Goal: Task Accomplishment & Management: Use online tool/utility

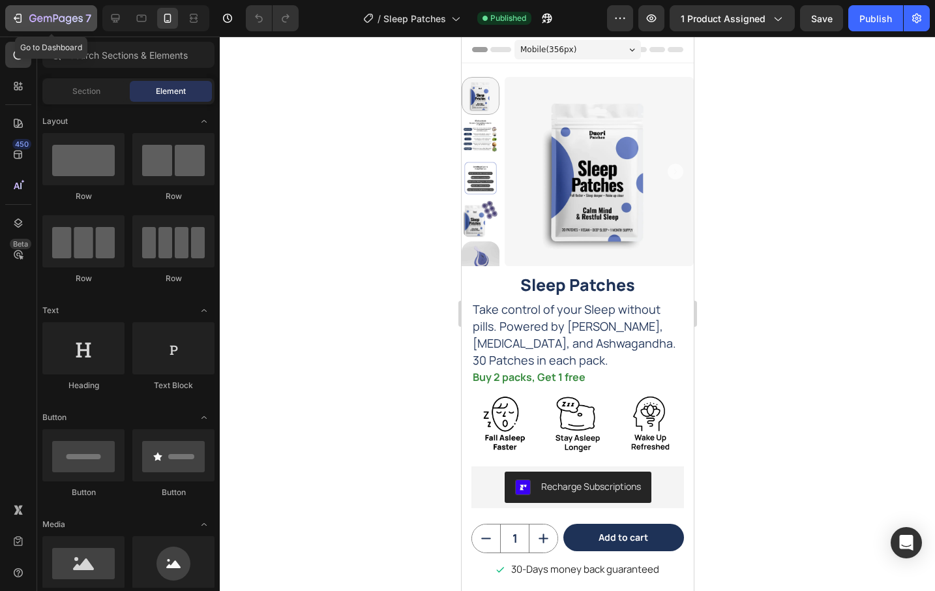
click at [20, 15] on icon "button" at bounding box center [17, 18] width 13 height 13
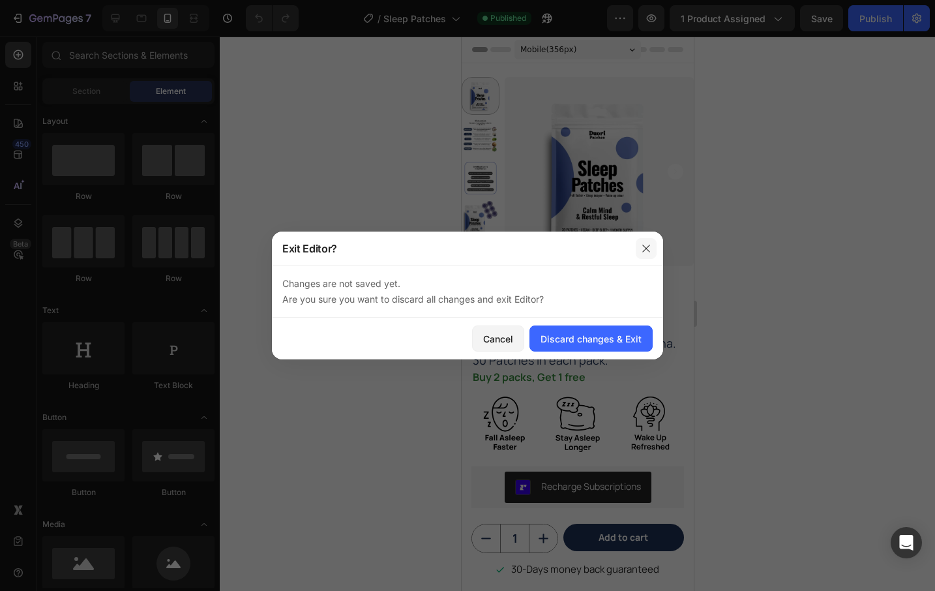
drag, startPoint x: 650, startPoint y: 245, endPoint x: 180, endPoint y: 211, distance: 471.5
click at [650, 245] on icon "button" at bounding box center [646, 248] width 10 height 10
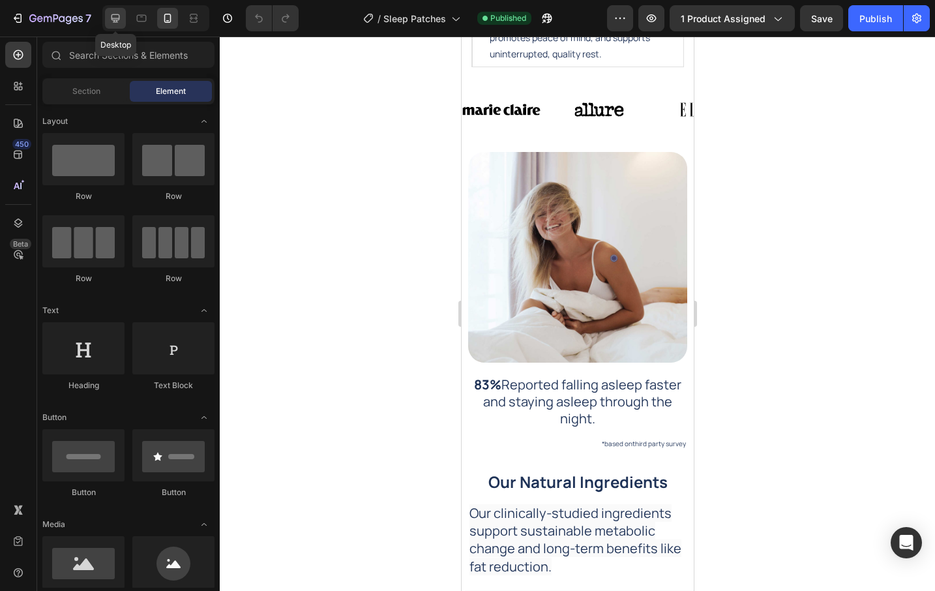
click at [111, 14] on icon at bounding box center [115, 18] width 13 height 13
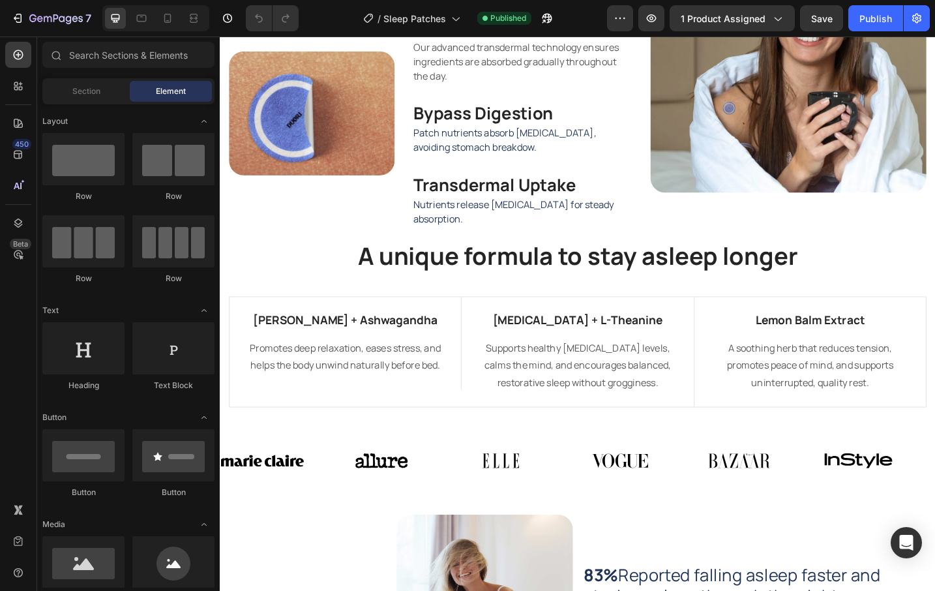
scroll to position [858, 0]
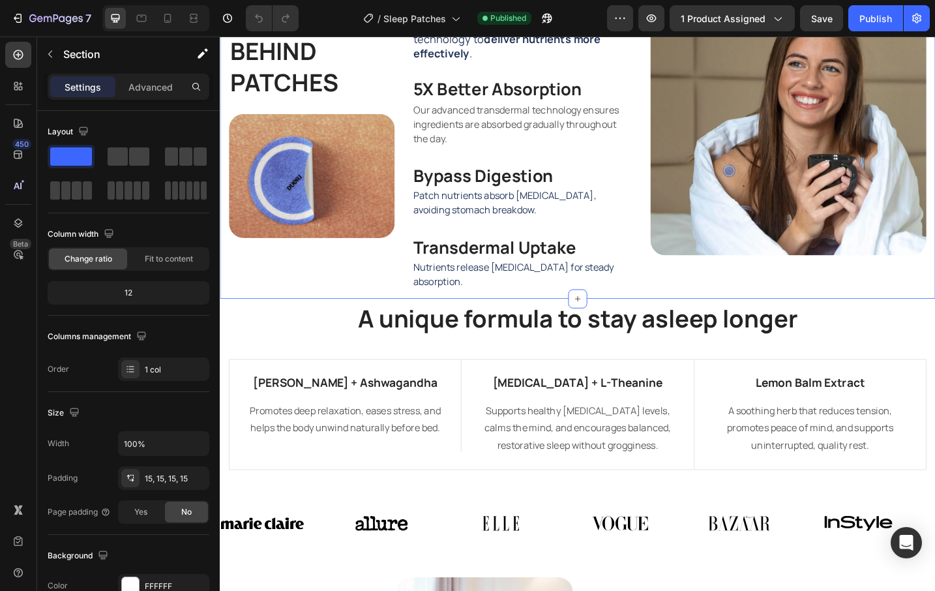
click at [772, 319] on div "THE SCIENCE BEHIND PATCHES Heading Image Patches are clinically recognized for …" at bounding box center [611, 157] width 783 height 333
click at [903, 303] on div "Image" at bounding box center [842, 158] width 302 height 314
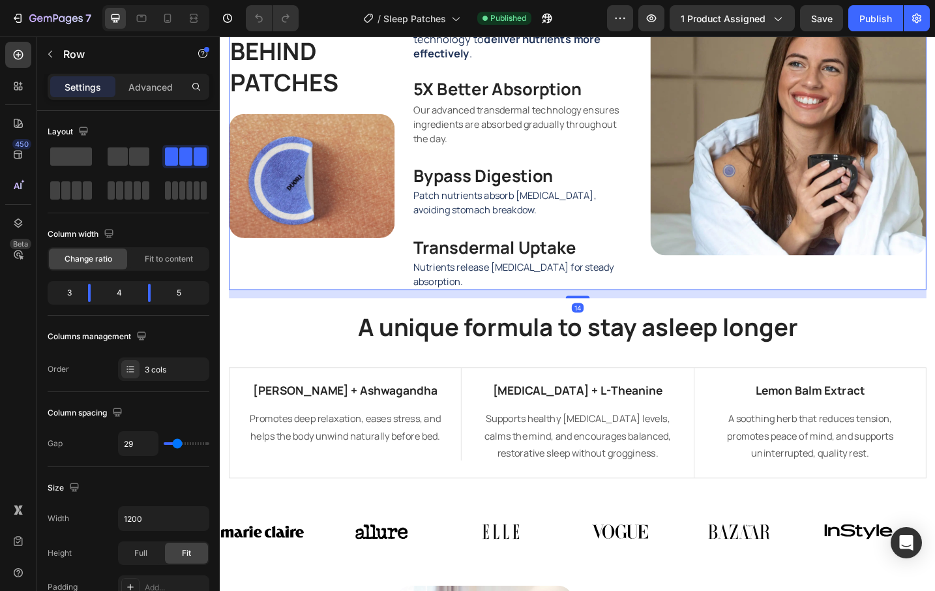
drag, startPoint x: 611, startPoint y: 312, endPoint x: 620, endPoint y: 318, distance: 10.0
click at [609, 322] on div at bounding box center [611, 321] width 26 height 3
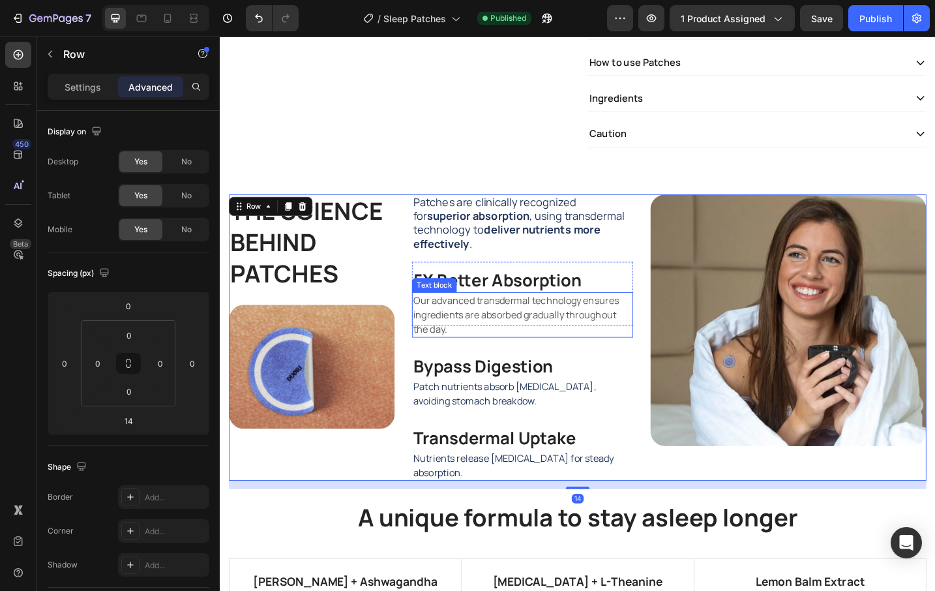
scroll to position [468, 0]
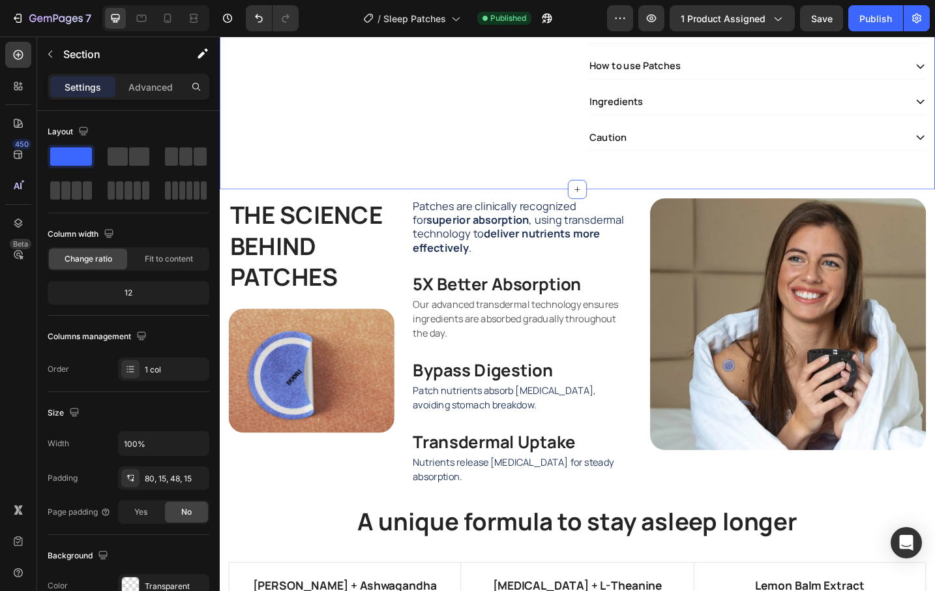
scroll to position [188, 0]
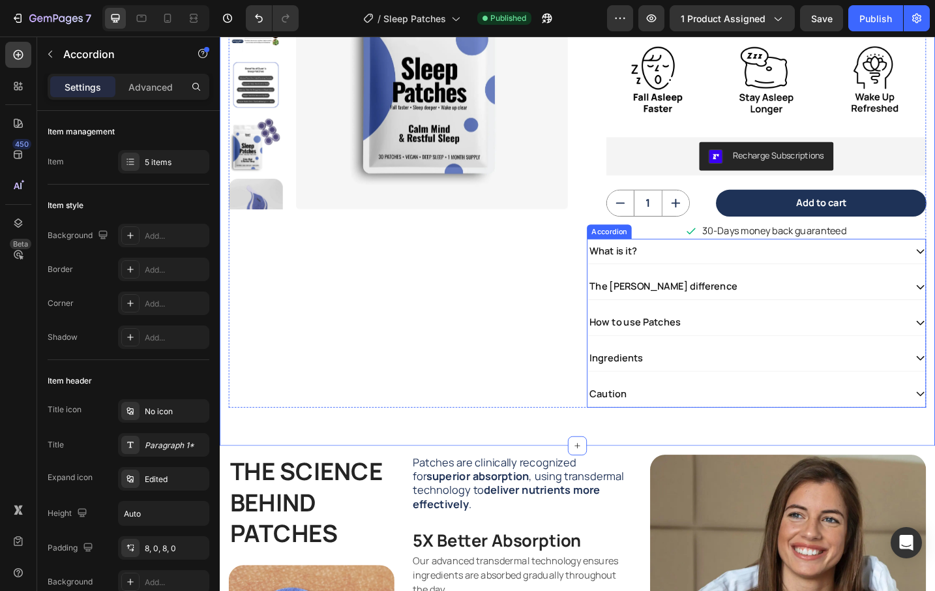
click at [689, 270] on div "What is it?" at bounding box center [796, 272] width 348 height 18
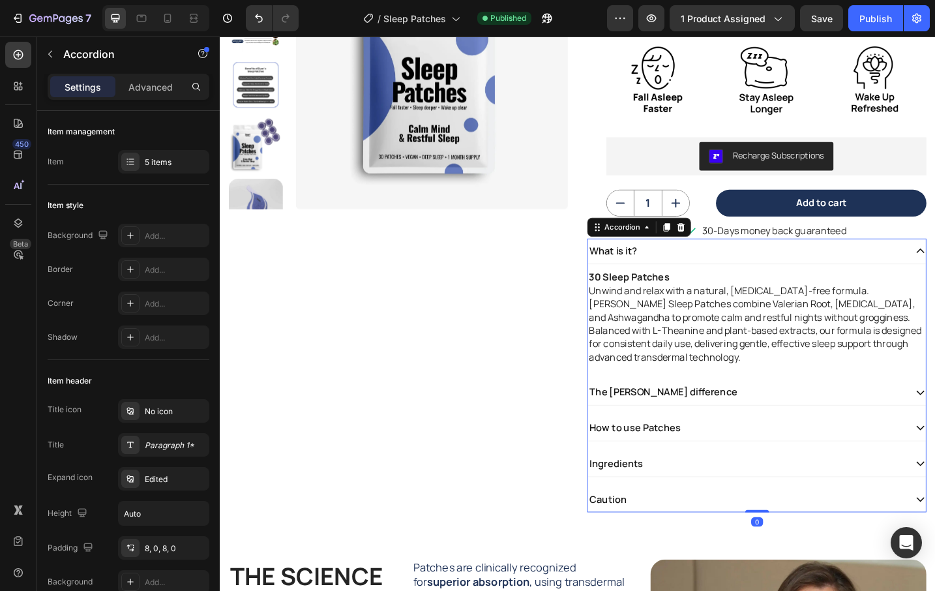
click at [701, 271] on div "What is it?" at bounding box center [796, 272] width 348 height 18
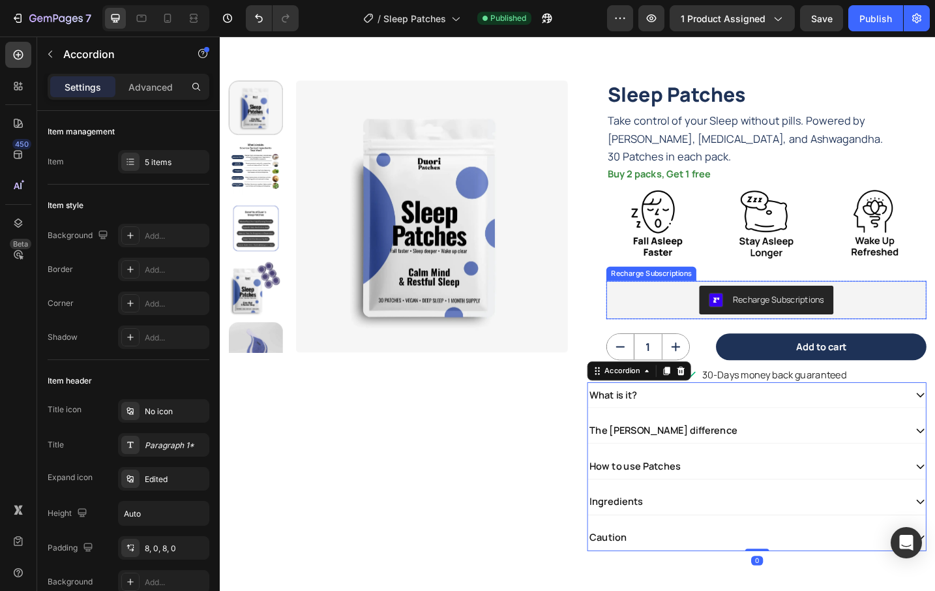
scroll to position [0, 0]
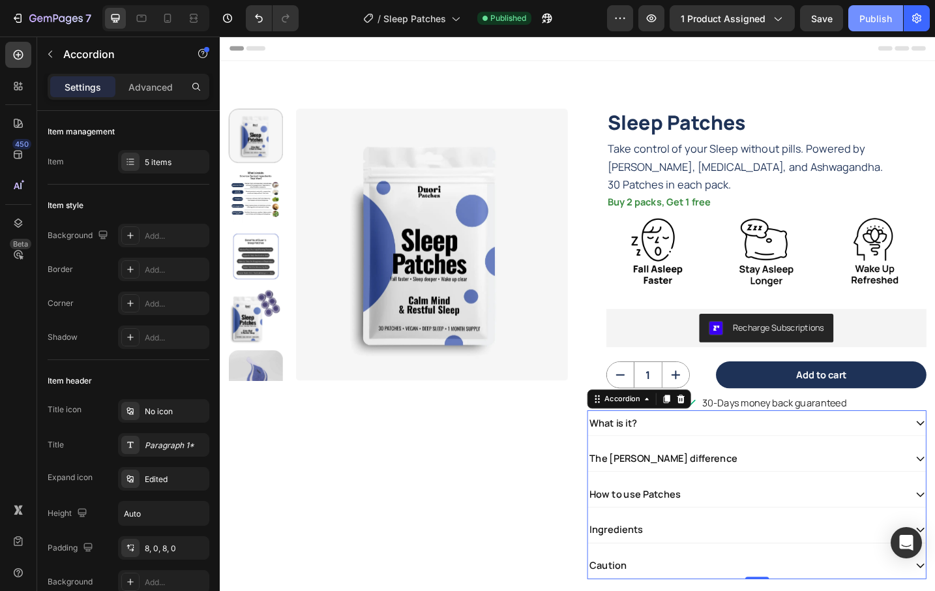
click at [871, 24] on div "Publish" at bounding box center [876, 19] width 33 height 14
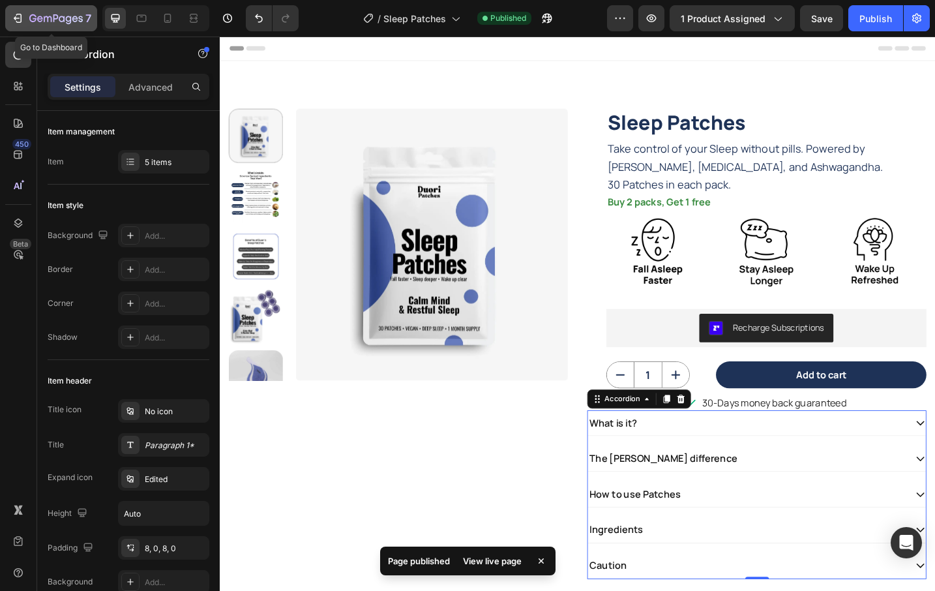
click at [18, 17] on icon "button" at bounding box center [17, 18] width 13 height 13
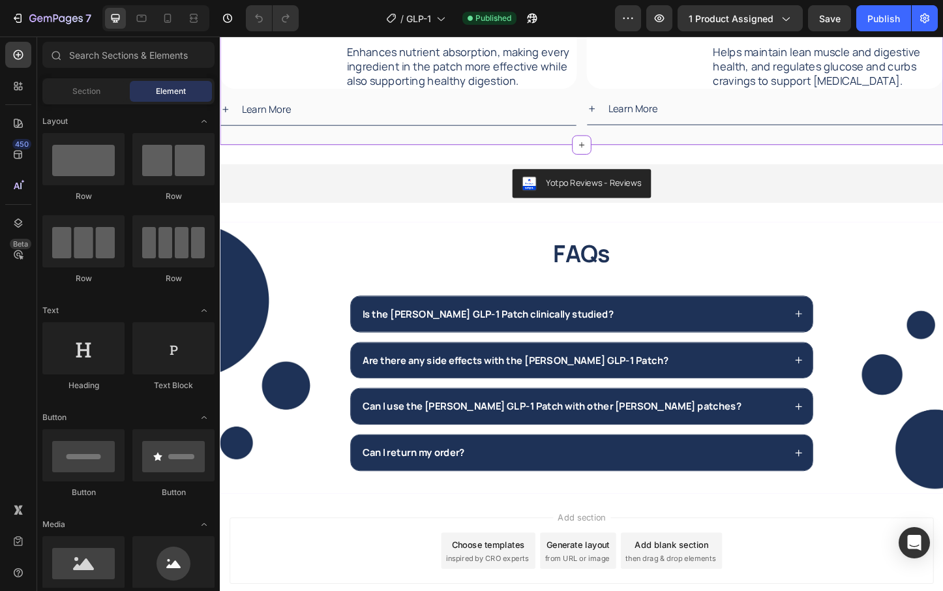
scroll to position [2331, 0]
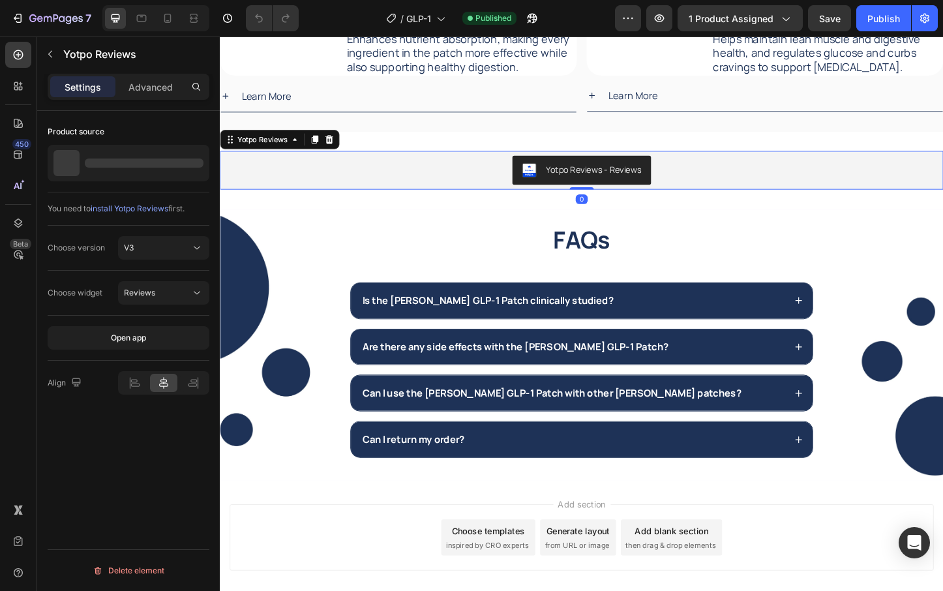
click at [467, 197] on div "Yotpo Reviews - Reviews" at bounding box center [611, 181] width 772 height 31
click at [147, 77] on div "Advanced" at bounding box center [150, 86] width 65 height 21
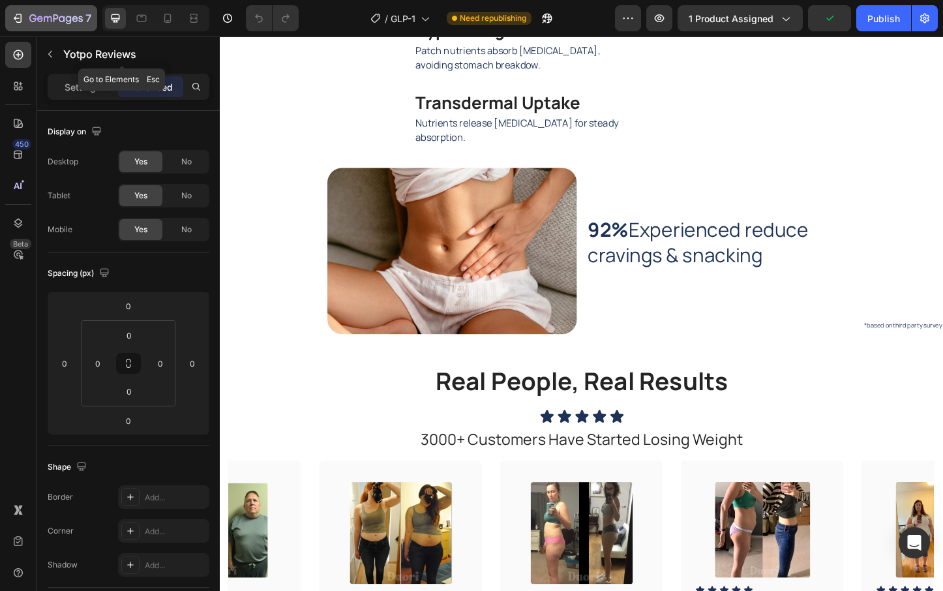
scroll to position [911, 0]
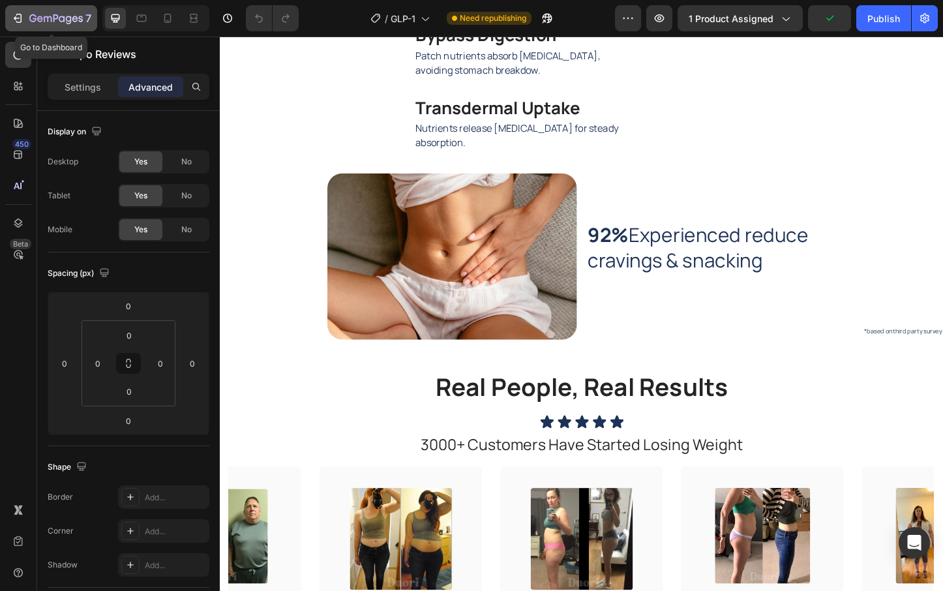
click at [19, 19] on icon "button" at bounding box center [17, 18] width 13 height 13
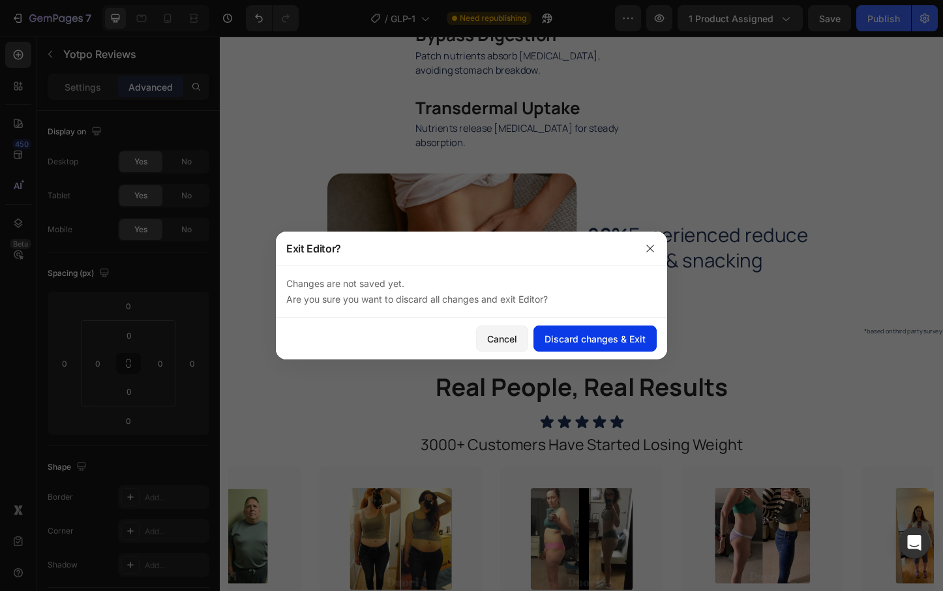
click at [609, 339] on div "Discard changes & Exit" at bounding box center [595, 339] width 101 height 14
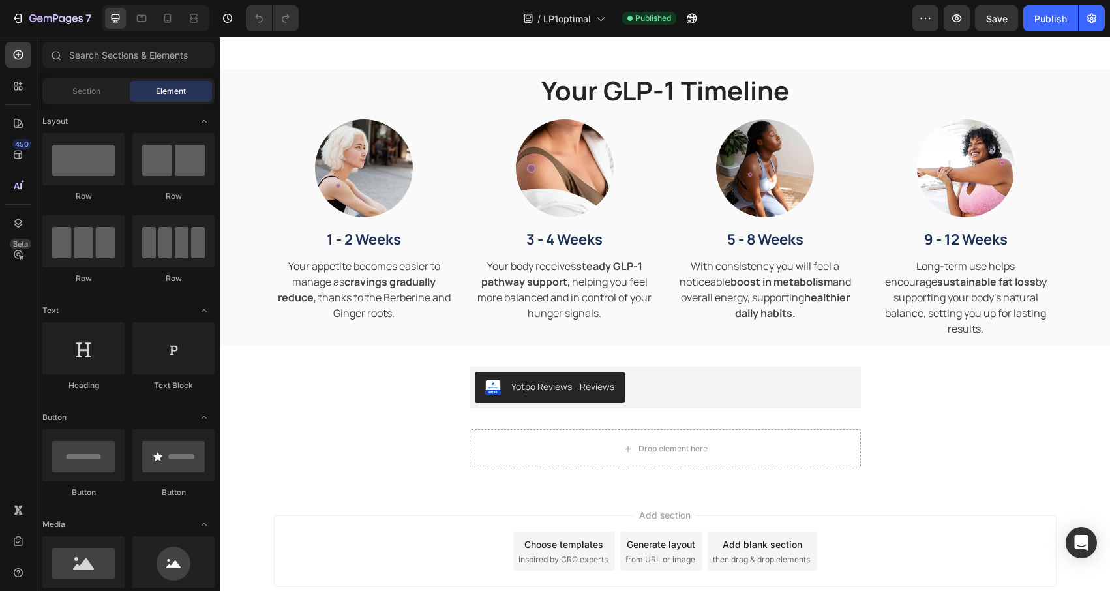
scroll to position [1234, 0]
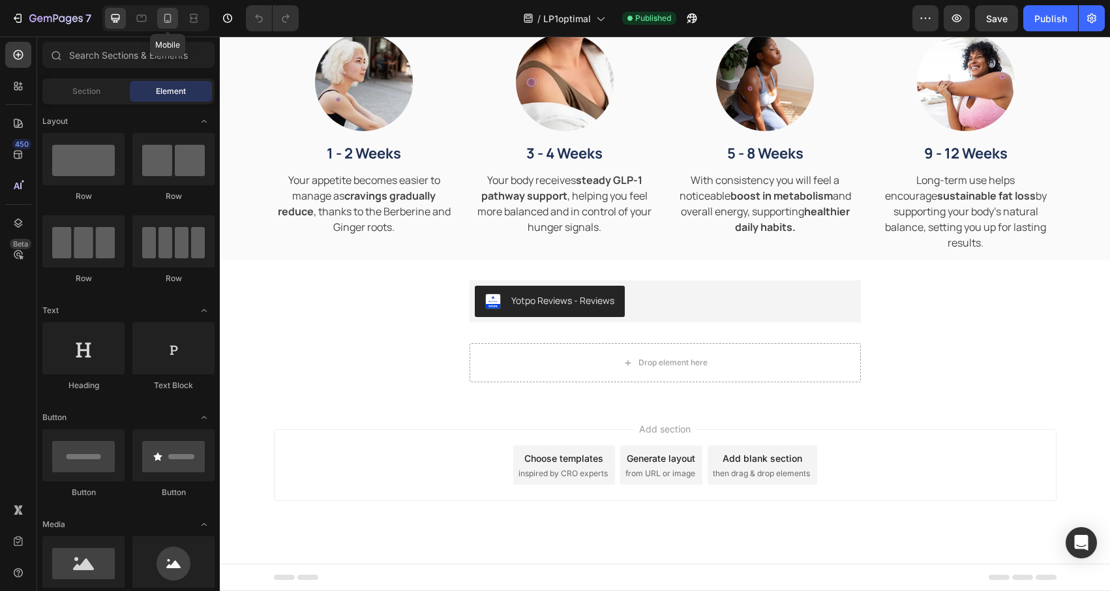
click at [162, 15] on icon at bounding box center [167, 18] width 13 height 13
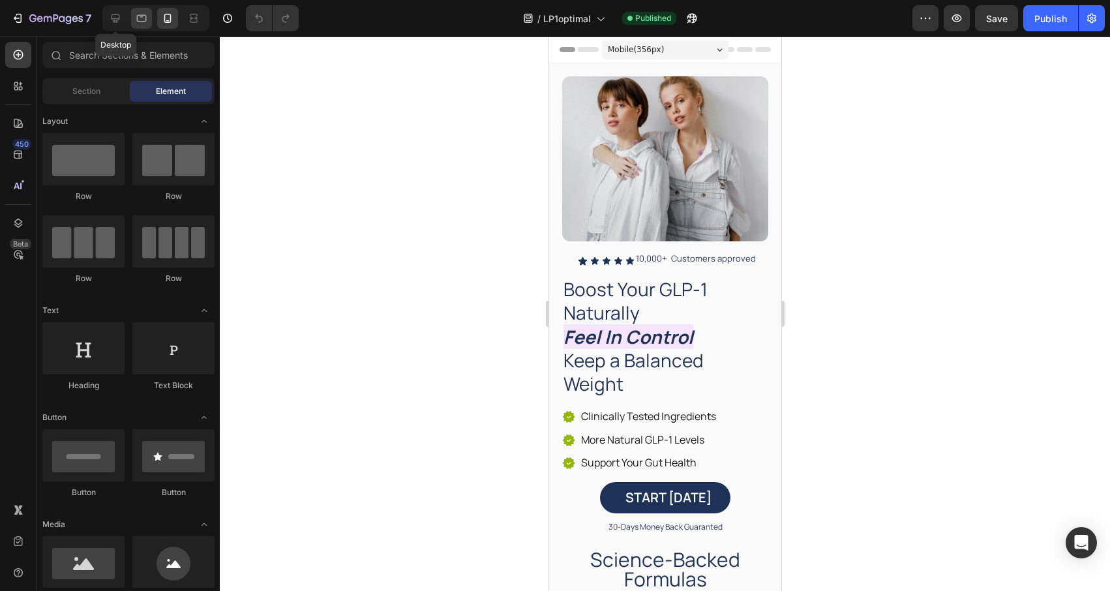
drag, startPoint x: 114, startPoint y: 23, endPoint x: 149, endPoint y: 20, distance: 36.0
click at [114, 23] on icon at bounding box center [115, 18] width 13 height 13
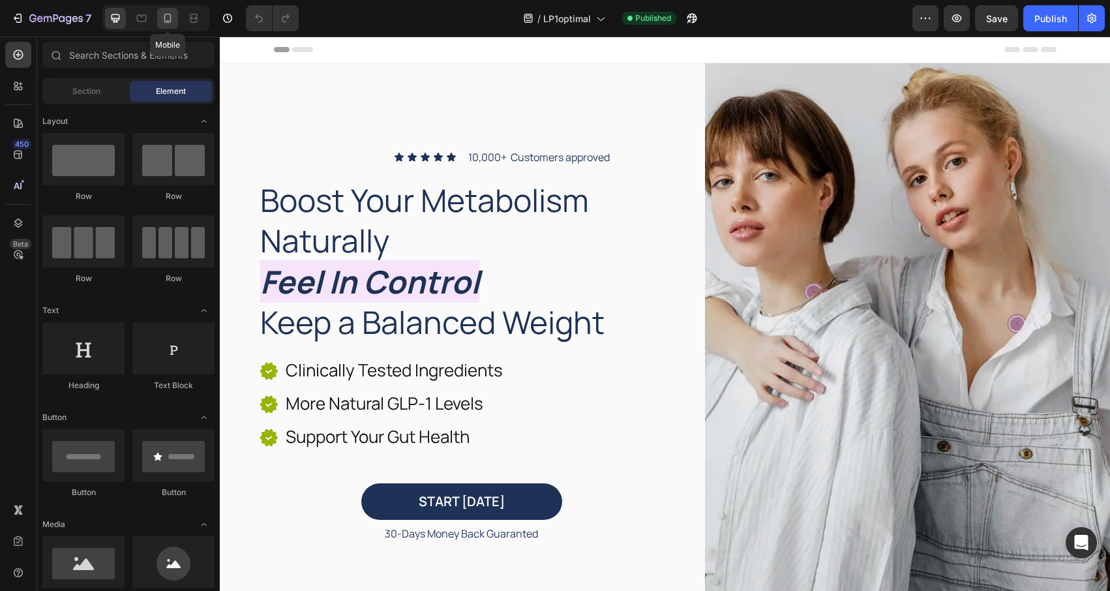
click at [168, 19] on icon at bounding box center [167, 18] width 13 height 13
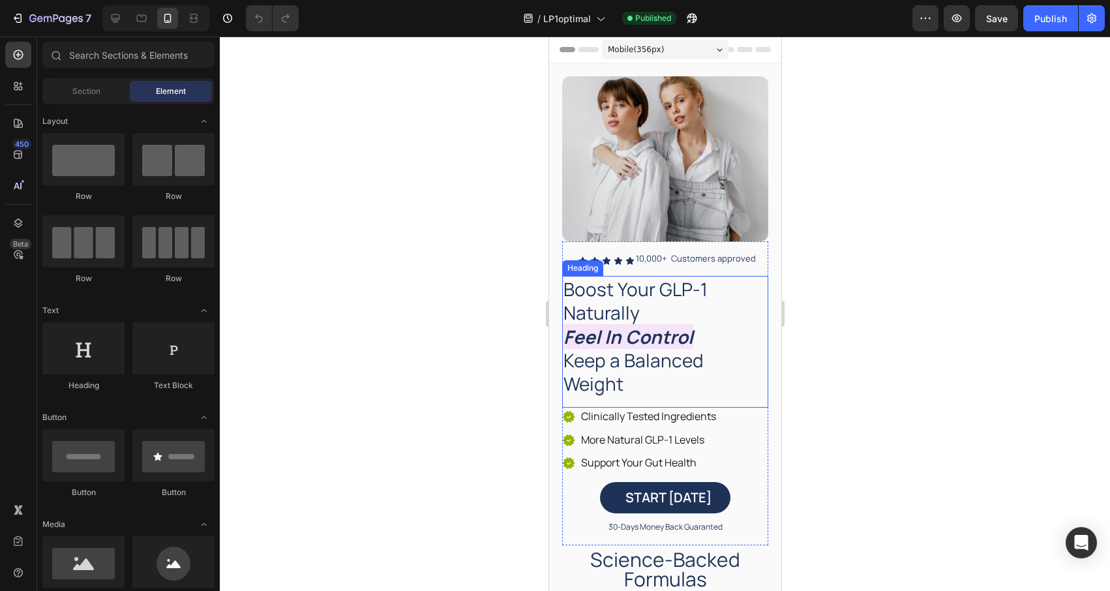
click at [695, 293] on h2 "Boost Your GLP-1 Naturally Feel In Control Keep a Balanced Weight" at bounding box center [665, 336] width 206 height 121
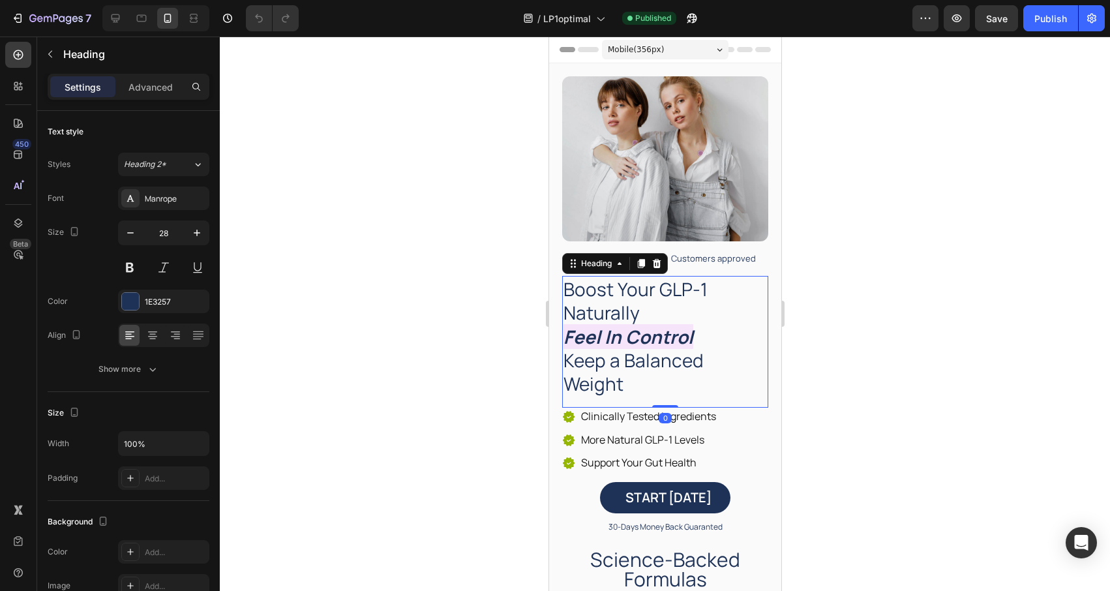
click at [701, 292] on h2 "Boost Your GLP-1 Naturally Feel In Control Keep a Balanced Weight" at bounding box center [665, 336] width 206 height 121
click at [519, 289] on div at bounding box center [665, 314] width 890 height 554
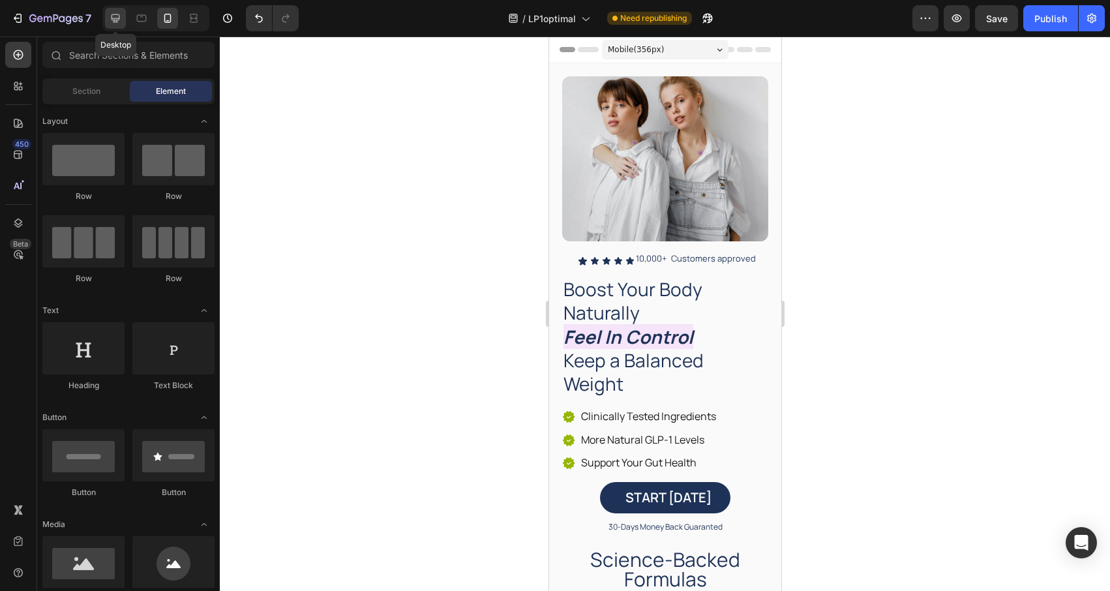
click at [113, 18] on icon at bounding box center [116, 18] width 8 height 8
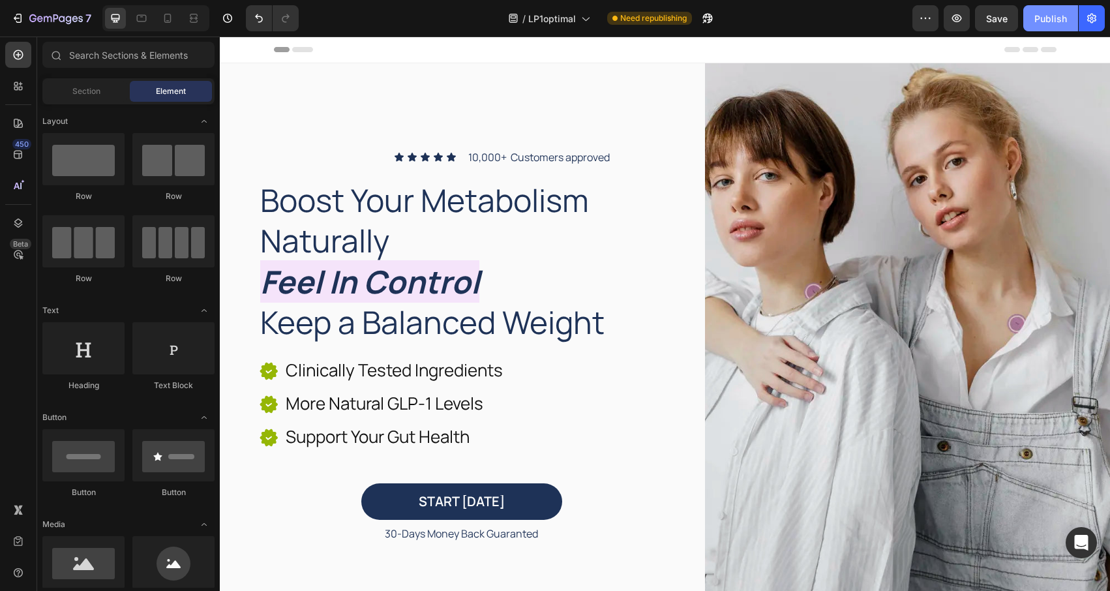
click at [943, 14] on button "Publish" at bounding box center [1050, 18] width 55 height 26
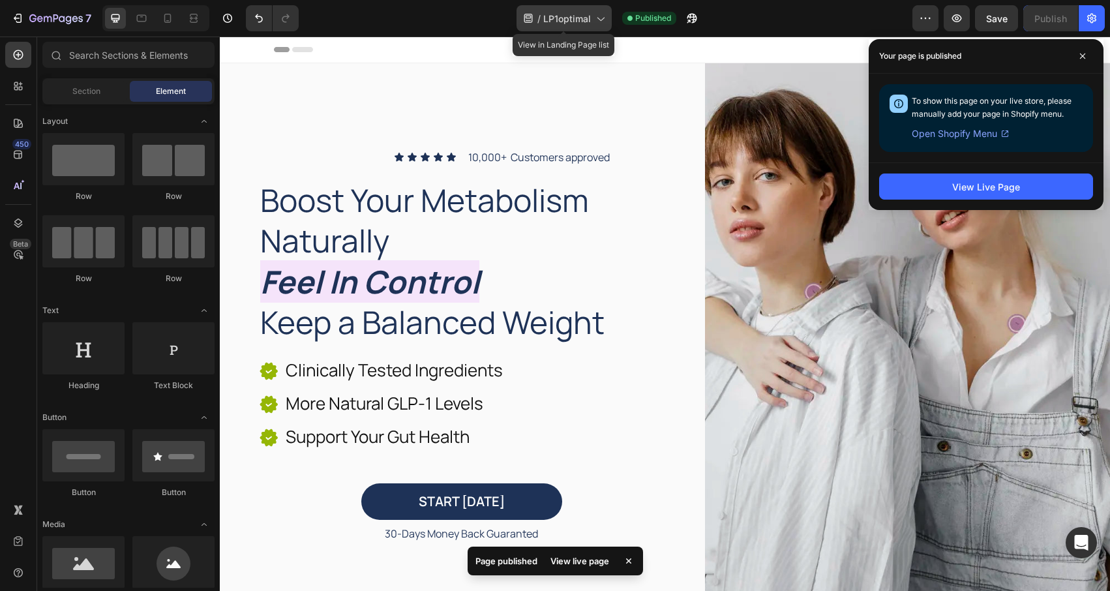
click at [597, 15] on icon at bounding box center [600, 18] width 13 height 13
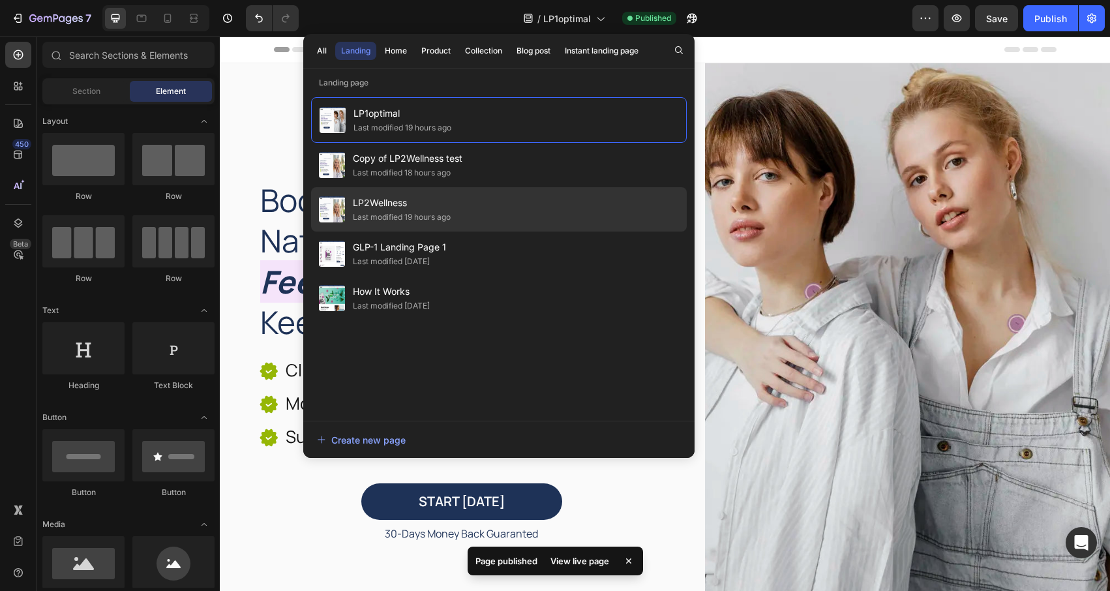
click at [510, 232] on div "LP2Wellness Last modified 19 hours ago" at bounding box center [499, 254] width 376 height 44
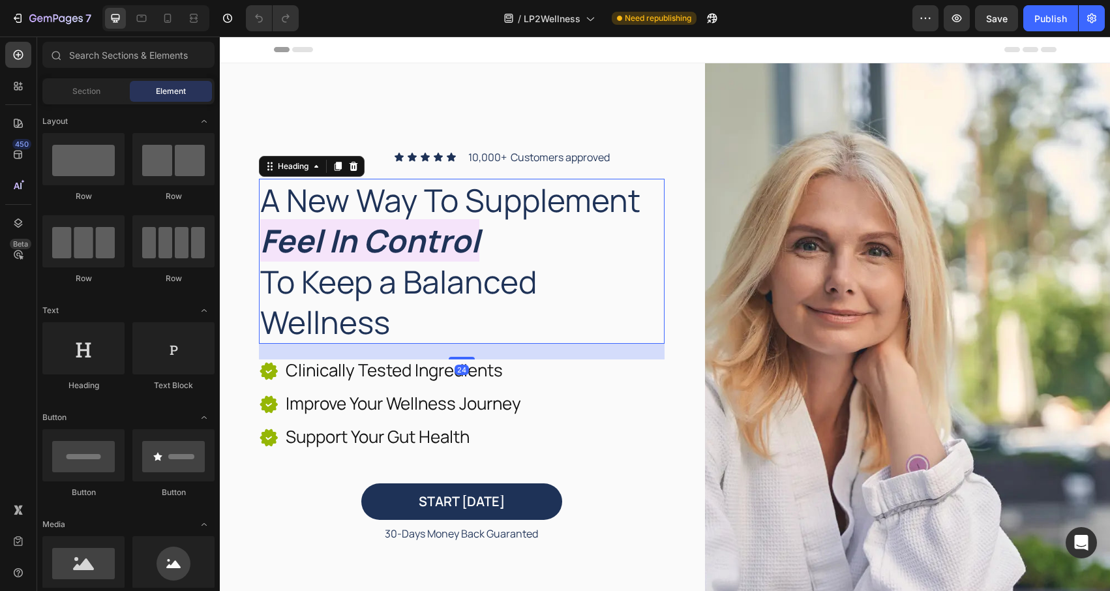
click at [462, 208] on h2 "A New Way To Supplement Feel In Control To Keep a Balanced Wellness" at bounding box center [462, 262] width 406 height 166
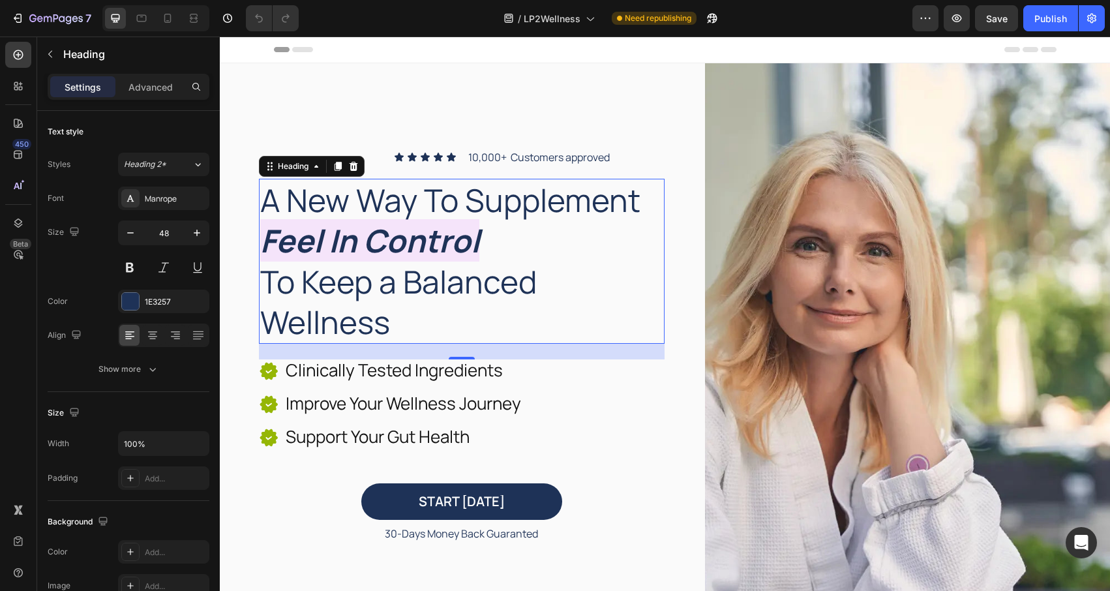
click at [412, 207] on h2 "A New Way To Supplement Feel In Control To Keep a Balanced Wellness" at bounding box center [462, 262] width 406 height 166
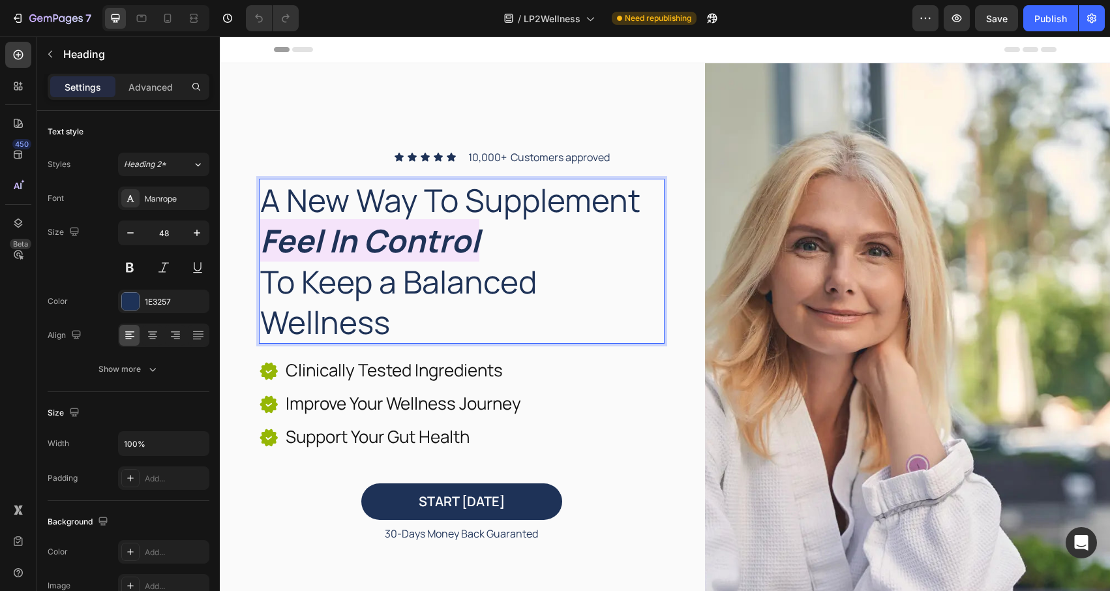
drag, startPoint x: 367, startPoint y: 208, endPoint x: 346, endPoint y: 206, distance: 21.6
click at [367, 208] on p "A New Way To Supplement Feel In Control To Keep a Balanced Wellness" at bounding box center [461, 261] width 403 height 163
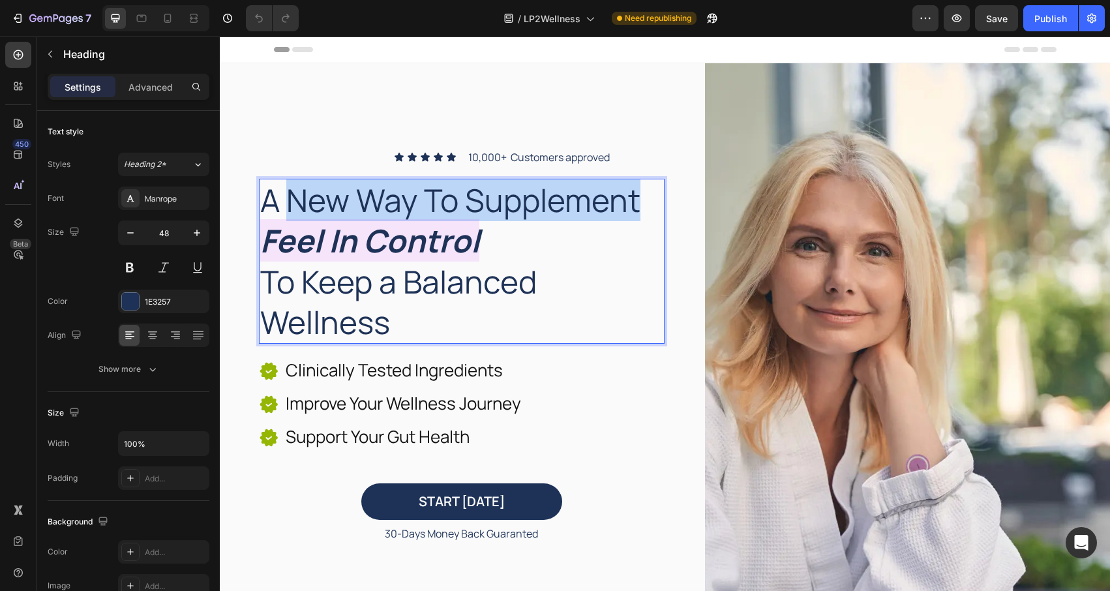
drag, startPoint x: 288, startPoint y: 205, endPoint x: 641, endPoint y: 207, distance: 352.9
click at [641, 207] on p "A New Way To Supplement Feel In Control To Keep a Balanced Wellness" at bounding box center [461, 261] width 403 height 163
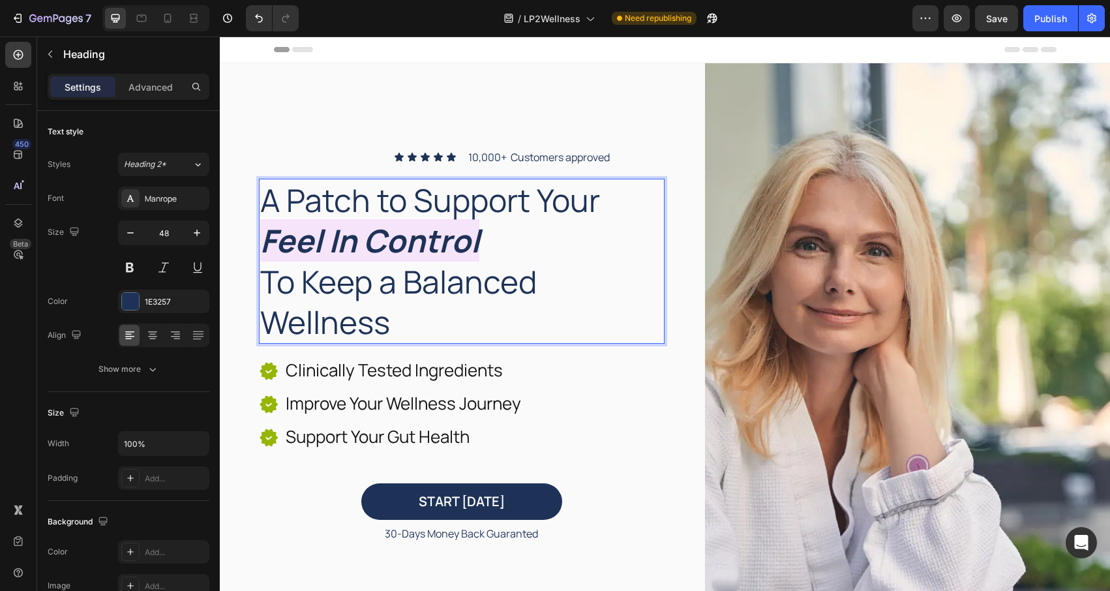
click at [398, 244] on strong "Feel In Control" at bounding box center [369, 240] width 219 height 42
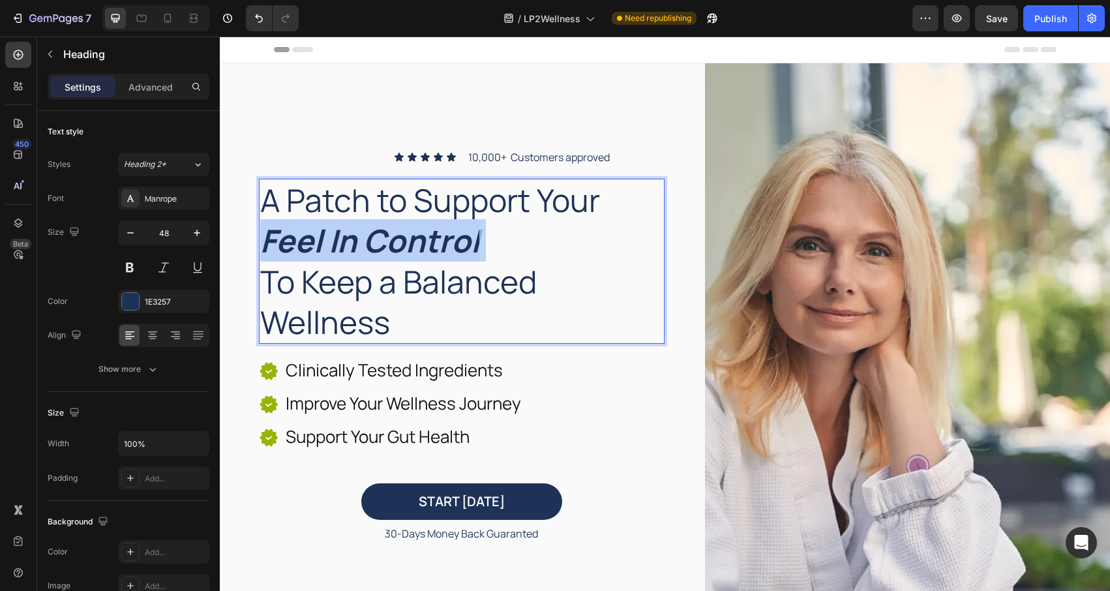
click at [398, 244] on strong "Feel In Control" at bounding box center [369, 240] width 219 height 42
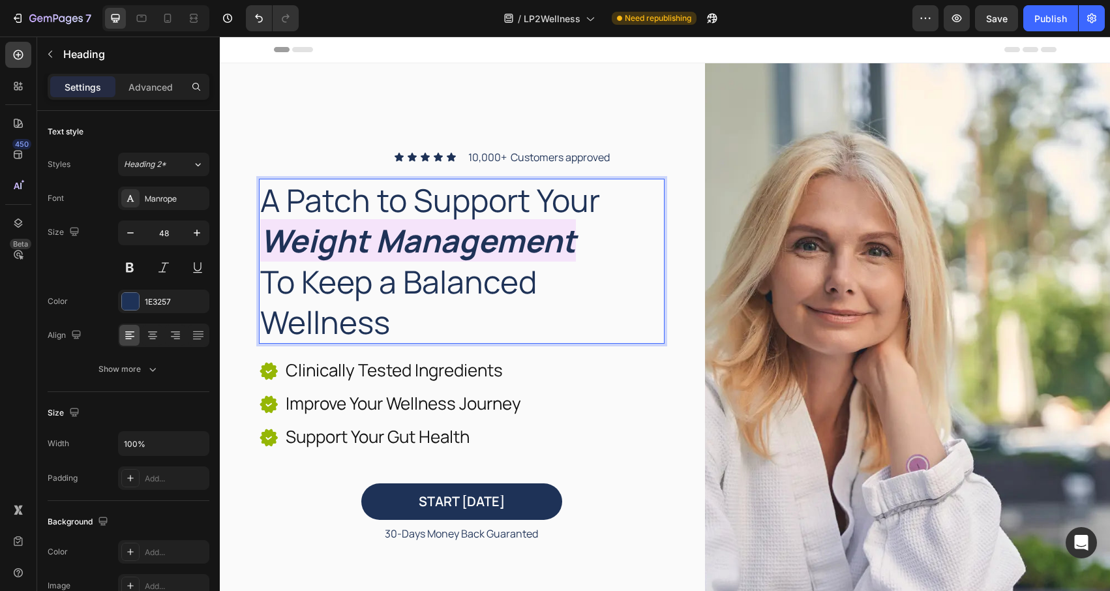
click at [395, 245] on strong "Weight Management" at bounding box center [418, 240] width 316 height 42
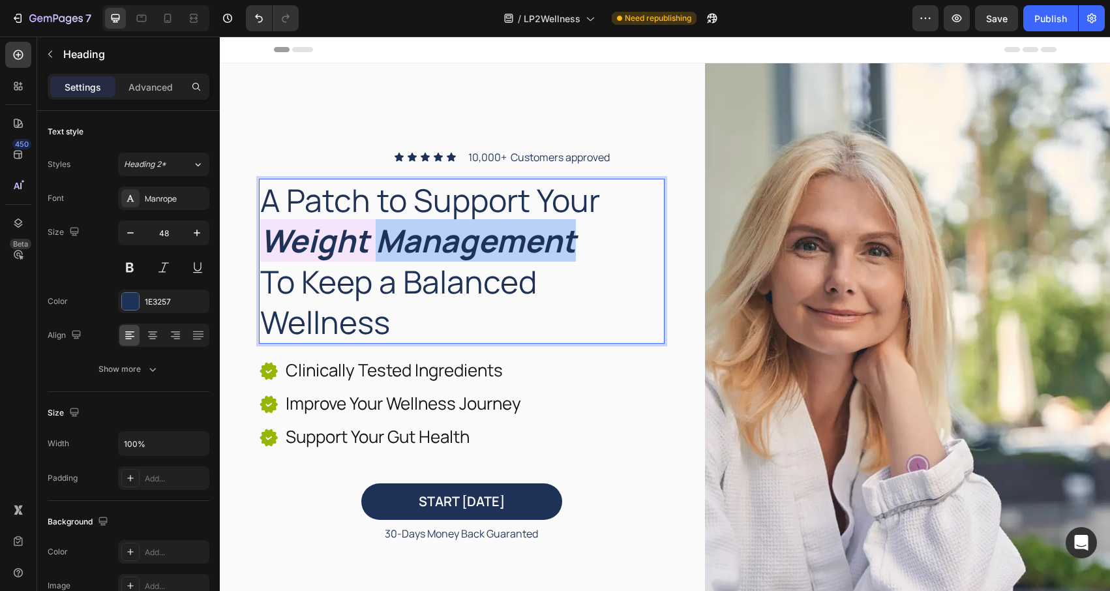
click at [395, 245] on strong "Weight Management" at bounding box center [418, 240] width 316 height 42
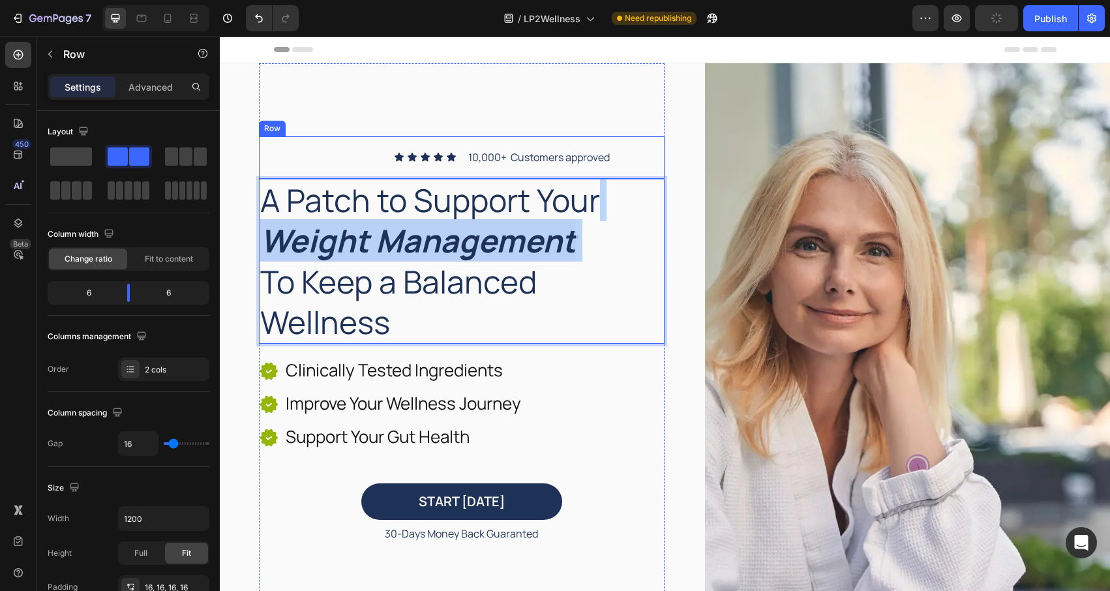
click at [324, 136] on div "Icon Icon Icon Icon Icon Icon List 10,000+ Customers approved Text Block Row" at bounding box center [462, 157] width 406 height 42
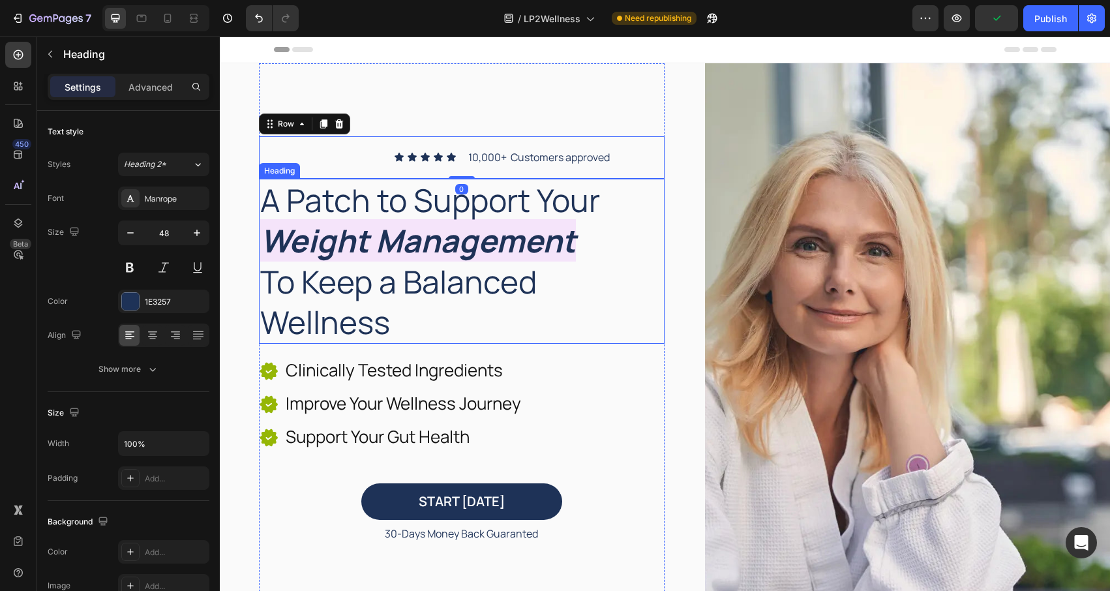
click at [359, 235] on strong "Weight Management" at bounding box center [418, 240] width 316 height 42
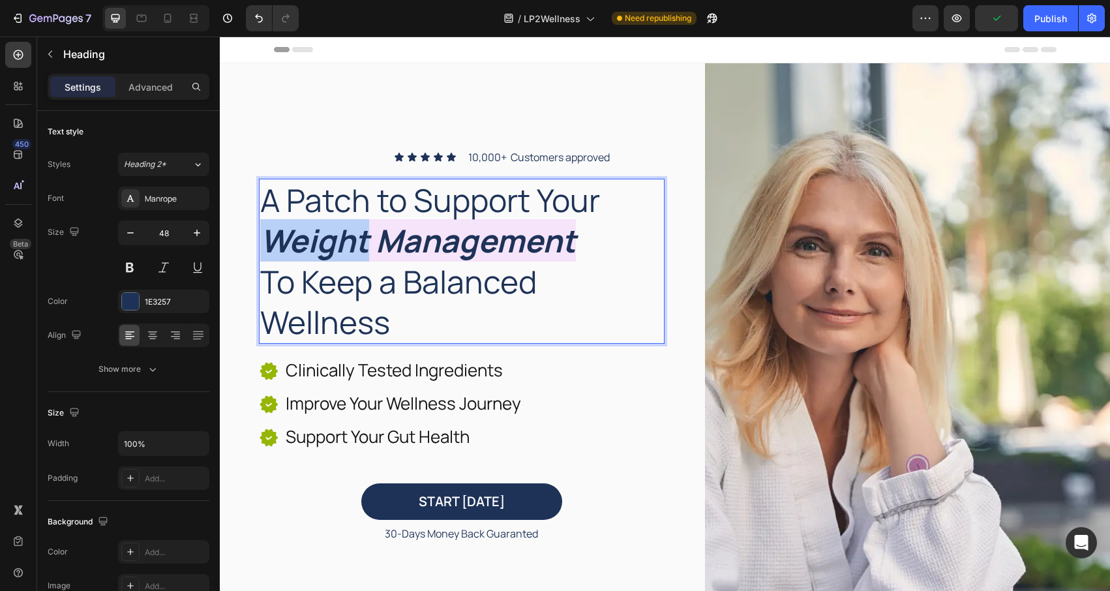
click at [357, 239] on strong "Weight Management" at bounding box center [418, 240] width 316 height 42
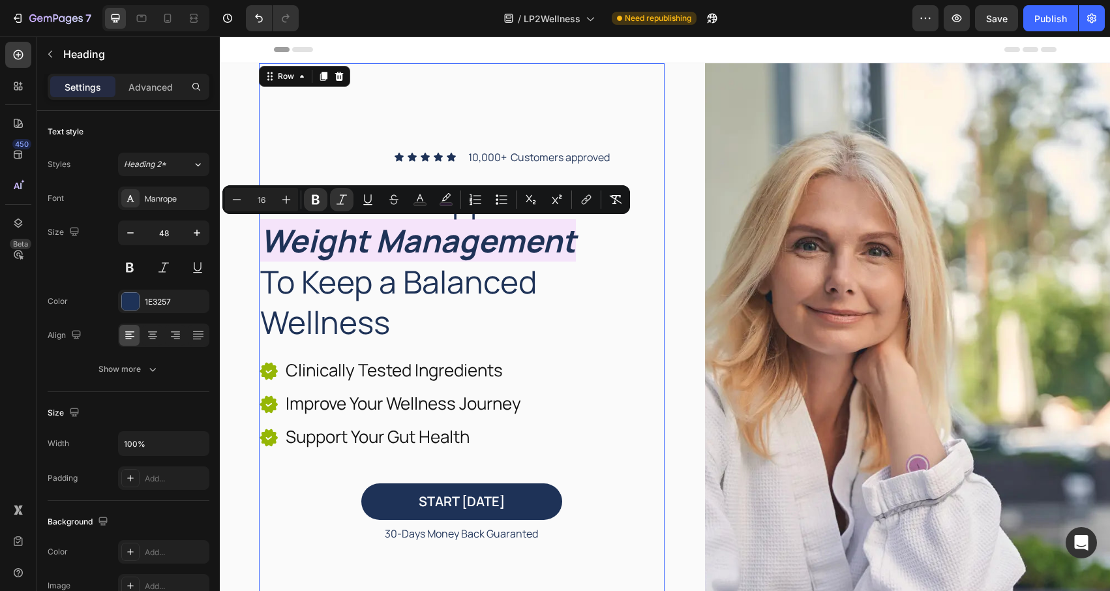
click at [331, 123] on div "Icon Icon Icon Icon Icon Icon List 10,000+ Customers approved Text Block Row A …" at bounding box center [462, 340] width 406 height 554
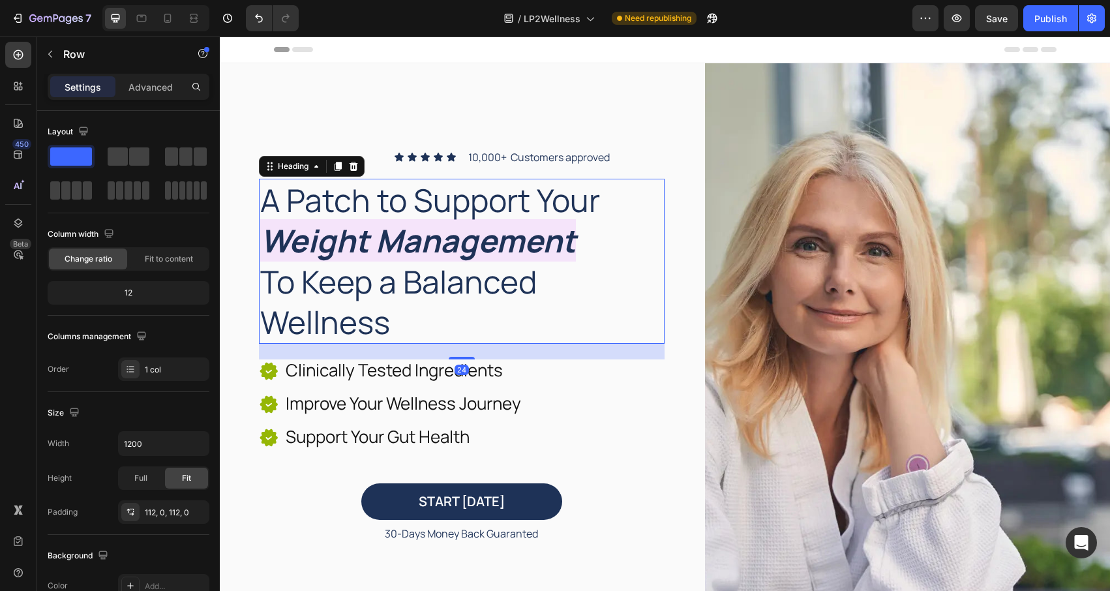
click at [389, 202] on p "A Patch to Support Your Weight Management To Keep a Balanced Wellness" at bounding box center [461, 261] width 403 height 163
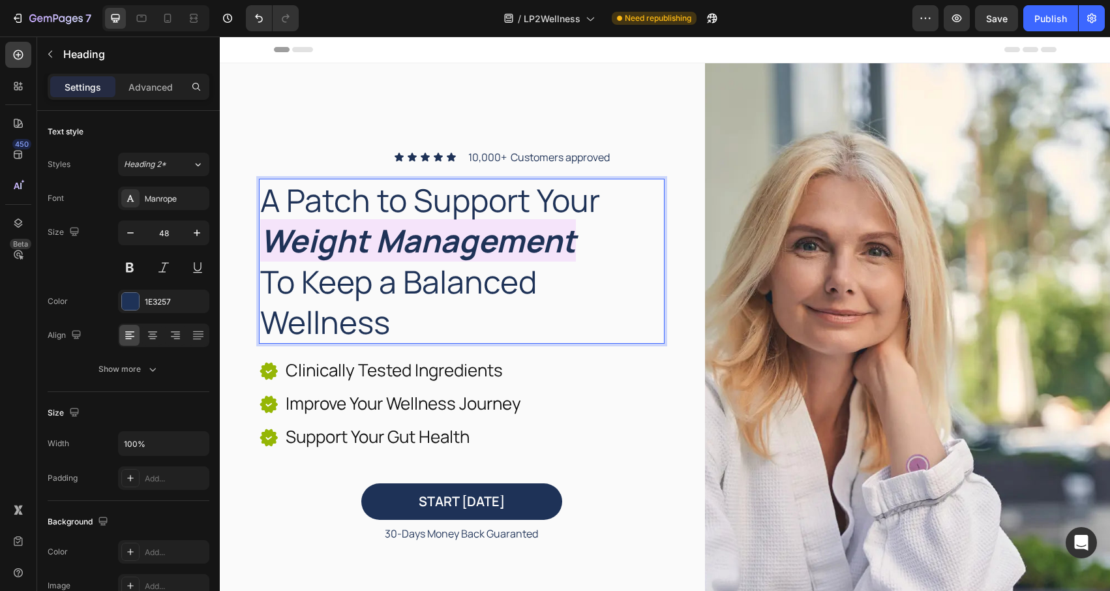
click at [367, 290] on p "A Patch to Support Your Weight Management To Keep a Balanced Wellness" at bounding box center [461, 261] width 403 height 163
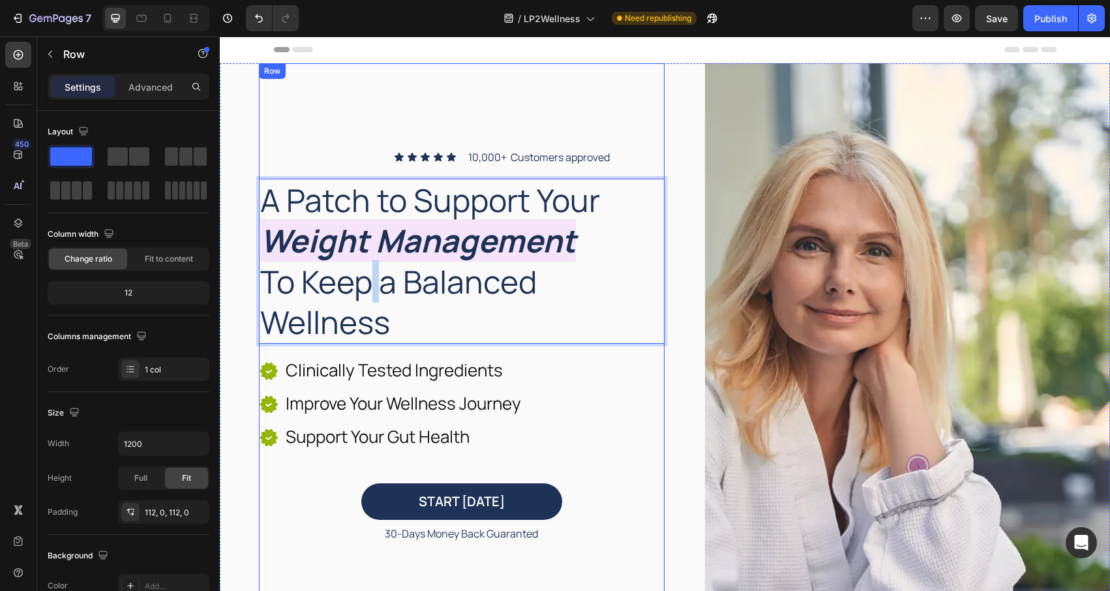
click at [341, 111] on div "Icon Icon Icon Icon Icon Icon List 10,000+ Customers approved Text Block Row A …" at bounding box center [462, 340] width 406 height 554
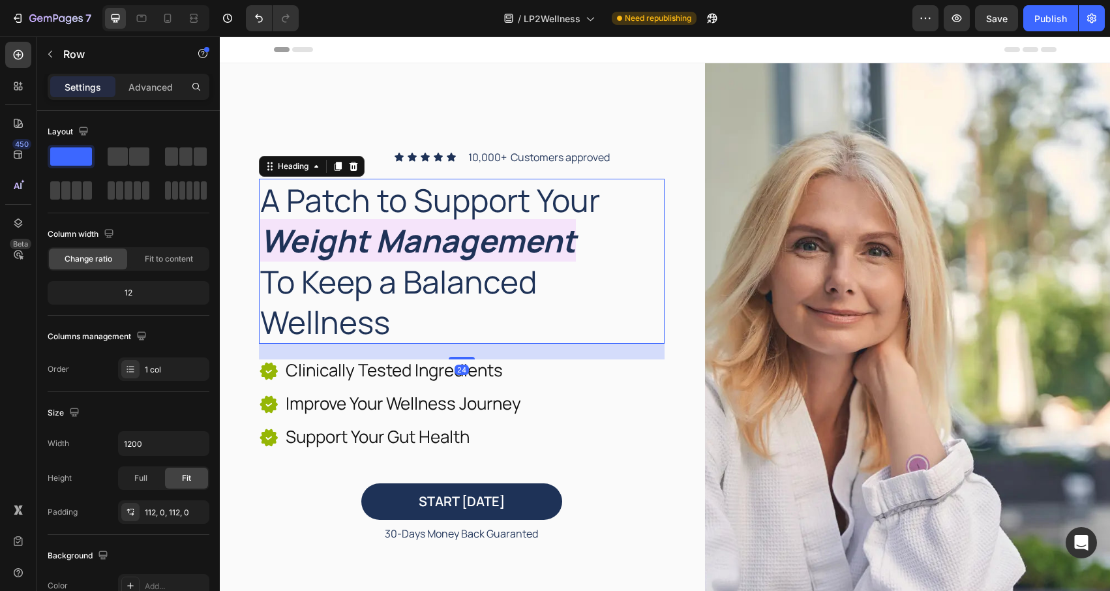
click at [392, 299] on p "A Patch to Support Your Weight Management To Keep a Balanced Wellness" at bounding box center [461, 261] width 403 height 163
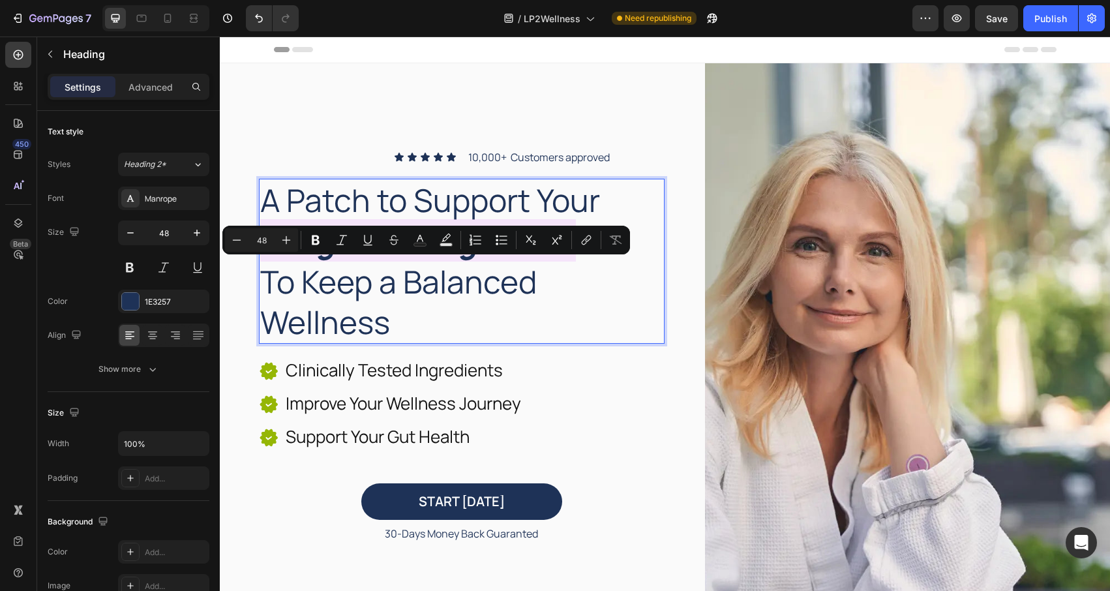
click at [401, 326] on p "A Patch to Support Your Weight Management To Keep a Balanced Wellness" at bounding box center [461, 261] width 403 height 163
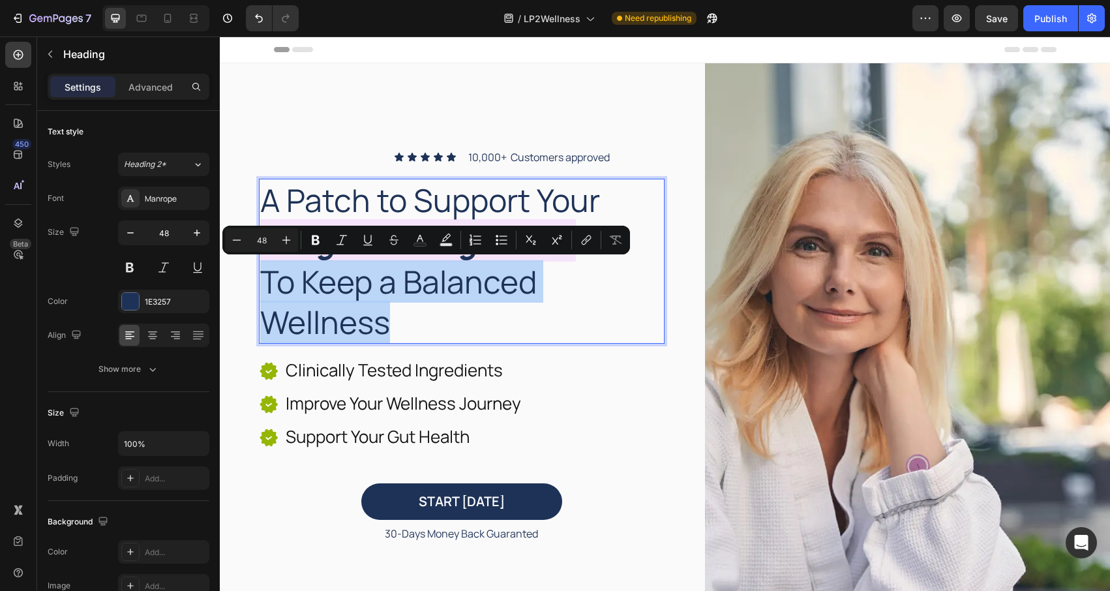
drag, startPoint x: 389, startPoint y: 327, endPoint x: 267, endPoint y: 284, distance: 129.1
click at [267, 284] on p "A Patch to Support Your Weight Management To Keep a Balanced Wellness" at bounding box center [461, 261] width 403 height 163
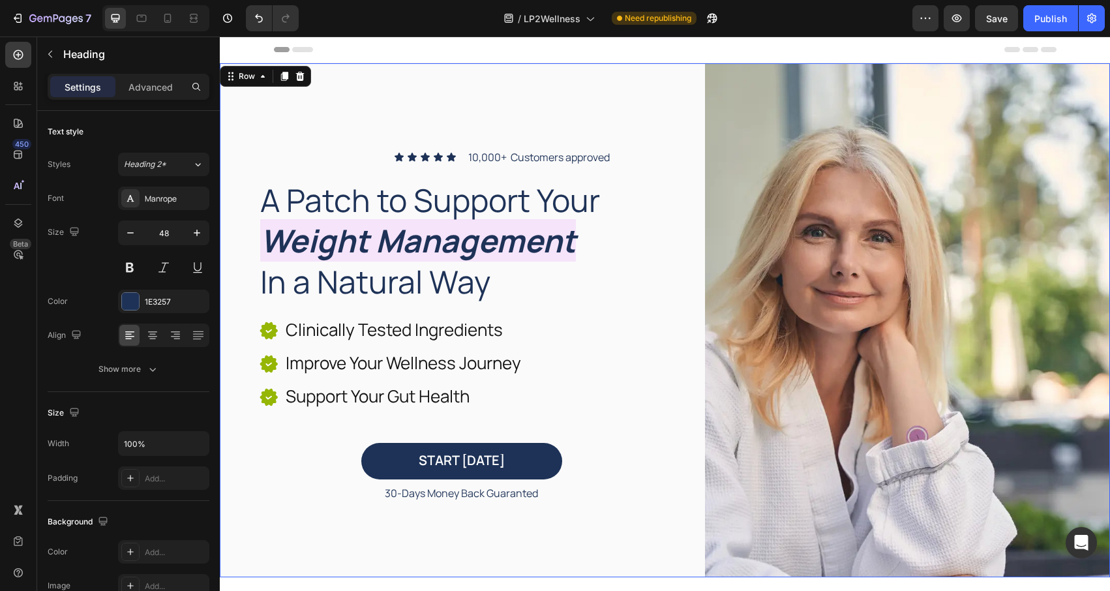
click at [233, 157] on div "Icon Icon Icon Icon Icon Icon List 10,000+ Customers approved Text Block Row A …" at bounding box center [665, 320] width 890 height 514
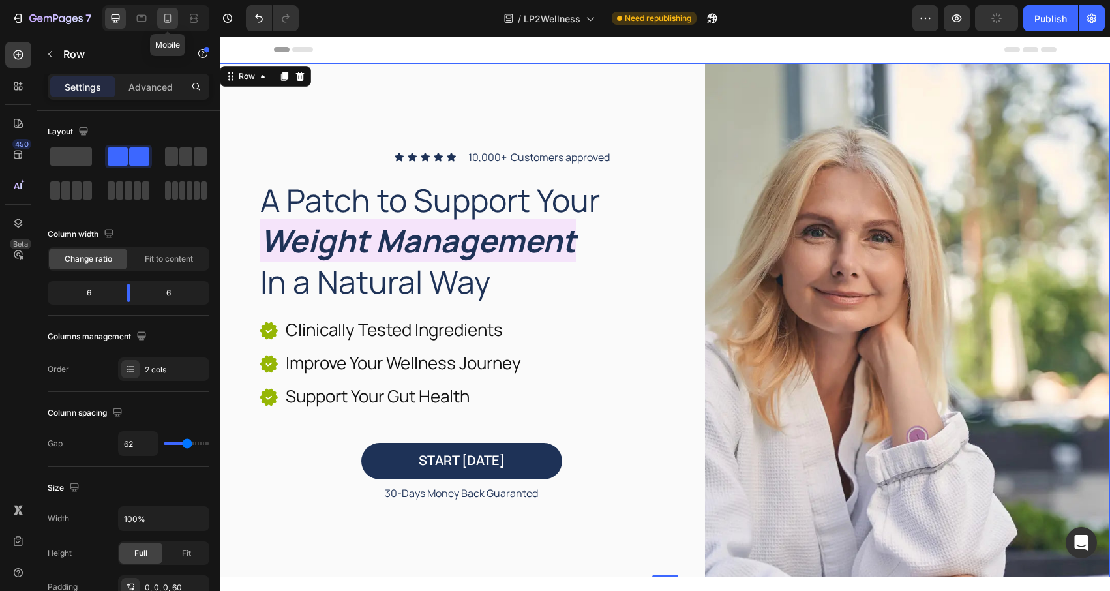
click at [164, 12] on icon at bounding box center [167, 18] width 13 height 13
type input "0"
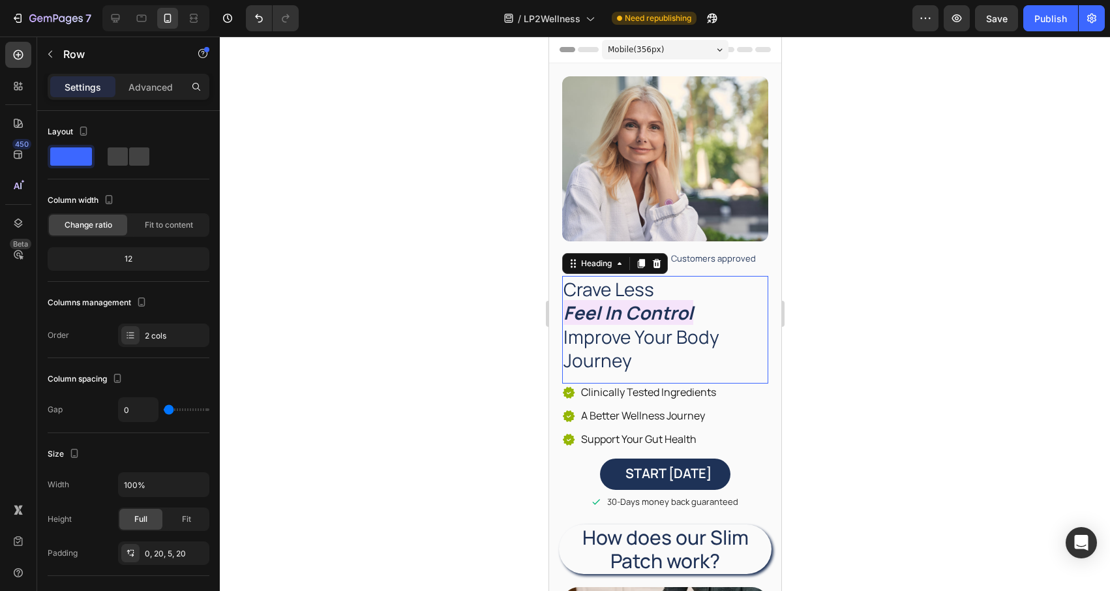
click at [631, 287] on h2 "Crave Less Feel In Control Improve Your Body Journey" at bounding box center [665, 325] width 206 height 98
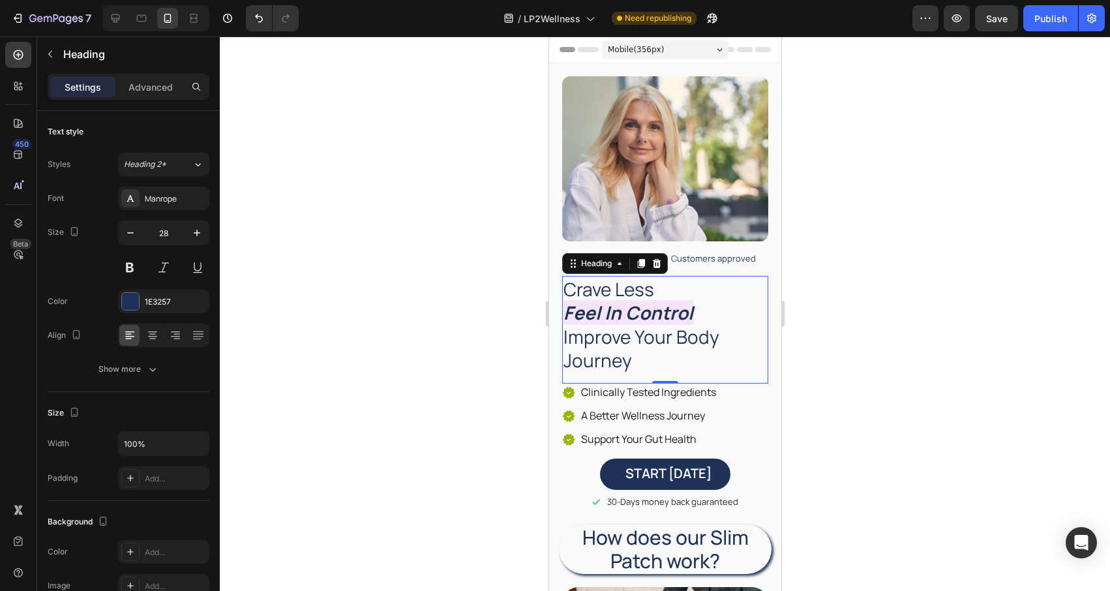
click at [620, 340] on h2 "Crave Less Feel In Control Improve Your Body Journey" at bounding box center [665, 325] width 206 height 98
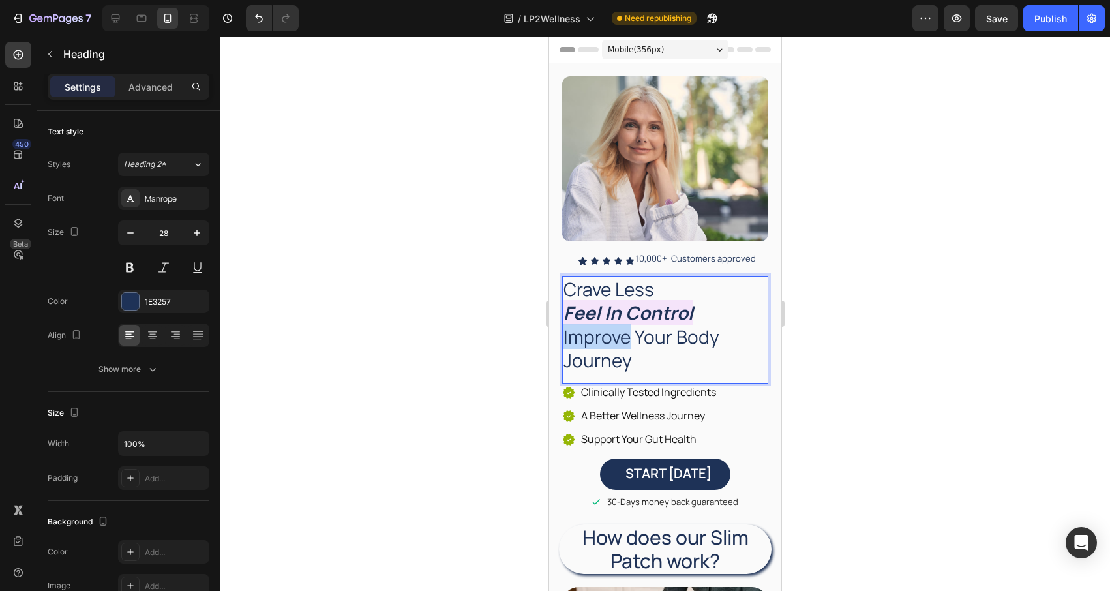
click at [620, 340] on p "Crave Less Feel In Control Improve Your Body Journey" at bounding box center [665, 324] width 204 height 95
drag, startPoint x: 119, startPoint y: 21, endPoint x: 139, endPoint y: 25, distance: 20.0
click at [119, 21] on icon at bounding box center [115, 18] width 13 height 13
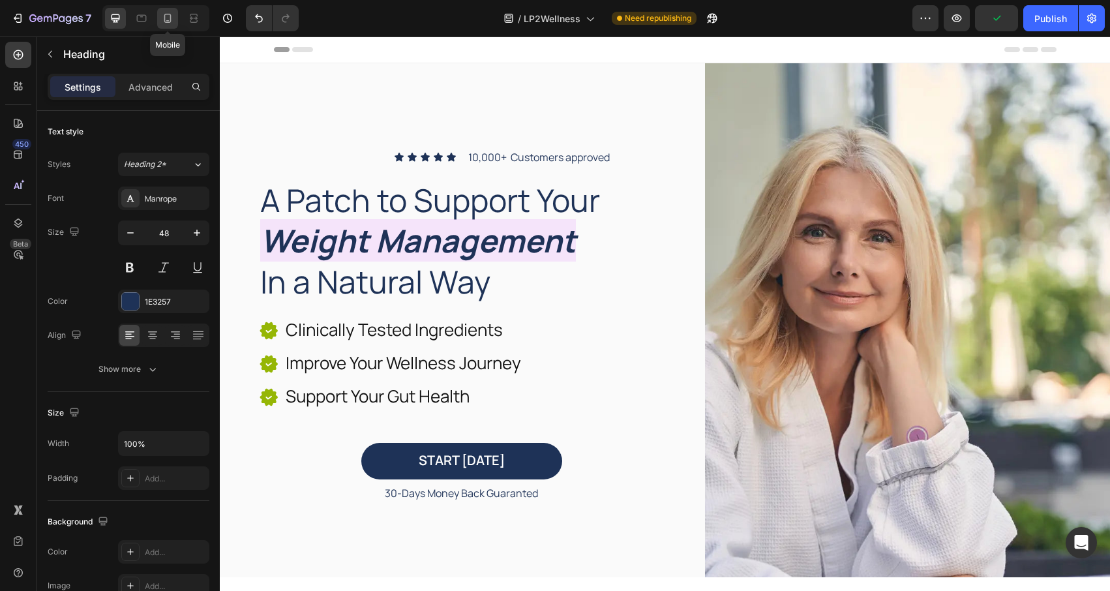
click at [167, 23] on icon at bounding box center [167, 18] width 13 height 13
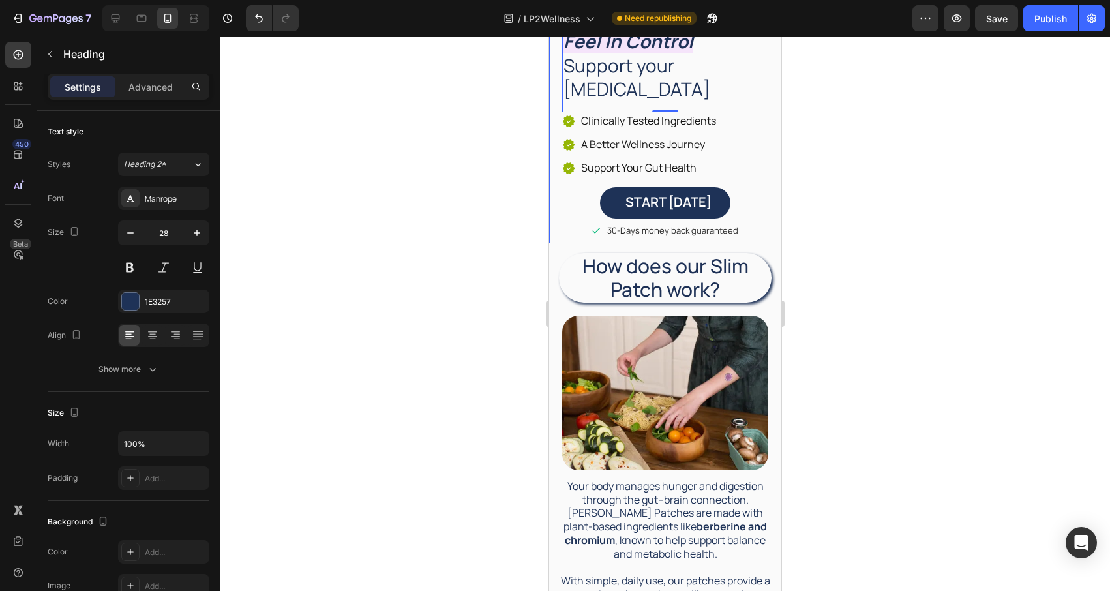
scroll to position [272, 0]
click at [109, 19] on icon at bounding box center [115, 18] width 13 height 13
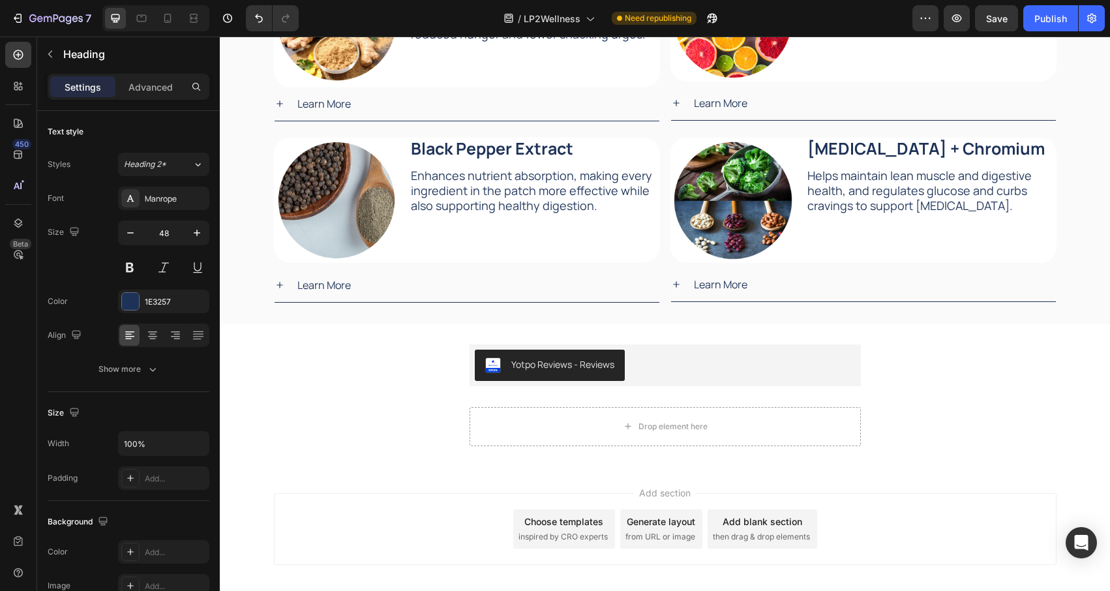
scroll to position [1725, 0]
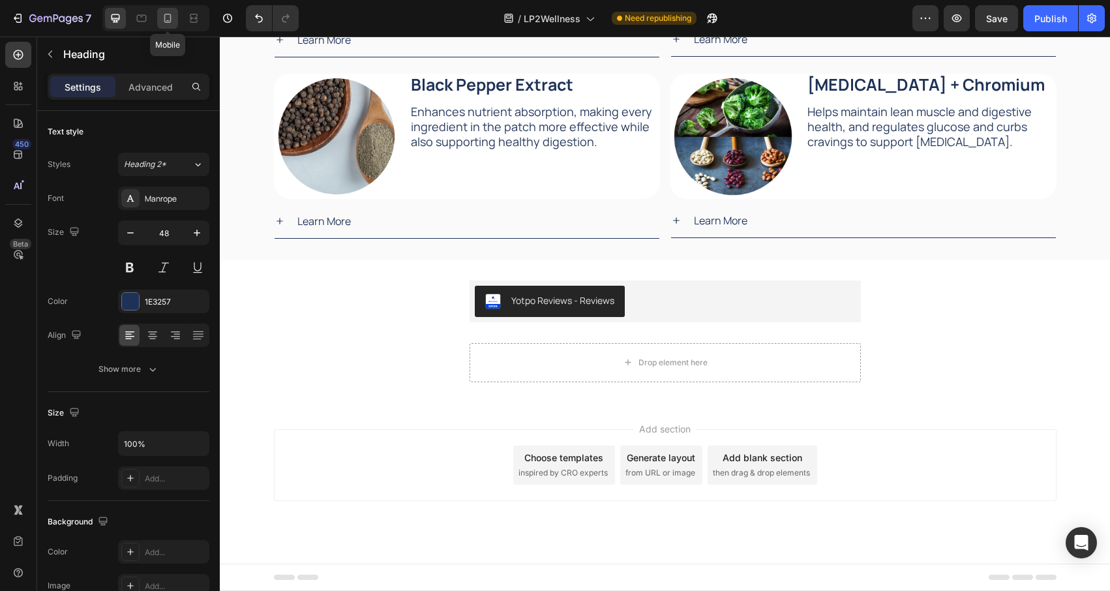
click at [162, 8] on div at bounding box center [167, 18] width 21 height 21
type input "28"
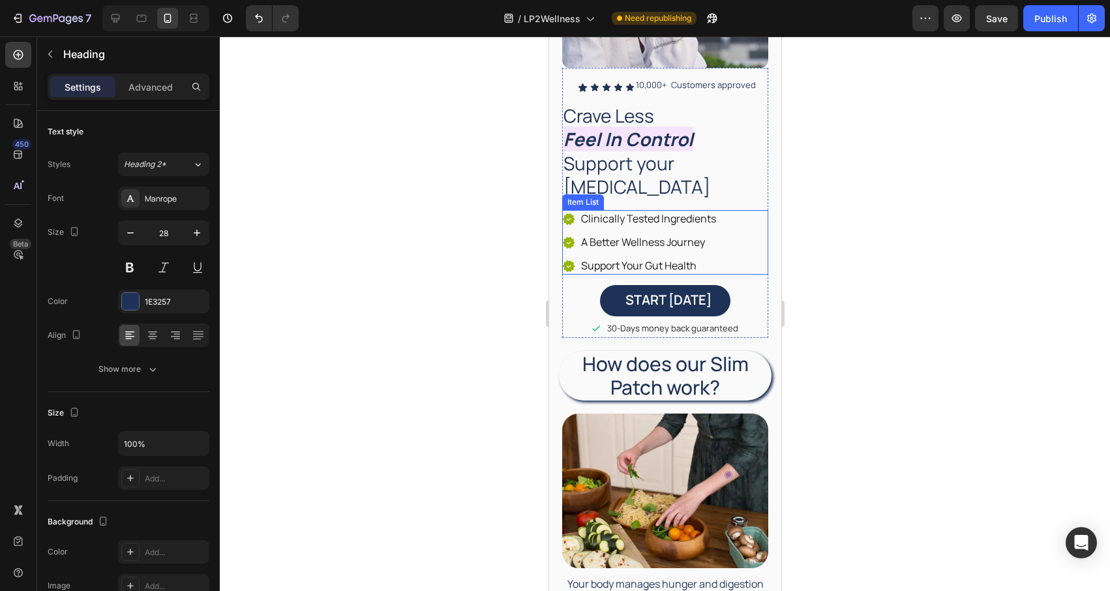
scroll to position [187, 0]
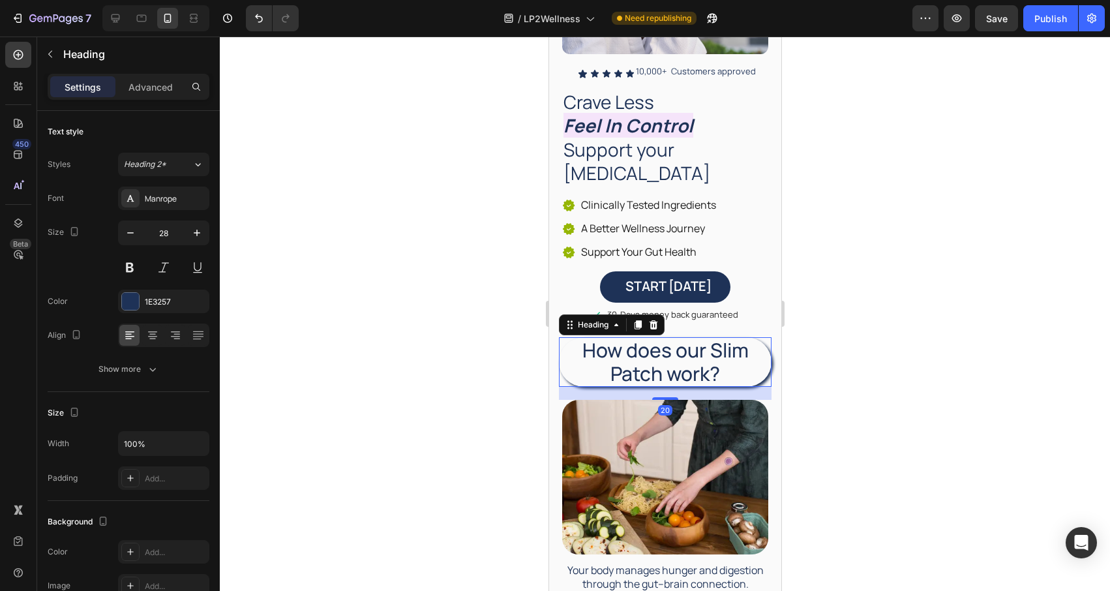
click at [661, 354] on h2 "How does our Slim Patch work?" at bounding box center [664, 362] width 213 height 50
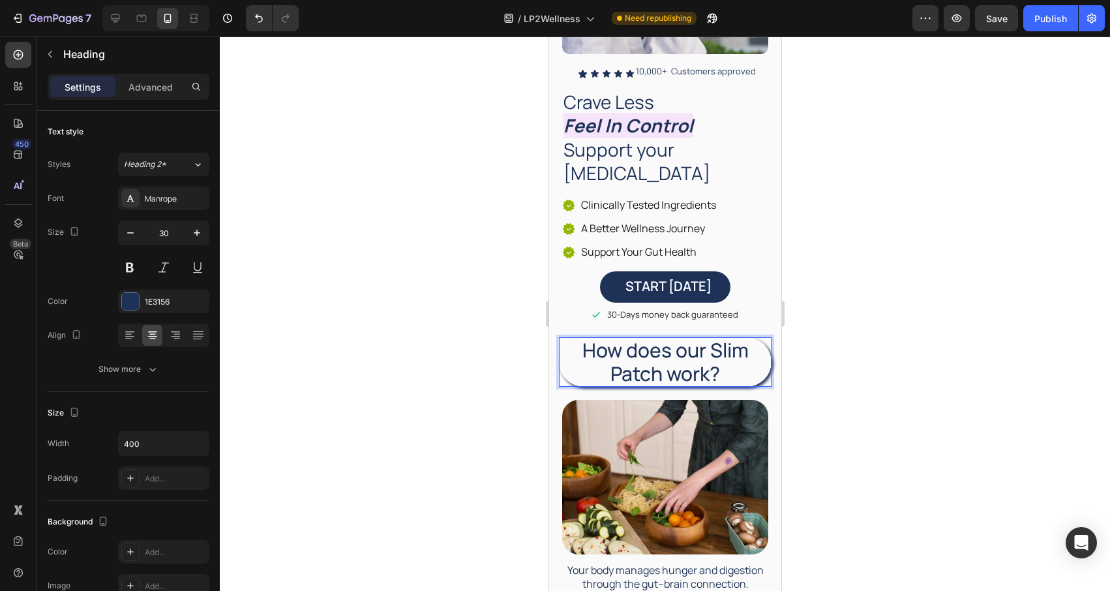
click at [725, 363] on p "How does our Slim Patch work?" at bounding box center [665, 362] width 210 height 47
click at [740, 350] on p "How does our Slim Patch work?" at bounding box center [665, 362] width 210 height 47
click at [746, 352] on p "How does our Slim Patch work?" at bounding box center [665, 362] width 210 height 47
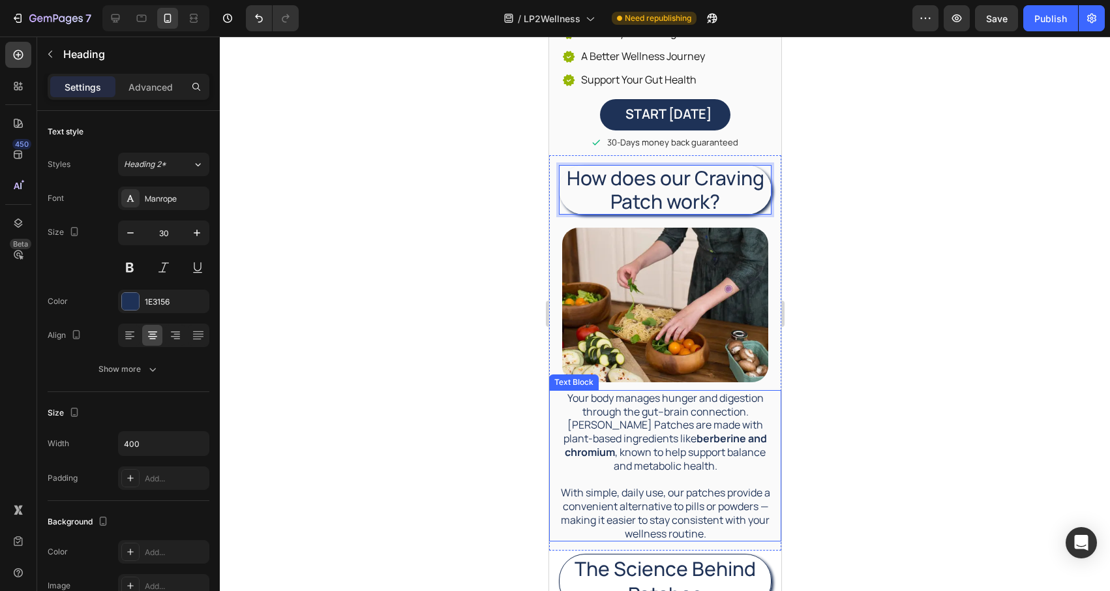
scroll to position [363, 0]
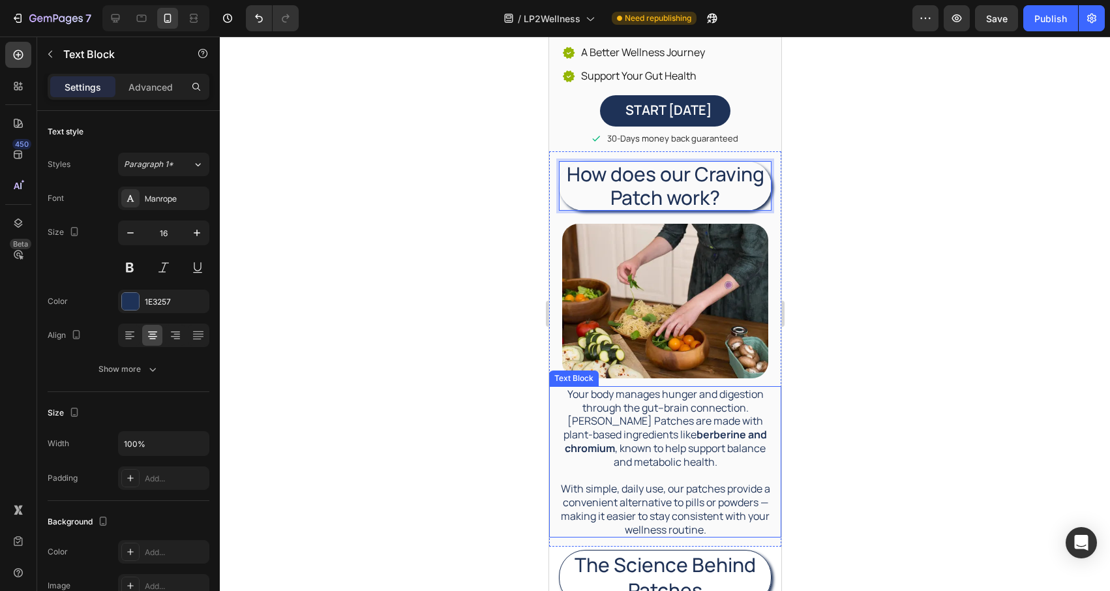
click at [673, 429] on strong "berberine and chromium" at bounding box center [665, 441] width 202 height 28
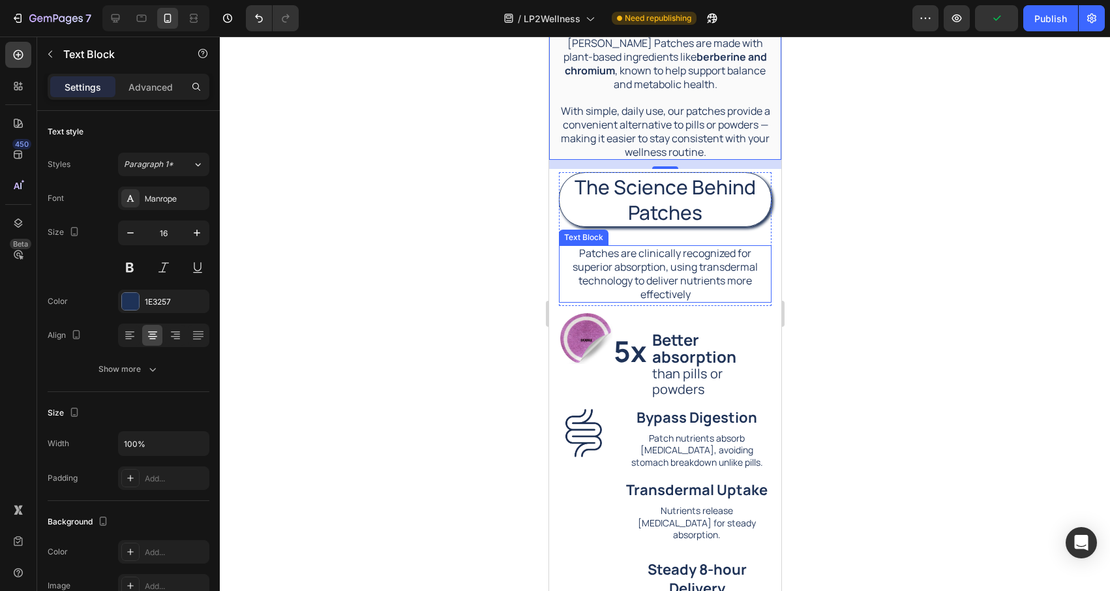
scroll to position [746, 0]
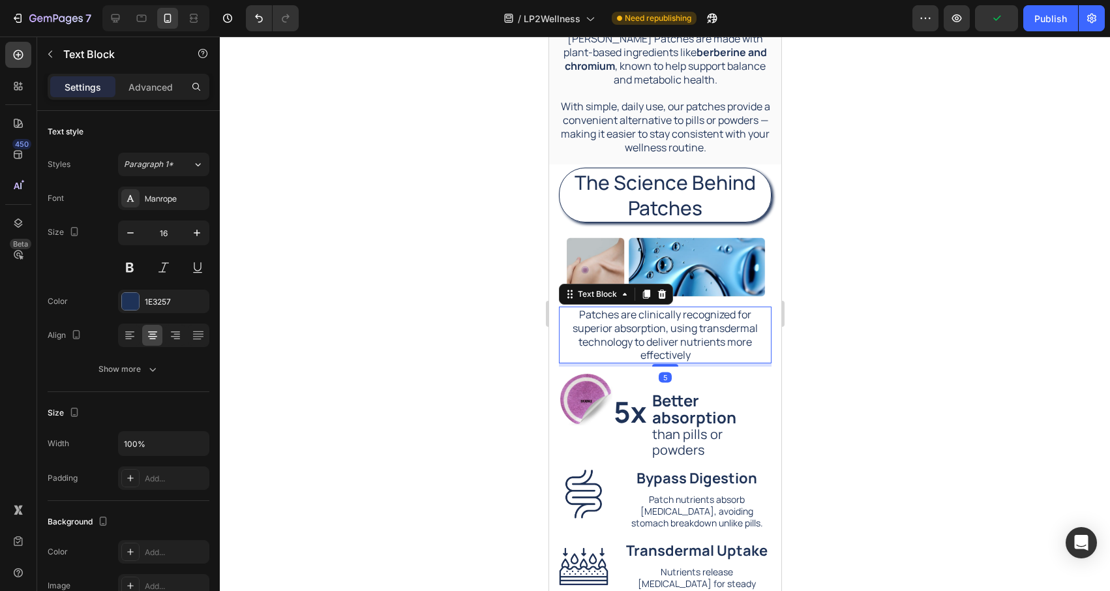
click at [680, 342] on p "Patches are clinically recognized for superior absorption, using transdermal te…" at bounding box center [665, 335] width 210 height 54
click at [673, 341] on p "Patches are clinically recognized for superior absorption, using transdermal te…" at bounding box center [665, 335] width 210 height 54
drag, startPoint x: 571, startPoint y: 329, endPoint x: 663, endPoint y: 329, distance: 92.0
click at [663, 329] on p "Patches are clinically recognized for superior absorption, using transdermal te…" at bounding box center [665, 335] width 210 height 54
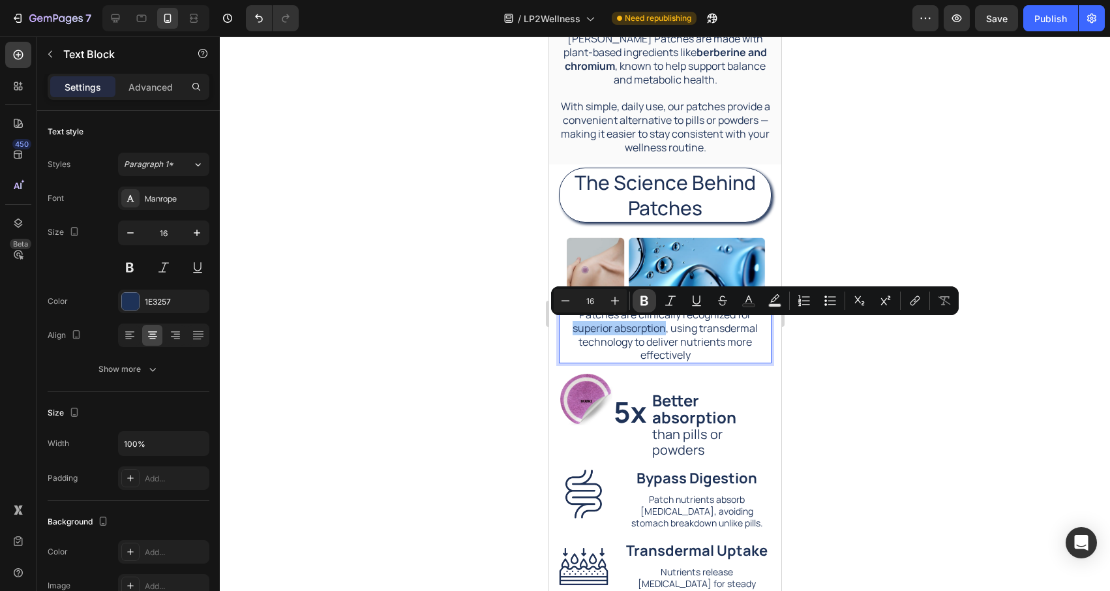
click at [643, 298] on icon "Editor contextual toolbar" at bounding box center [644, 300] width 13 height 13
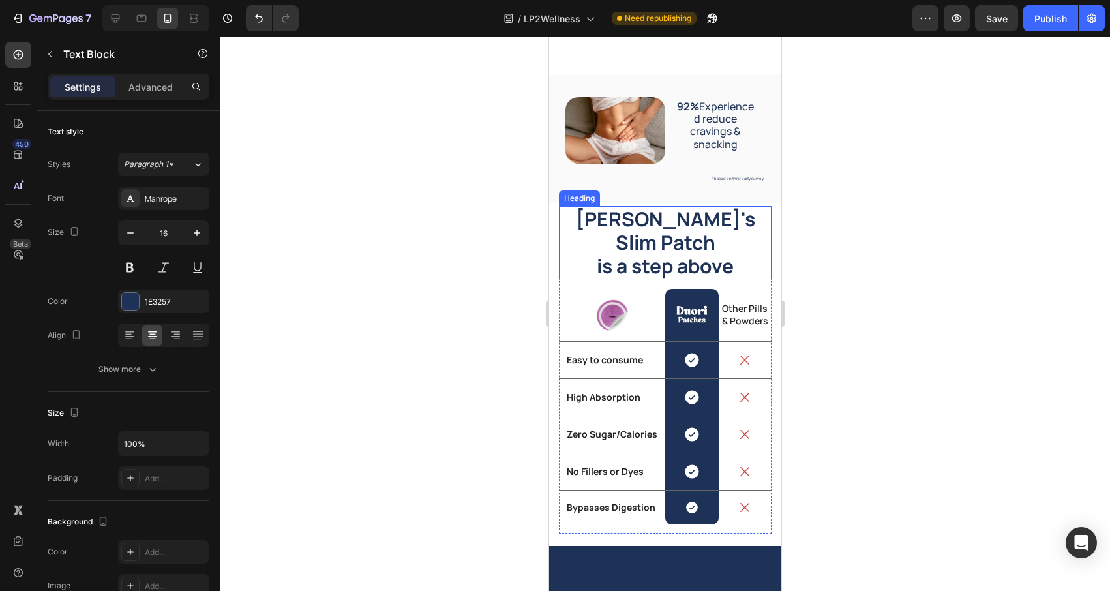
scroll to position [1521, 0]
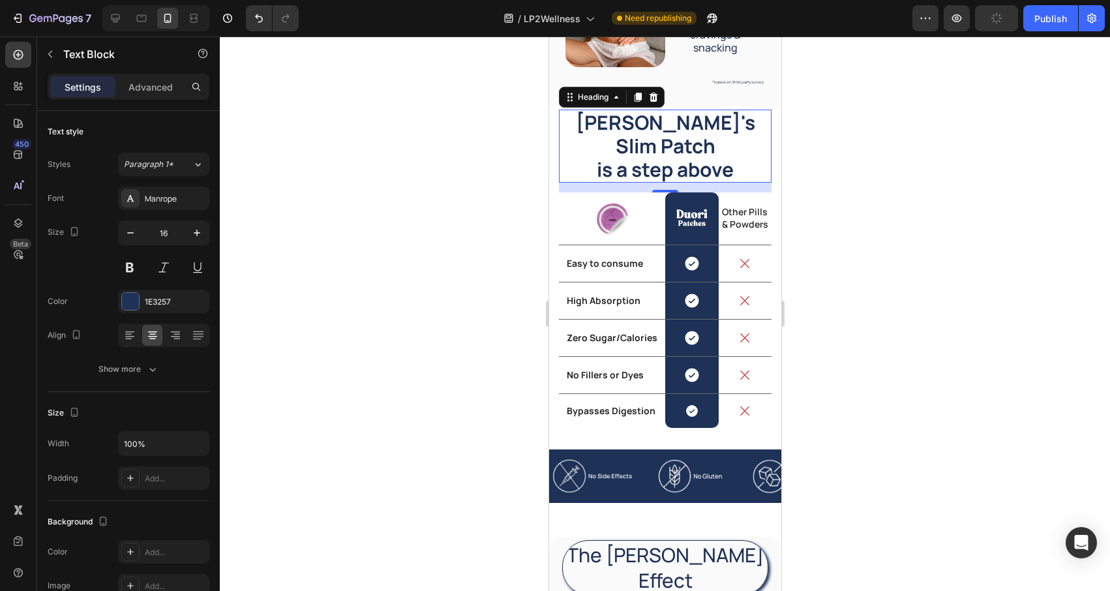
click at [672, 127] on h2 "Duori's Slim Patch is a step above" at bounding box center [664, 146] width 213 height 73
click at [687, 124] on h2 "Duori's Slim Patch is a step above" at bounding box center [664, 146] width 213 height 73
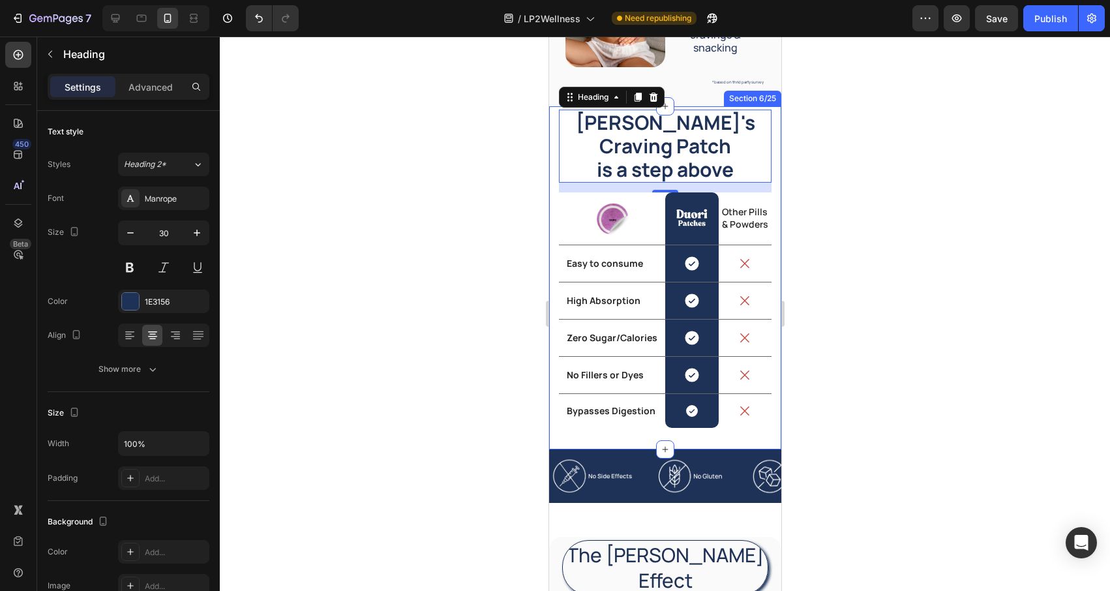
click at [521, 190] on div at bounding box center [665, 314] width 890 height 554
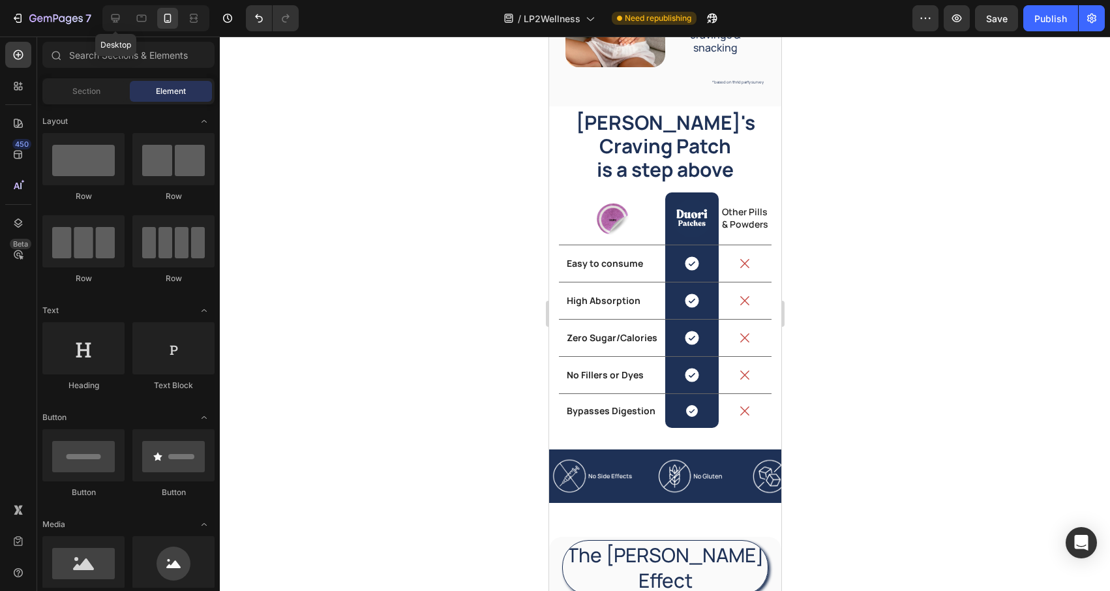
click at [121, 19] on icon at bounding box center [115, 18] width 13 height 13
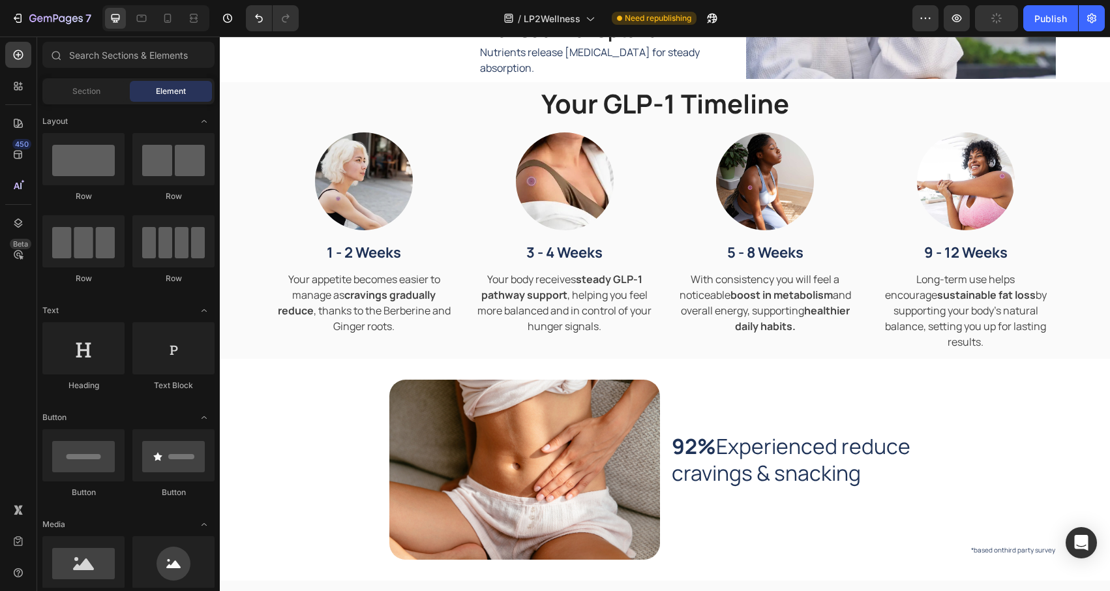
scroll to position [513, 0]
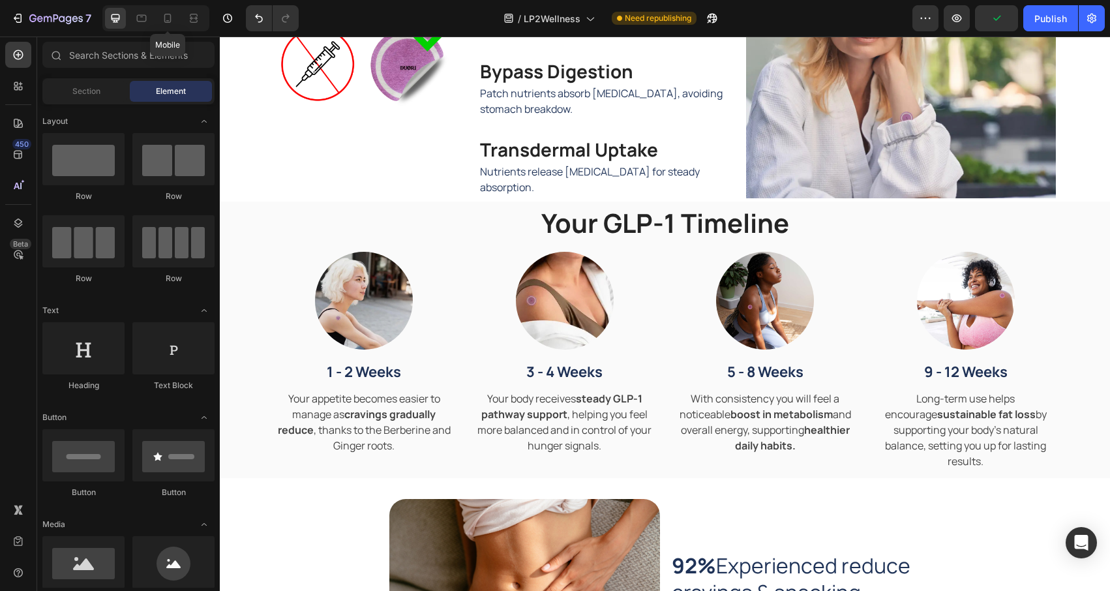
drag, startPoint x: 169, startPoint y: 20, endPoint x: 247, endPoint y: 74, distance: 95.2
click at [169, 20] on icon at bounding box center [167, 18] width 13 height 13
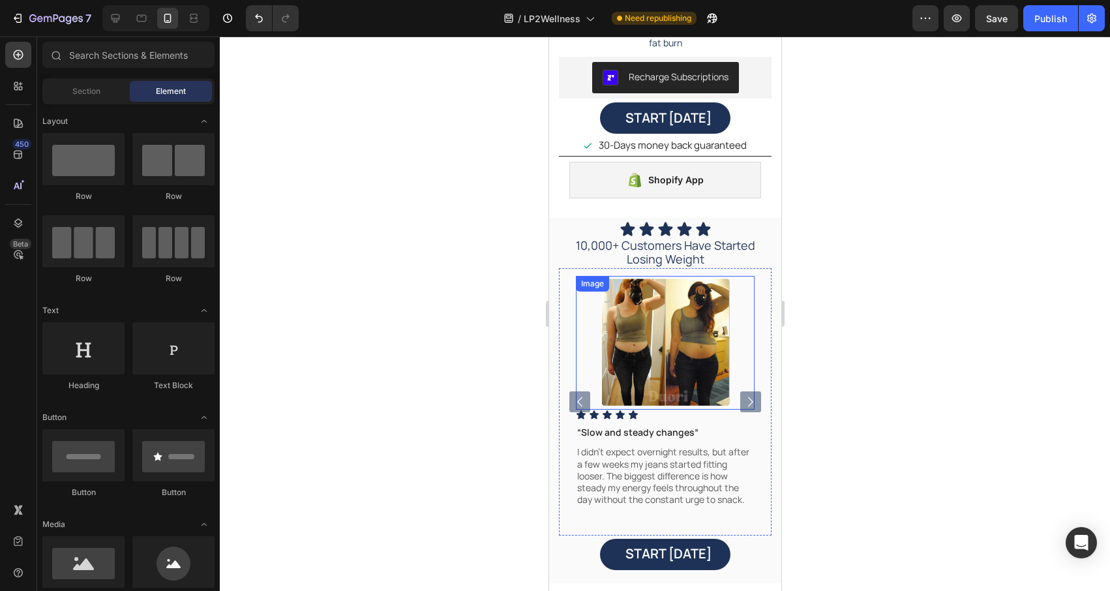
scroll to position [2651, 0]
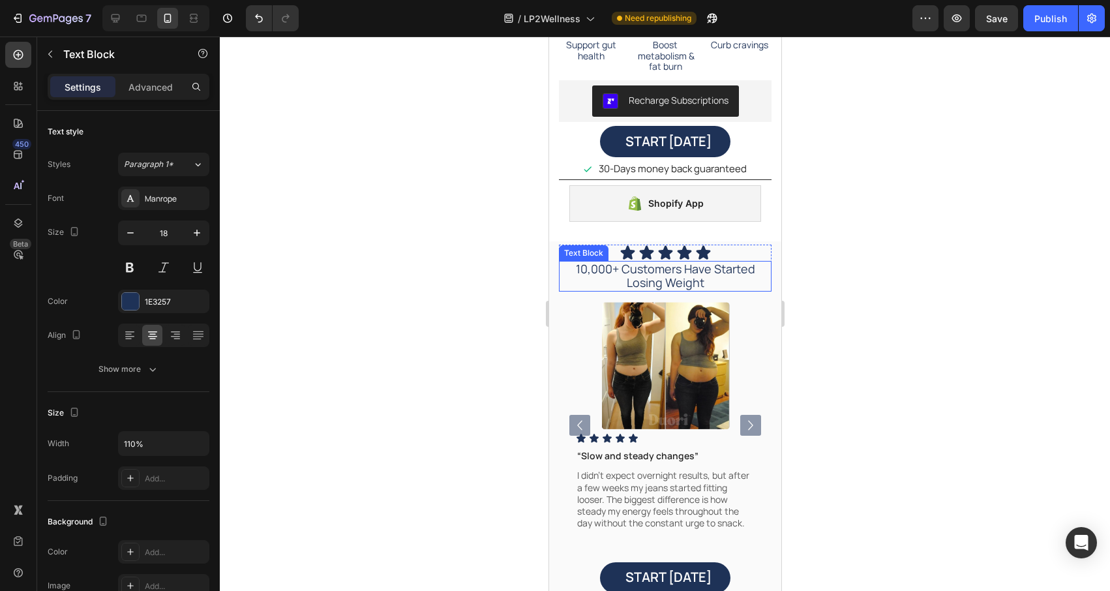
click at [669, 271] on p "10,000+ Customers Have Started Losing Weight" at bounding box center [665, 276] width 210 height 28
click at [689, 269] on p "10,000+ Customers Have Started Losing Weight" at bounding box center [665, 276] width 210 height 28
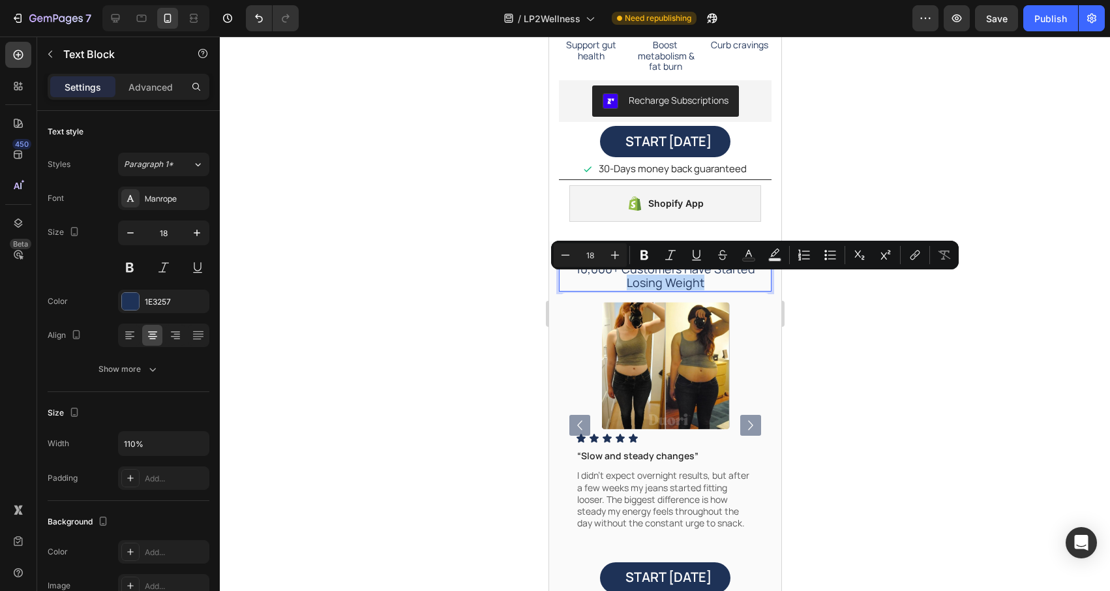
drag, startPoint x: 703, startPoint y: 282, endPoint x: 628, endPoint y: 288, distance: 74.6
click at [628, 288] on p "10,000+ Customers Have Started Losing Weight" at bounding box center [665, 276] width 210 height 28
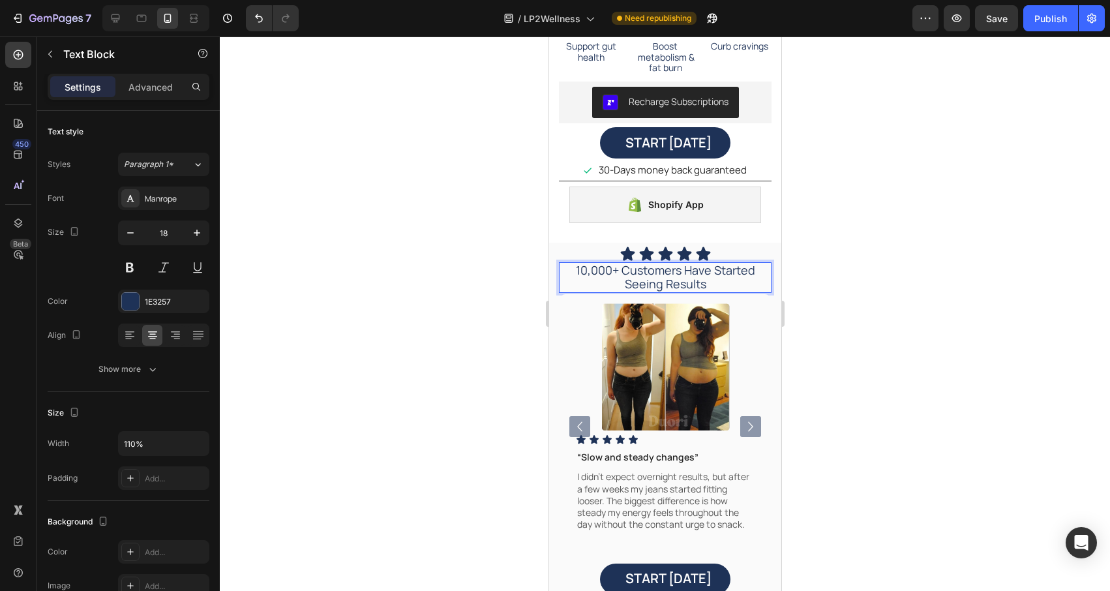
scroll to position [2646, 0]
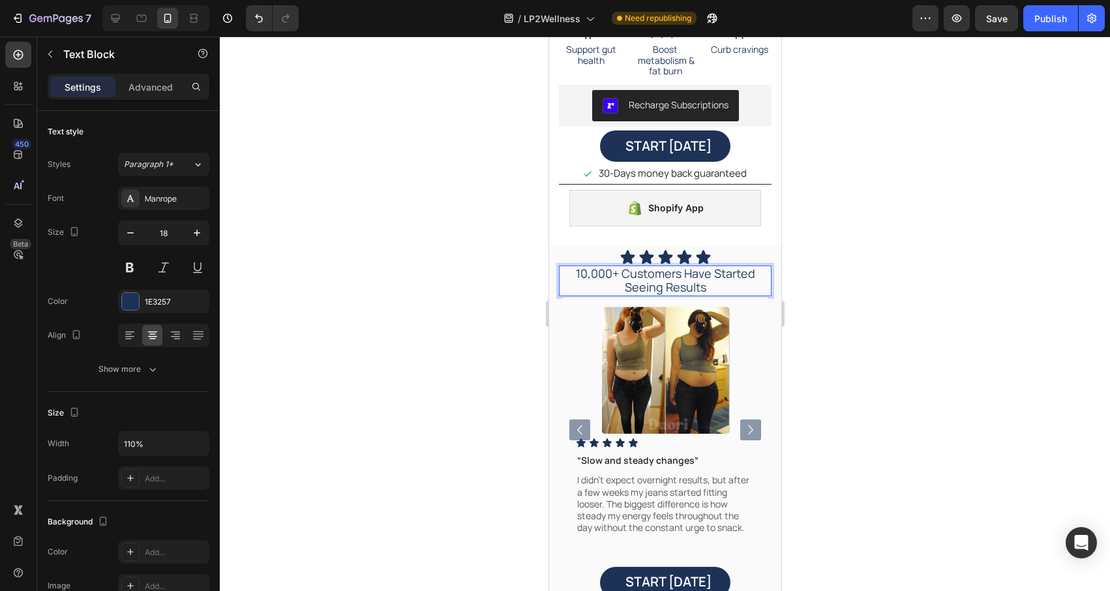
click at [661, 288] on p "10,000+ Customers Have Started Seeing Results" at bounding box center [665, 281] width 210 height 28
click at [757, 272] on p "10,000+ Customers Have Started Seeing Results" at bounding box center [665, 281] width 210 height 28
click at [763, 273] on p "10,000+ Customers Have Had Seeing Results" at bounding box center [665, 281] width 210 height 28
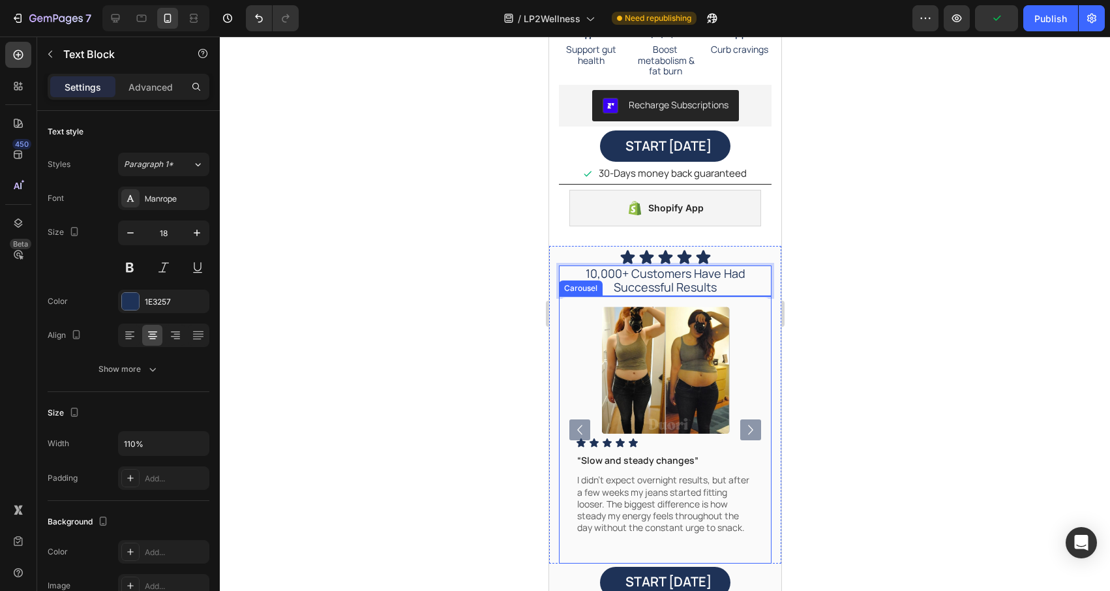
drag, startPoint x: 457, startPoint y: 312, endPoint x: 468, endPoint y: 309, distance: 11.4
click at [457, 312] on div at bounding box center [665, 314] width 890 height 554
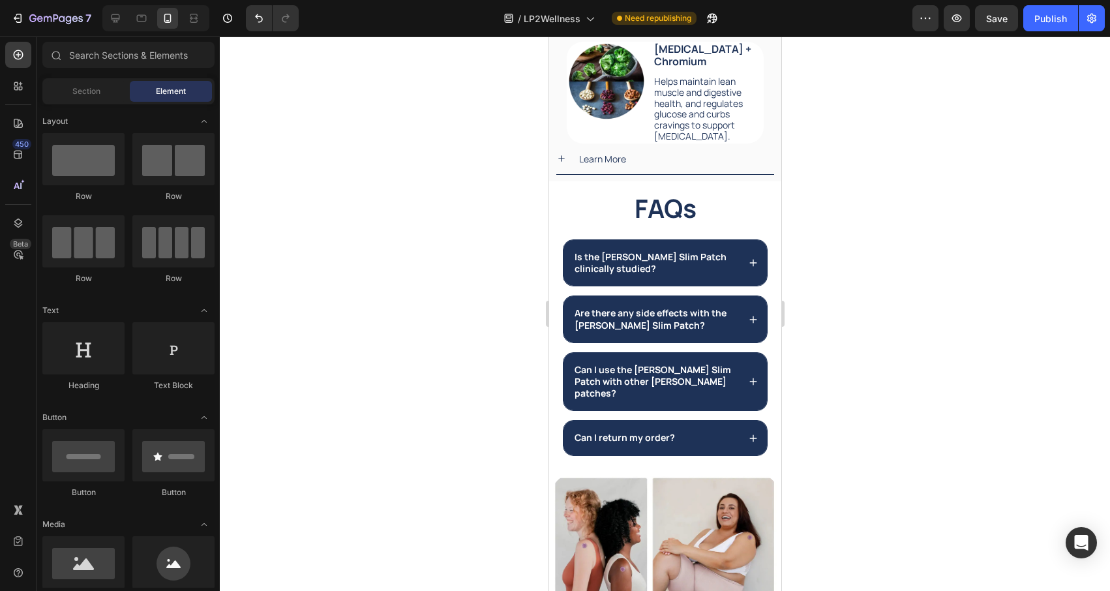
scroll to position [3725, 0]
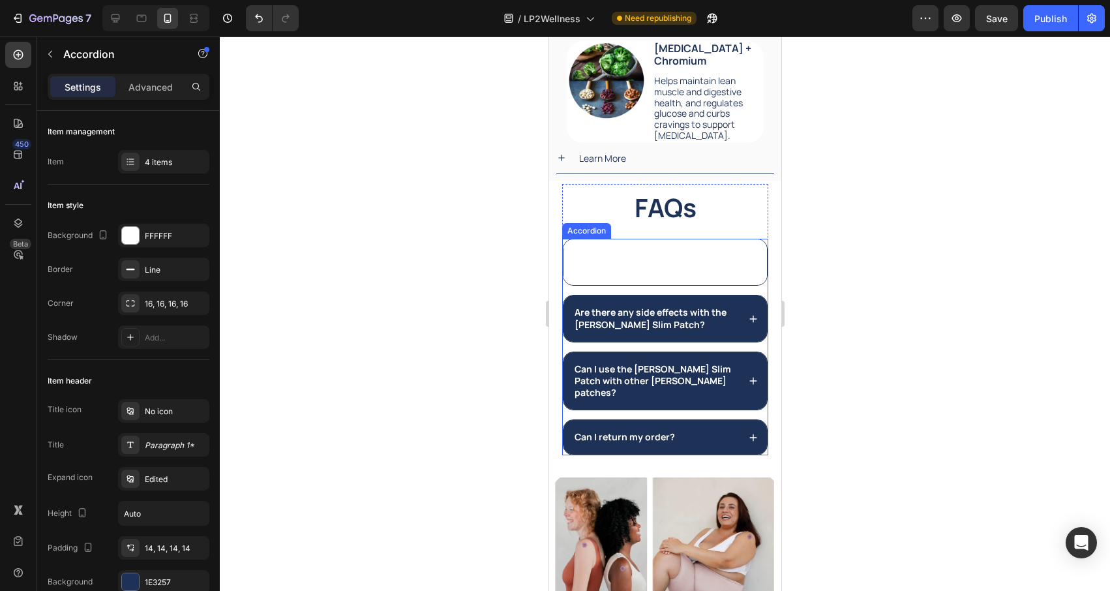
click at [648, 260] on strong "Is the Duori Slim Patch clinically studied?" at bounding box center [650, 262] width 152 height 24
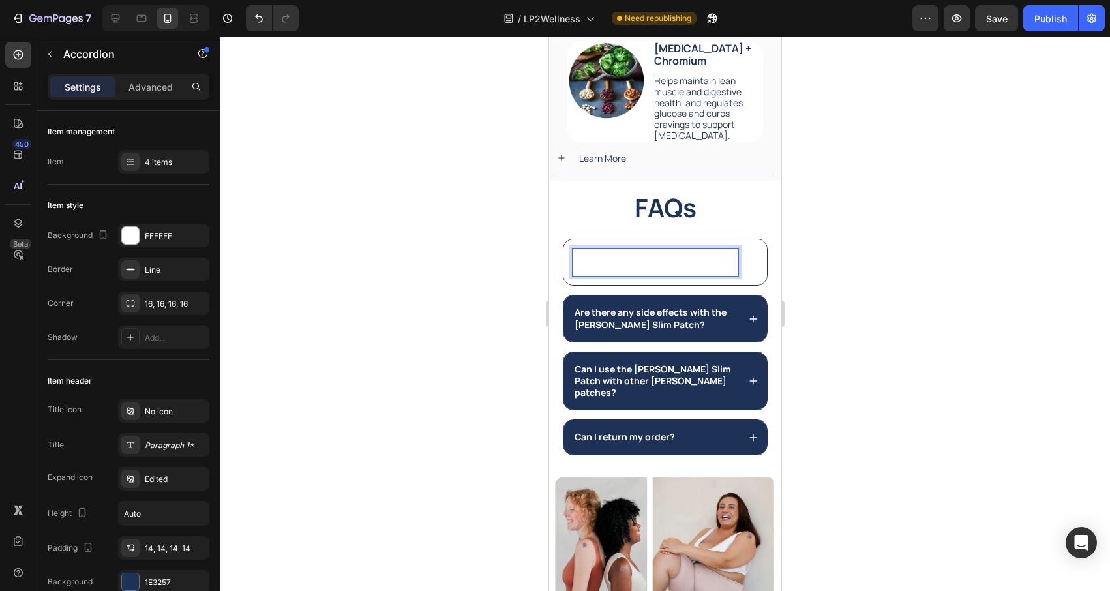
click at [646, 258] on strong "Is the Duori Slim Patch clinically studied?" at bounding box center [650, 262] width 152 height 24
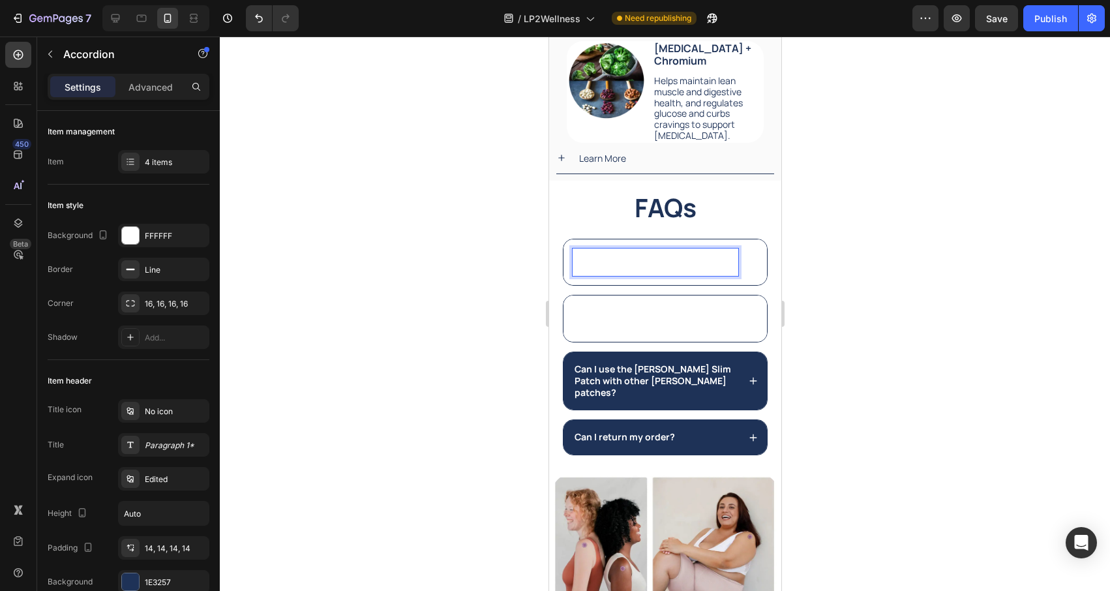
click at [646, 311] on strong "Are there any side effects with the Duori Slim Patch?" at bounding box center [650, 318] width 152 height 24
click at [639, 313] on strong "Are there any side effects with the Duori Slim Patch?" at bounding box center [650, 318] width 152 height 24
click at [620, 326] on strong "Are there any side effects with the Duori Slim Patch?" at bounding box center [650, 318] width 152 height 24
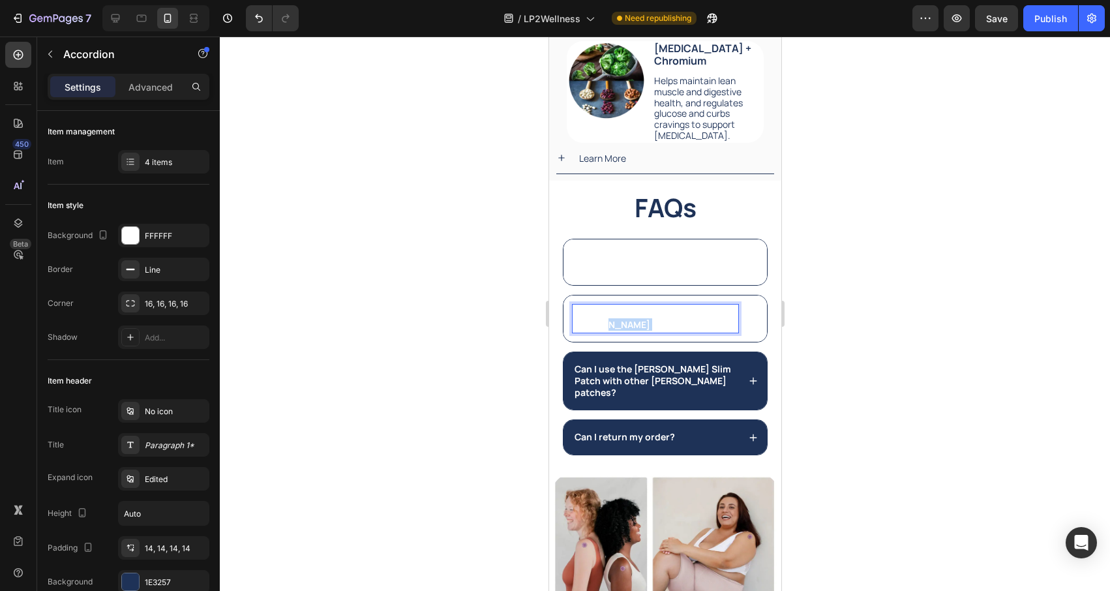
drag, startPoint x: 602, startPoint y: 326, endPoint x: 635, endPoint y: 327, distance: 33.3
click at [635, 327] on strong "Are there any side effects with the Duori Craving Patch?" at bounding box center [650, 318] width 152 height 24
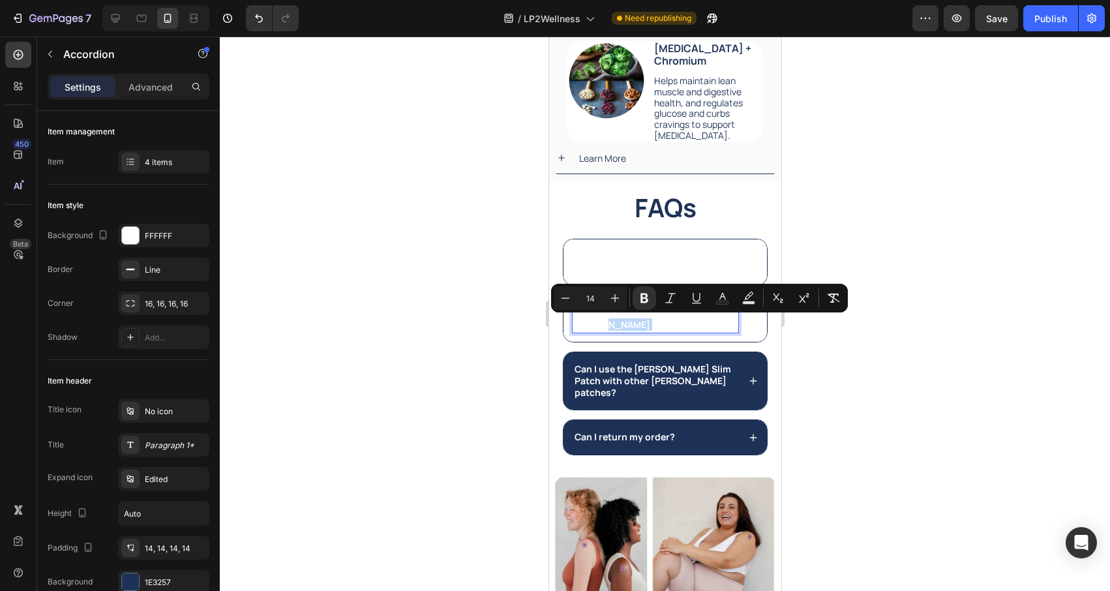
copy strong "Craving"
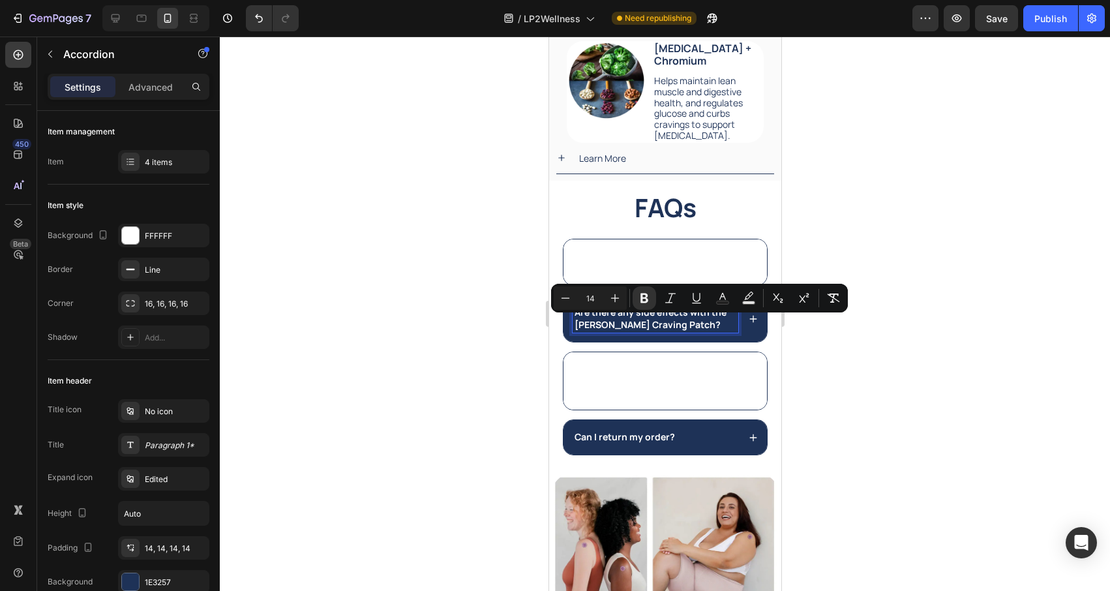
click at [644, 366] on strong "Can I use the Duori Slim Patch with other Duori patches?" at bounding box center [652, 381] width 157 height 36
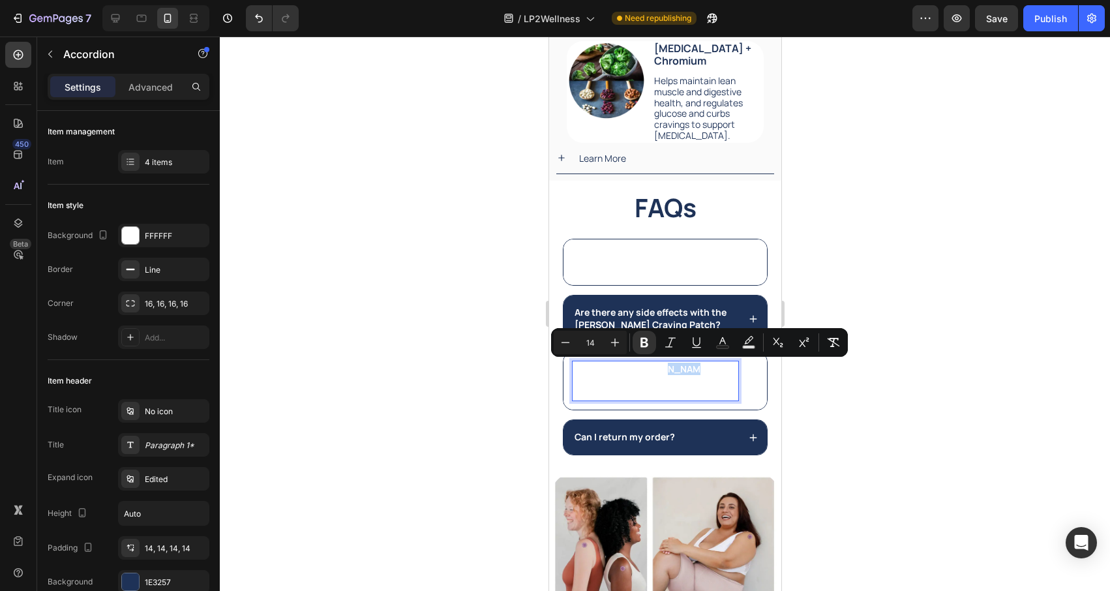
drag, startPoint x: 680, startPoint y: 371, endPoint x: 659, endPoint y: 371, distance: 20.2
click at [659, 371] on strong "Can I use the Duori Slim Patch with other Duori patches?" at bounding box center [652, 381] width 157 height 36
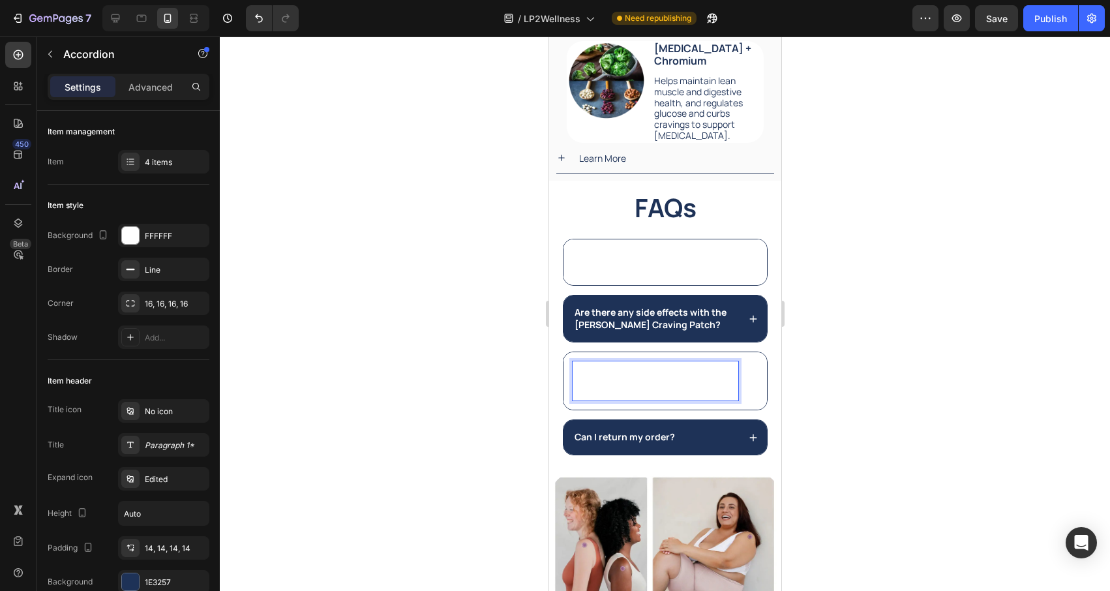
click at [699, 269] on p "Is the Duori Craving Patch clinically studied?" at bounding box center [655, 261] width 162 height 23
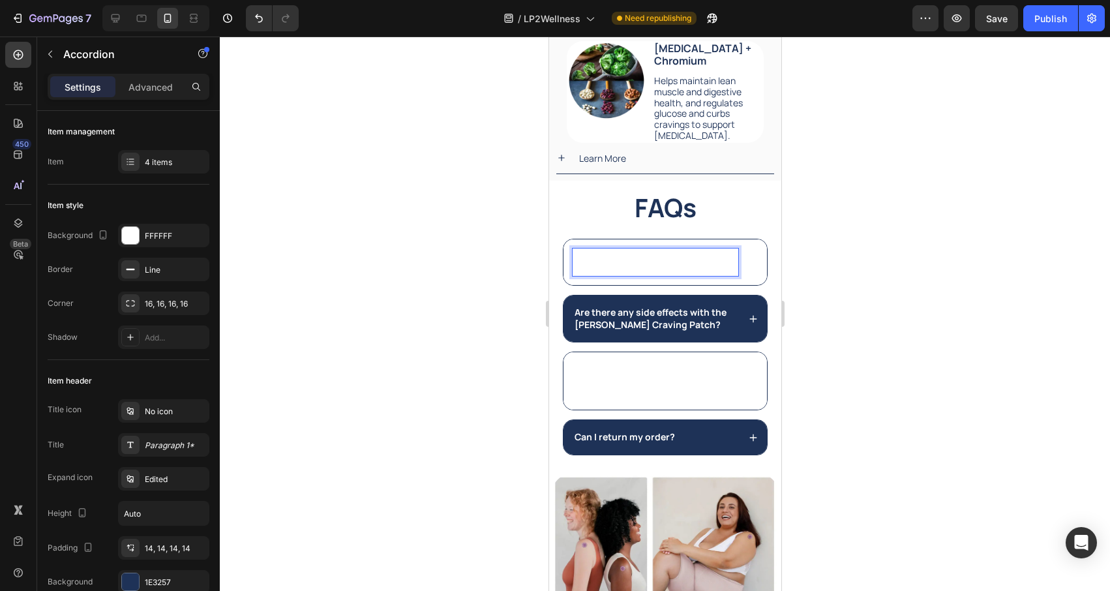
click at [753, 254] on div "Is the Duori Craving Patch clinically studied?" at bounding box center [665, 262] width 204 height 46
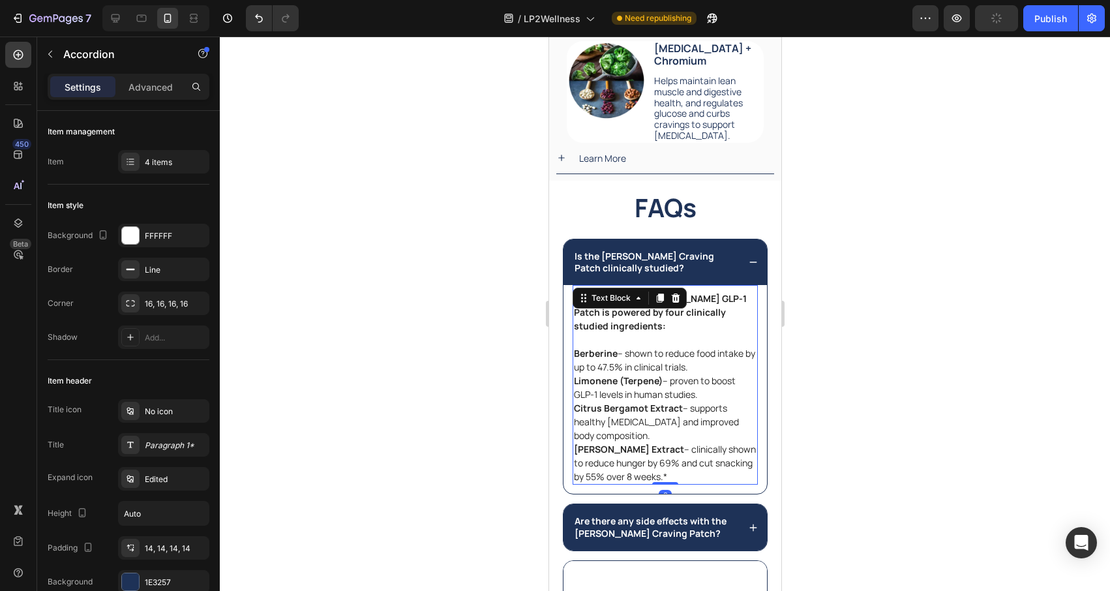
click at [684, 310] on strong "Absolutely. The Duori GLP-1 Patch is powered by four clinically studied ingredi…" at bounding box center [659, 312] width 173 height 40
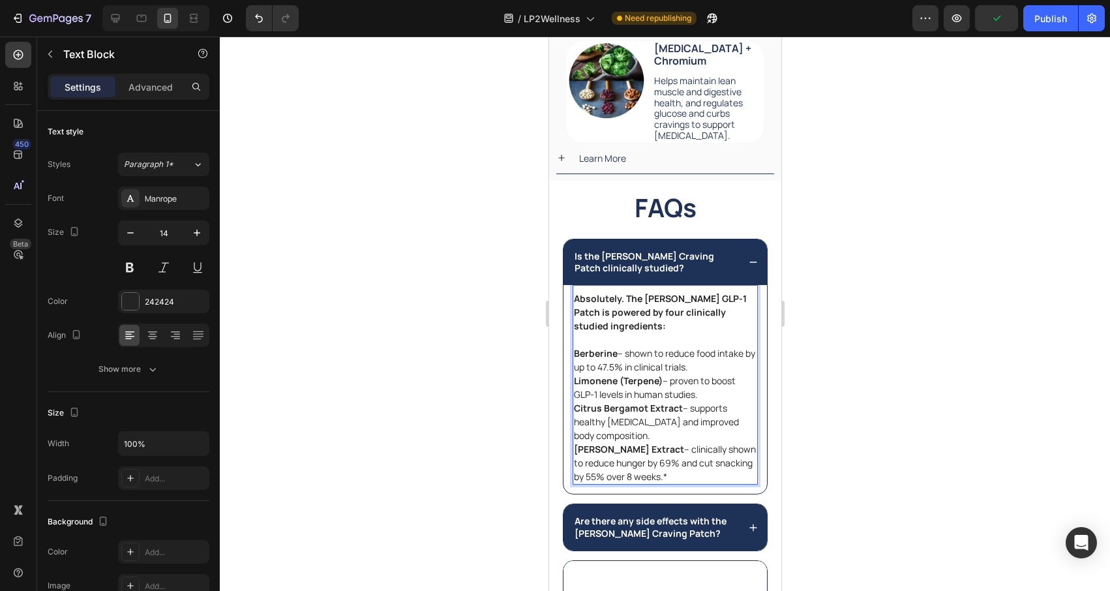
click at [706, 316] on strong "Absolutely. The Duori GLP-1 Patch is powered by four clinically studied ingredi…" at bounding box center [659, 312] width 173 height 40
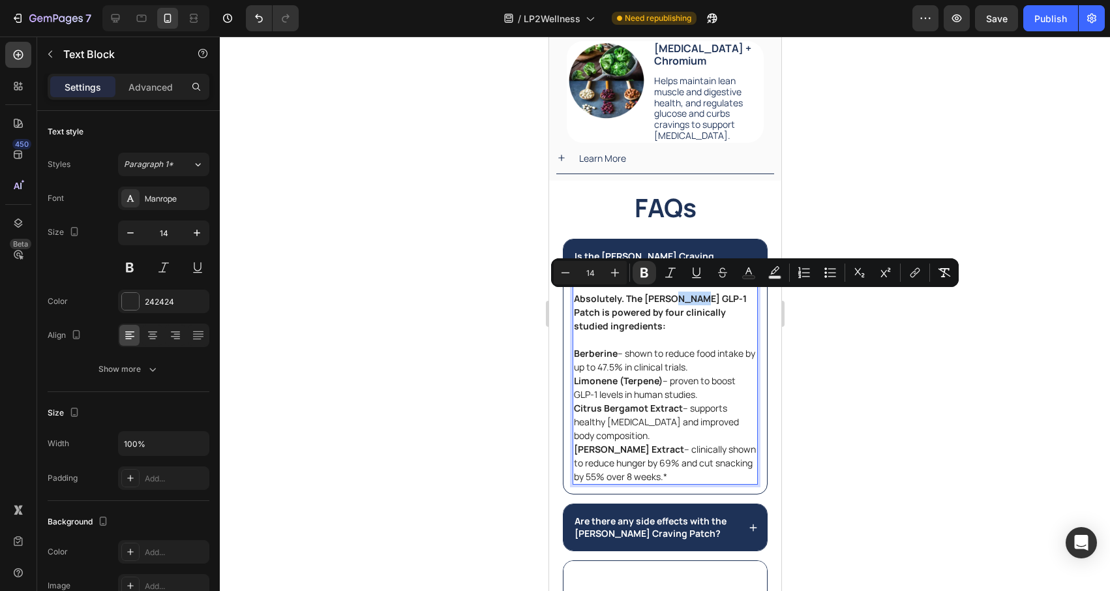
drag, startPoint x: 695, startPoint y: 301, endPoint x: 673, endPoint y: 300, distance: 22.2
click at [673, 300] on strong "Absolutely. The Duori GLP-1 Patch is powered by four clinically studied ingredi…" at bounding box center [659, 312] width 173 height 40
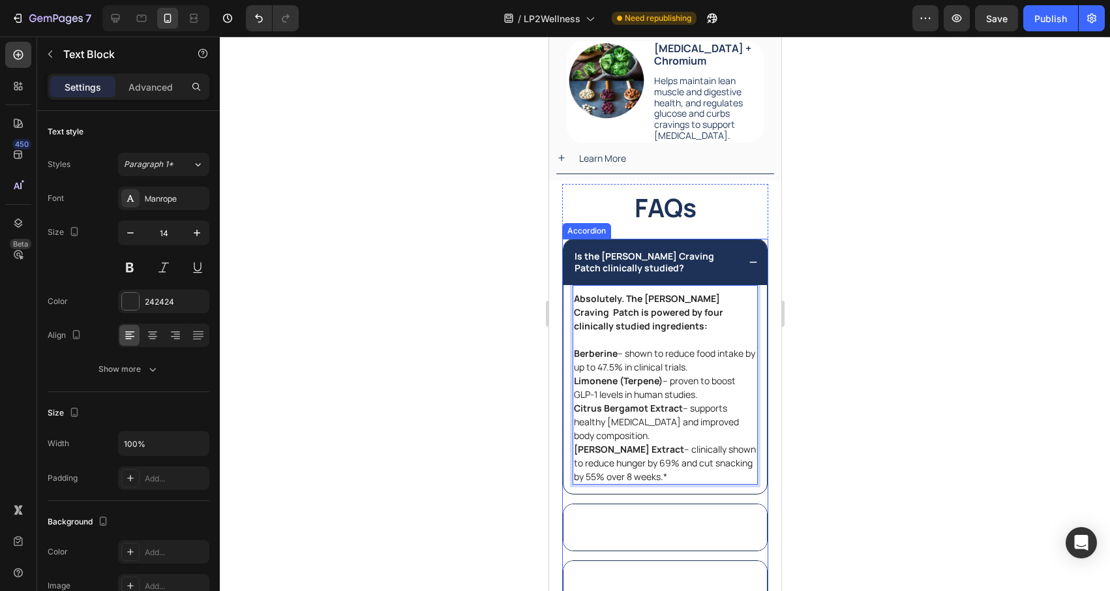
click at [744, 534] on div "Are there any side effects with the Duori Craving Patch?" at bounding box center [665, 527] width 204 height 46
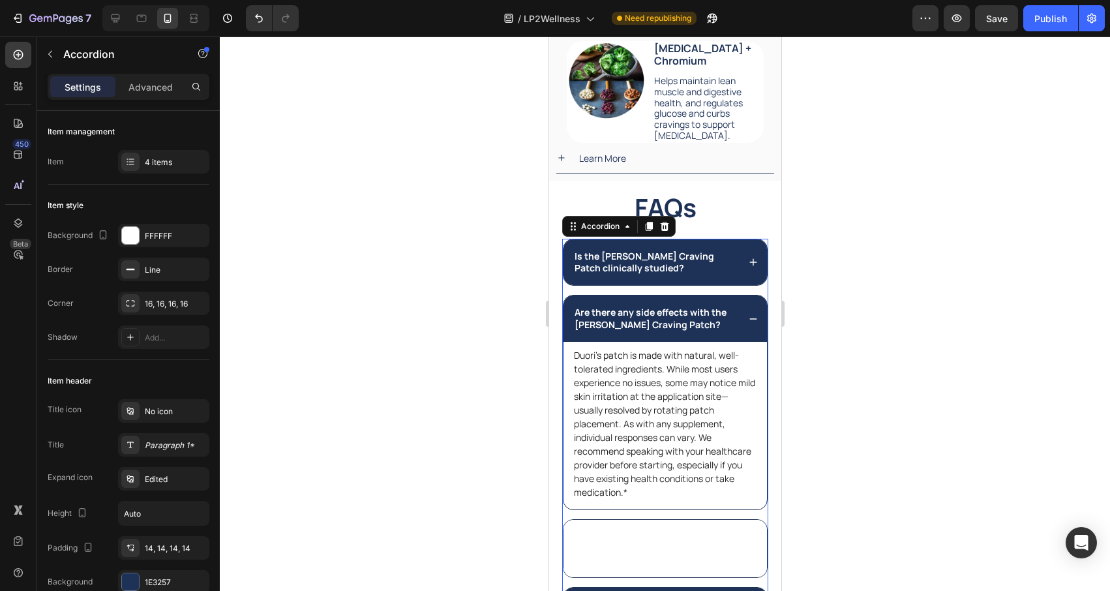
click at [744, 548] on div "Can I use the Duori Craving Patch with other Duori patches?" at bounding box center [665, 549] width 204 height 58
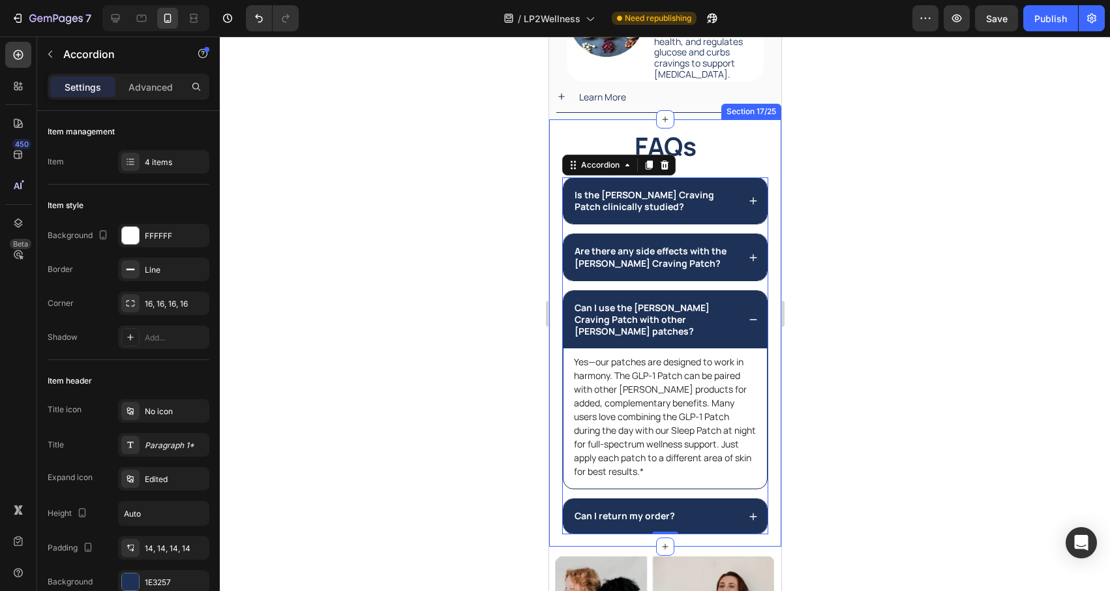
scroll to position [3787, 0]
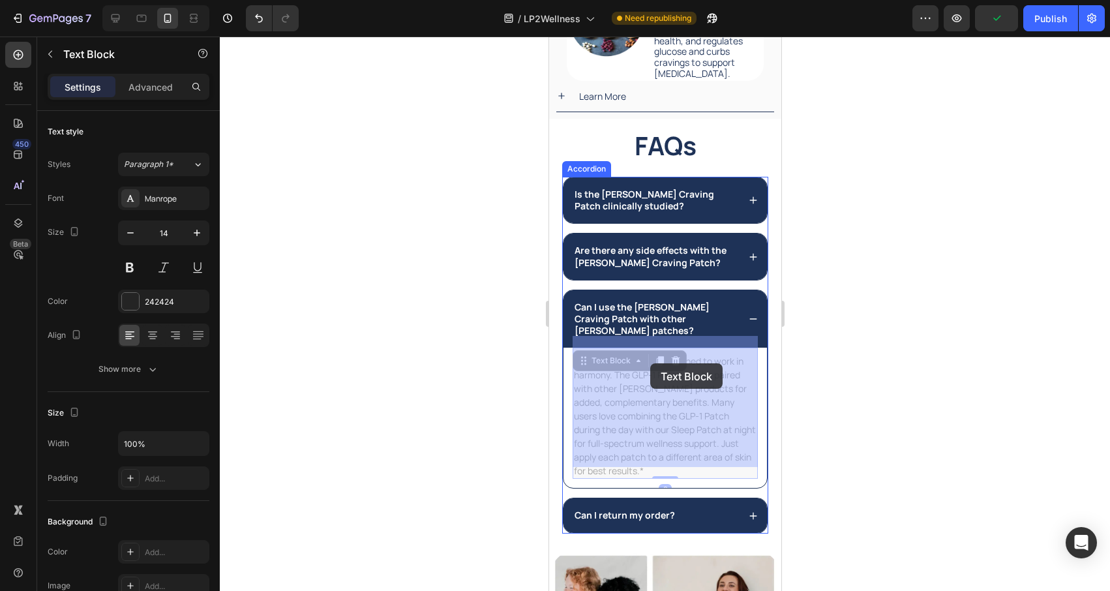
drag, startPoint x: 633, startPoint y: 365, endPoint x: 645, endPoint y: 367, distance: 11.9
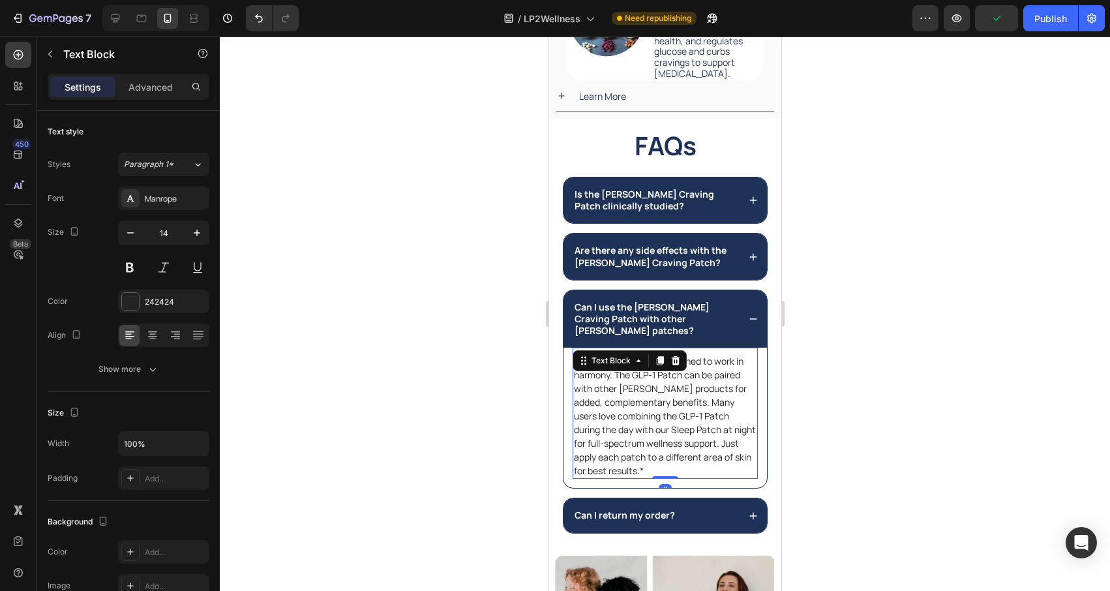
click at [643, 376] on p "Yes—our patches are designed to work in harmony. The GLP-1 Patch can be paired …" at bounding box center [664, 415] width 183 height 123
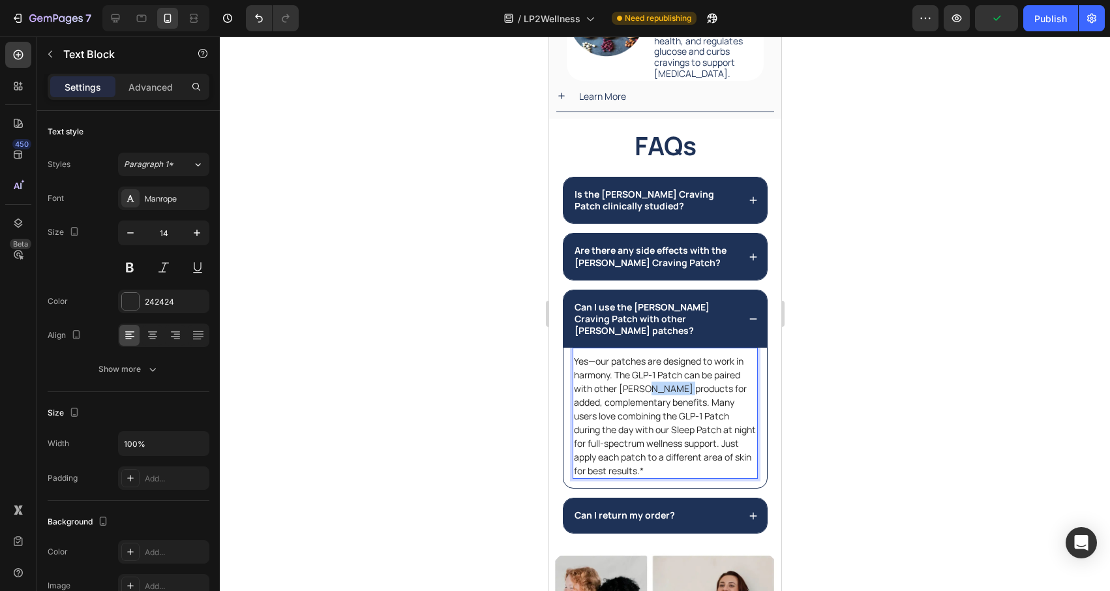
click at [643, 376] on p "Yes—our patches are designed to work in harmony. The GLP-1 Patch can be paired …" at bounding box center [664, 415] width 183 height 123
click at [633, 373] on p "Yes—our patches are designed to work in harmony. The GLP-1 Patch can be paired …" at bounding box center [664, 415] width 183 height 123
drag, startPoint x: 633, startPoint y: 365, endPoint x: 655, endPoint y: 364, distance: 21.5
click at [655, 364] on p "Yes—our patches are designed to work in harmony. The GLP-1 Patch can be paired …" at bounding box center [664, 415] width 183 height 123
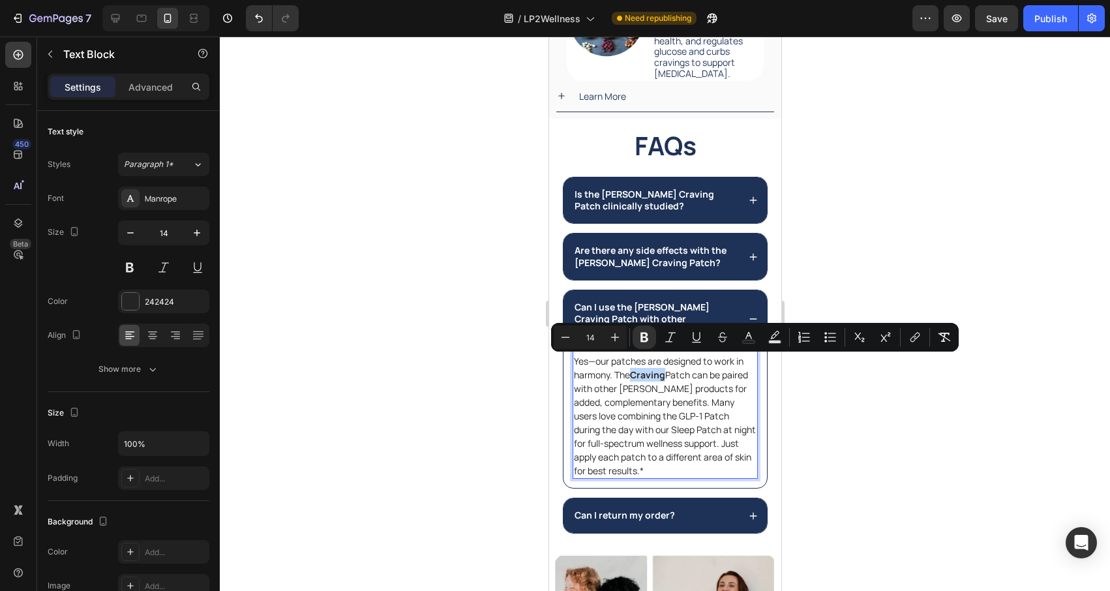
drag, startPoint x: 632, startPoint y: 364, endPoint x: 664, endPoint y: 365, distance: 32.0
click at [664, 369] on strong "Craving" at bounding box center [646, 375] width 35 height 12
click at [643, 333] on icon "Editor contextual toolbar" at bounding box center [645, 338] width 8 height 10
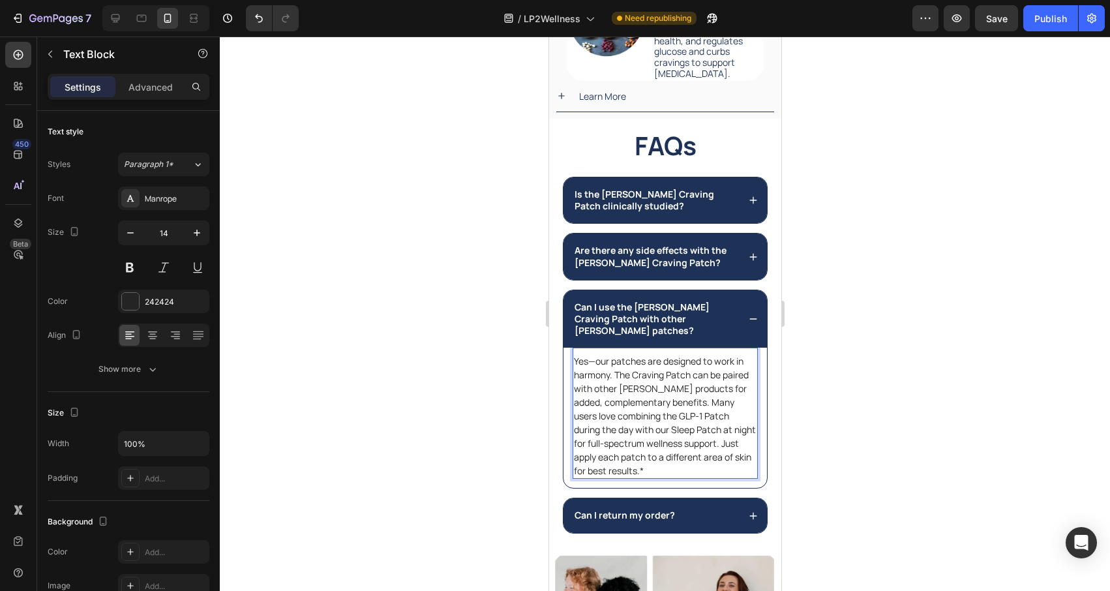
click at [654, 384] on p "Yes—our patches are designed to work in harmony. The Craving Patch can be paire…" at bounding box center [664, 415] width 183 height 123
drag, startPoint x: 631, startPoint y: 366, endPoint x: 663, endPoint y: 365, distance: 31.3
click at [663, 365] on p "Yes—our patches are designed to work in harmony. The Craving Patch can be paire…" at bounding box center [664, 415] width 183 height 123
copy p "Craving"
click at [639, 412] on p "Yes—our patches are designed to work in harmony. The Craving Patch can be paire…" at bounding box center [664, 415] width 183 height 123
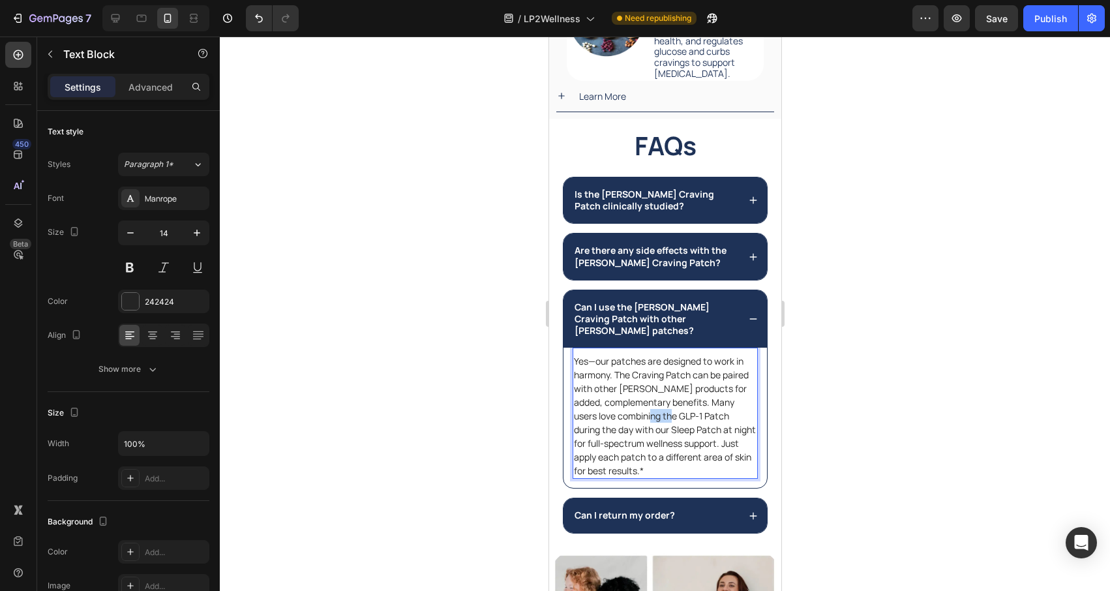
drag, startPoint x: 637, startPoint y: 405, endPoint x: 659, endPoint y: 405, distance: 22.8
click at [659, 405] on p "Yes—our patches are designed to work in harmony. The Craving Patch can be paire…" at bounding box center [664, 415] width 183 height 123
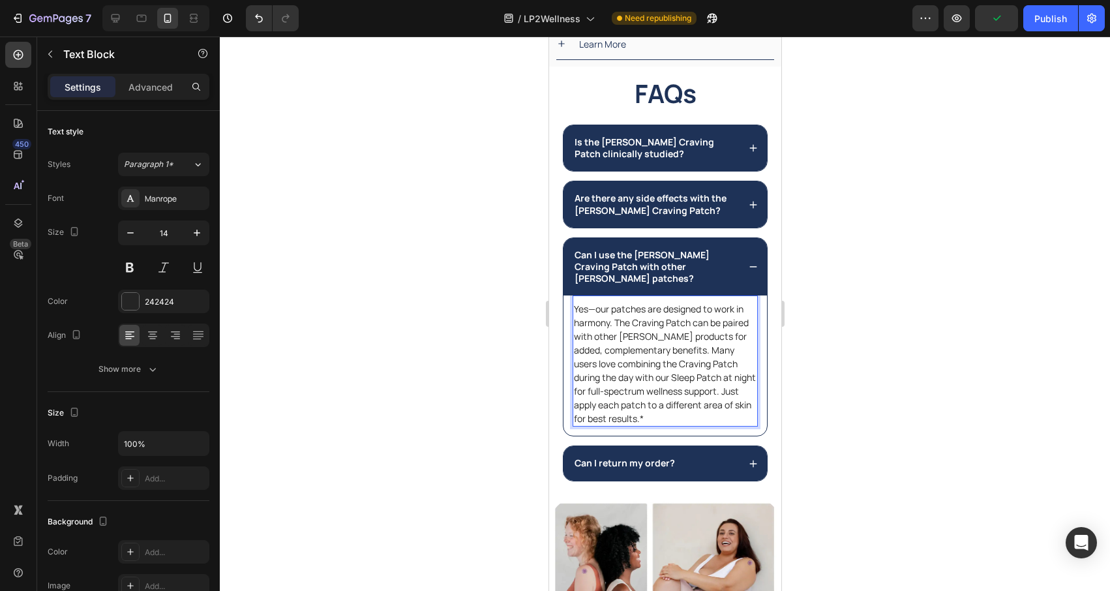
scroll to position [3841, 0]
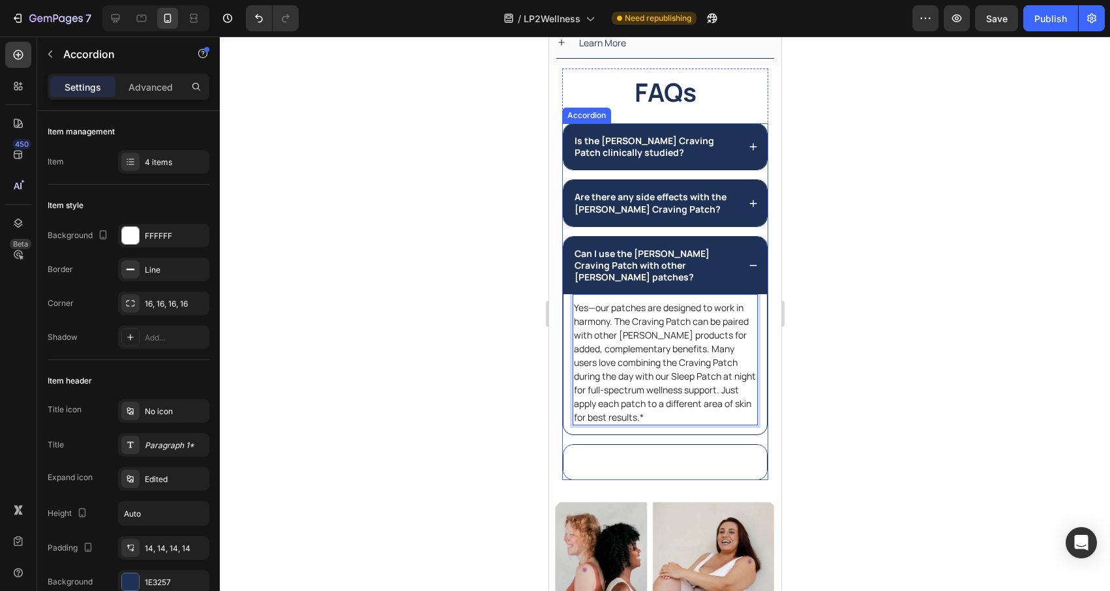
click at [702, 454] on div "Can I return my order?" at bounding box center [655, 462] width 166 height 16
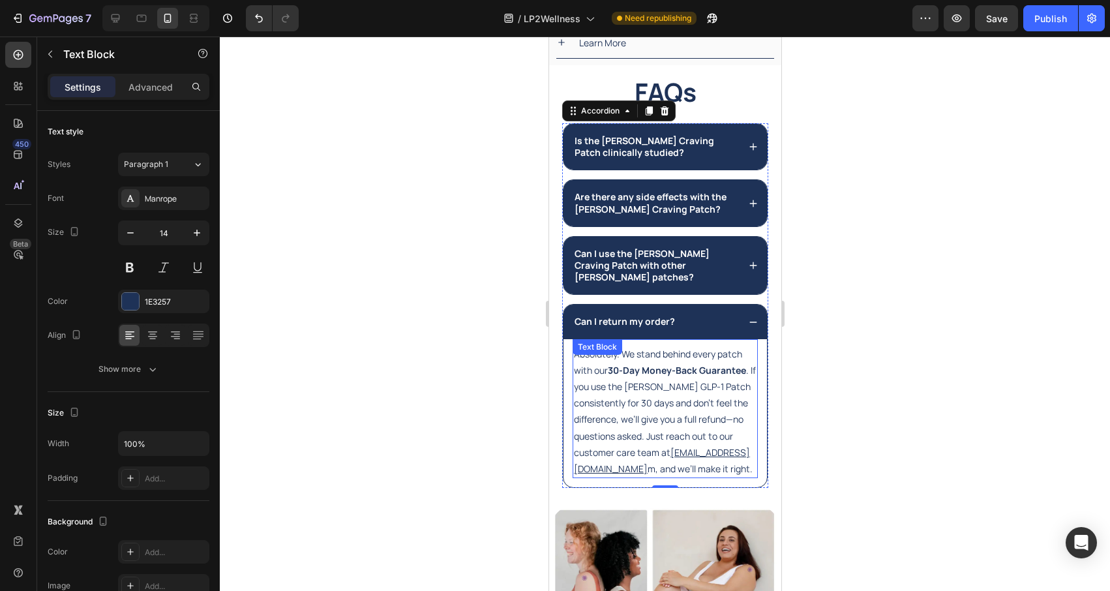
drag, startPoint x: 672, startPoint y: 380, endPoint x: 656, endPoint y: 376, distance: 16.8
click at [672, 380] on p "Absolutely. We stand behind every patch with our 30-Day Money-Back Guarantee . …" at bounding box center [664, 412] width 183 height 132
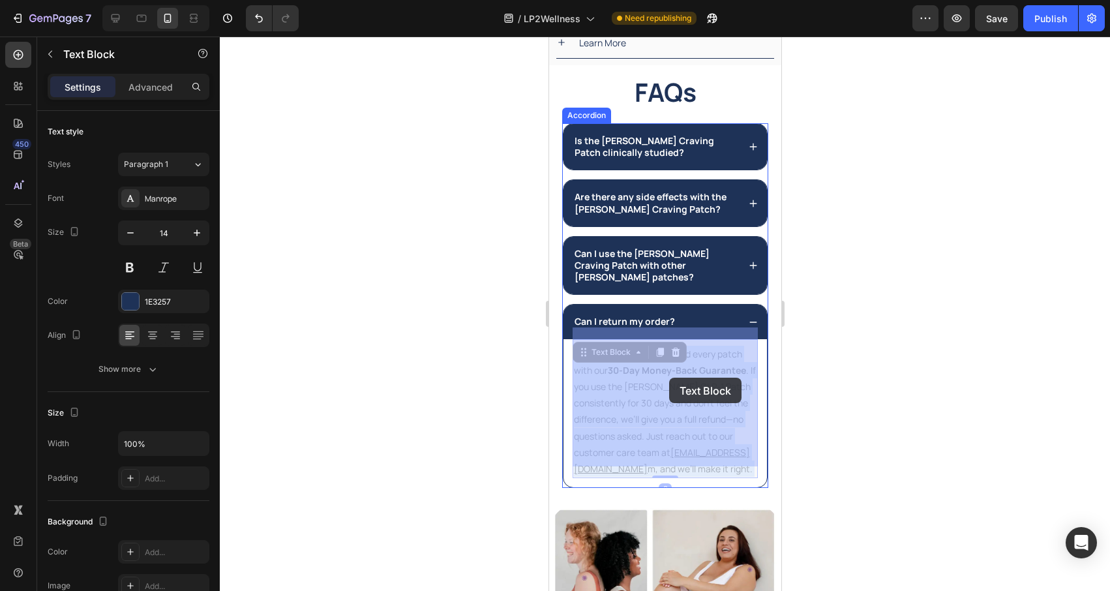
drag, startPoint x: 649, startPoint y: 376, endPoint x: 669, endPoint y: 378, distance: 19.7
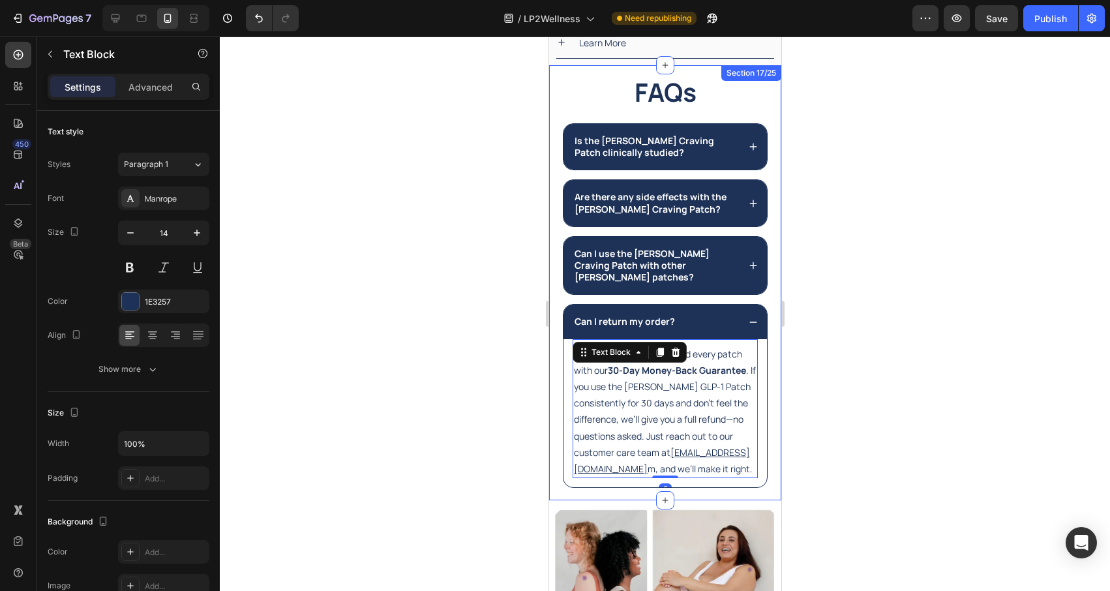
click at [450, 367] on div at bounding box center [665, 314] width 890 height 554
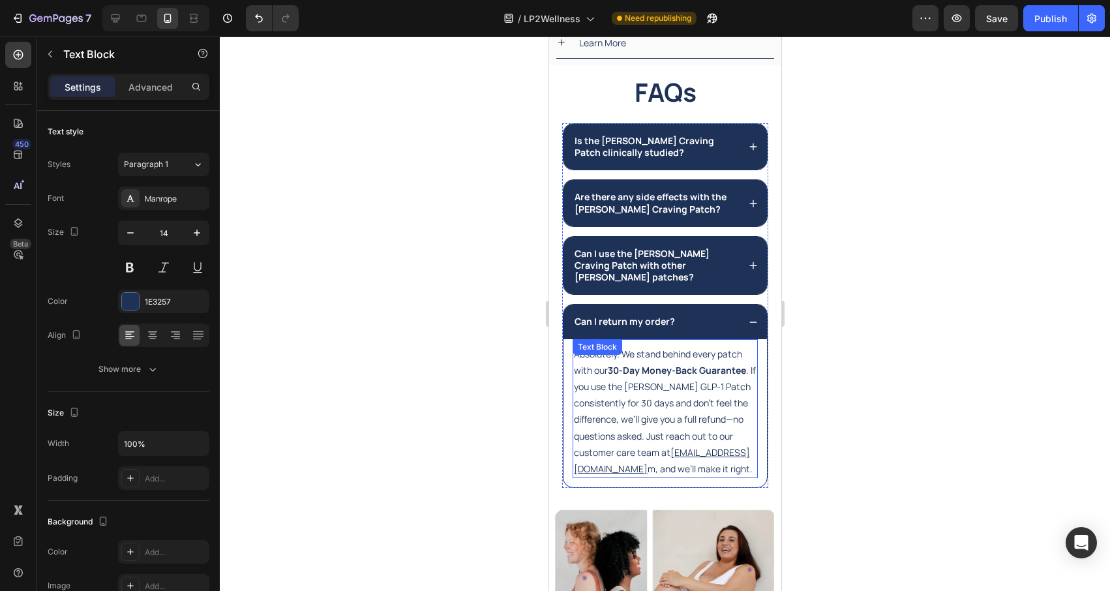
click at [638, 384] on p "Absolutely. We stand behind every patch with our 30-Day Money-Back Guarantee . …" at bounding box center [664, 412] width 183 height 132
drag, startPoint x: 650, startPoint y: 378, endPoint x: 671, endPoint y: 377, distance: 20.9
click at [671, 377] on p "Absolutely. We stand behind every patch with our 30-Day Money-Back Guarantee . …" at bounding box center [664, 412] width 183 height 132
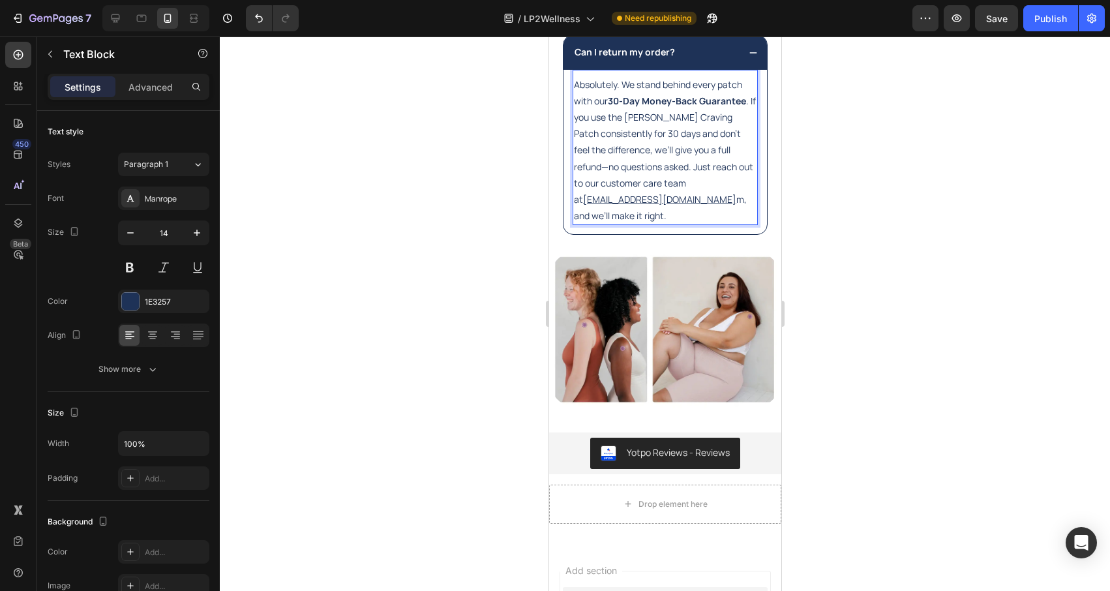
scroll to position [4138, 0]
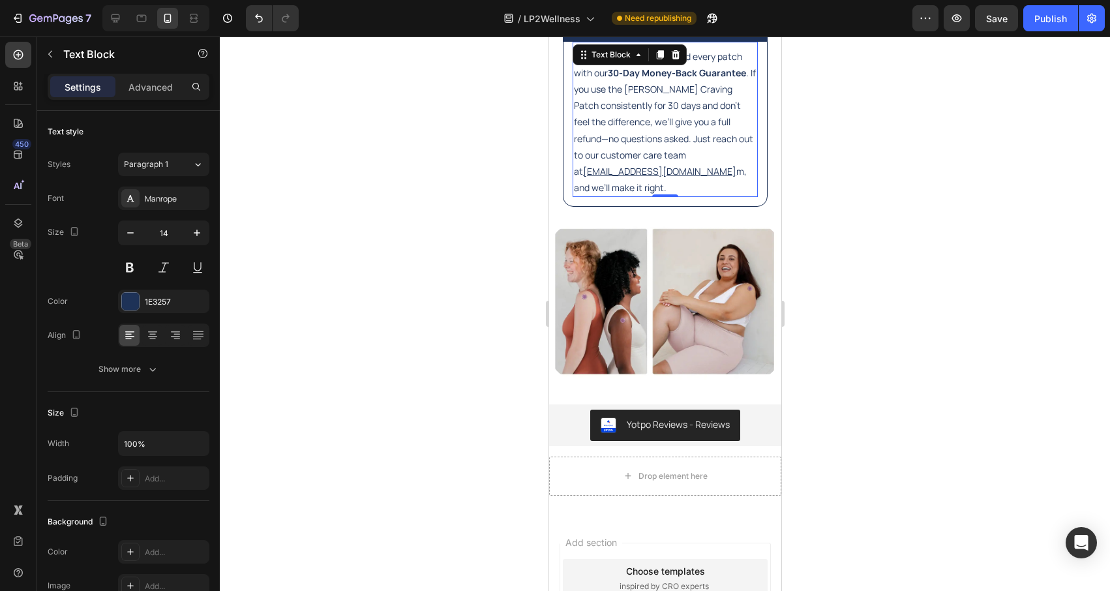
click at [480, 378] on div at bounding box center [665, 314] width 890 height 554
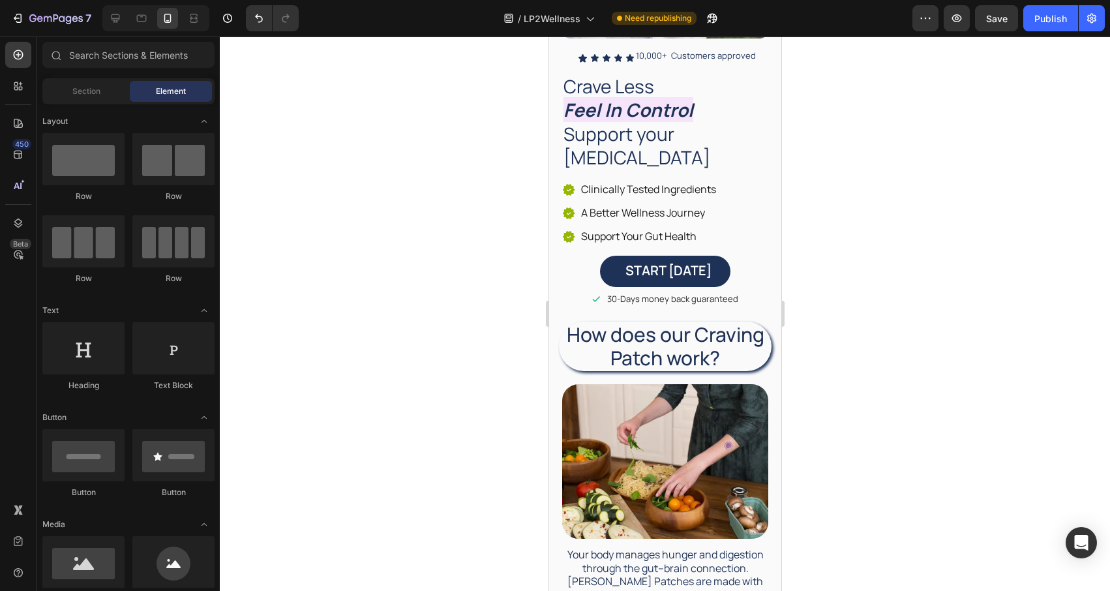
scroll to position [0, 0]
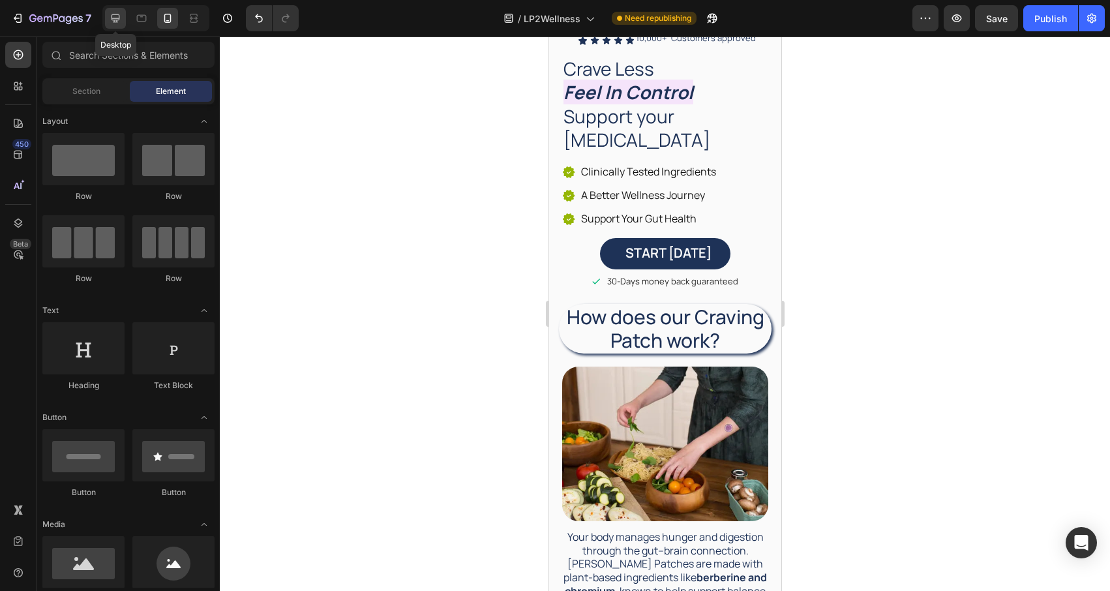
click at [120, 25] on div at bounding box center [115, 18] width 21 height 21
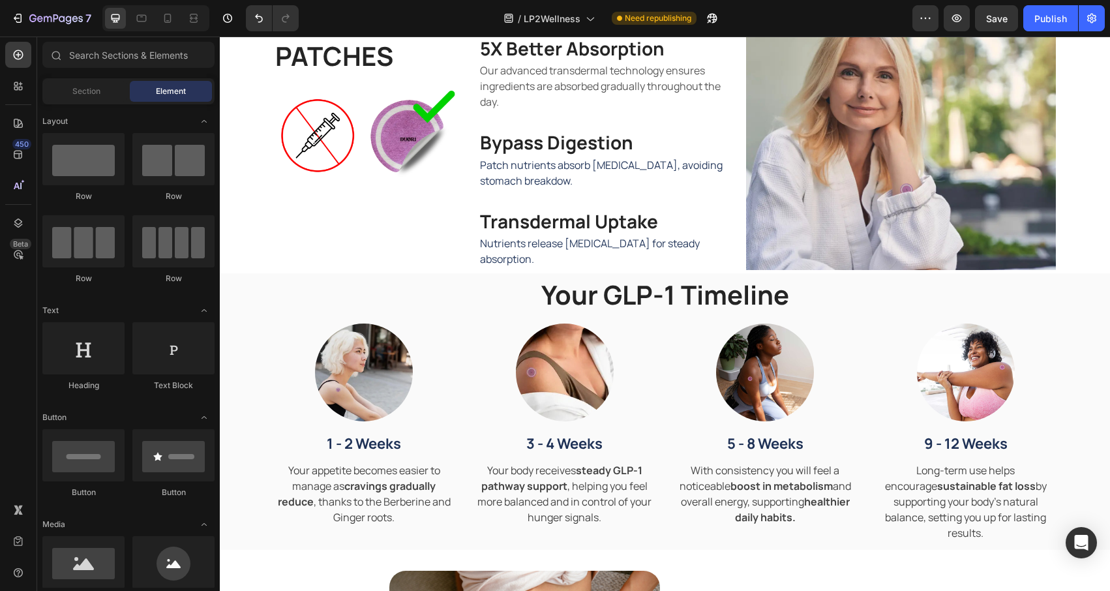
scroll to position [616, 0]
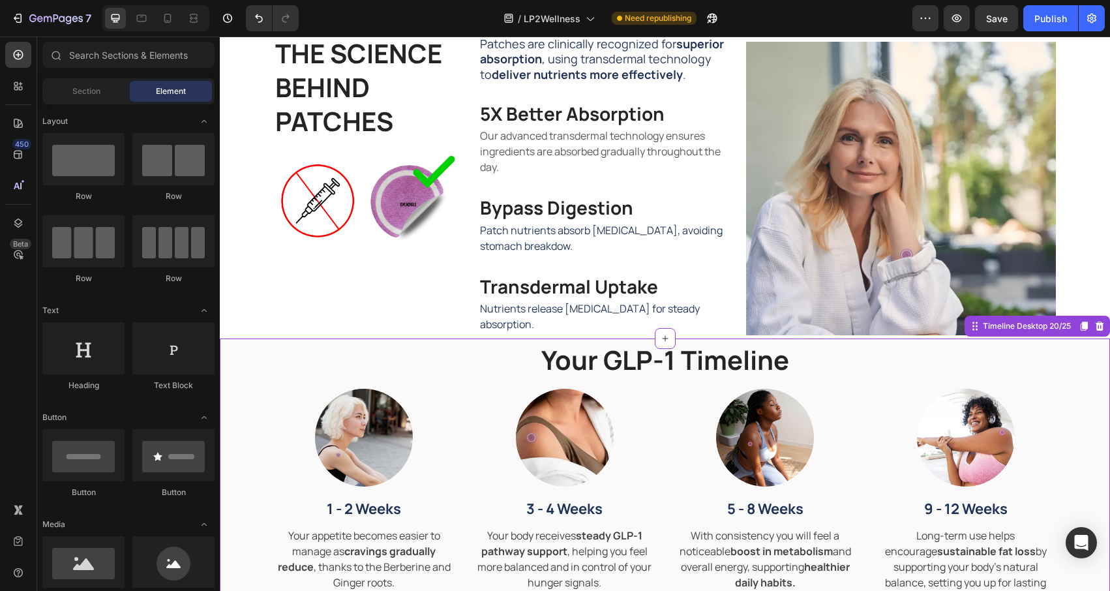
click at [644, 371] on h2 "Your GLP-1 Timeline" at bounding box center [665, 360] width 871 height 37
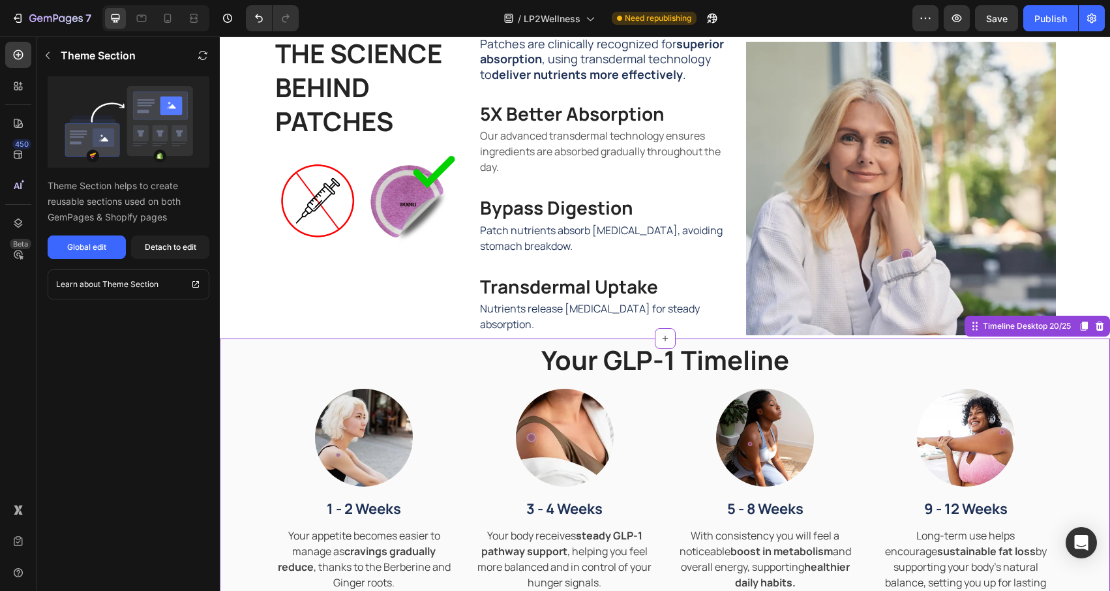
click at [670, 365] on h2 "Your GLP-1 Timeline" at bounding box center [665, 360] width 871 height 37
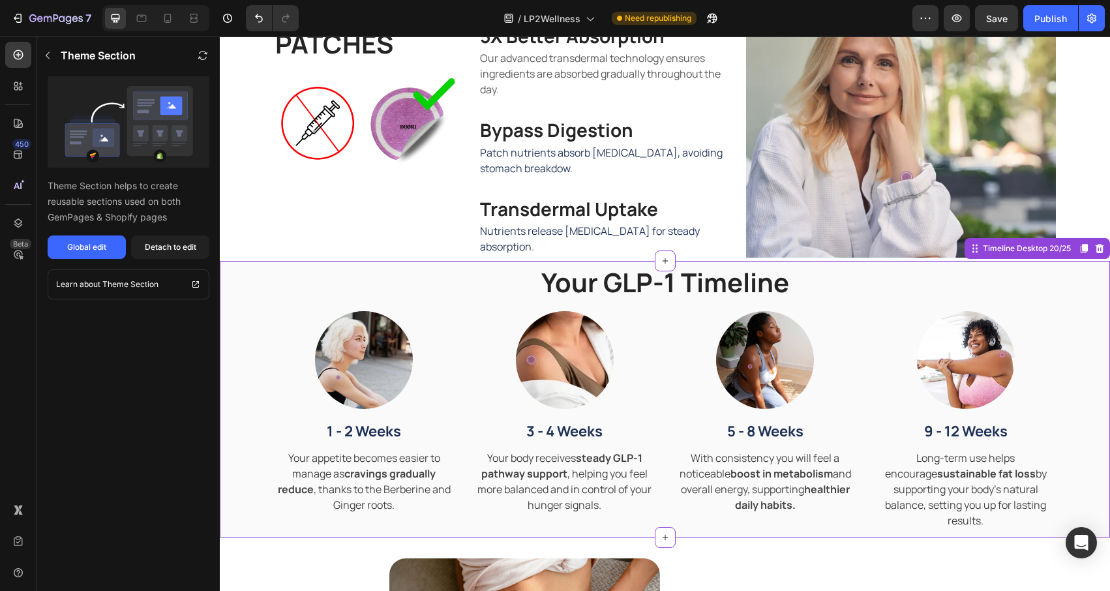
scroll to position [695, 0]
click at [641, 455] on strong "steady GLP-1 pathway support" at bounding box center [561, 465] width 161 height 30
click at [661, 281] on h2 "Your GLP-1 Timeline" at bounding box center [665, 282] width 871 height 37
click at [172, 249] on div "Detach to edit" at bounding box center [171, 247] width 52 height 12
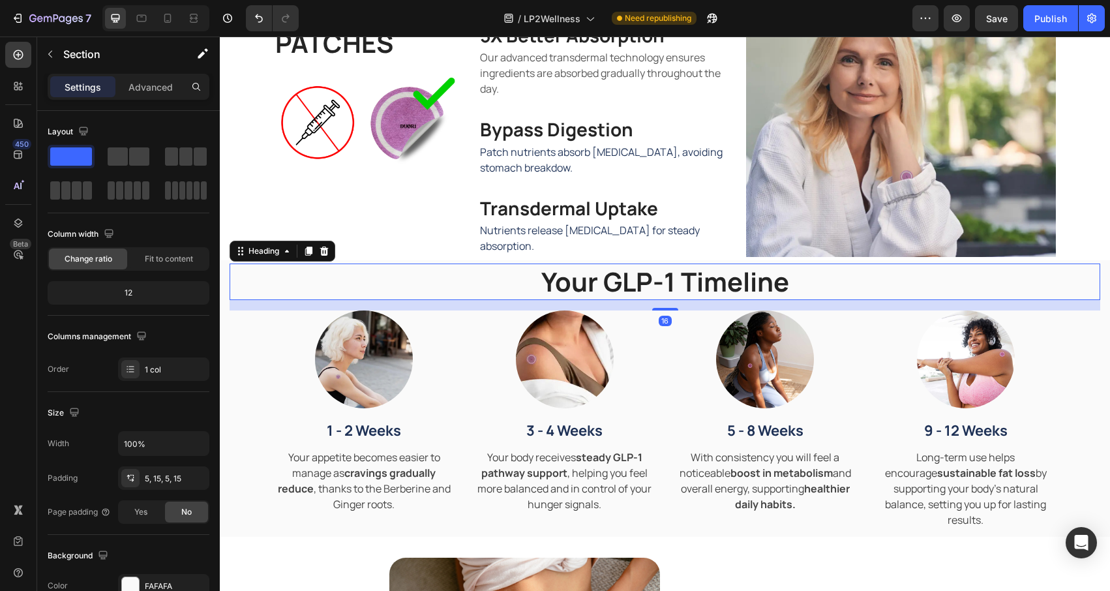
click at [657, 281] on h2 "Your GLP-1 Timeline" at bounding box center [665, 282] width 871 height 37
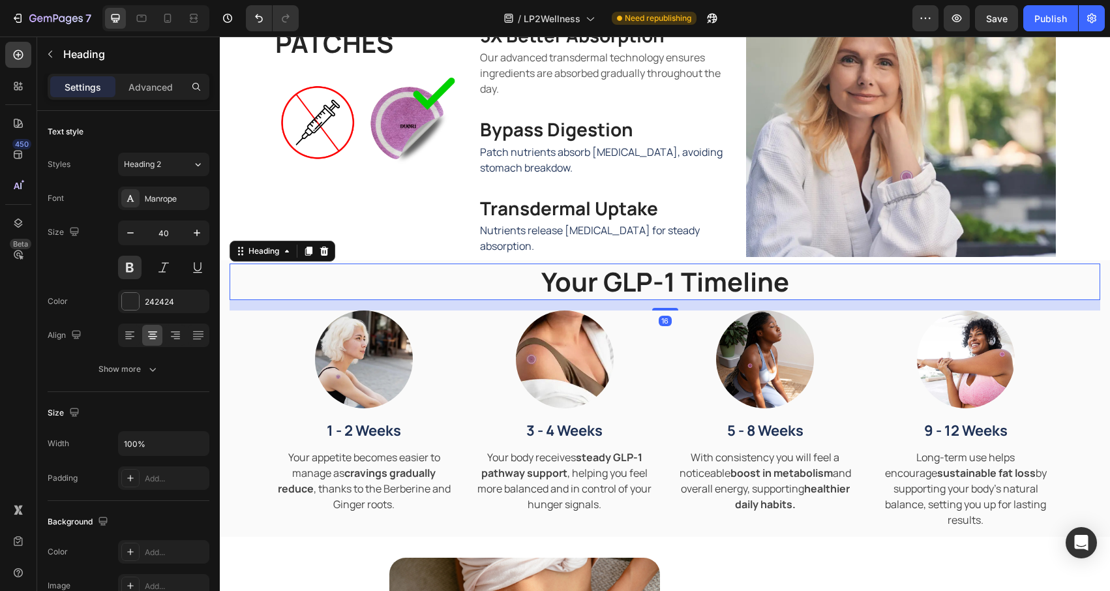
click at [674, 284] on h2 "Your GLP-1 Timeline" at bounding box center [665, 282] width 871 height 37
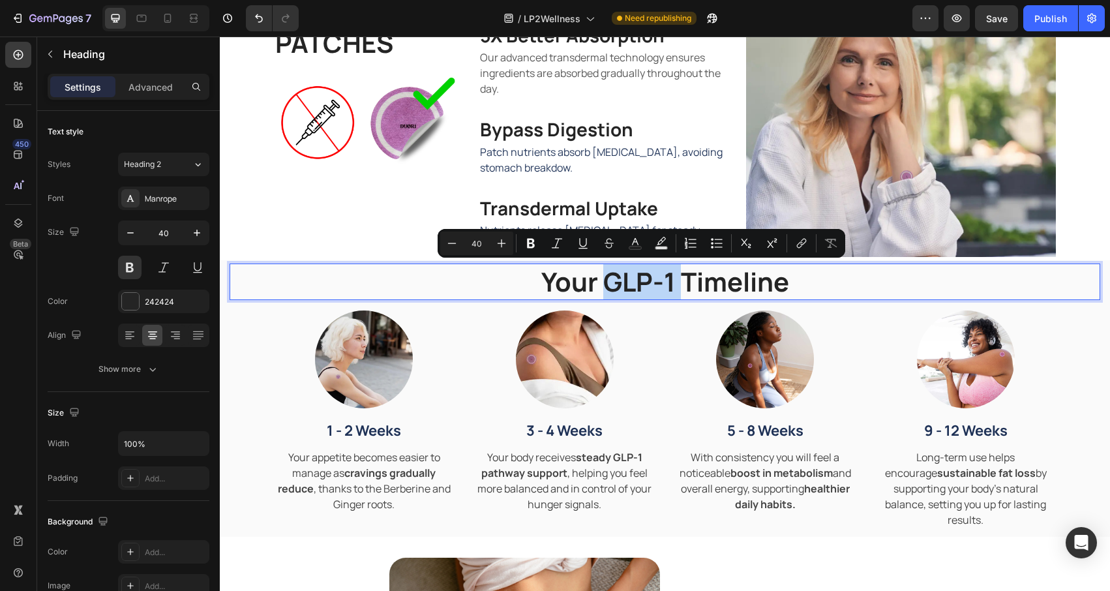
drag, startPoint x: 674, startPoint y: 284, endPoint x: 624, endPoint y: 284, distance: 50.2
click at [624, 284] on p "Your GLP-1 Timeline" at bounding box center [665, 282] width 868 height 34
drag, startPoint x: 617, startPoint y: 288, endPoint x: 624, endPoint y: 282, distance: 9.3
click at [617, 288] on p "Your GLP-1 Timeline" at bounding box center [665, 282] width 868 height 34
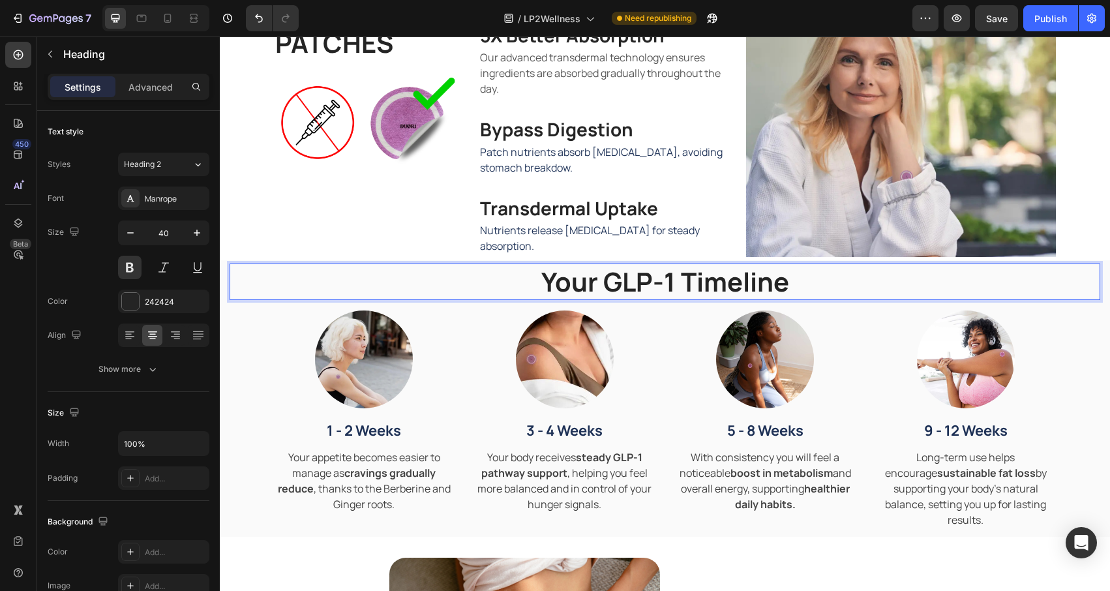
click at [631, 280] on p "Your GLP-1 Timeline" at bounding box center [665, 282] width 868 height 34
click at [678, 275] on p "Your GLP-1 Timeline" at bounding box center [665, 282] width 868 height 34
click at [623, 275] on p "Your GLP-1 Timeline" at bounding box center [665, 282] width 868 height 34
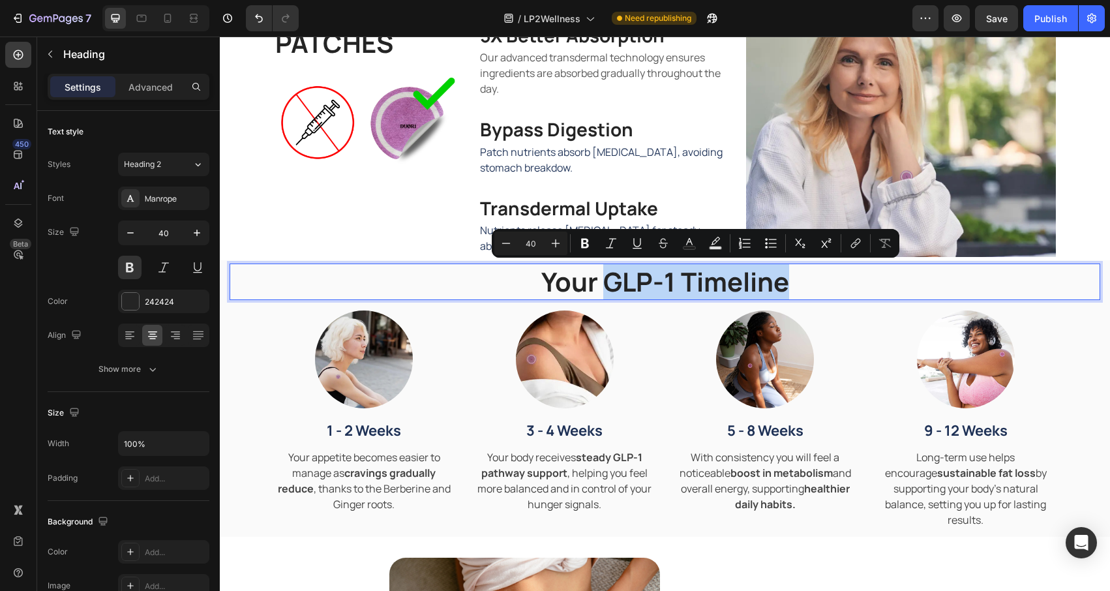
drag, startPoint x: 603, startPoint y: 283, endPoint x: 788, endPoint y: 290, distance: 185.4
click at [788, 290] on p "Your GLP-1 Timeline" at bounding box center [665, 282] width 868 height 34
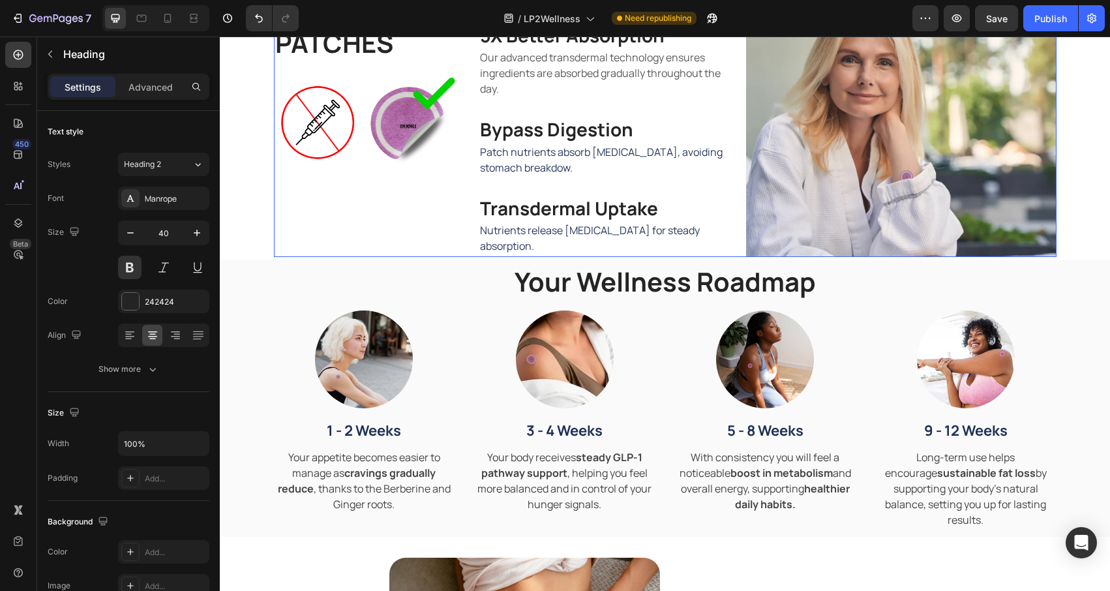
click at [428, 253] on div "THE SCIENCE BEHIND PATCHES Heading Image" at bounding box center [367, 107] width 187 height 300
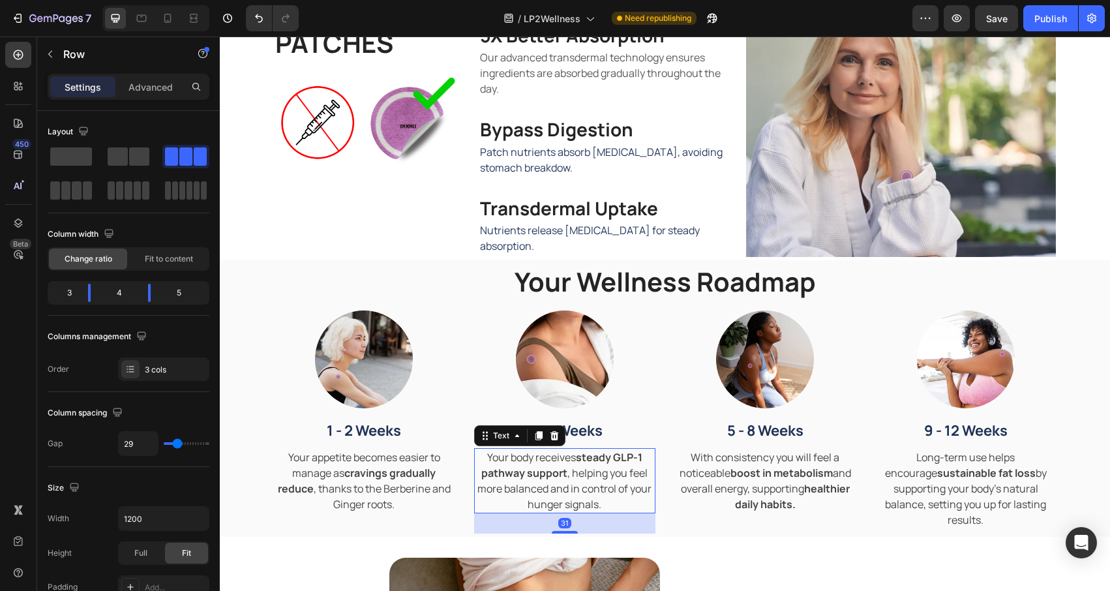
click at [581, 472] on p "Your body receives steady GLP-1 pathway support , helping you feel more balance…" at bounding box center [565, 480] width 179 height 63
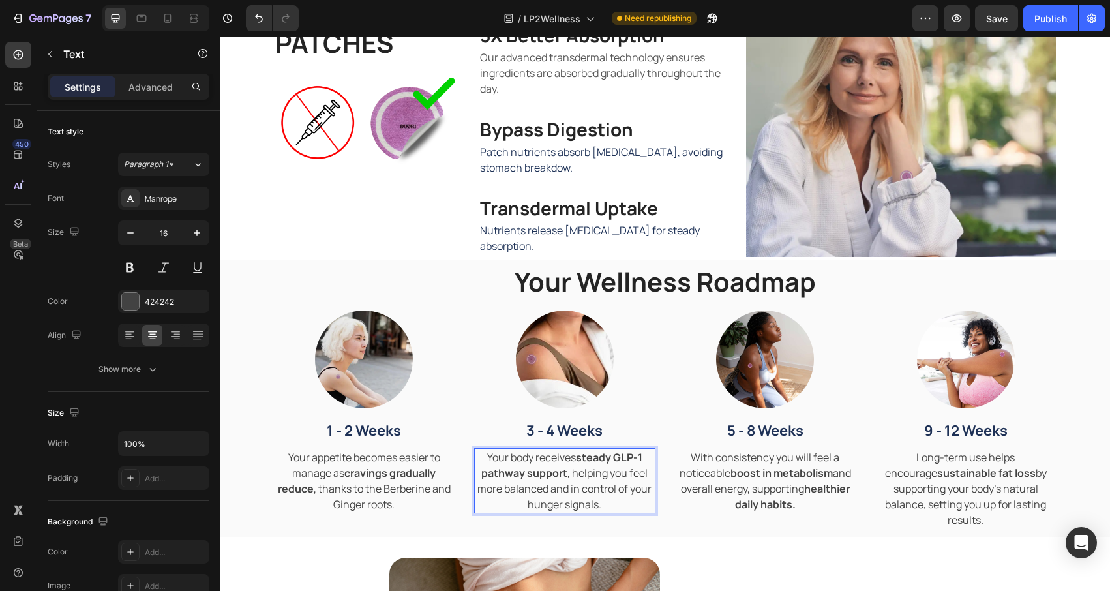
click at [609, 464] on p "Your body receives steady GLP-1 pathway support , helping you feel more balance…" at bounding box center [565, 480] width 179 height 63
click at [620, 462] on strong "steady GLP-1 pathway support" at bounding box center [561, 465] width 161 height 30
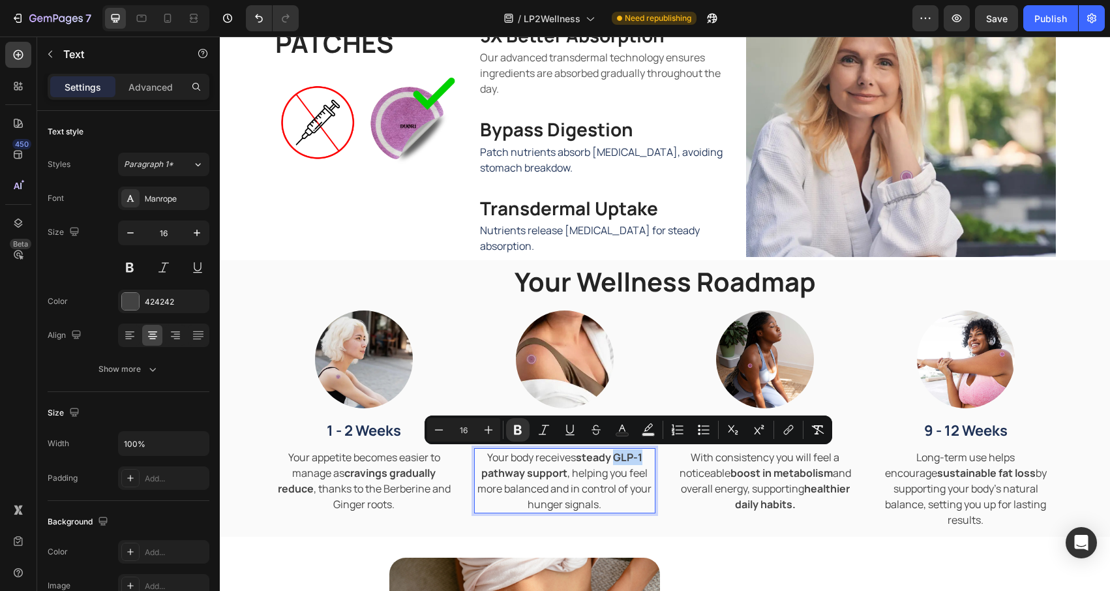
drag, startPoint x: 614, startPoint y: 459, endPoint x: 643, endPoint y: 457, distance: 28.8
click at [643, 457] on p "Your body receives steady GLP-1 pathway support , helping you feel more balance…" at bounding box center [565, 480] width 179 height 63
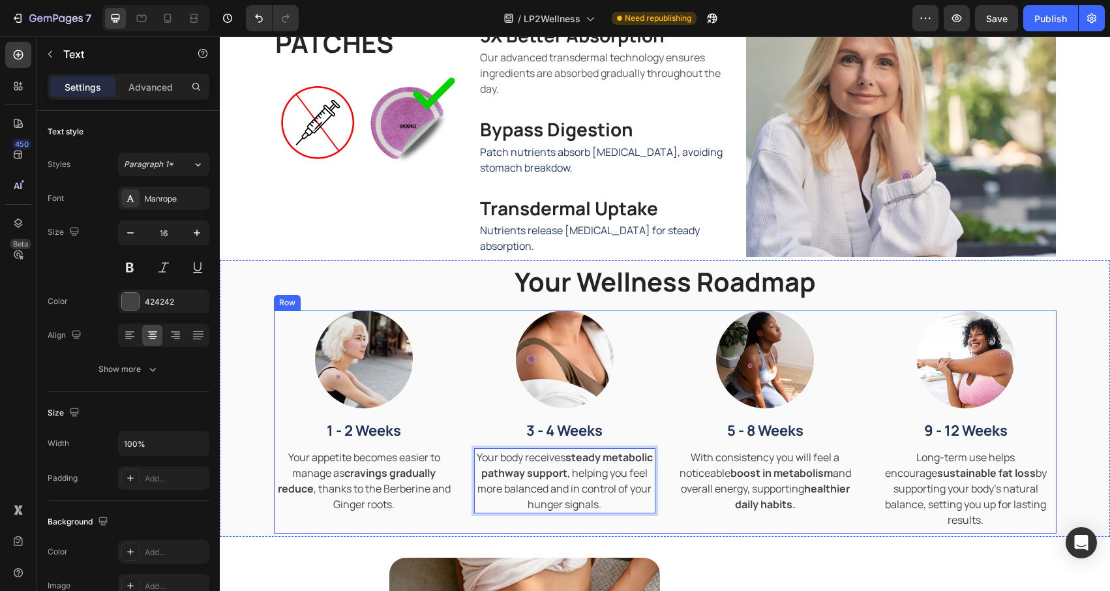
click at [841, 527] on div "Image 5 - 8 Weeks Text Block With consistency you will feel a noticeable boost …" at bounding box center [765, 421] width 181 height 223
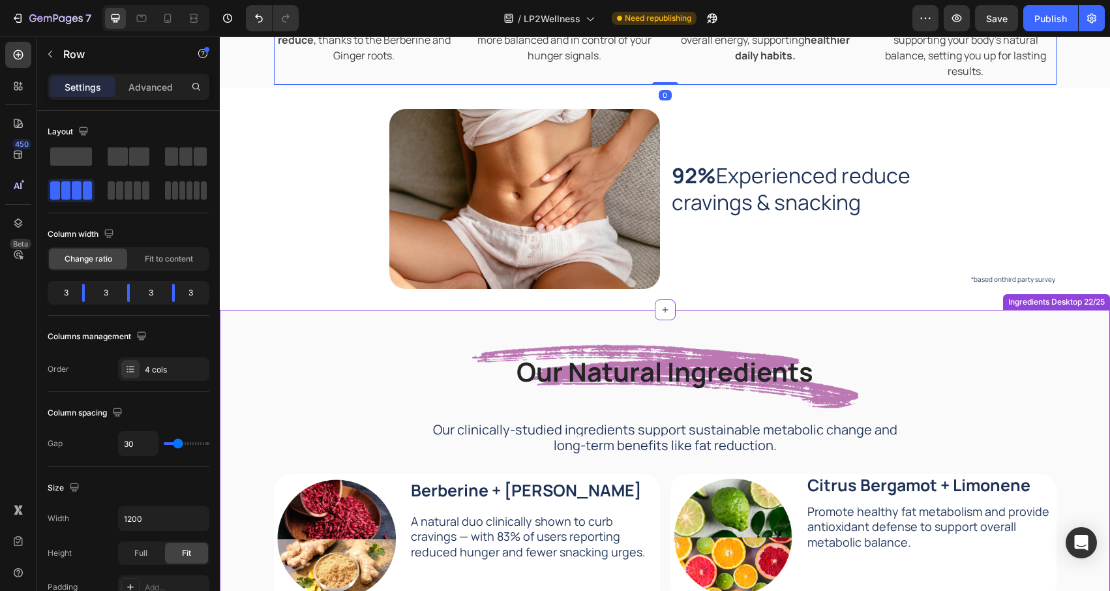
scroll to position [1309, 0]
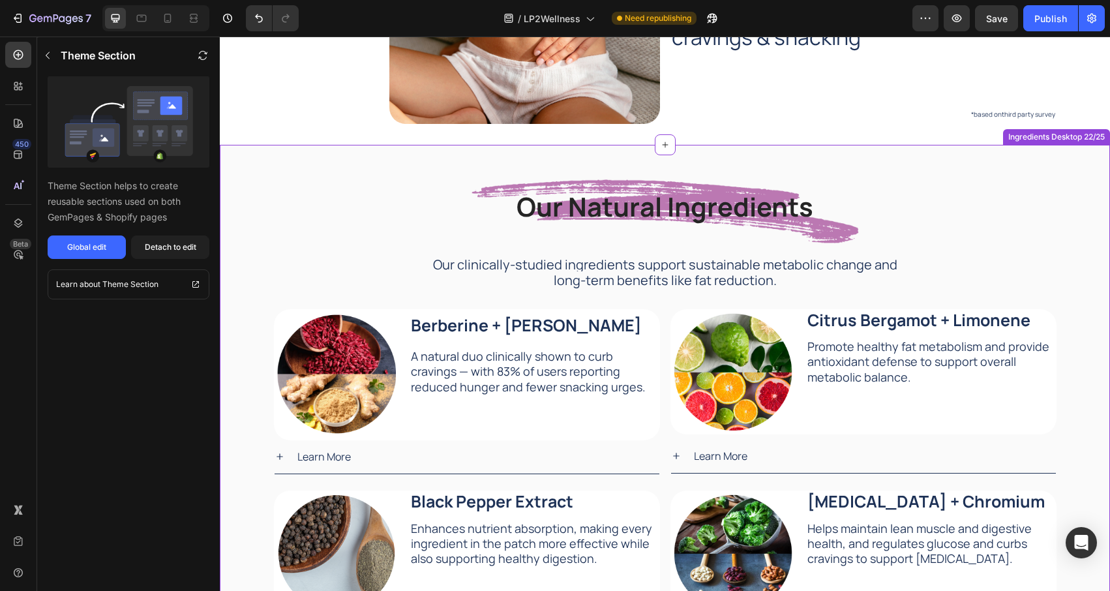
click at [350, 462] on p "Learn More" at bounding box center [323, 456] width 53 height 19
click at [401, 460] on div "Learn More" at bounding box center [477, 457] width 364 height 23
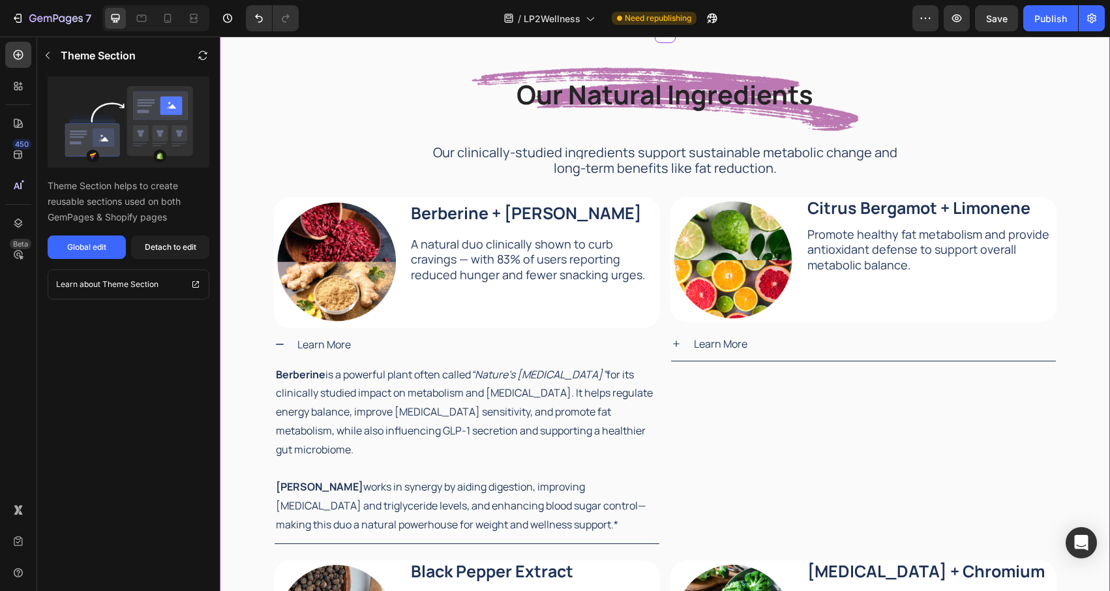
scroll to position [1431, 0]
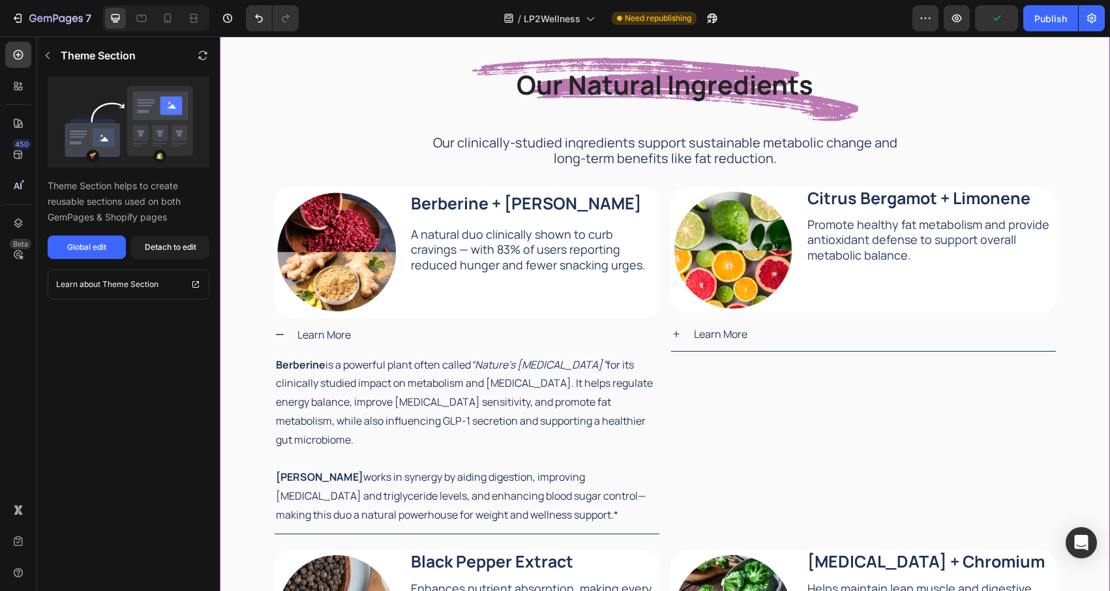
click at [506, 373] on p "Berberine is a powerful plant often called “Nature’s Ozempic” for its clinicall…" at bounding box center [467, 403] width 382 height 94
click at [530, 367] on icon "“Nature’s Ozempic”" at bounding box center [539, 364] width 136 height 14
click at [326, 135] on div "Our Natural Ingredients Heading Our Natural Ingredients Heading Our clinically-…" at bounding box center [665, 115] width 762 height 123
click at [249, 181] on div "Our Natural Ingredients Heading Our Natural Ingredients Heading Our clinically-…" at bounding box center [665, 380] width 890 height 672
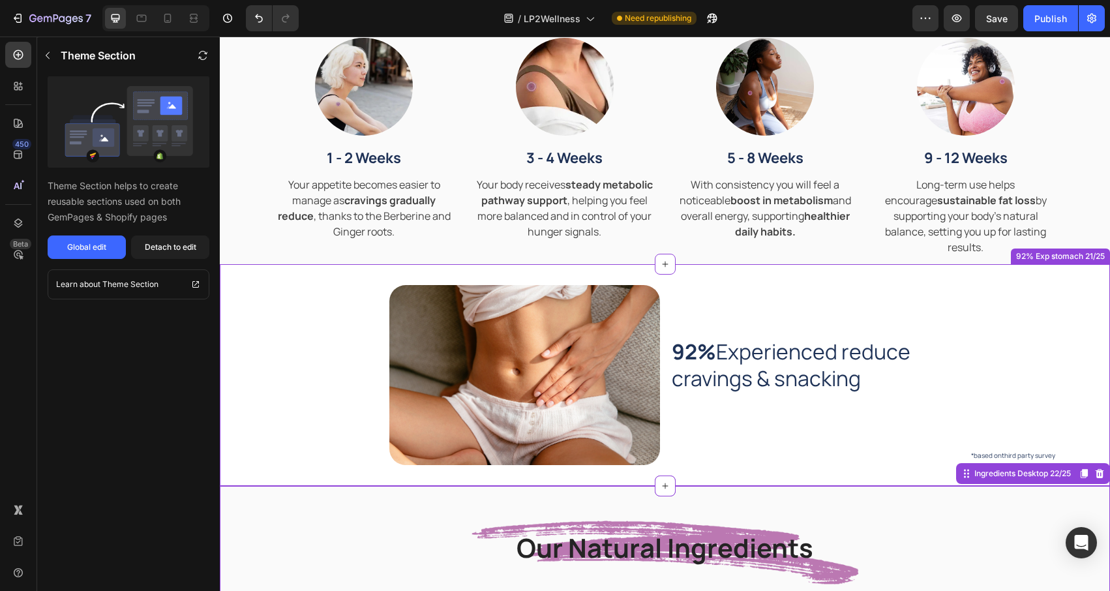
click at [284, 285] on div at bounding box center [467, 375] width 386 height 180
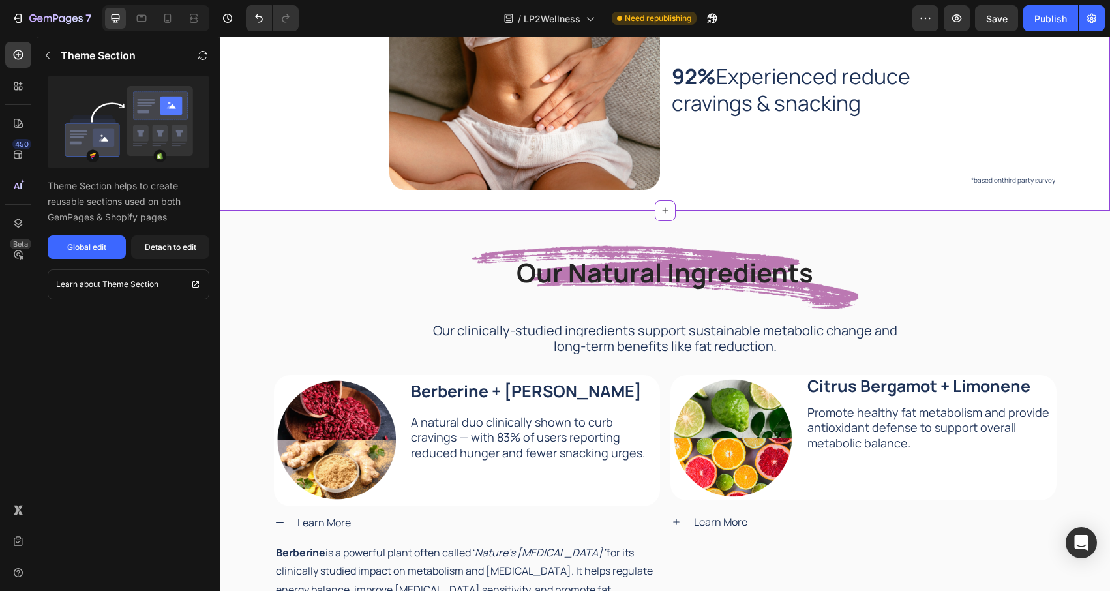
scroll to position [1268, 0]
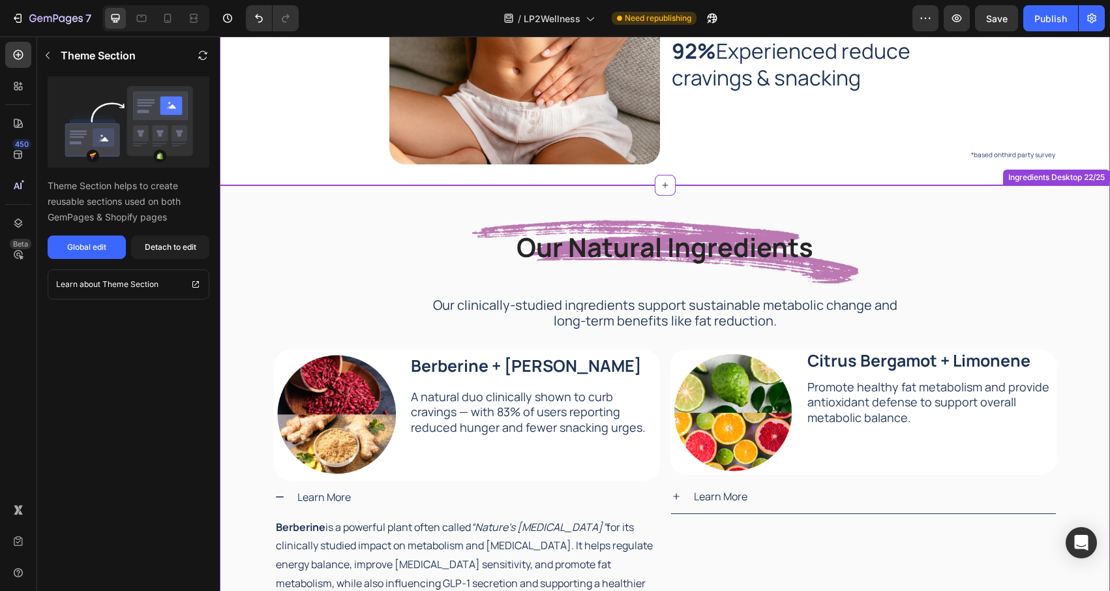
click at [320, 220] on div "Our Natural Ingredients Heading Our Natural Ingredients Heading Our clinically-…" at bounding box center [665, 278] width 762 height 123
click at [197, 242] on button "Detach to edit" at bounding box center [170, 246] width 78 height 23
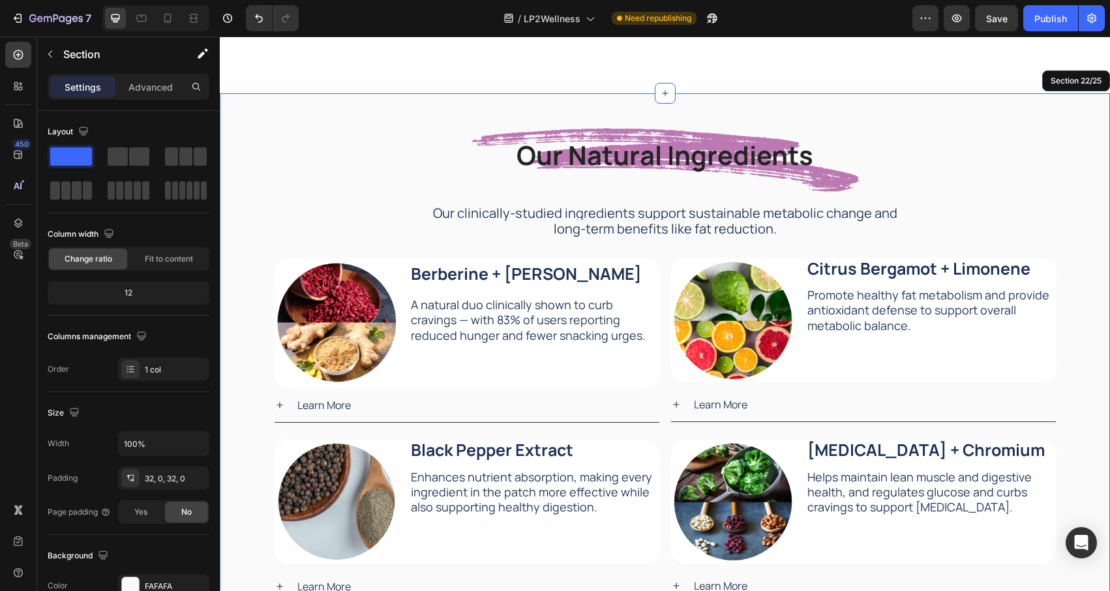
scroll to position [1470, 0]
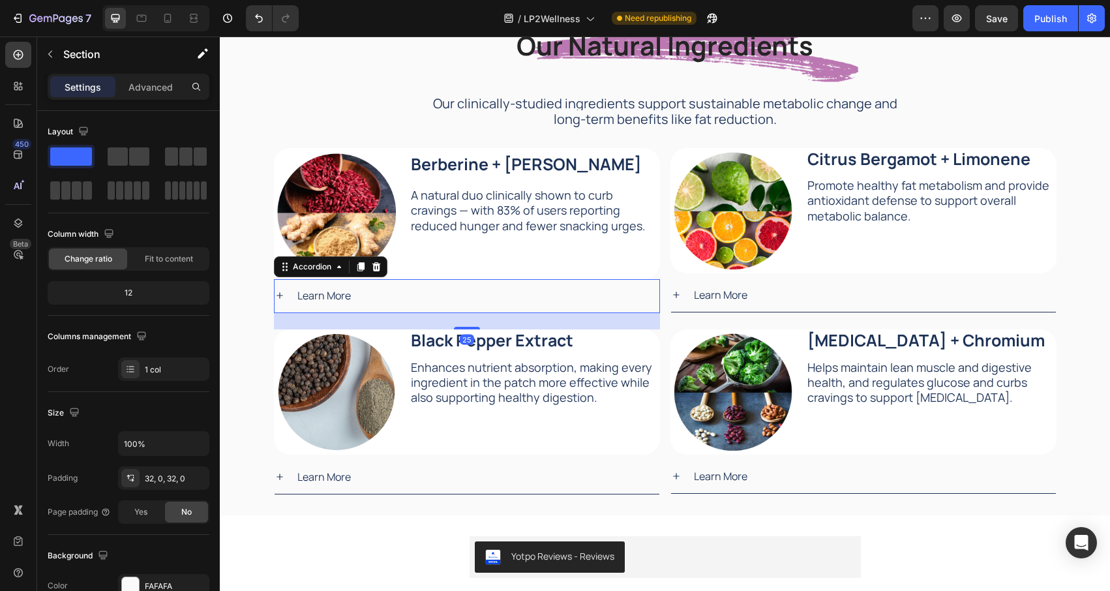
click at [397, 302] on div "Learn More" at bounding box center [477, 295] width 364 height 23
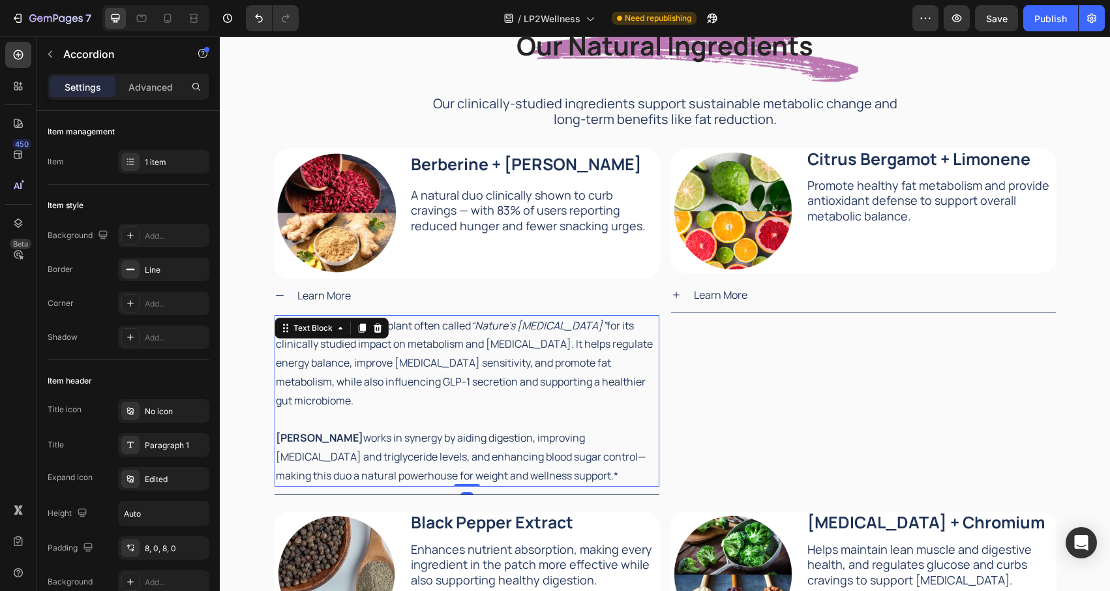
drag, startPoint x: 479, startPoint y: 343, endPoint x: 485, endPoint y: 326, distance: 17.9
click at [479, 343] on p "Berberine is a powerful plant often called “Nature’s Ozempic” for its clinicall…" at bounding box center [467, 363] width 382 height 94
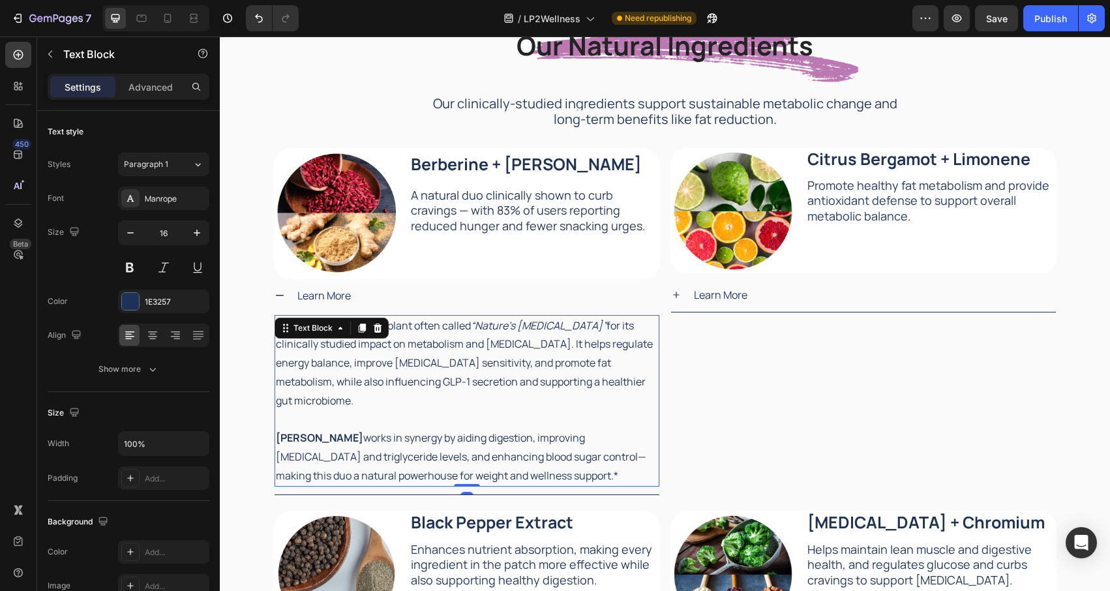
click at [485, 326] on icon "“Nature’s Ozempic”" at bounding box center [539, 325] width 136 height 14
click at [534, 329] on icon "“Nature’s Ozempic”" at bounding box center [539, 325] width 136 height 14
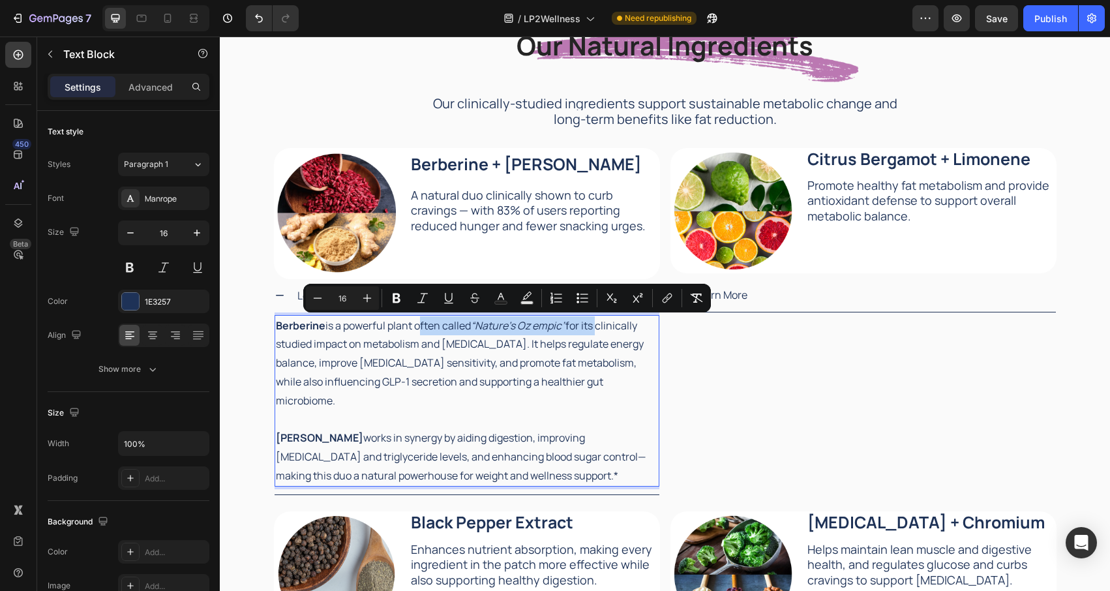
drag, startPoint x: 599, startPoint y: 327, endPoint x: 416, endPoint y: 331, distance: 184.0
click at [416, 331] on p "Berberine is a powerful plant often called “Nature’s Oz empic” for its clinical…" at bounding box center [467, 363] width 382 height 94
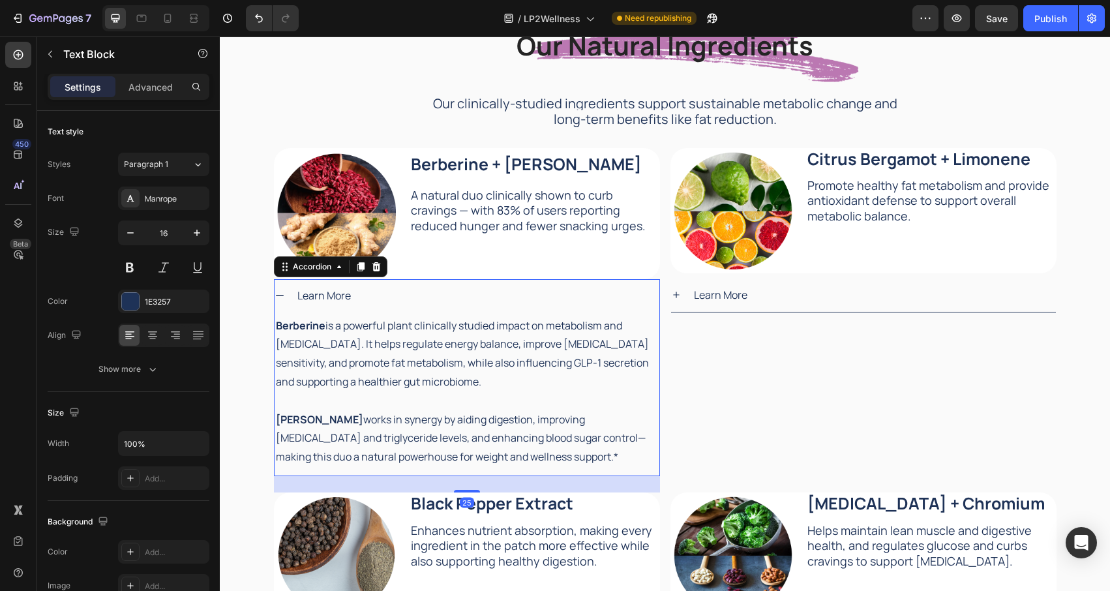
click at [553, 295] on div "Learn More" at bounding box center [477, 295] width 364 height 23
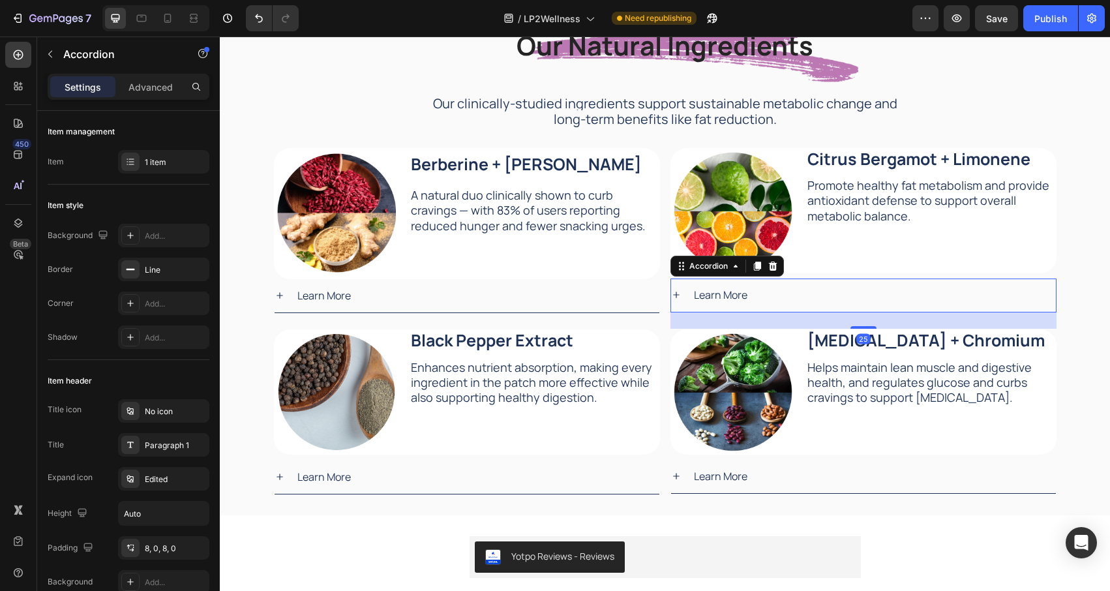
click at [801, 299] on div "Learn More" at bounding box center [874, 295] width 364 height 23
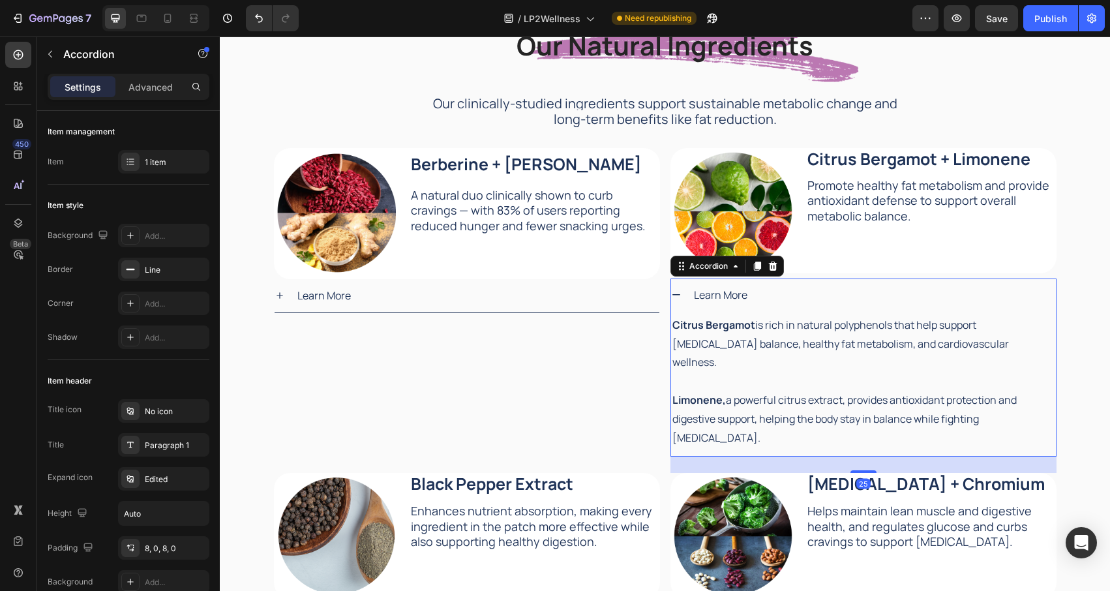
click at [801, 299] on div "Learn More" at bounding box center [874, 295] width 364 height 23
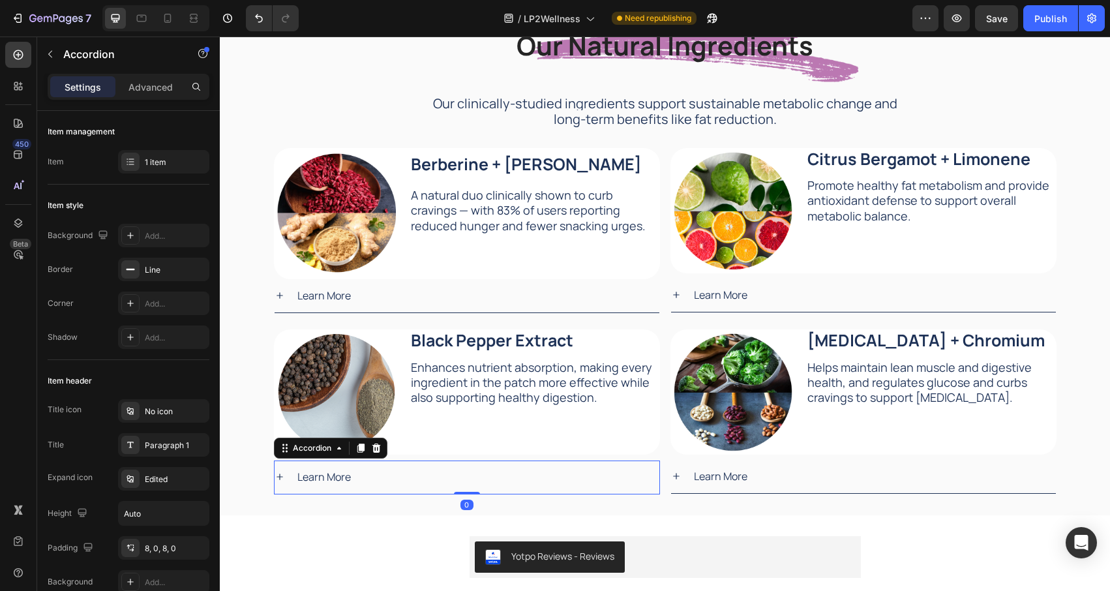
click at [439, 476] on div "Learn More" at bounding box center [477, 477] width 364 height 23
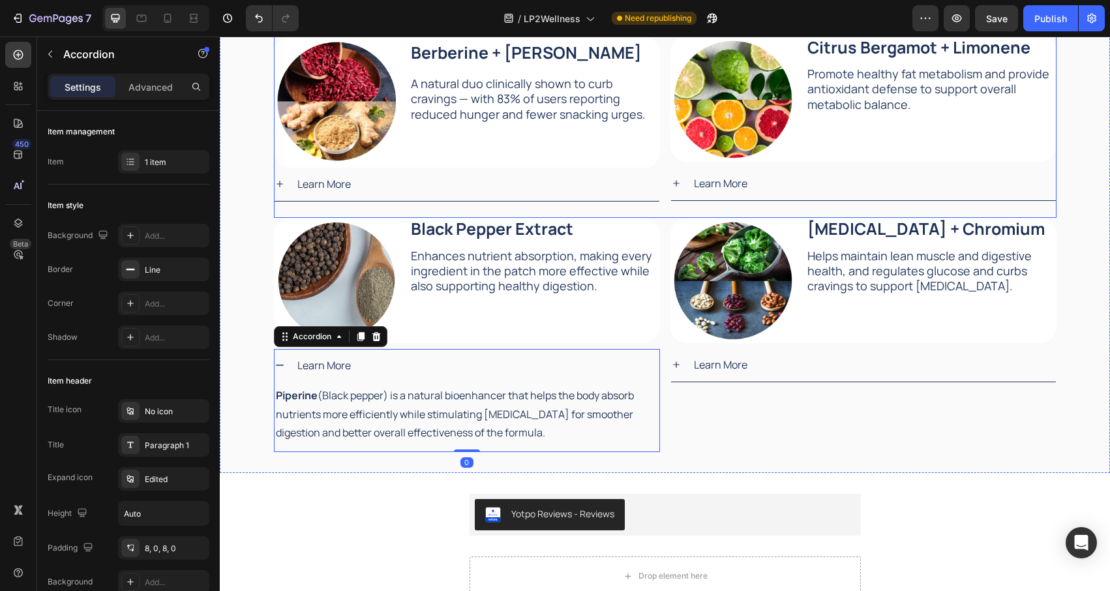
scroll to position [1596, 0]
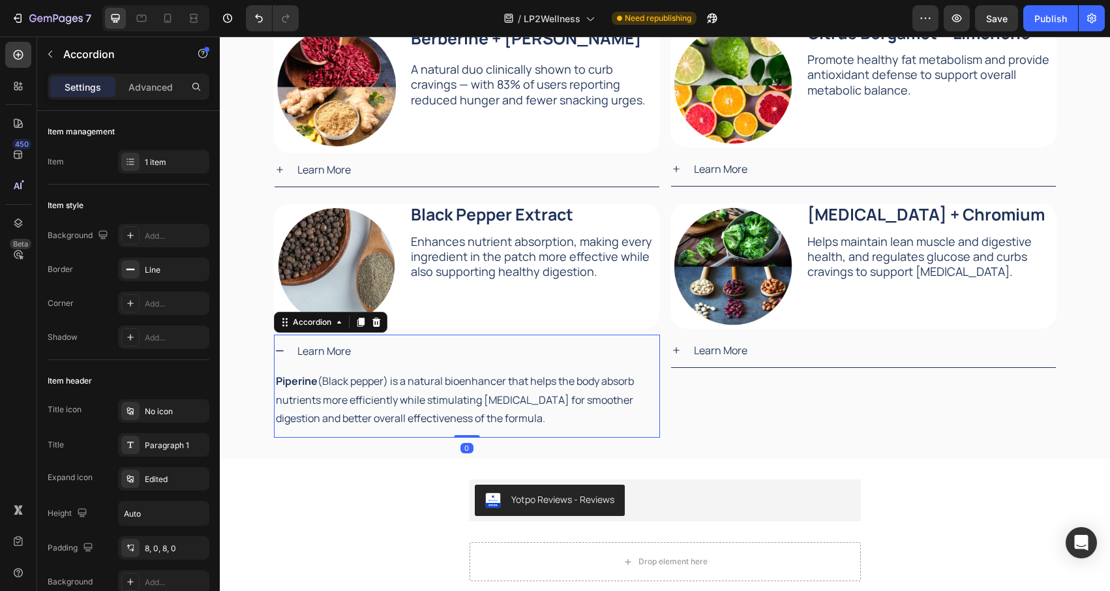
click at [500, 356] on div "Learn More" at bounding box center [477, 351] width 364 height 23
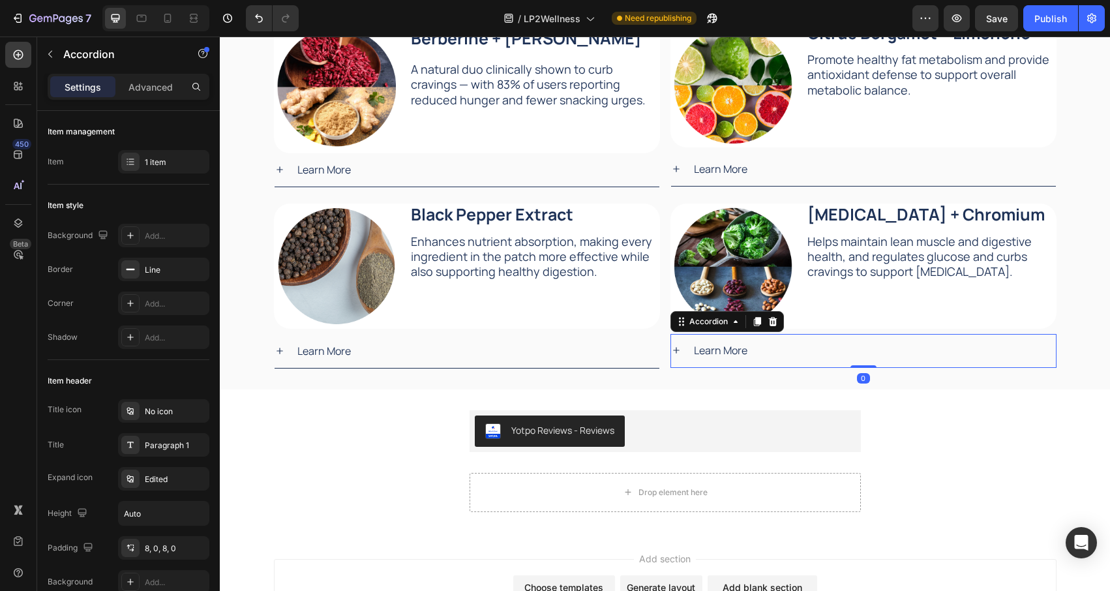
click at [873, 350] on div "Learn More" at bounding box center [874, 350] width 364 height 23
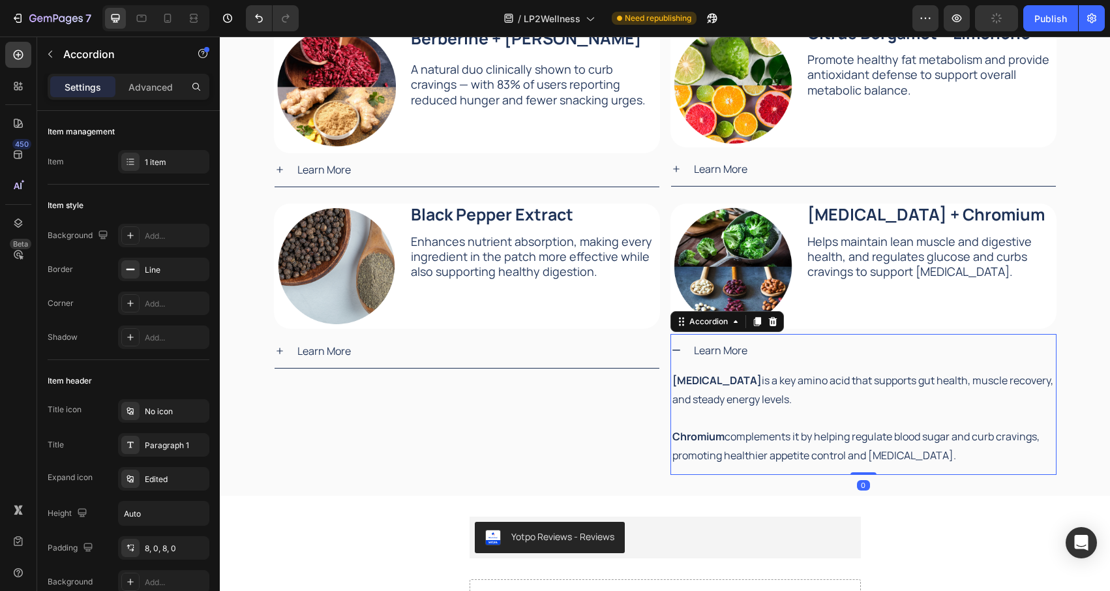
click at [873, 350] on div "Learn More" at bounding box center [874, 350] width 364 height 23
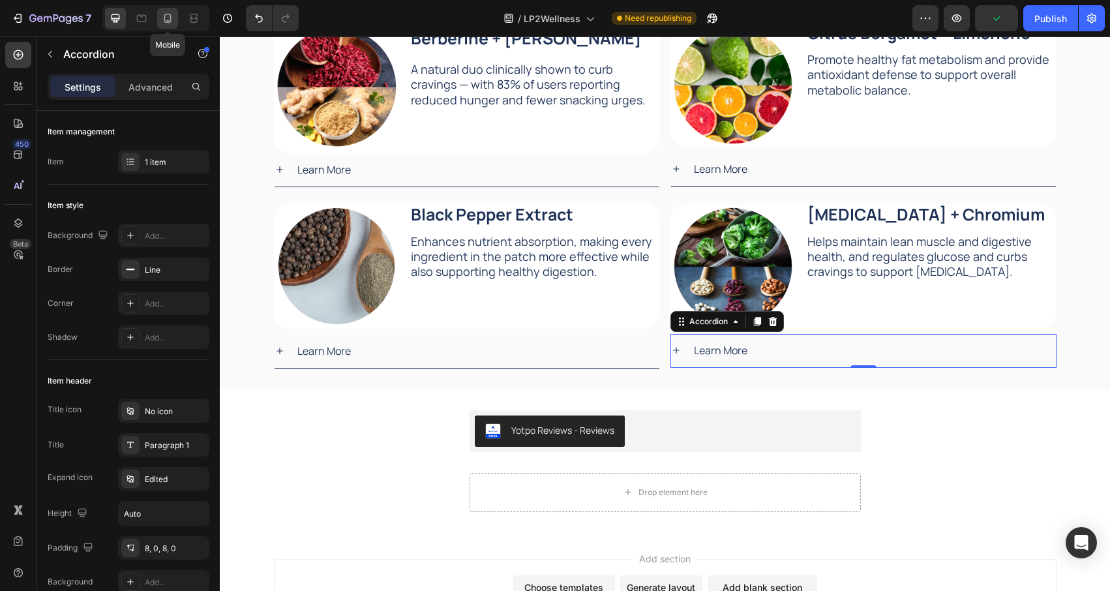
click at [166, 17] on icon at bounding box center [167, 18] width 13 height 13
type input "1200"
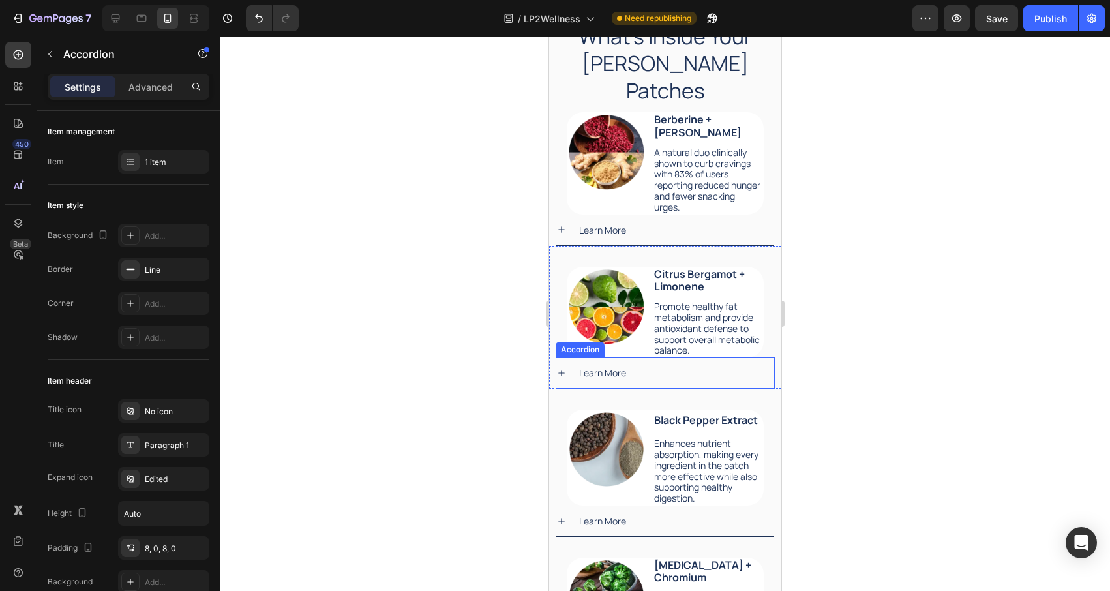
scroll to position [3419, 0]
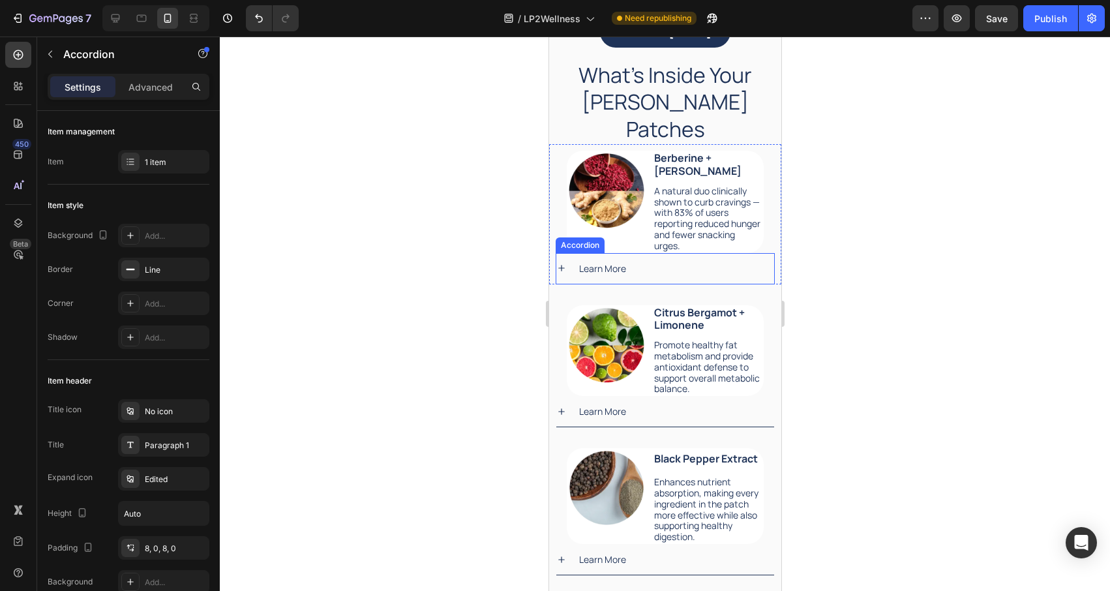
click at [666, 258] on div "Learn More" at bounding box center [675, 268] width 197 height 20
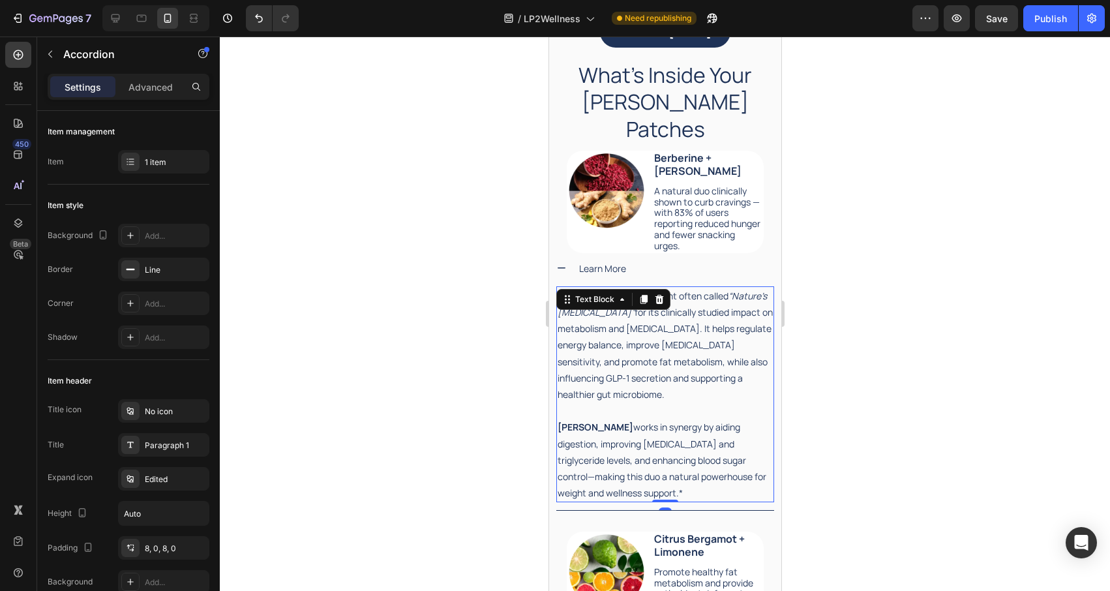
click at [659, 292] on p "Berberine is a powerful plant often called “Nature’s Ozempic” for its clinicall…" at bounding box center [664, 345] width 215 height 115
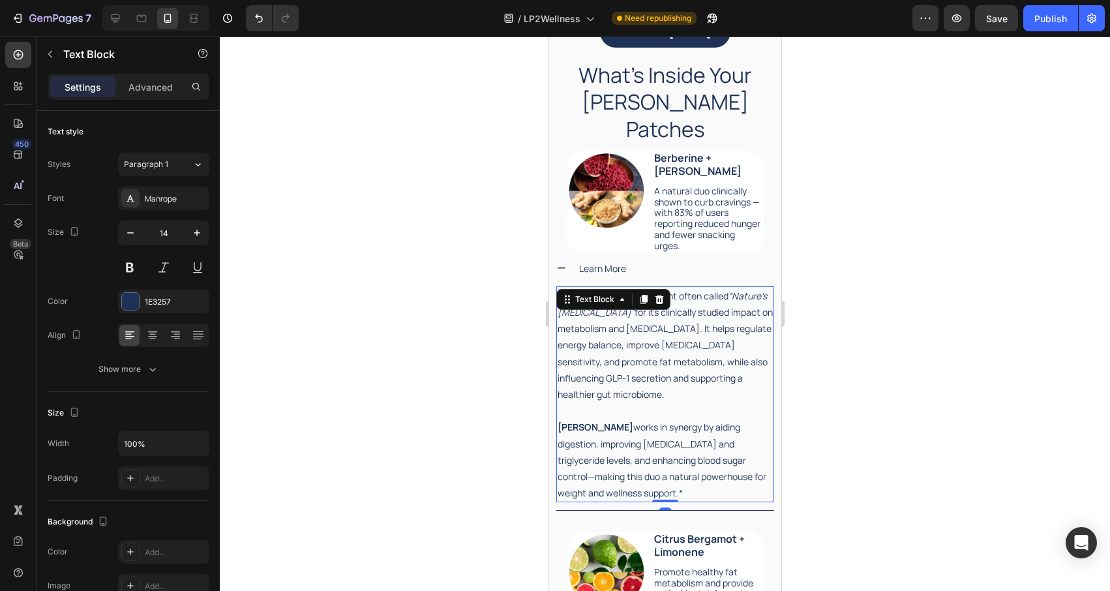
click at [702, 288] on p "Berberine is a powerful plant often called “Nature’s Ozempic” for its clinicall…" at bounding box center [664, 345] width 215 height 115
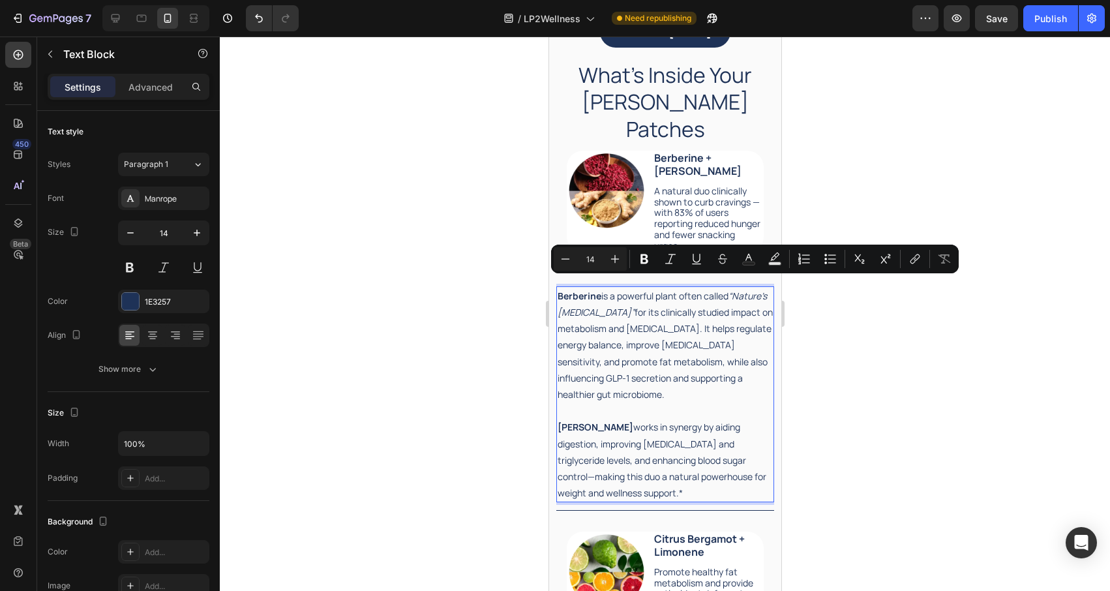
click at [740, 288] on p "Berberine is a powerful plant often called “Nature’s Ozempic” for its clinicall…" at bounding box center [664, 345] width 215 height 115
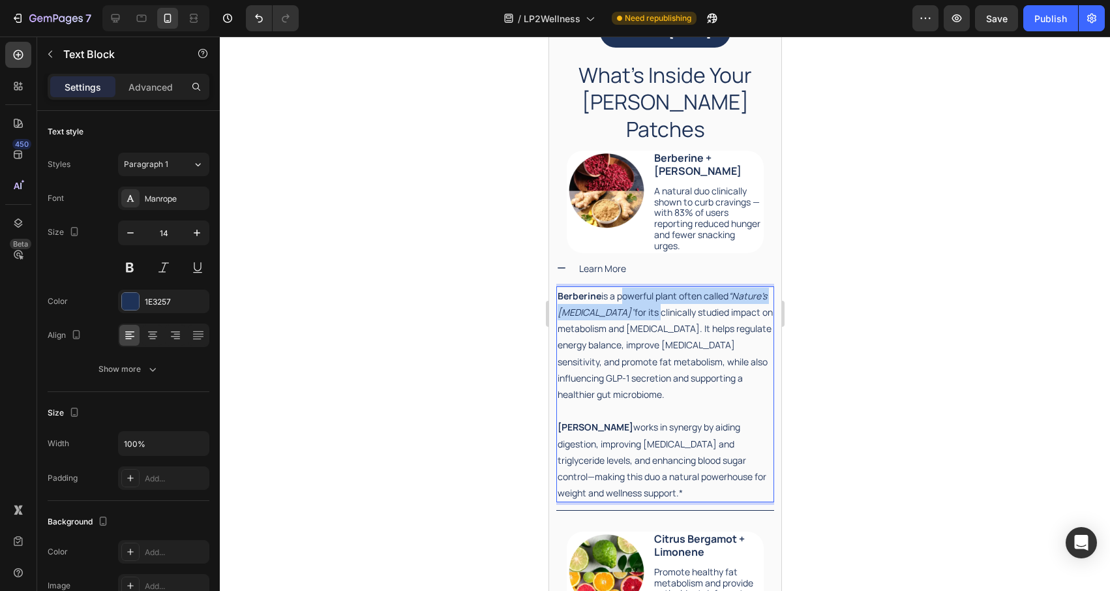
drag, startPoint x: 622, startPoint y: 287, endPoint x: 618, endPoint y: 275, distance: 13.2
click at [618, 288] on p "Berberine is a powerful plant often called “Nature’s Ozempic” for its clinicall…" at bounding box center [664, 345] width 215 height 115
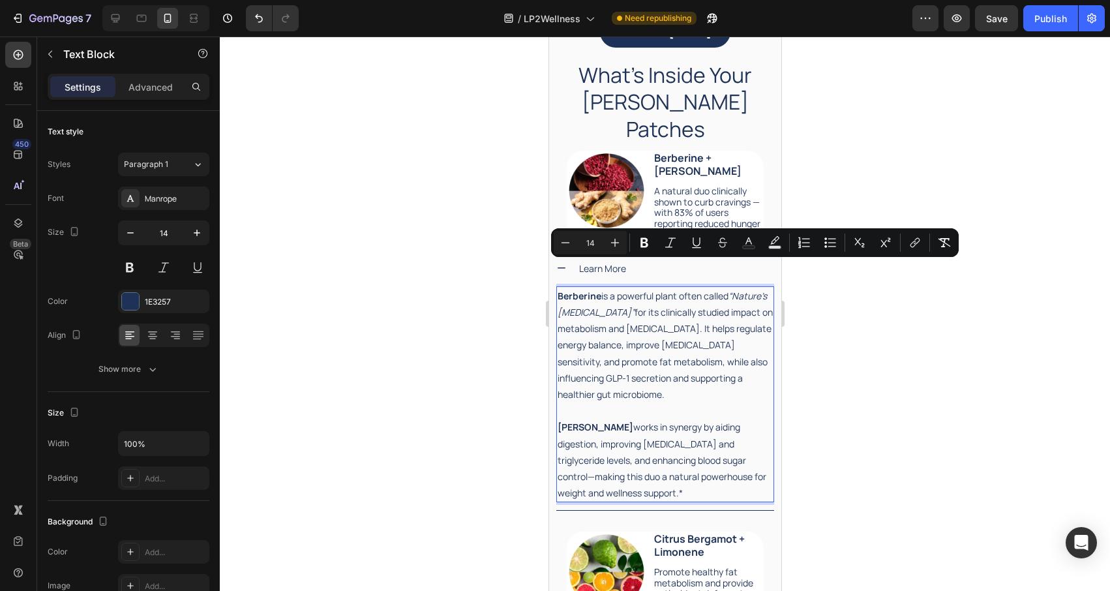
click at [676, 288] on p "Berberine is a powerful plant often called “Nature’s Ozempic” for its clinicall…" at bounding box center [664, 345] width 215 height 115
drag, startPoint x: 682, startPoint y: 270, endPoint x: 622, endPoint y: 287, distance: 61.7
click at [622, 288] on p "Berberine is a powerful plant often called “Nature’s Ozempic” for its clinicall…" at bounding box center [664, 345] width 215 height 115
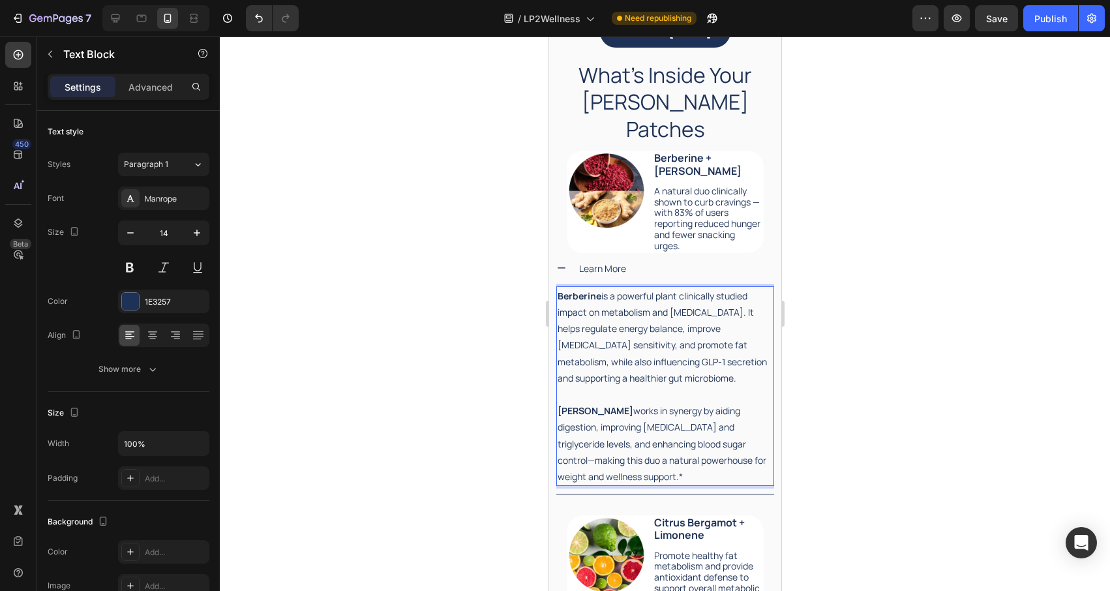
click at [759, 288] on p "Berberine is a powerful plant clinically studied impact on metabolism and weigh…" at bounding box center [664, 337] width 215 height 98
click at [600, 289] on p "Berberine is a powerful plant clinically studied to impact on metabolism and we…" at bounding box center [664, 337] width 215 height 98
click at [633, 336] on p "Berberine is a powerful plant clinically studied to impact metabolism and weigh…" at bounding box center [664, 337] width 215 height 98
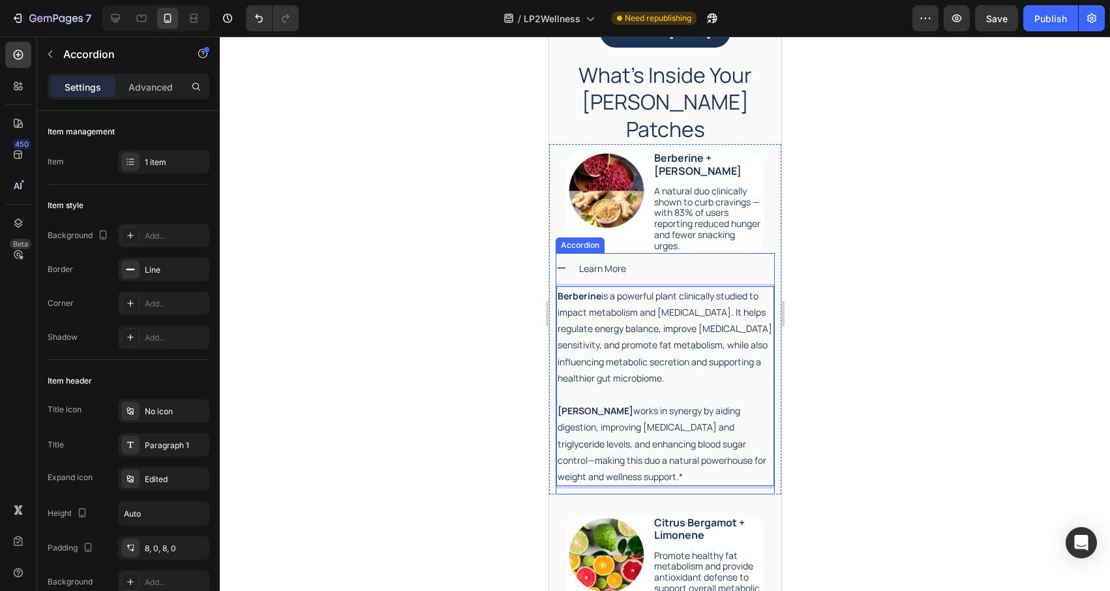
click at [677, 258] on div "Learn More" at bounding box center [675, 268] width 197 height 20
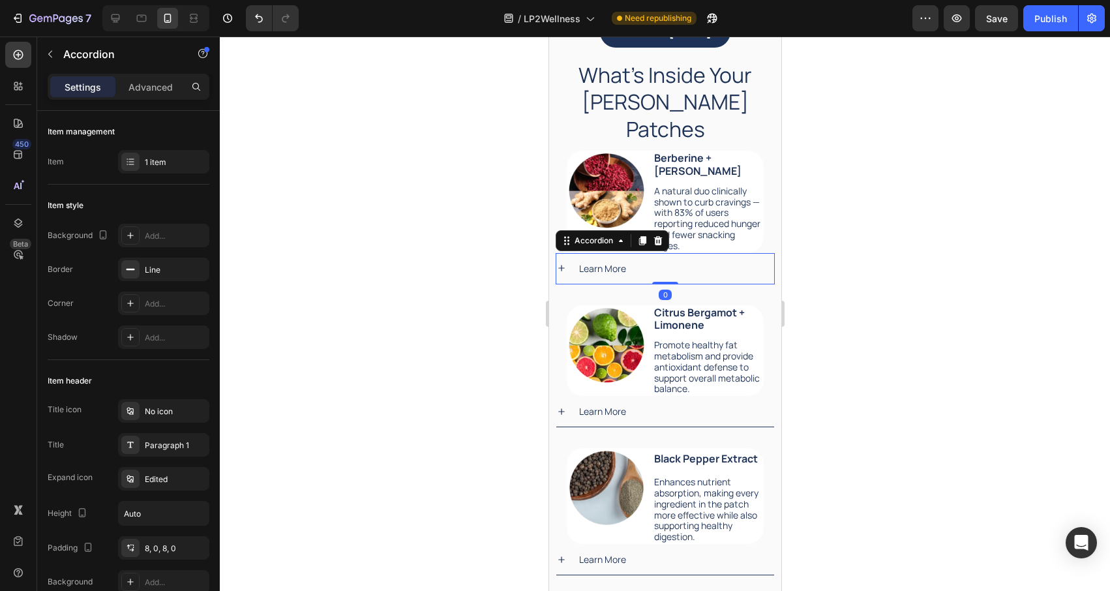
click at [924, 254] on div at bounding box center [665, 314] width 890 height 554
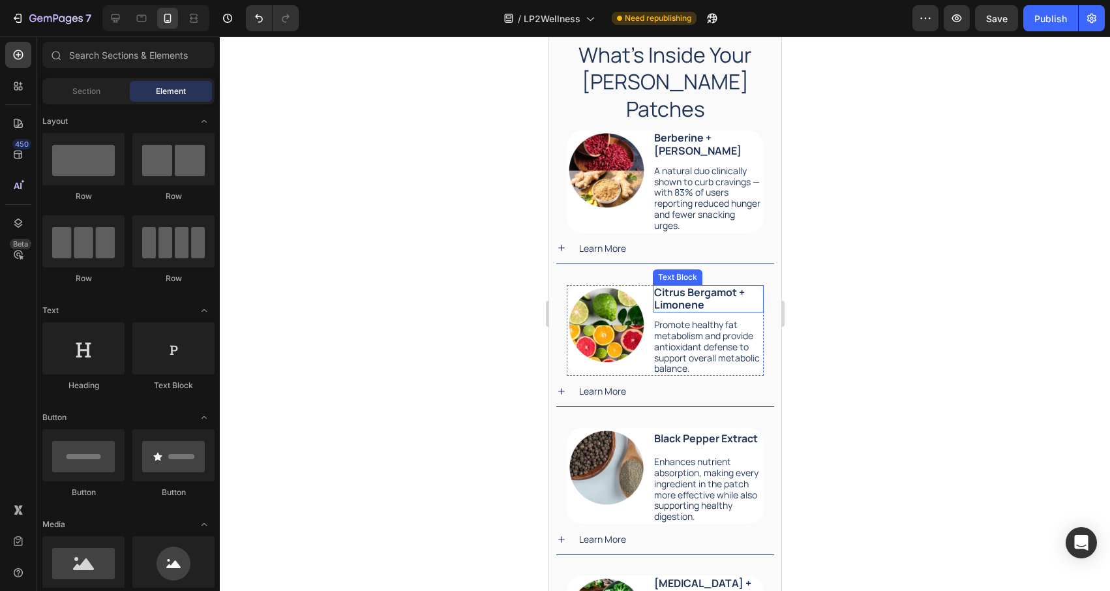
scroll to position [3486, 0]
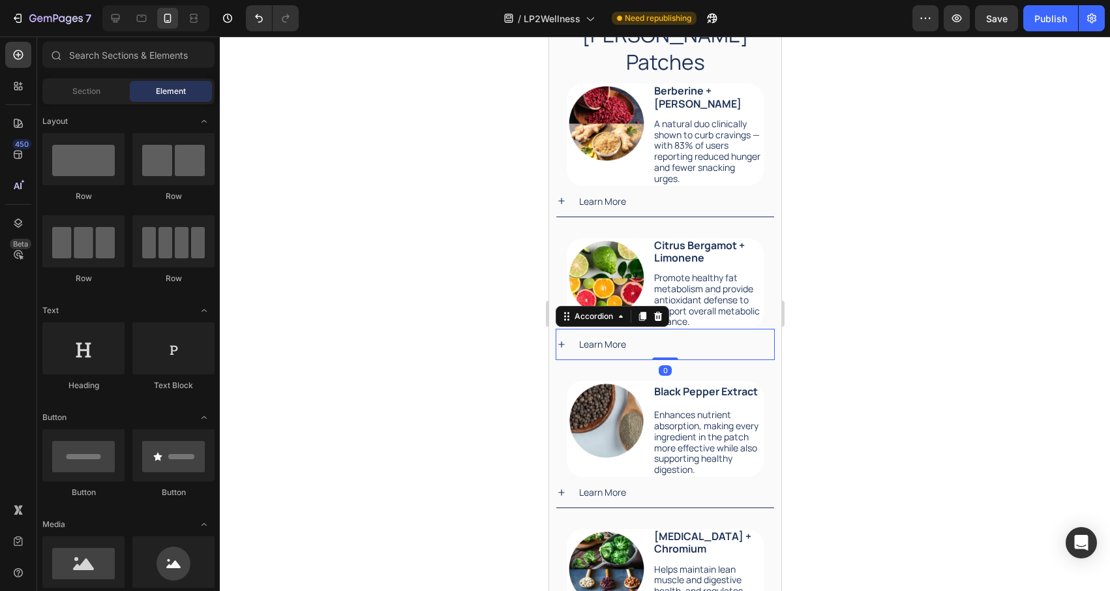
click at [689, 334] on div "Learn More" at bounding box center [675, 344] width 197 height 20
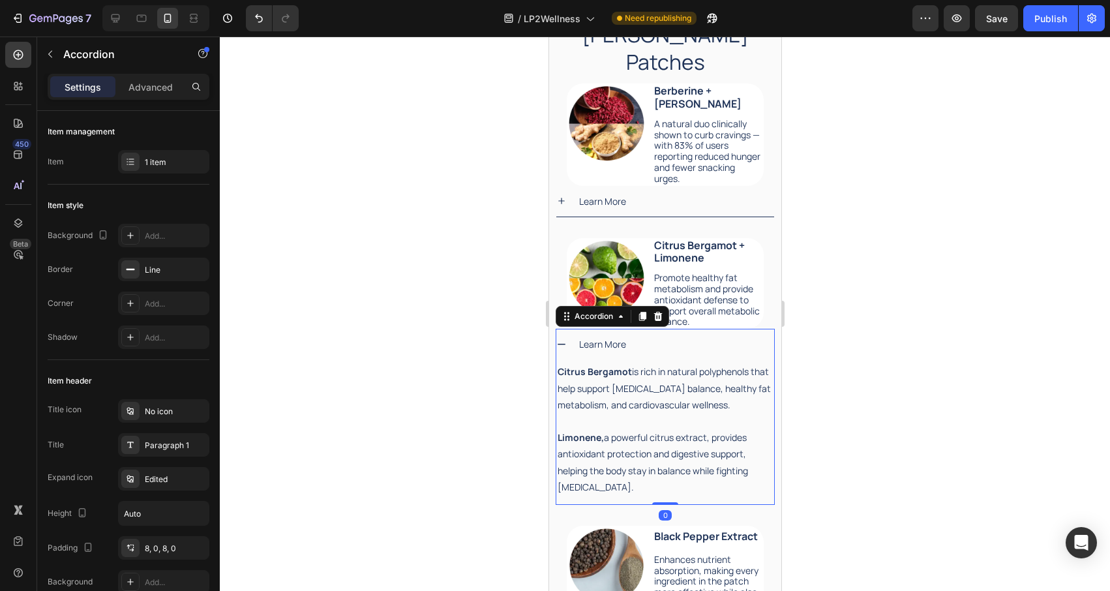
click at [689, 334] on div "Learn More" at bounding box center [675, 344] width 197 height 20
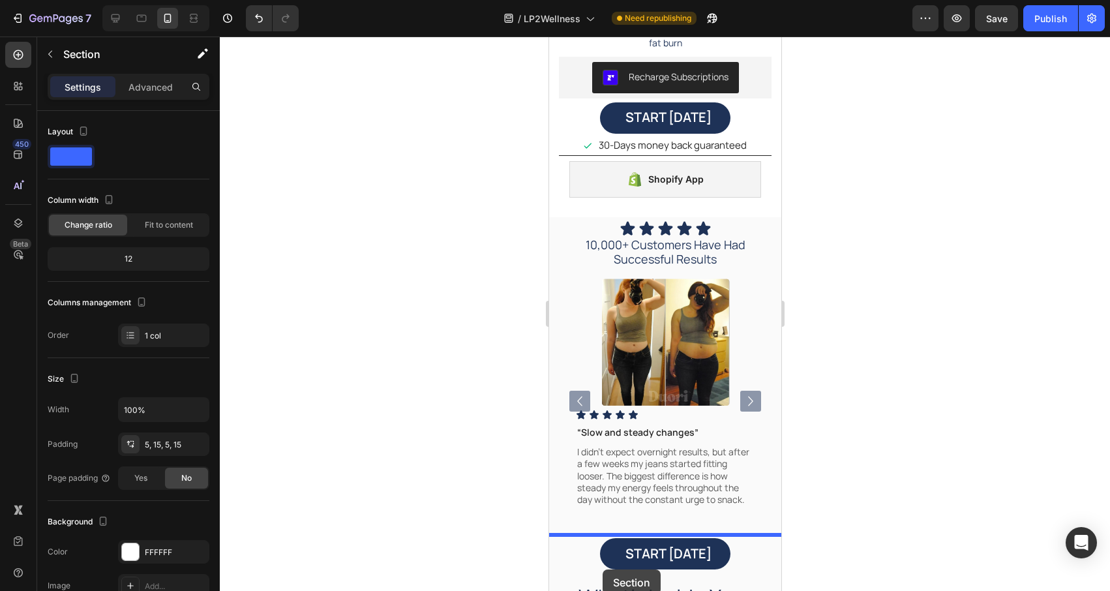
scroll to position [2858, 0]
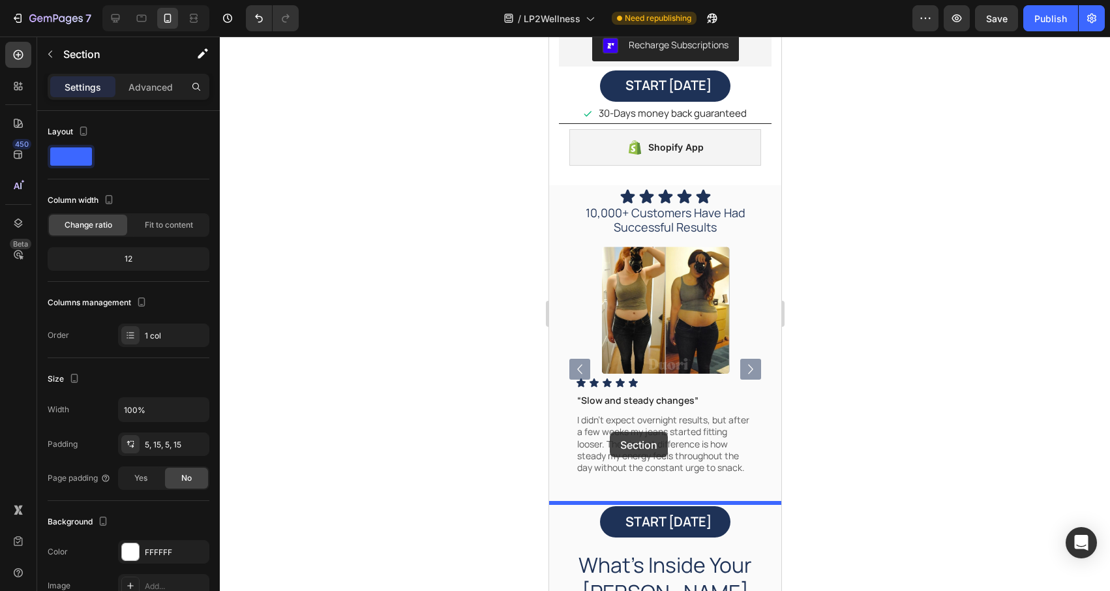
drag, startPoint x: 556, startPoint y: 224, endPoint x: 609, endPoint y: 432, distance: 214.9
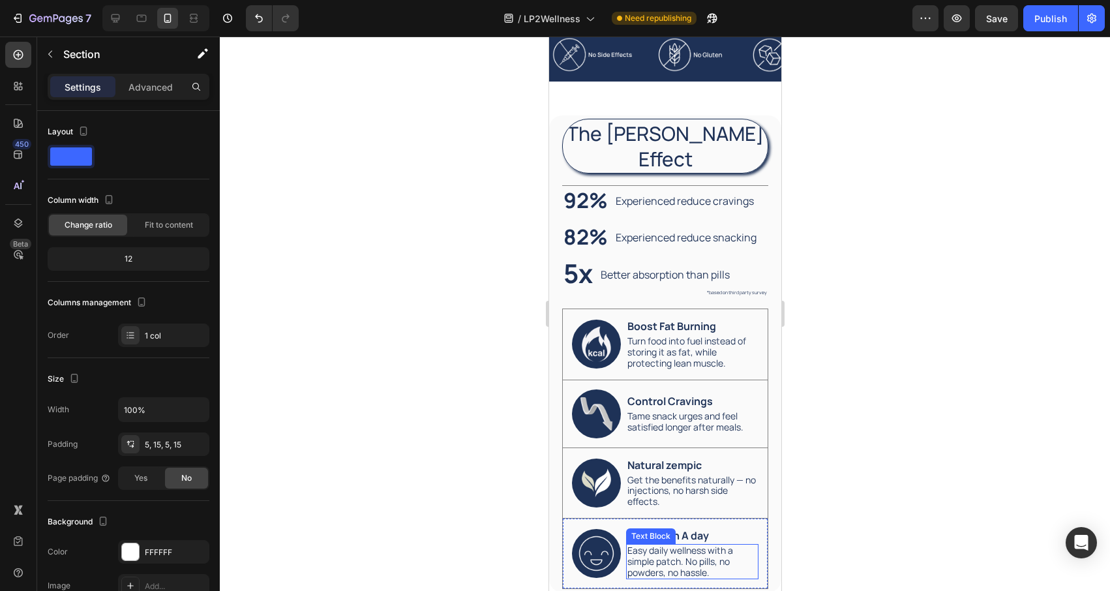
scroll to position [1594, 0]
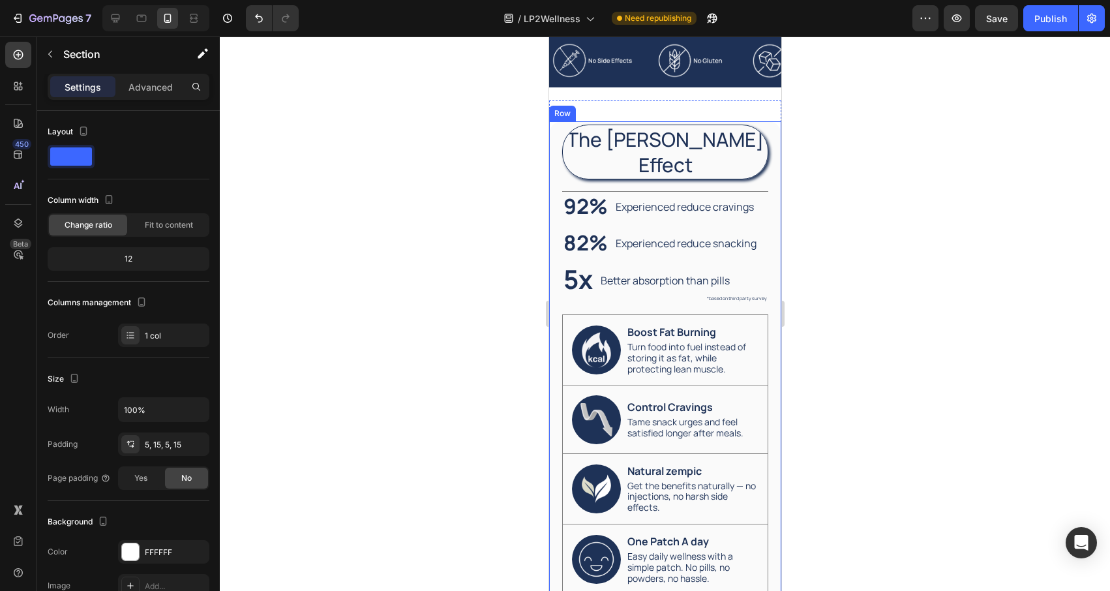
click at [879, 424] on div at bounding box center [665, 314] width 890 height 554
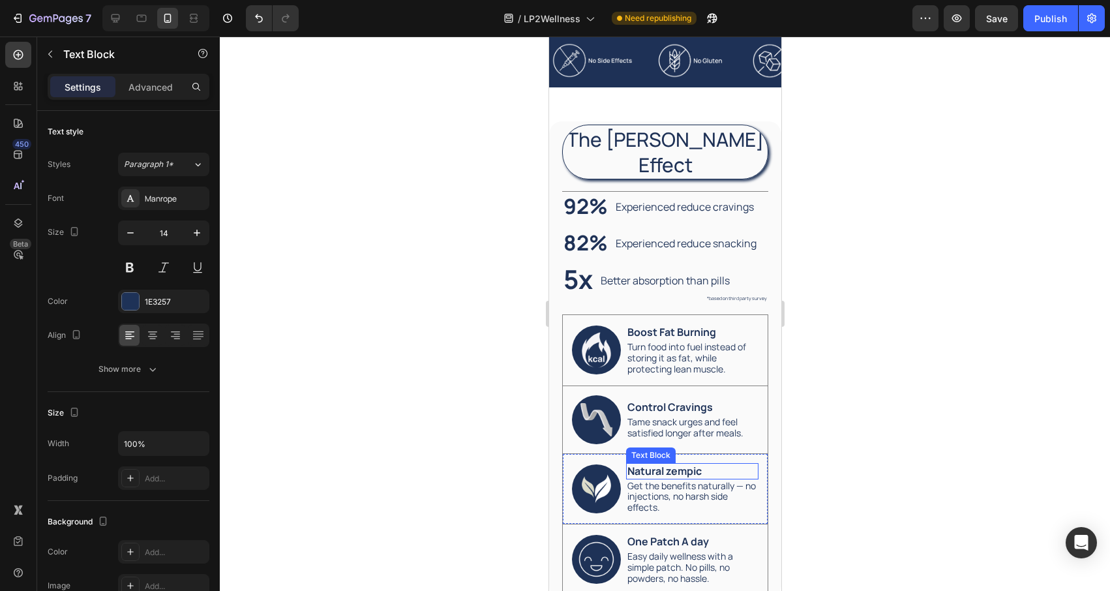
click at [695, 464] on strong "Natural zempic" at bounding box center [664, 471] width 74 height 14
click at [694, 464] on strong "Natural zempic" at bounding box center [664, 471] width 74 height 14
click at [825, 442] on div at bounding box center [665, 314] width 890 height 554
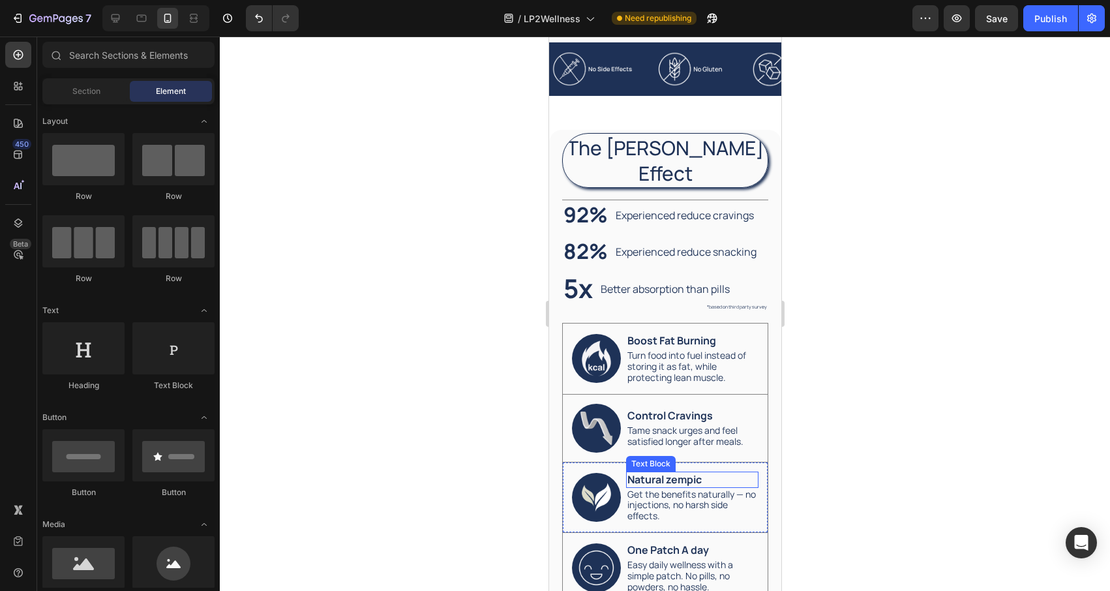
scroll to position [1582, 0]
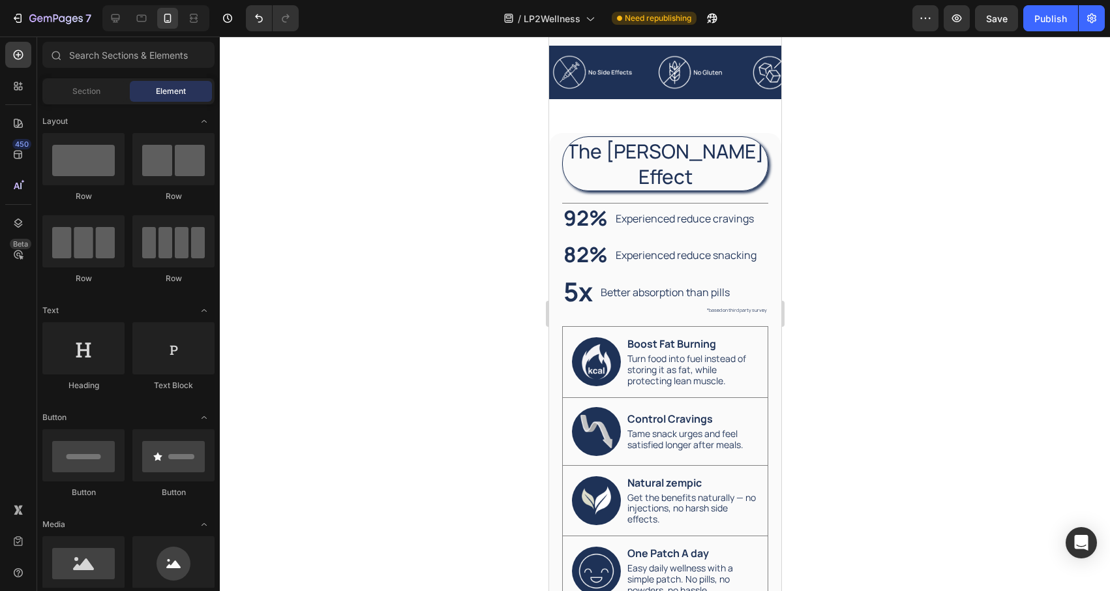
click at [498, 431] on div at bounding box center [665, 314] width 890 height 554
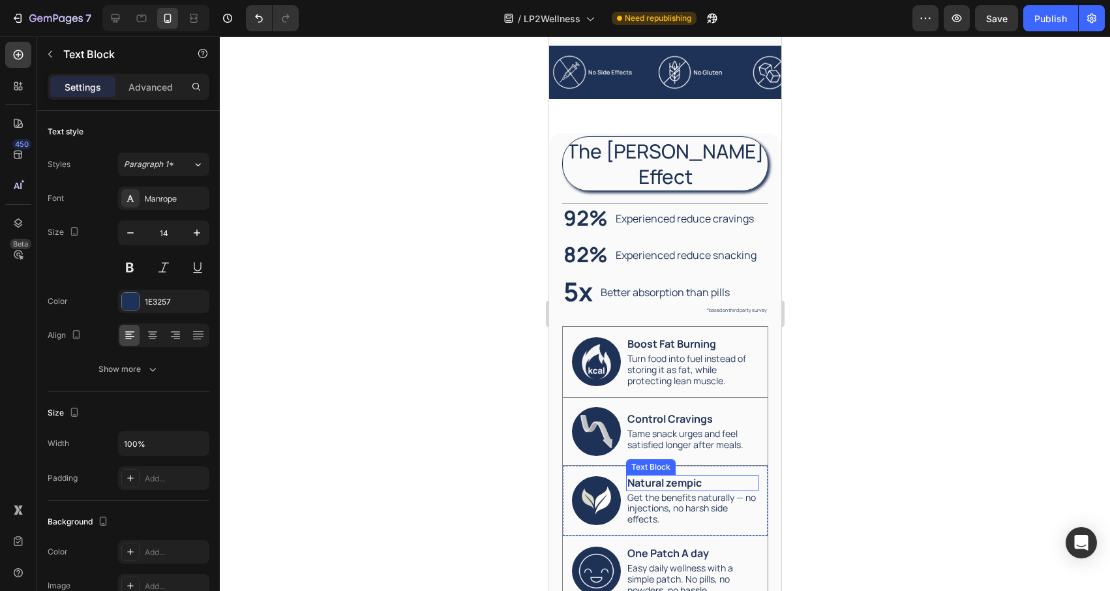
click at [686, 476] on strong "Natural zempic" at bounding box center [664, 483] width 74 height 14
click at [689, 476] on strong "Natural zempic" at bounding box center [664, 483] width 74 height 14
click at [704, 476] on p "Natural zem pic" at bounding box center [692, 483] width 130 height 14
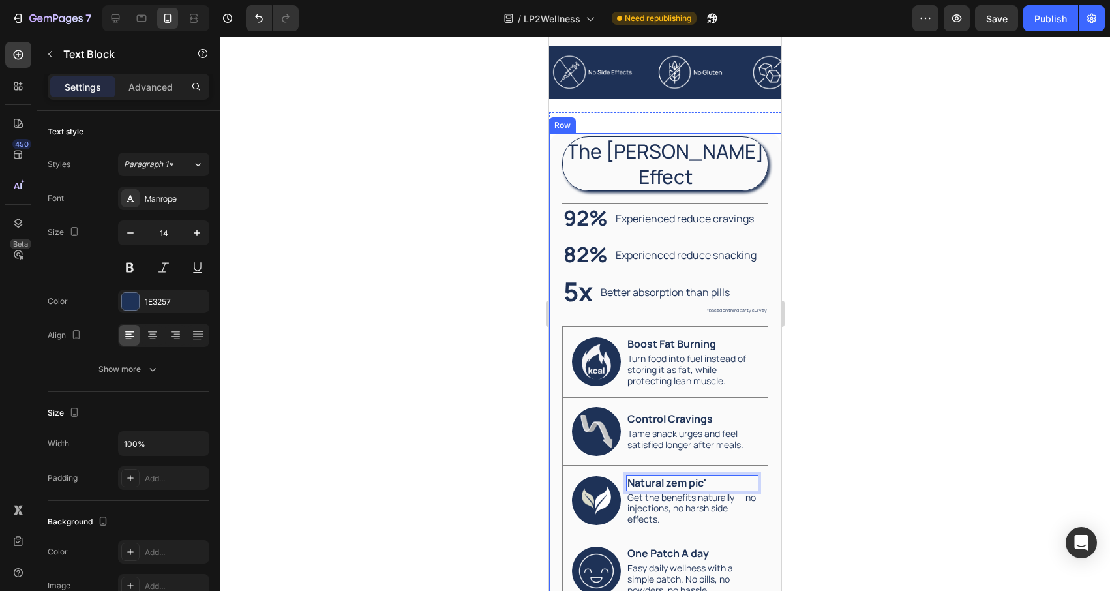
click at [851, 462] on div at bounding box center [665, 314] width 890 height 554
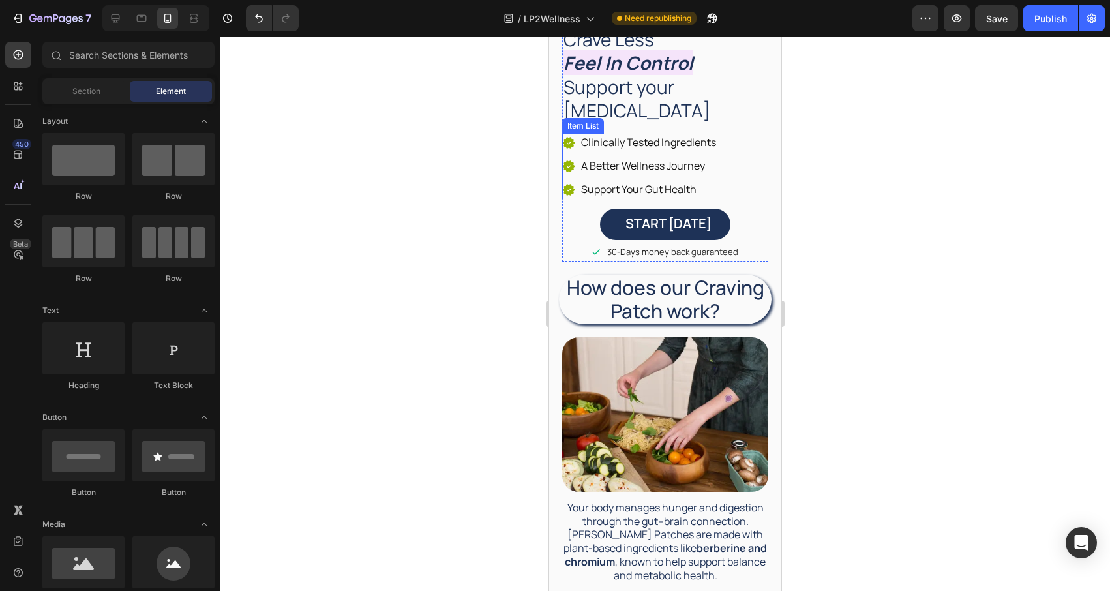
scroll to position [0, 0]
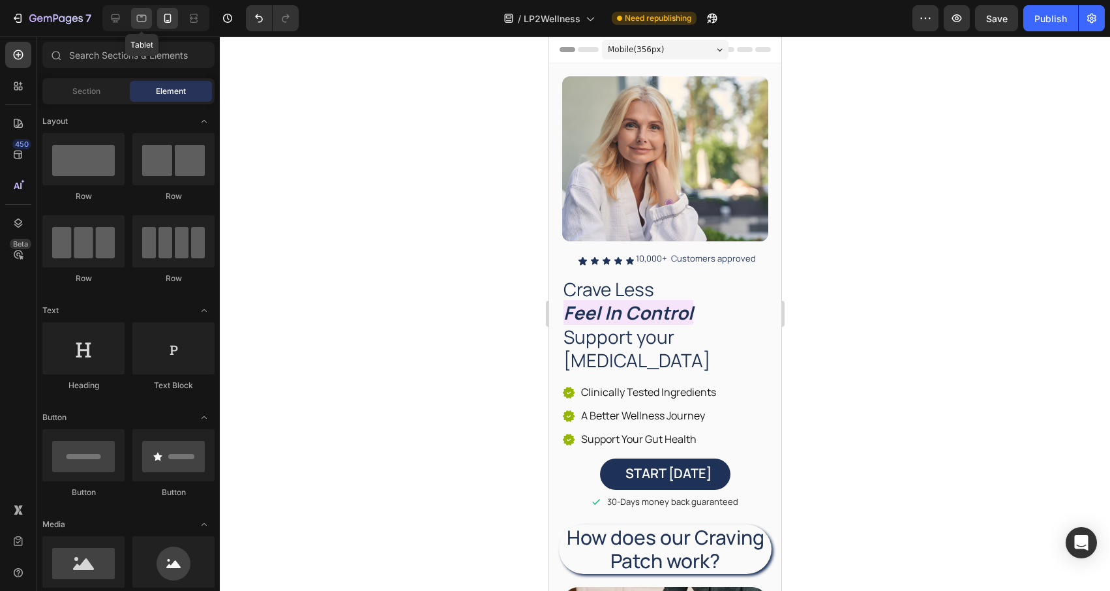
click at [143, 26] on div at bounding box center [141, 18] width 21 height 21
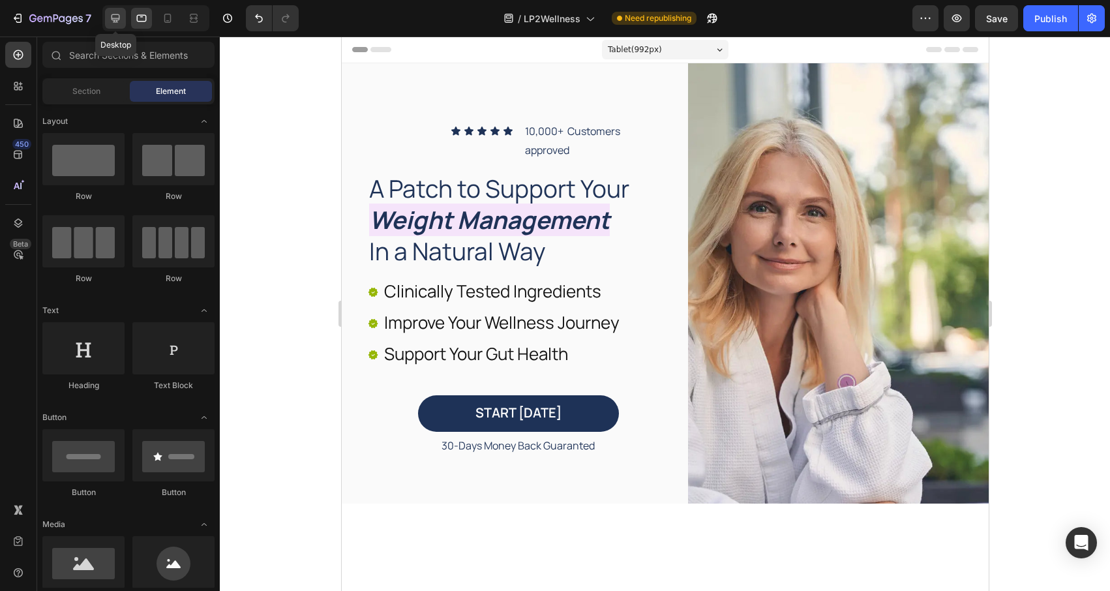
click at [115, 25] on div at bounding box center [115, 18] width 21 height 21
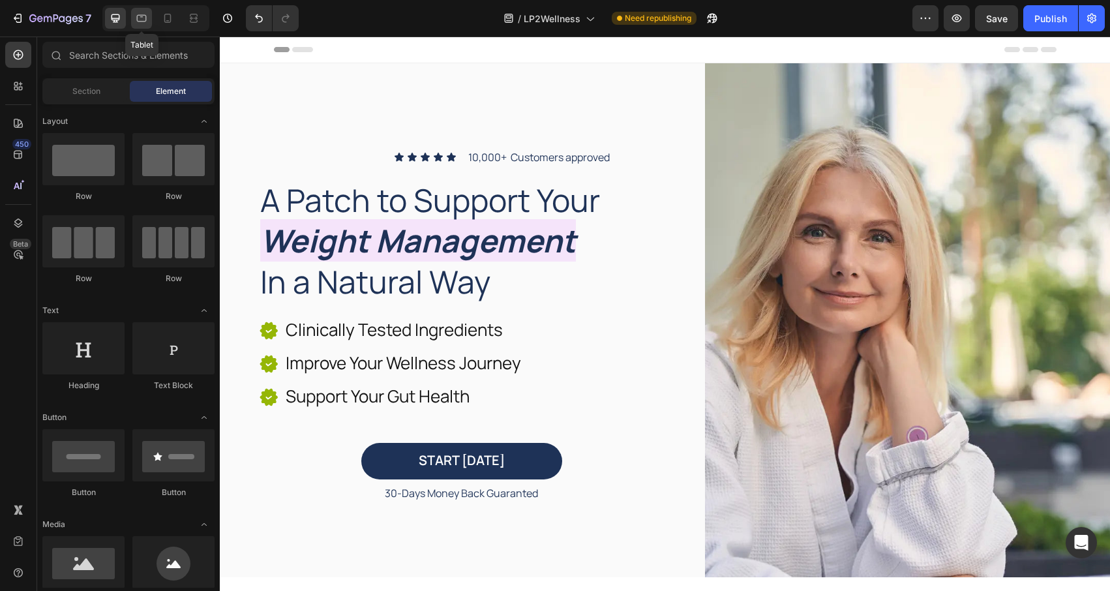
click at [135, 23] on icon at bounding box center [141, 18] width 13 height 13
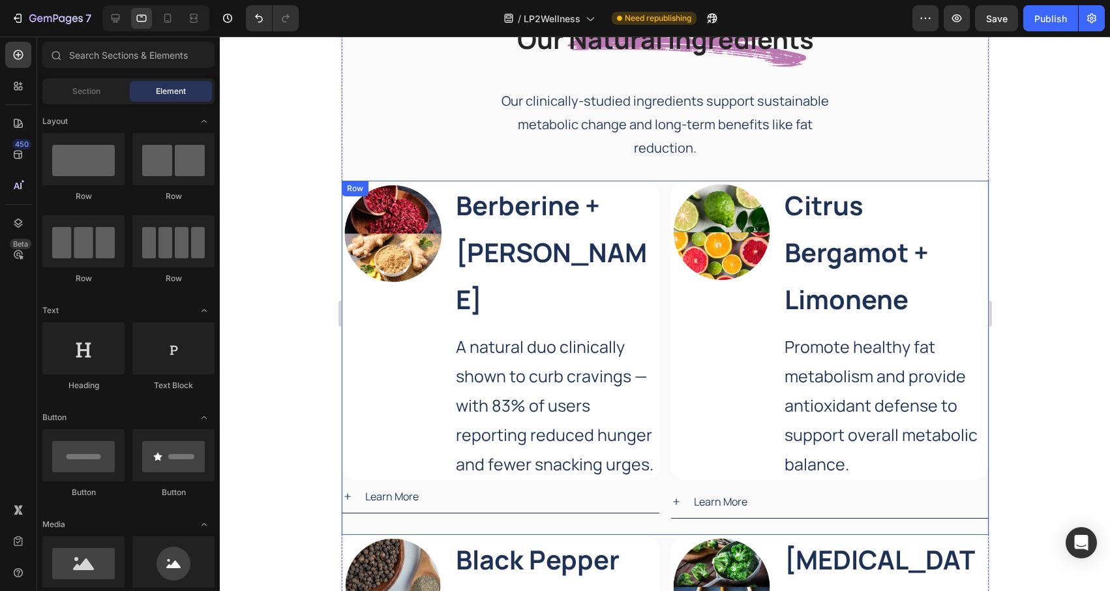
scroll to position [1676, 0]
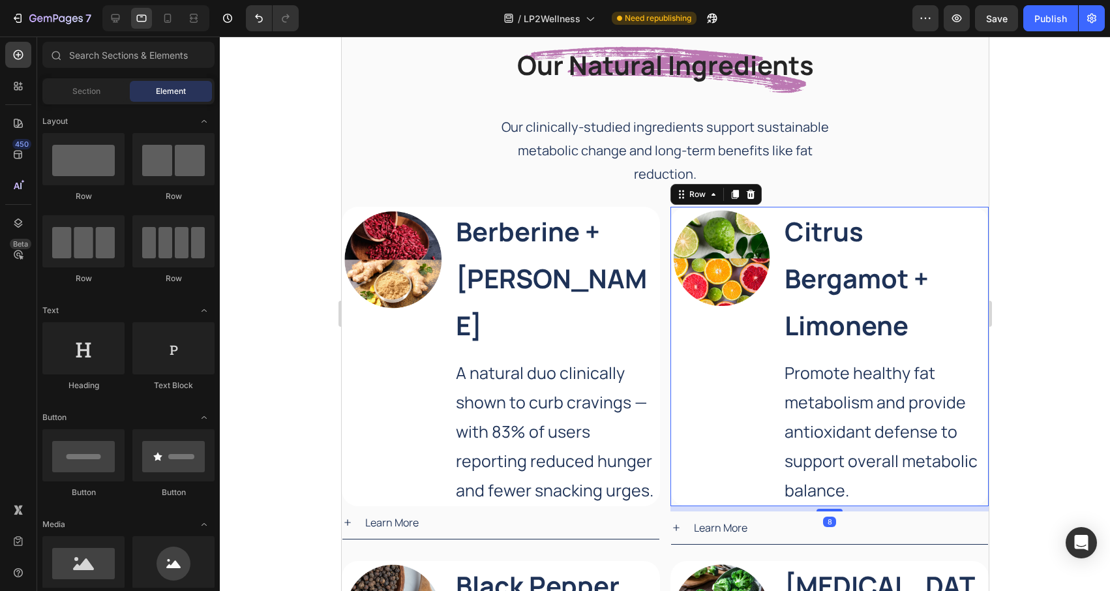
click at [689, 326] on div "Image" at bounding box center [721, 356] width 102 height 299
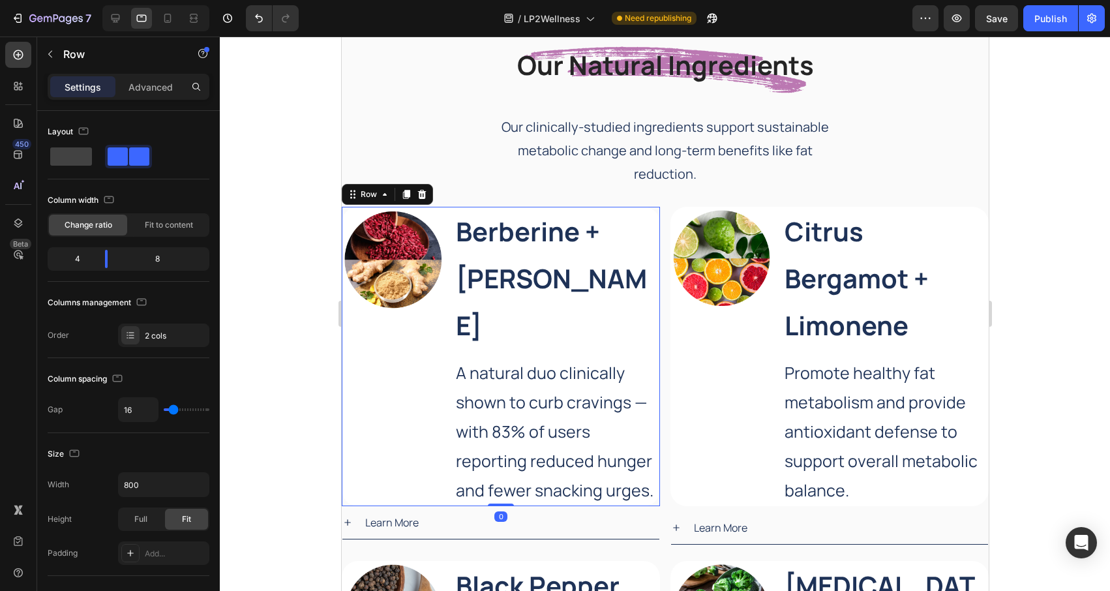
click at [372, 371] on div "Image" at bounding box center [392, 356] width 102 height 299
click at [714, 388] on div "Image" at bounding box center [721, 356] width 102 height 299
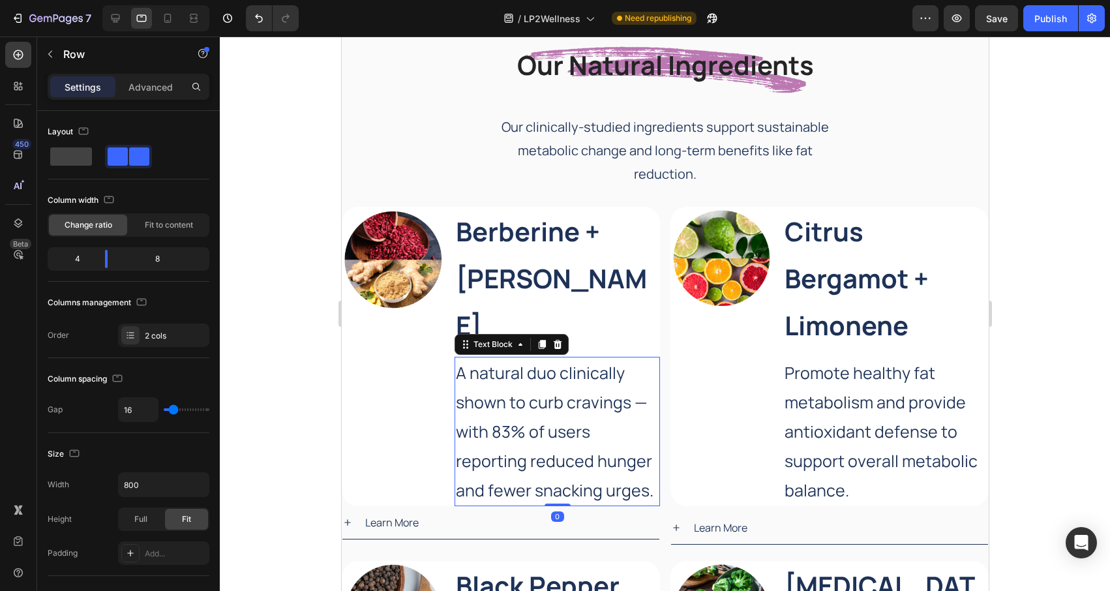
click at [608, 390] on p "A natural duo clinically shown to curb cravings — with 83% of users reporting r…" at bounding box center [556, 431] width 203 height 147
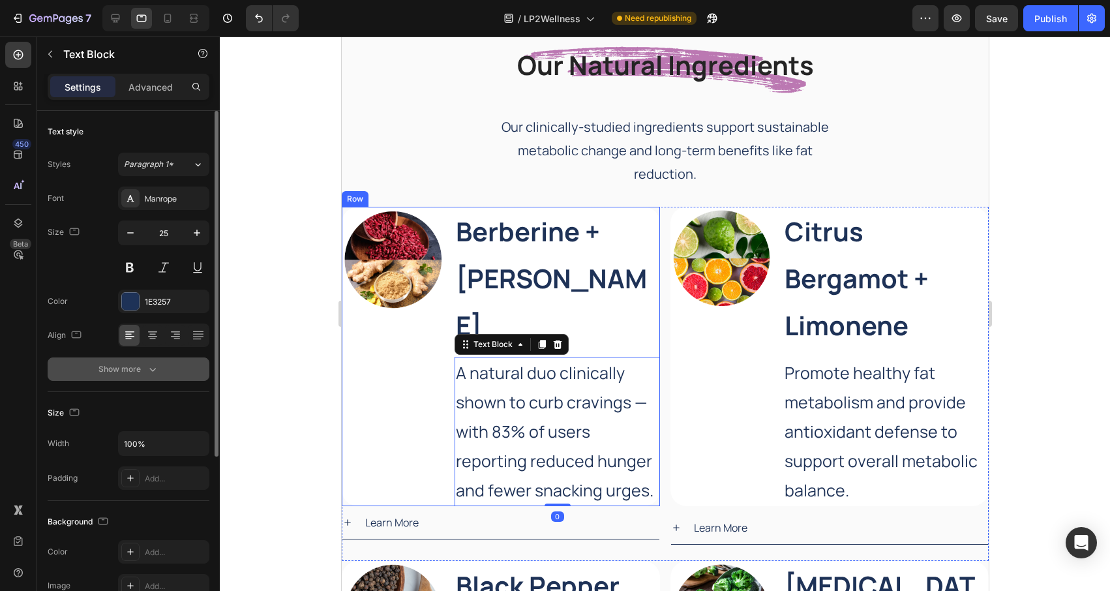
click at [129, 367] on div "Show more" at bounding box center [128, 369] width 61 height 13
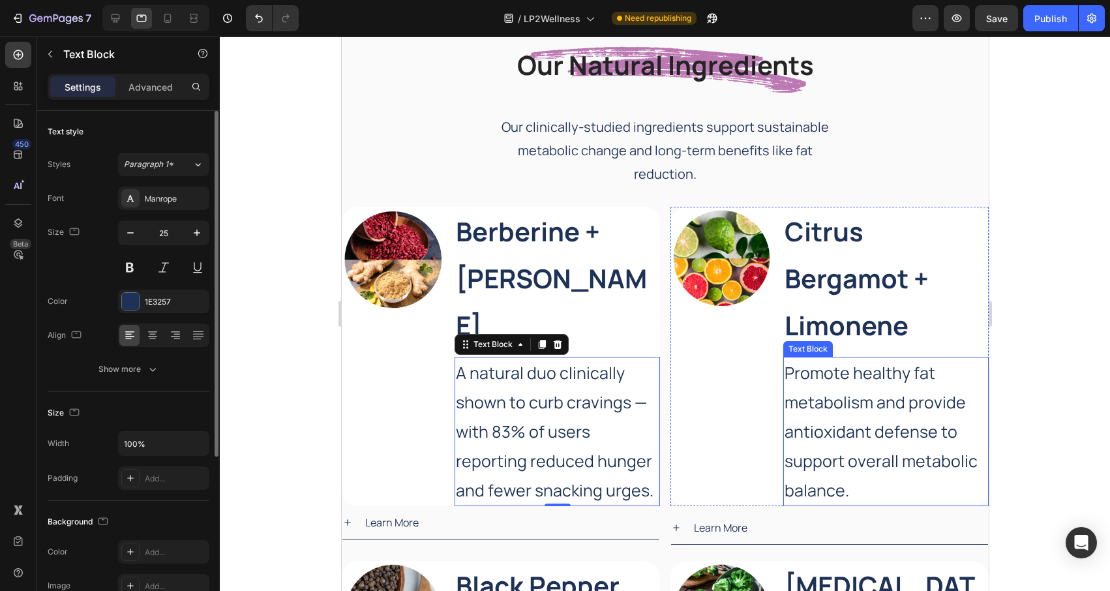
click at [875, 419] on p "Promote healthy fat metabolism and provide antioxidant defense to support overa…" at bounding box center [885, 431] width 203 height 147
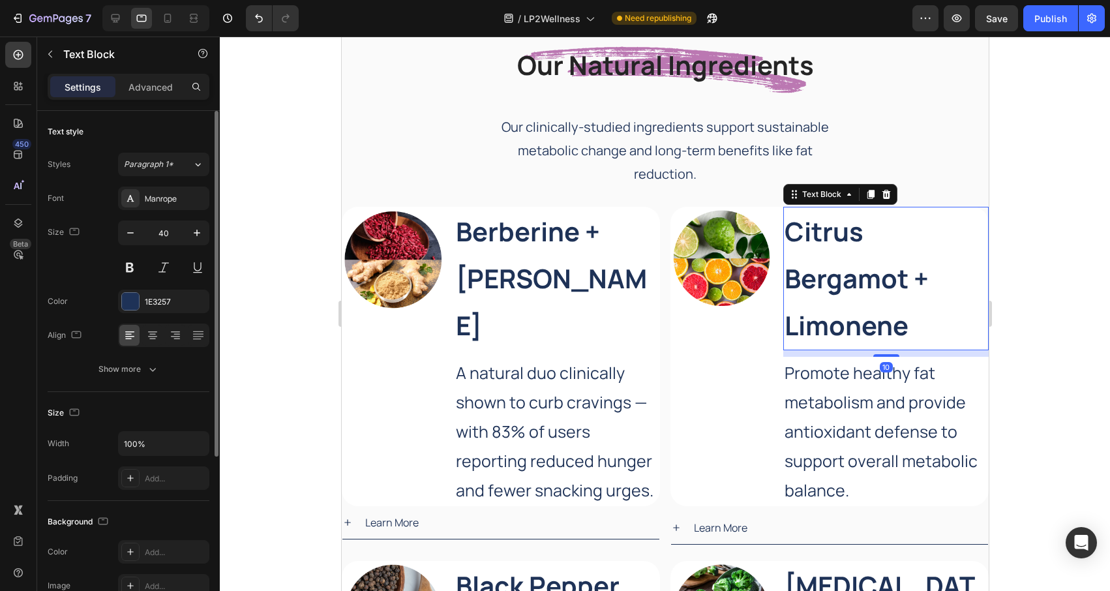
click at [865, 270] on strong "Citrus Bergamot + Limonene" at bounding box center [856, 278] width 144 height 130
click at [147, 369] on icon "button" at bounding box center [152, 369] width 13 height 13
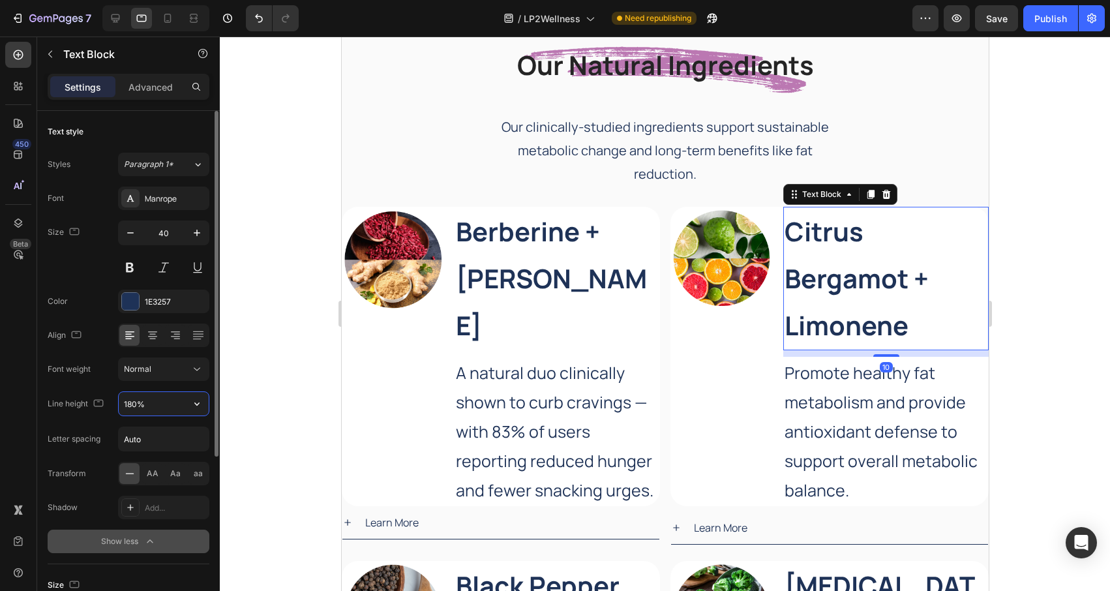
click at [155, 402] on input "180%" at bounding box center [164, 403] width 90 height 23
click at [202, 400] on icon "button" at bounding box center [196, 403] width 13 height 13
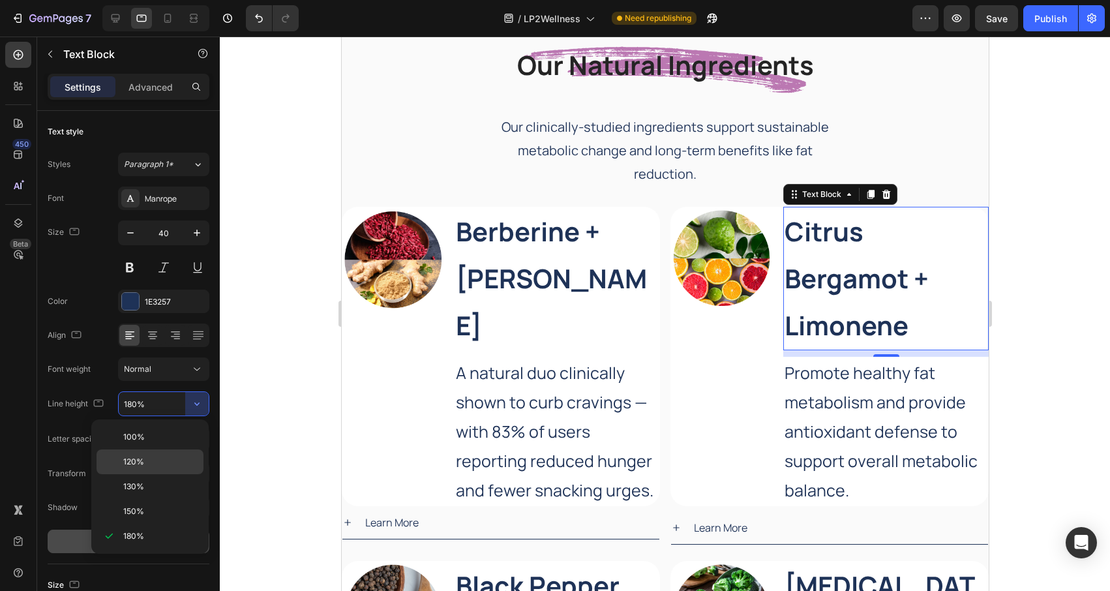
click at [162, 464] on p "120%" at bounding box center [160, 462] width 74 height 12
type input "120%"
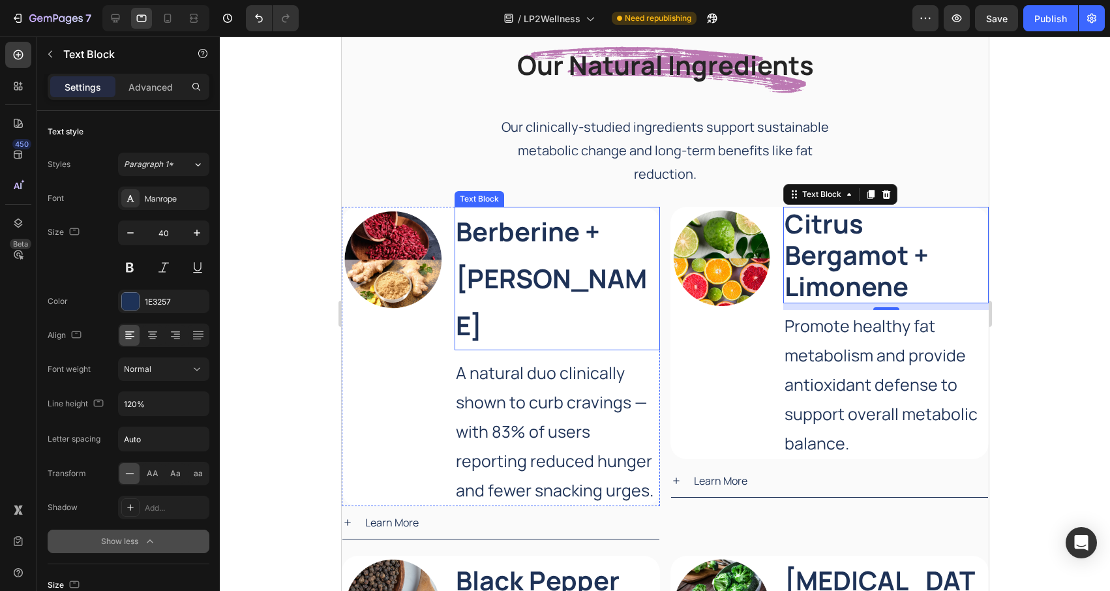
click at [591, 256] on p "Berberine + [PERSON_NAME]" at bounding box center [556, 278] width 203 height 141
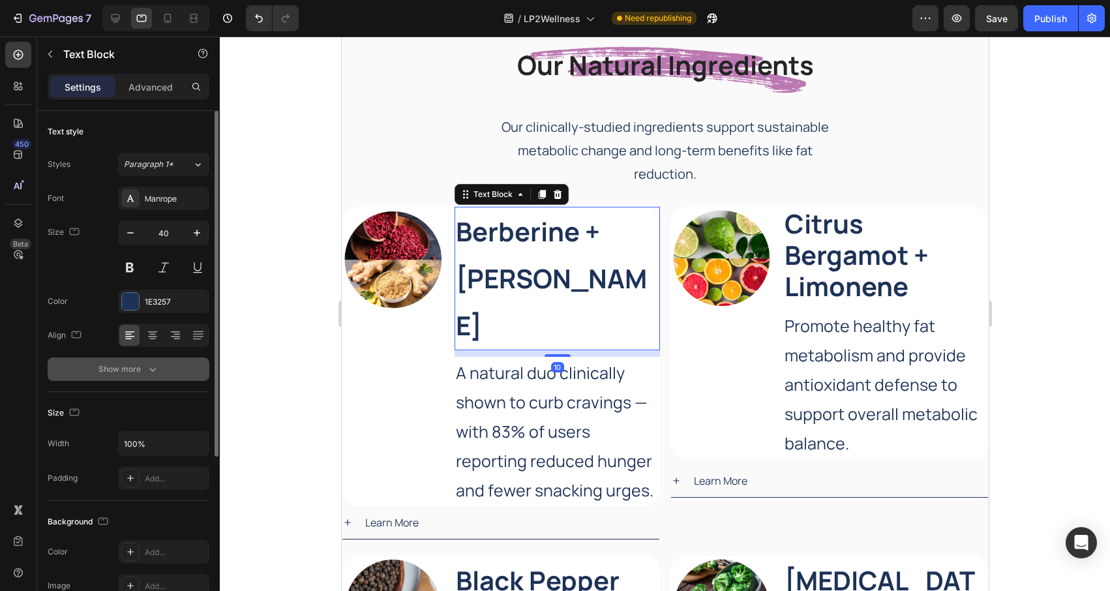
click at [138, 365] on div "Show more" at bounding box center [128, 369] width 61 height 13
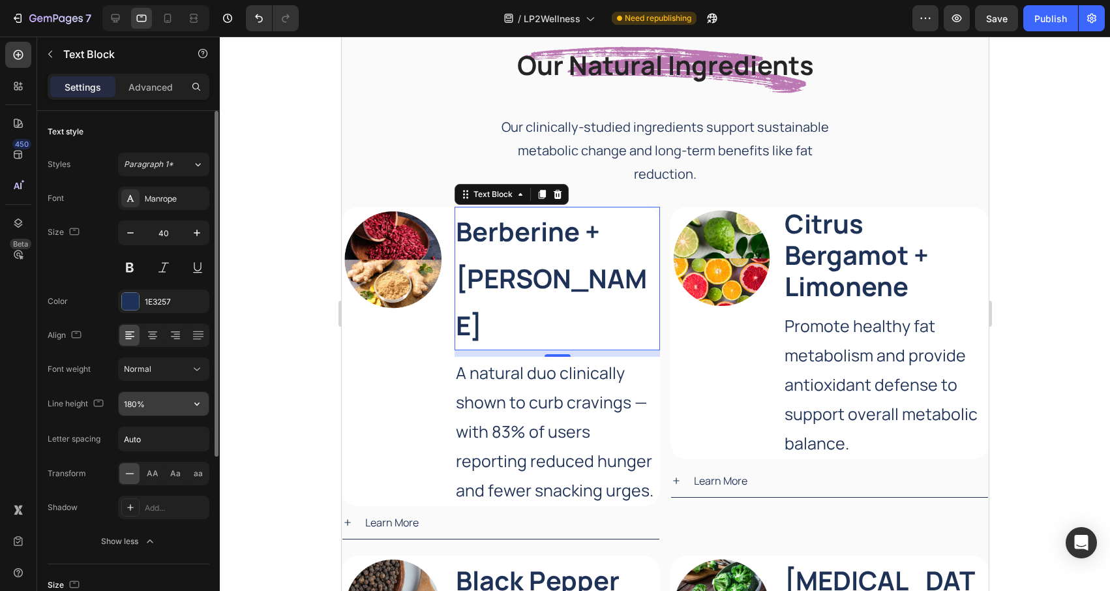
click at [160, 406] on input "180%" at bounding box center [164, 403] width 90 height 23
click at [193, 402] on icon "button" at bounding box center [196, 403] width 13 height 13
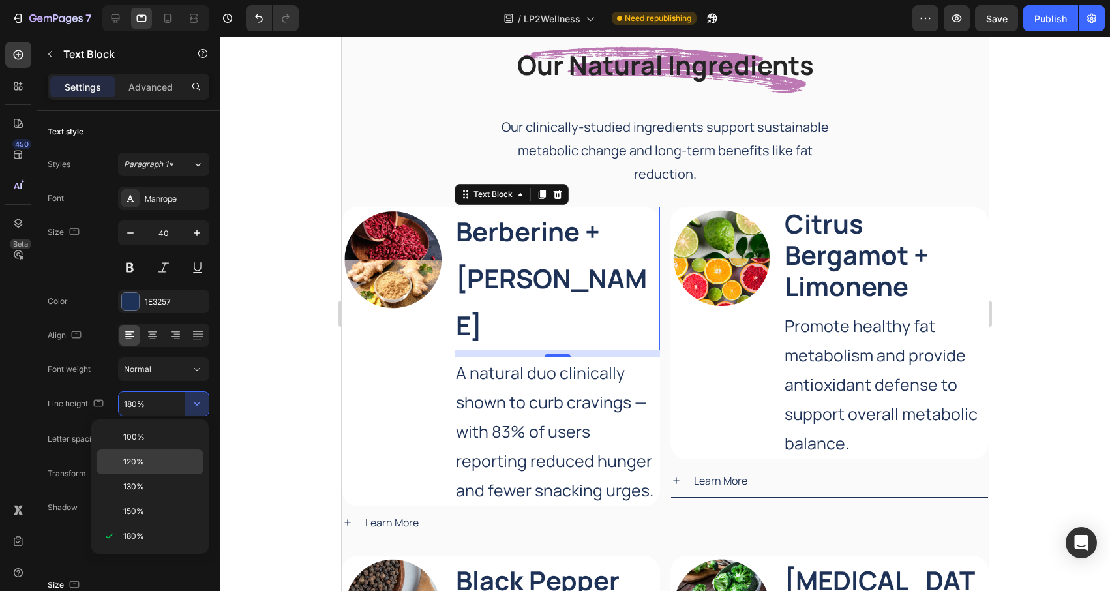
click at [170, 459] on p "120%" at bounding box center [160, 462] width 74 height 12
type input "120%"
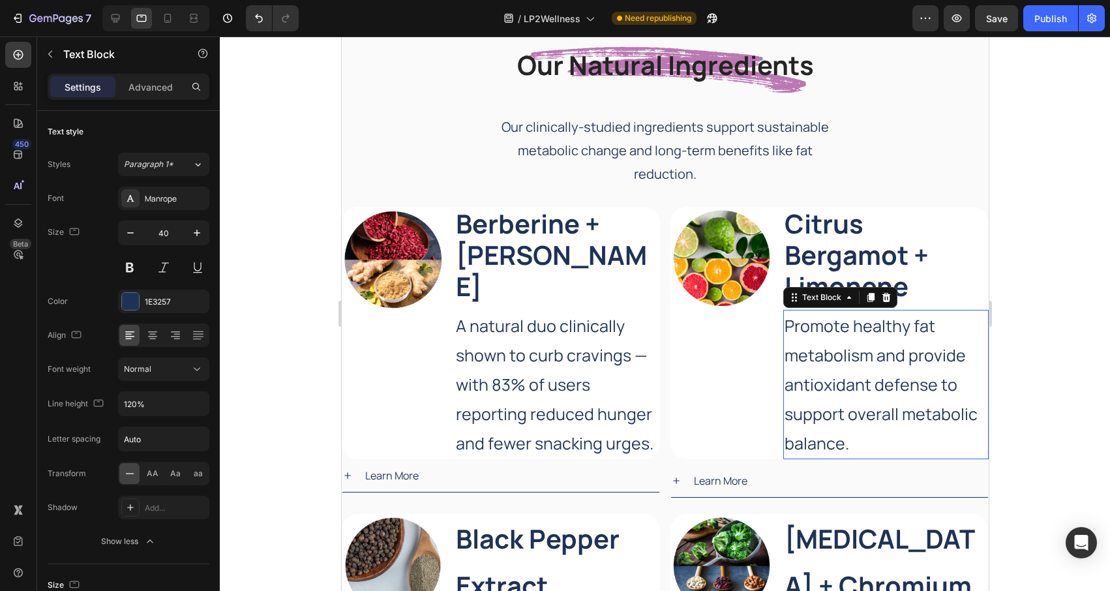
click at [842, 361] on p "Promote healthy fat metabolism and provide antioxidant defense to support overa…" at bounding box center [885, 384] width 203 height 147
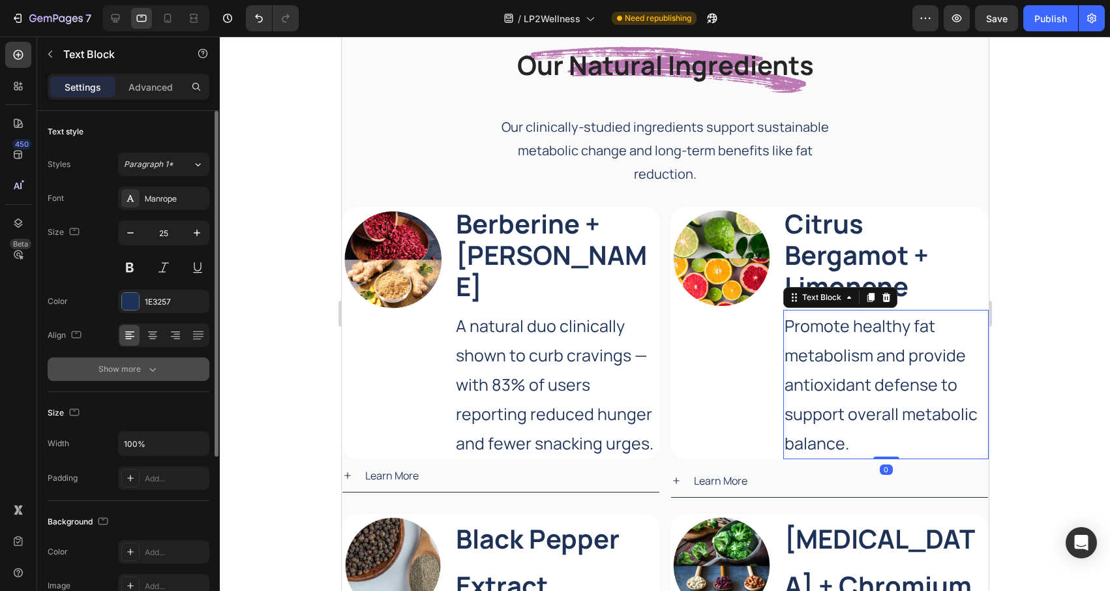
click at [138, 371] on div "Show more" at bounding box center [128, 369] width 61 height 13
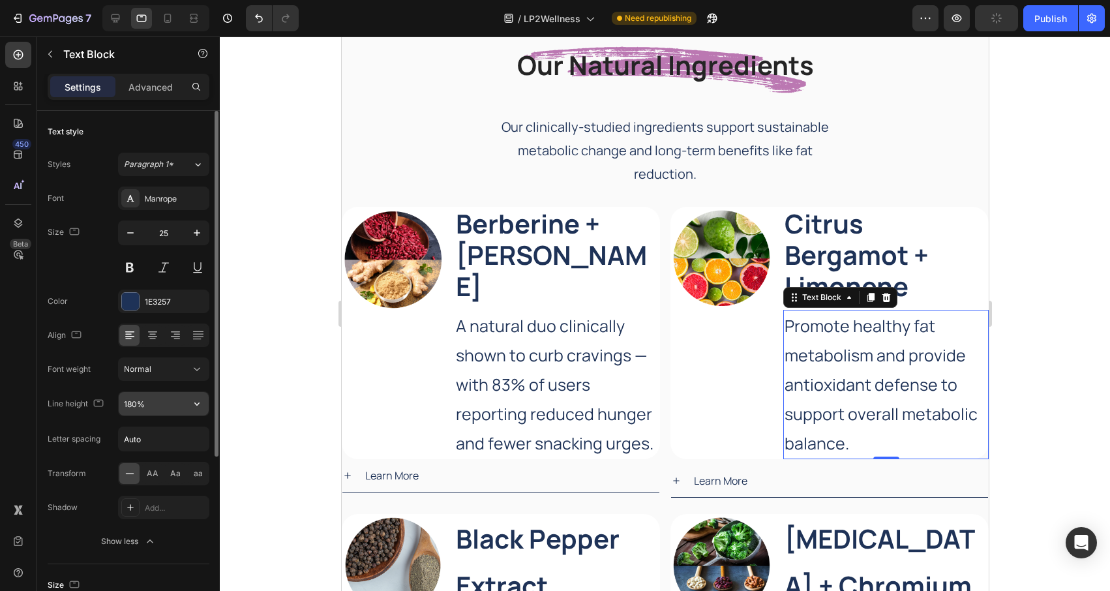
click at [196, 400] on icon "button" at bounding box center [196, 403] width 13 height 13
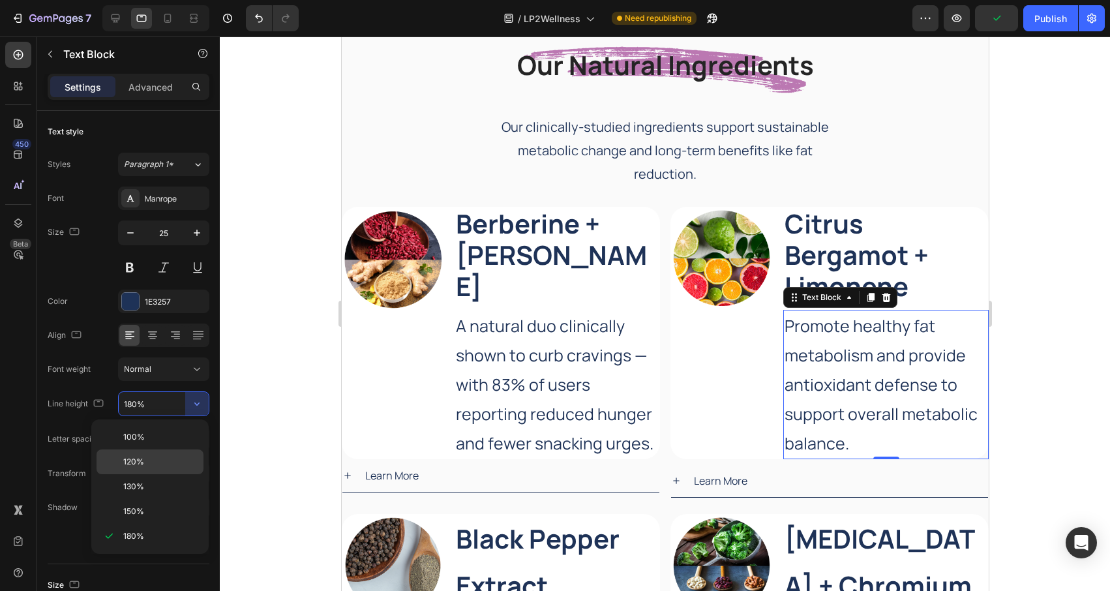
click at [156, 464] on p "120%" at bounding box center [160, 462] width 74 height 12
type input "120%"
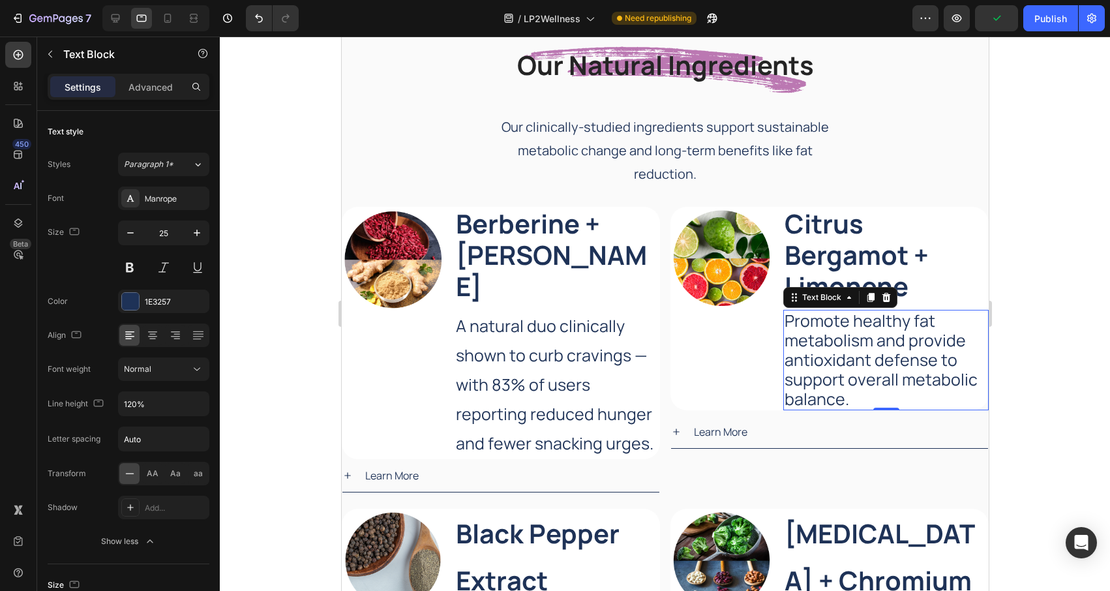
click at [321, 297] on div at bounding box center [665, 314] width 890 height 554
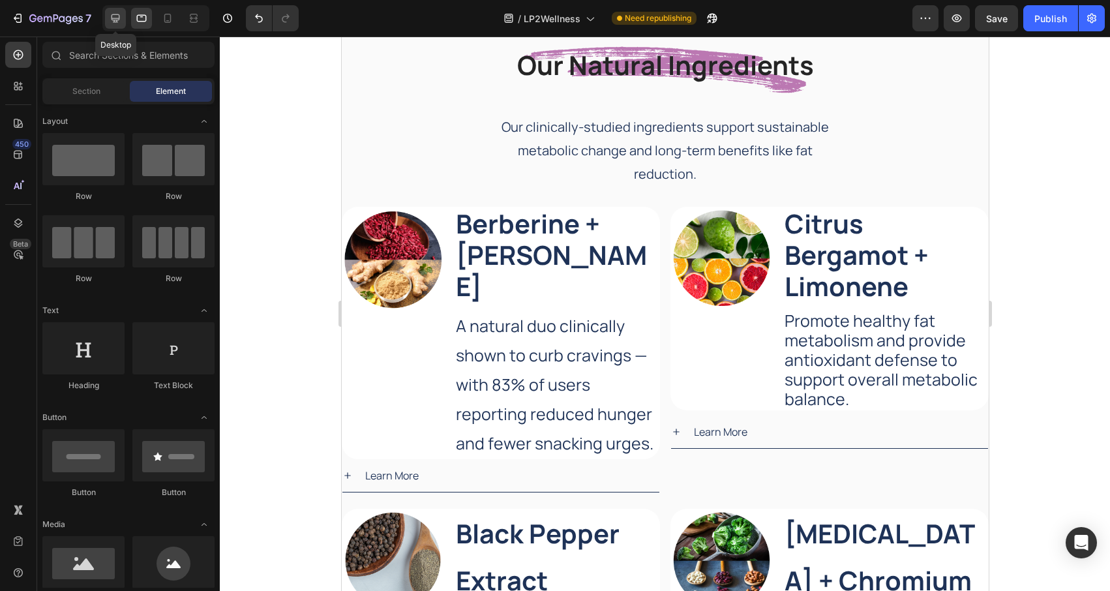
click at [119, 22] on icon at bounding box center [115, 18] width 13 height 13
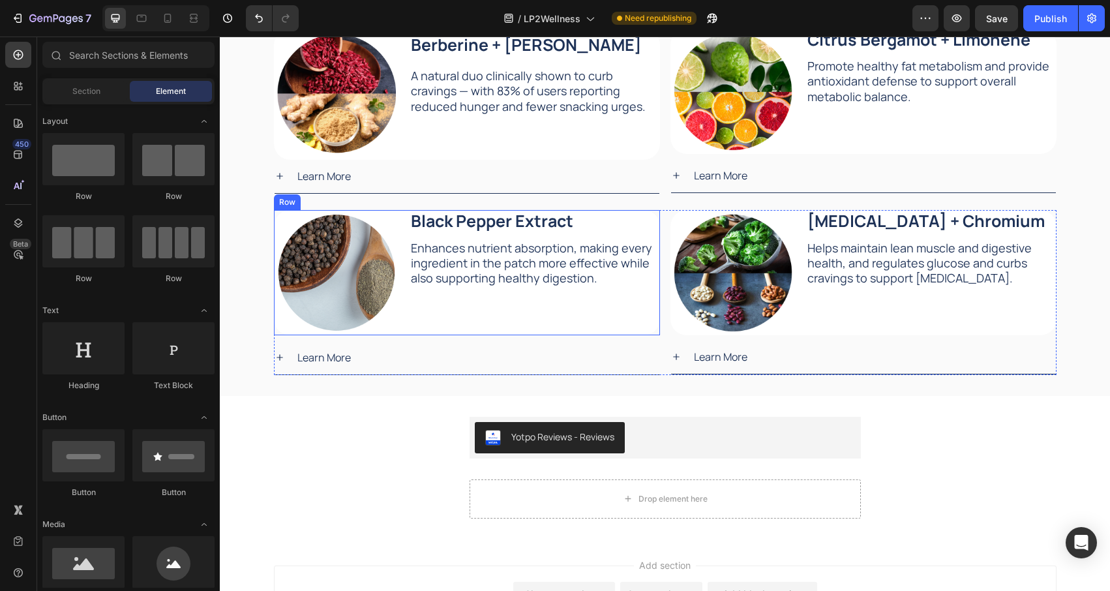
scroll to position [1564, 0]
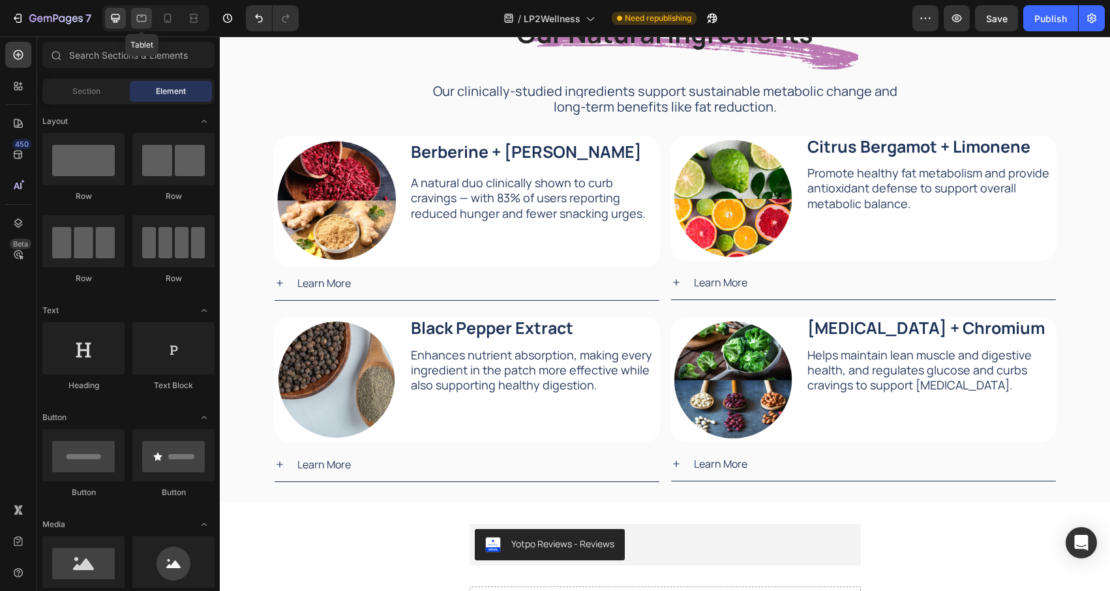
click at [143, 18] on icon at bounding box center [141, 18] width 13 height 13
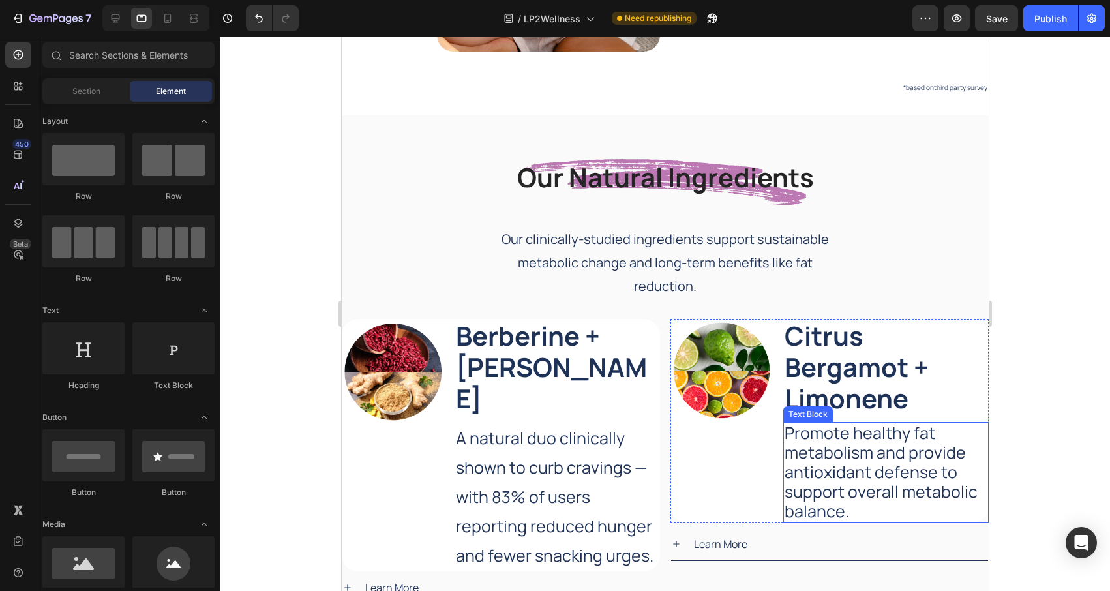
scroll to position [1596, 0]
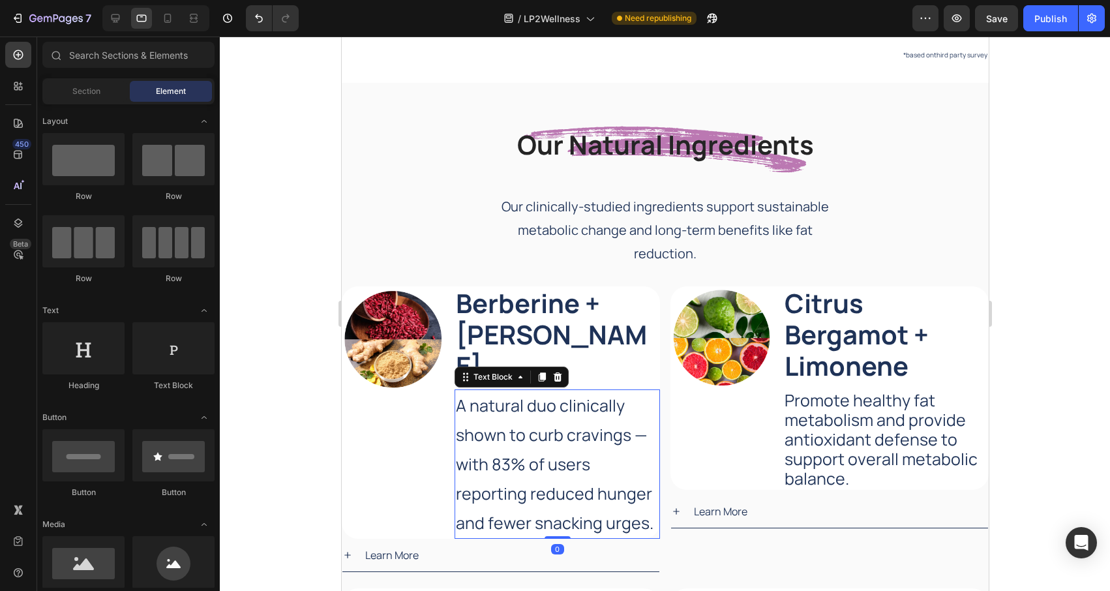
click at [556, 451] on p "A natural duo clinically shown to curb cravings — with 83% of users reporting r…" at bounding box center [556, 464] width 203 height 147
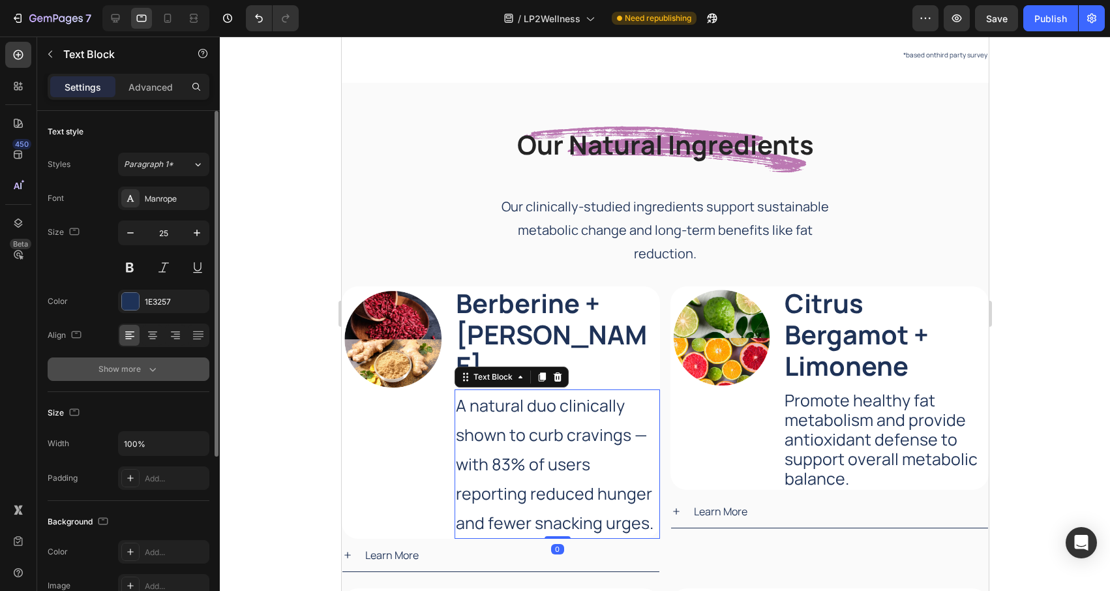
click at [159, 365] on button "Show more" at bounding box center [129, 368] width 162 height 23
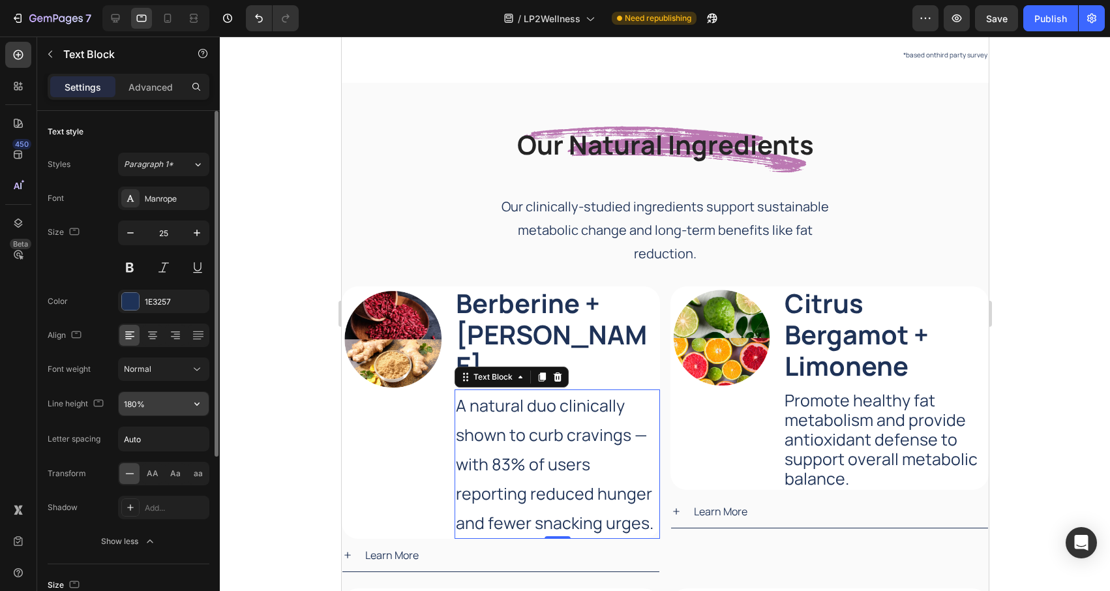
click at [194, 403] on icon "button" at bounding box center [196, 403] width 13 height 13
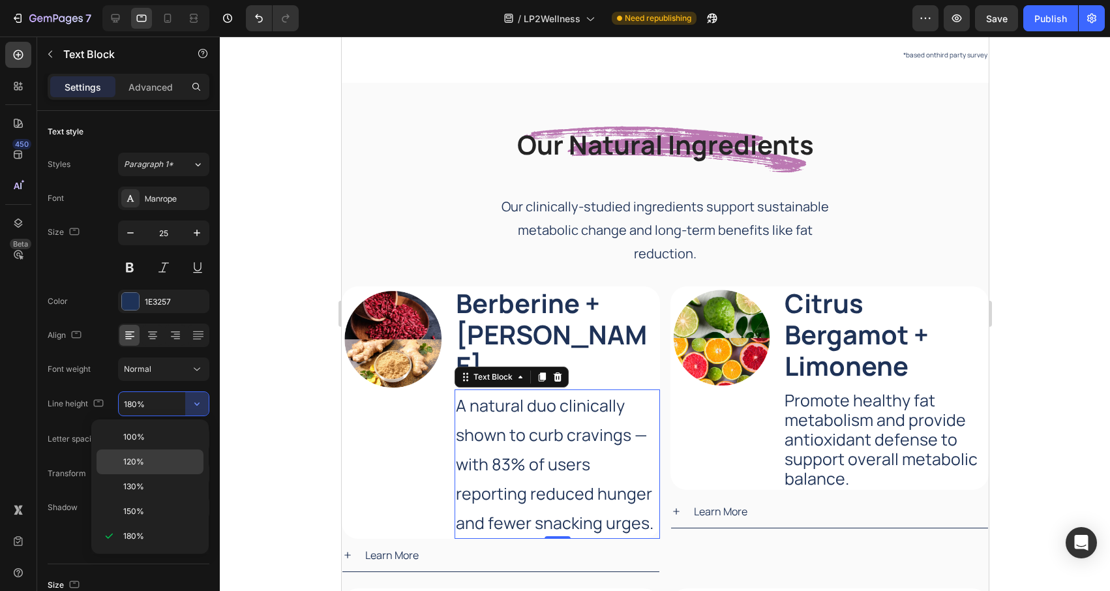
click at [161, 474] on div "120%" at bounding box center [150, 486] width 107 height 25
type input "120%"
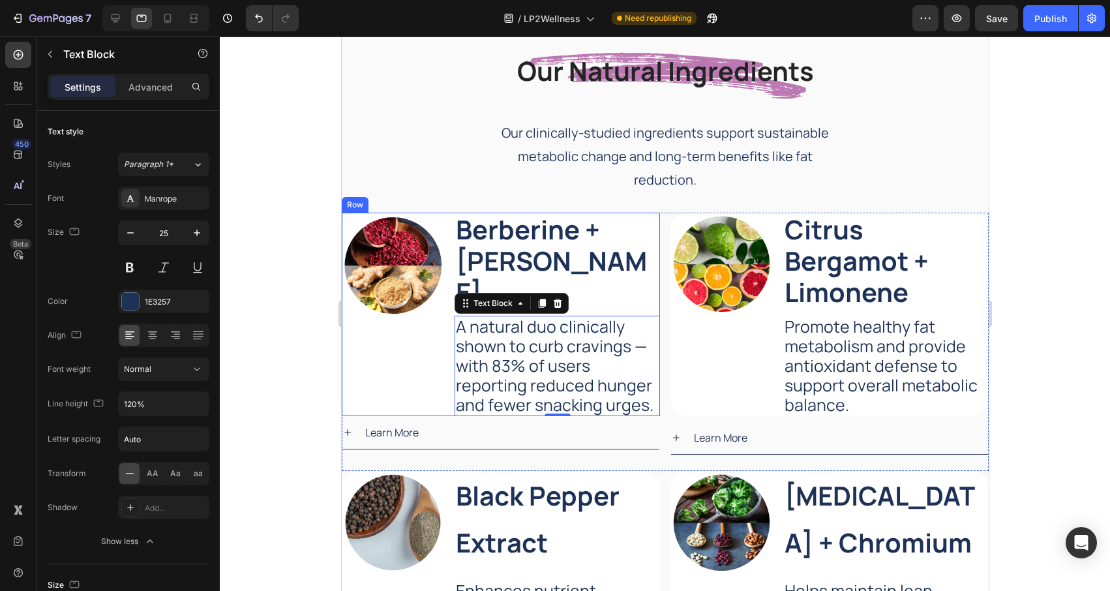
scroll to position [1803, 0]
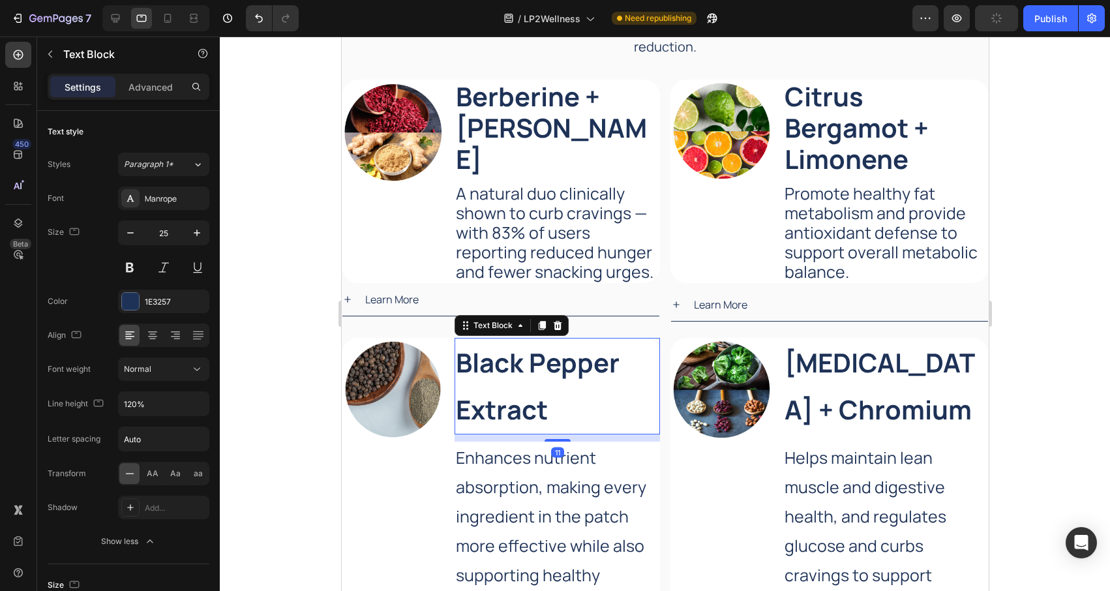
drag, startPoint x: 581, startPoint y: 392, endPoint x: 359, endPoint y: 394, distance: 221.8
click at [580, 392] on p "Black Pepper Extract" at bounding box center [556, 386] width 203 height 94
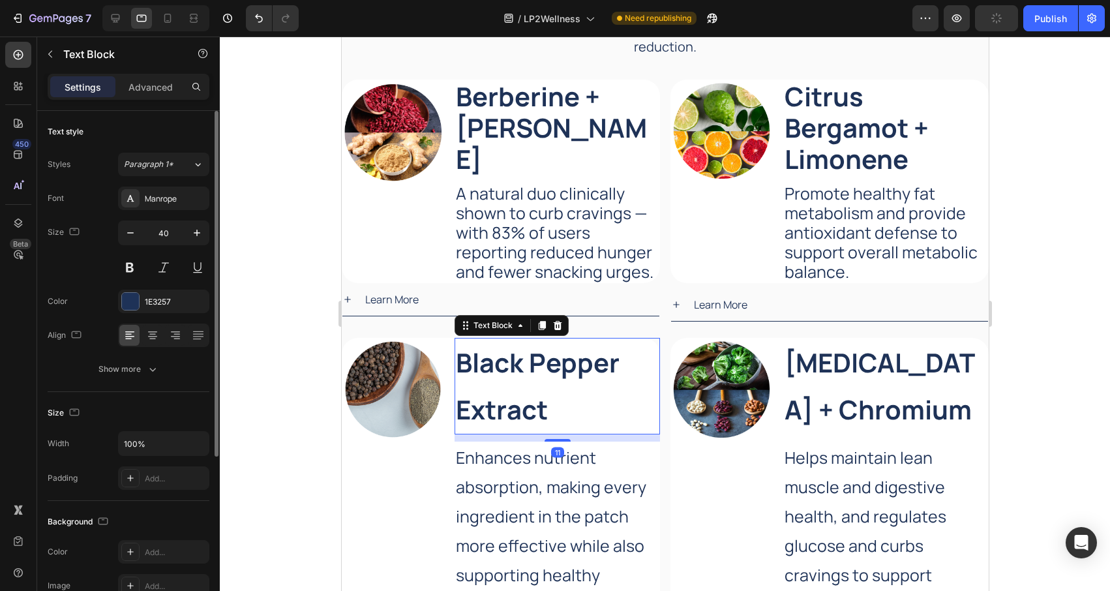
drag, startPoint x: 154, startPoint y: 369, endPoint x: 162, endPoint y: 387, distance: 20.1
click at [154, 369] on icon "button" at bounding box center [152, 370] width 7 height 4
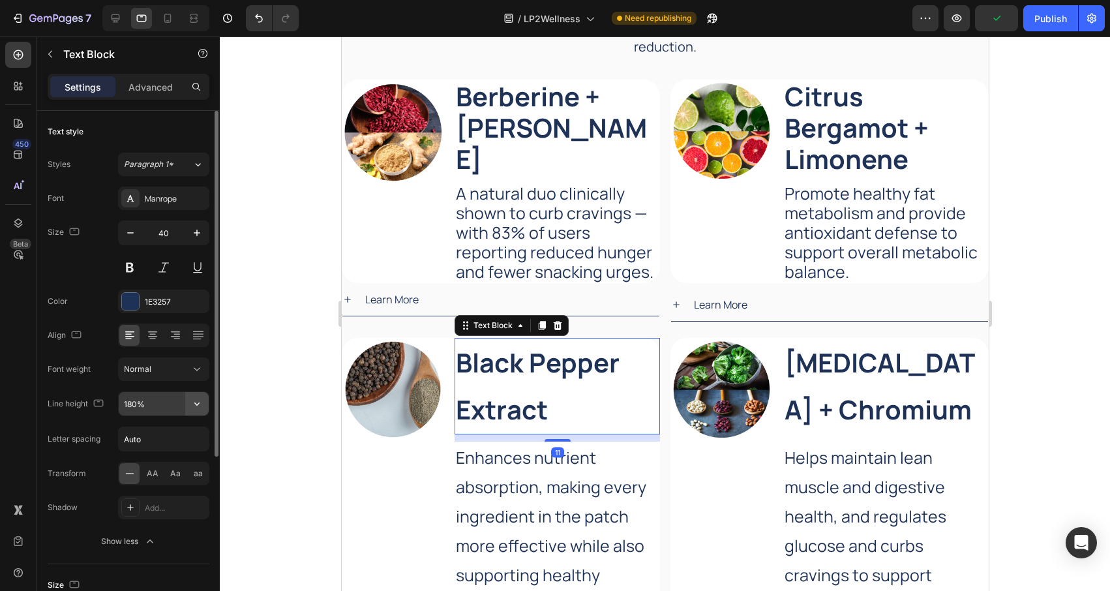
click at [194, 399] on icon "button" at bounding box center [196, 403] width 13 height 13
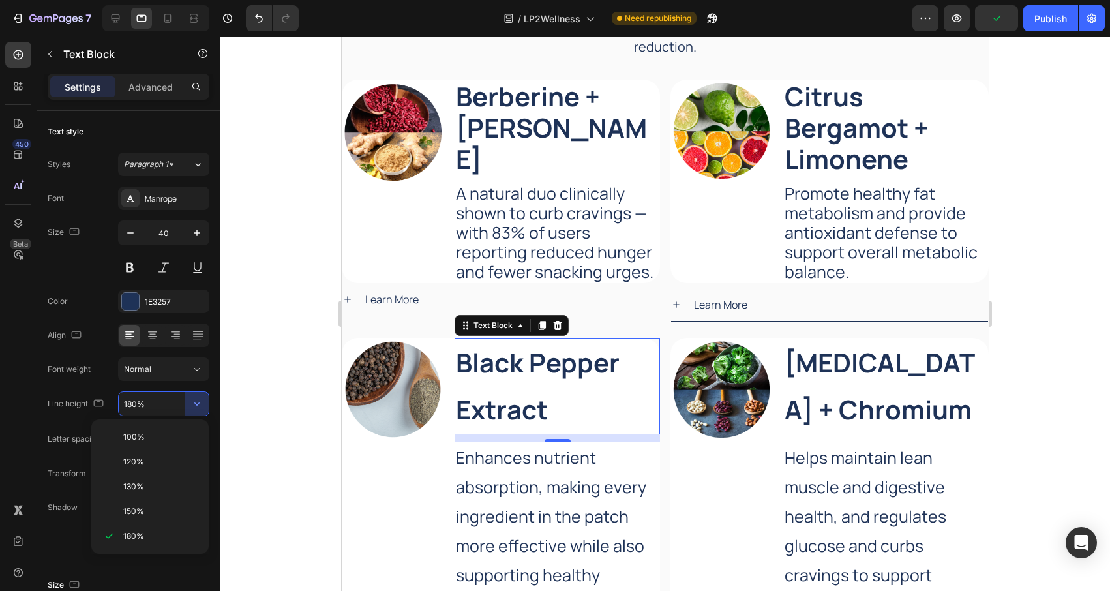
drag, startPoint x: 157, startPoint y: 465, endPoint x: 307, endPoint y: 465, distance: 150.7
click at [157, 465] on p "120%" at bounding box center [160, 462] width 74 height 12
type input "120%"
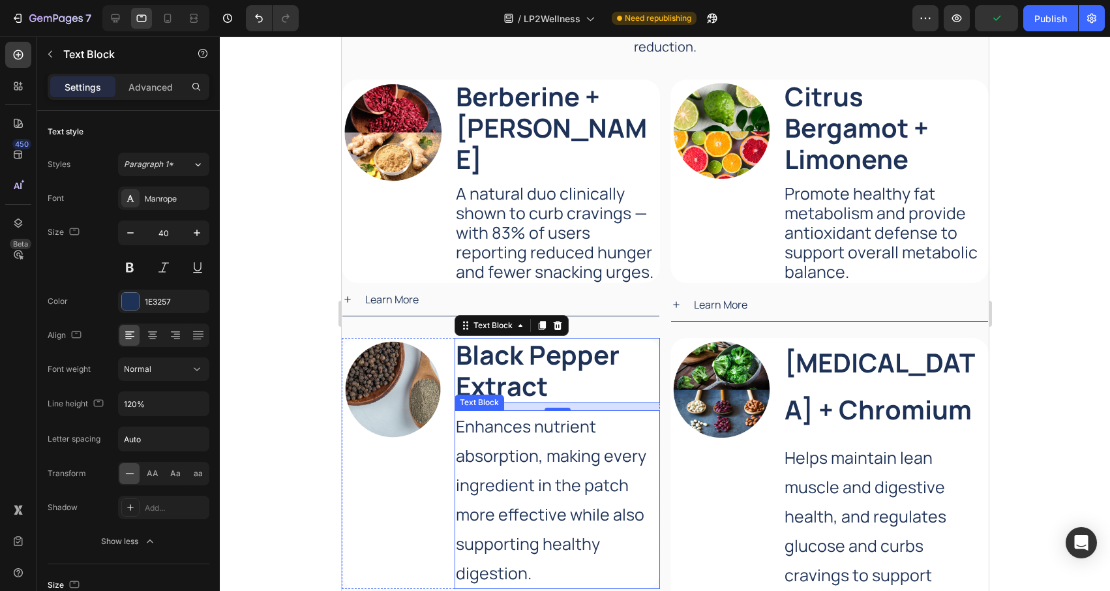
click at [554, 486] on p "Enhances nutrient absorption, making every ingredient in the patch more effecti…" at bounding box center [556, 500] width 203 height 176
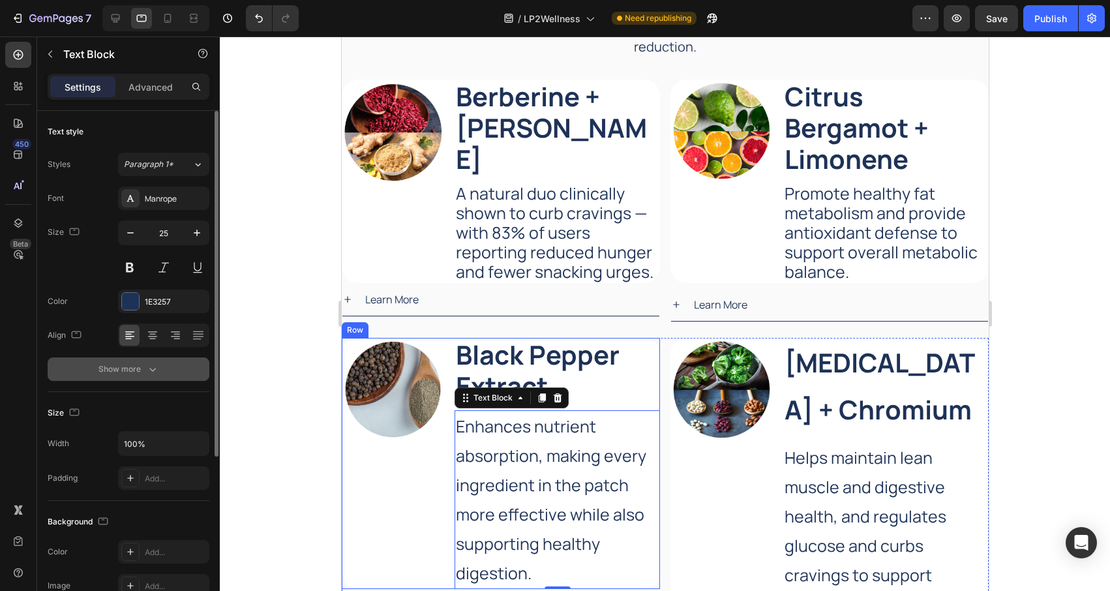
click at [151, 365] on icon "button" at bounding box center [152, 369] width 13 height 13
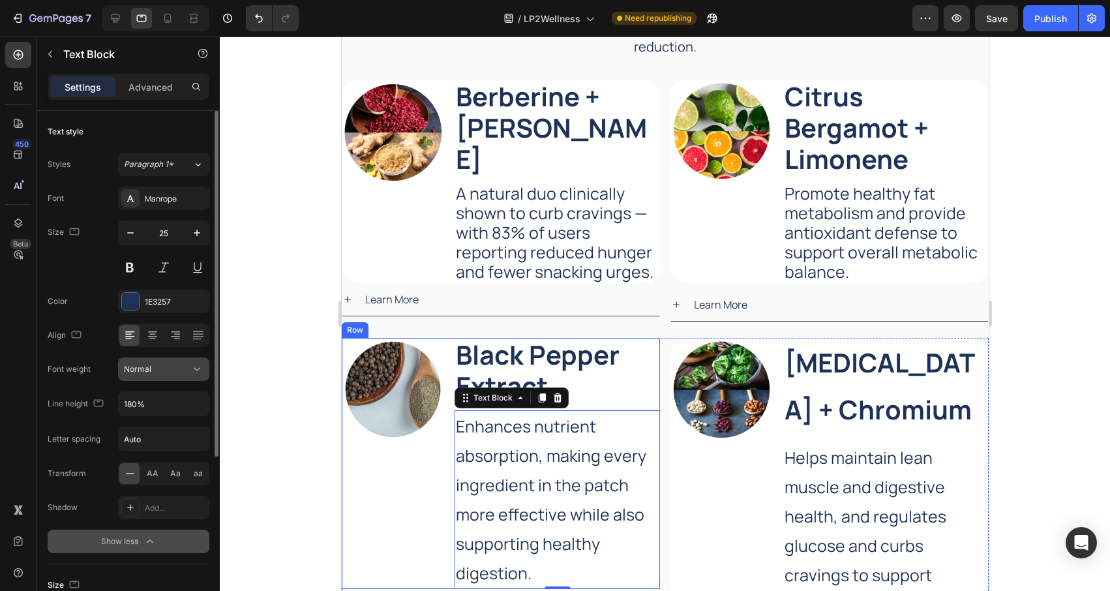
click at [187, 367] on div "Normal" at bounding box center [157, 369] width 67 height 12
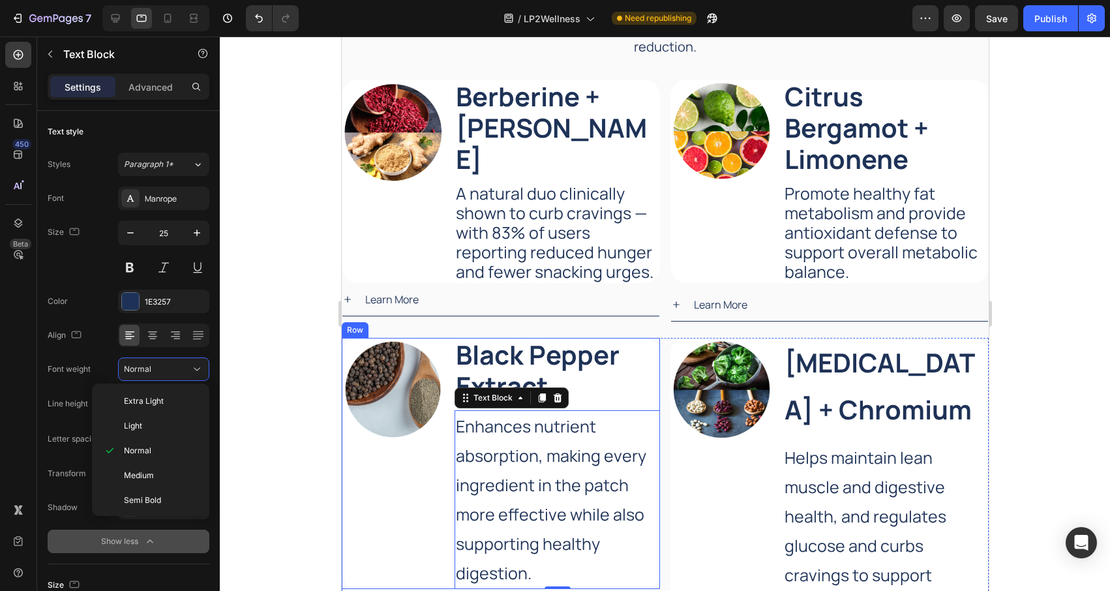
drag, startPoint x: 292, startPoint y: 378, endPoint x: 261, endPoint y: 384, distance: 32.0
click at [292, 378] on div at bounding box center [665, 314] width 890 height 554
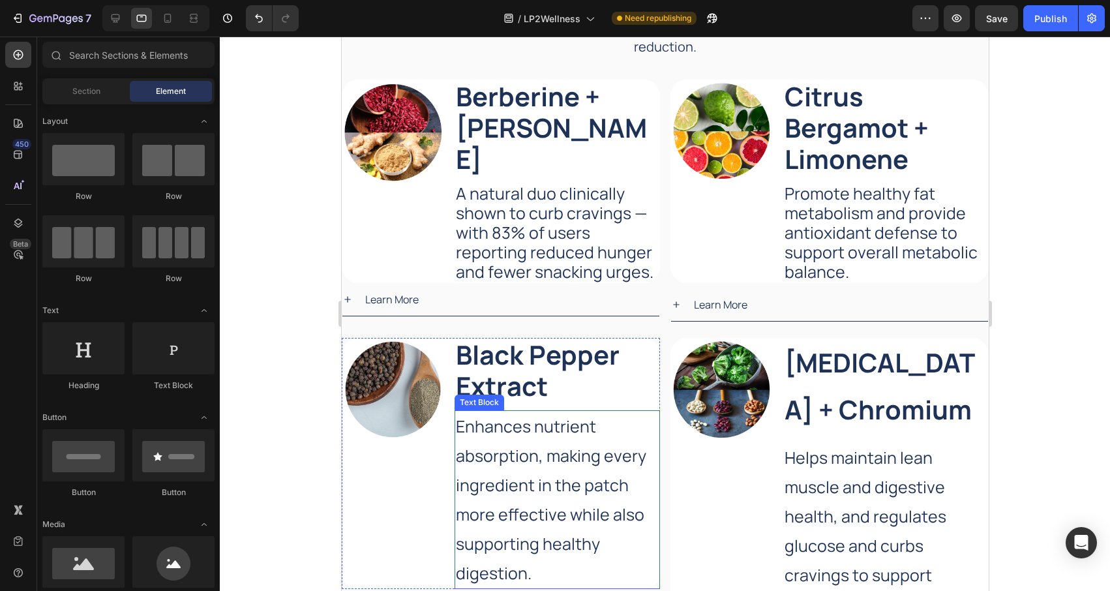
click at [539, 480] on p "Enhances nutrient absorption, making every ingredient in the patch more effecti…" at bounding box center [556, 500] width 203 height 176
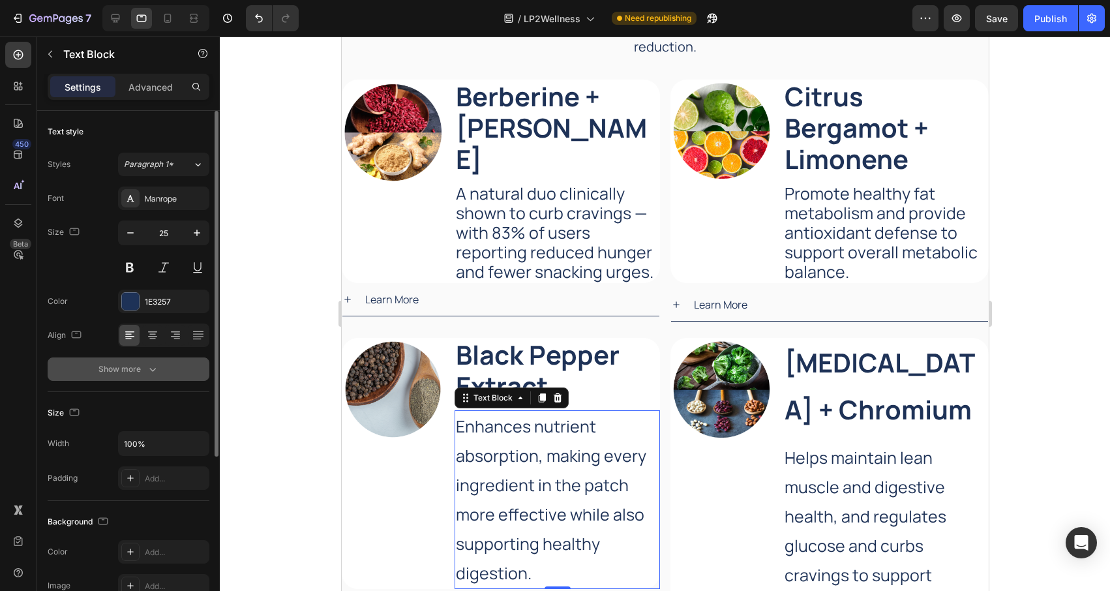
click at [146, 370] on icon "button" at bounding box center [152, 369] width 13 height 13
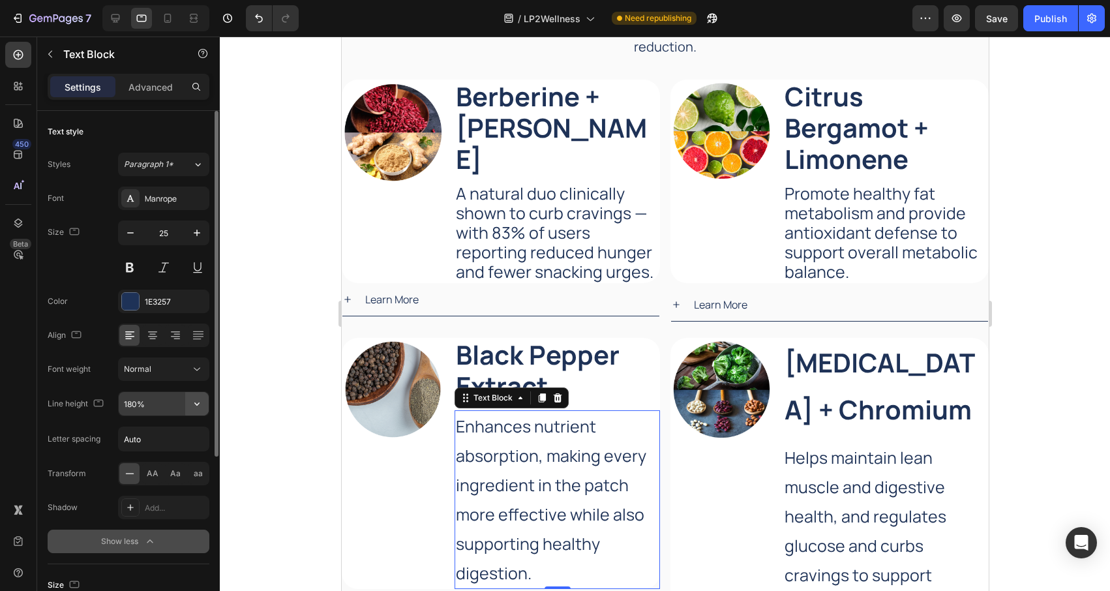
click at [194, 402] on icon "button" at bounding box center [196, 403] width 13 height 13
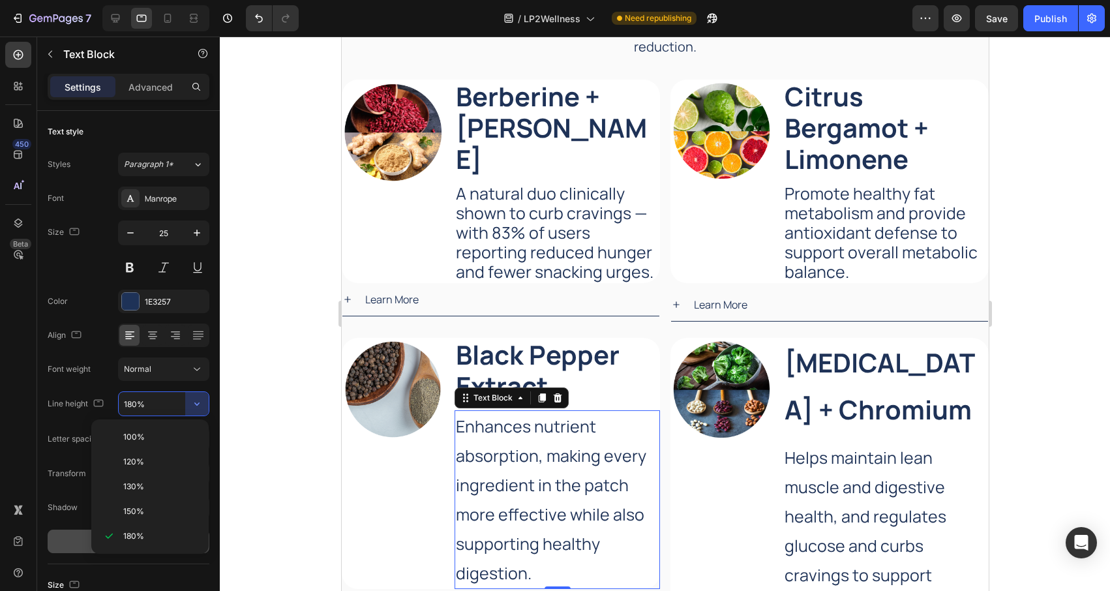
click at [145, 462] on p "120%" at bounding box center [160, 462] width 74 height 12
type input "120%"
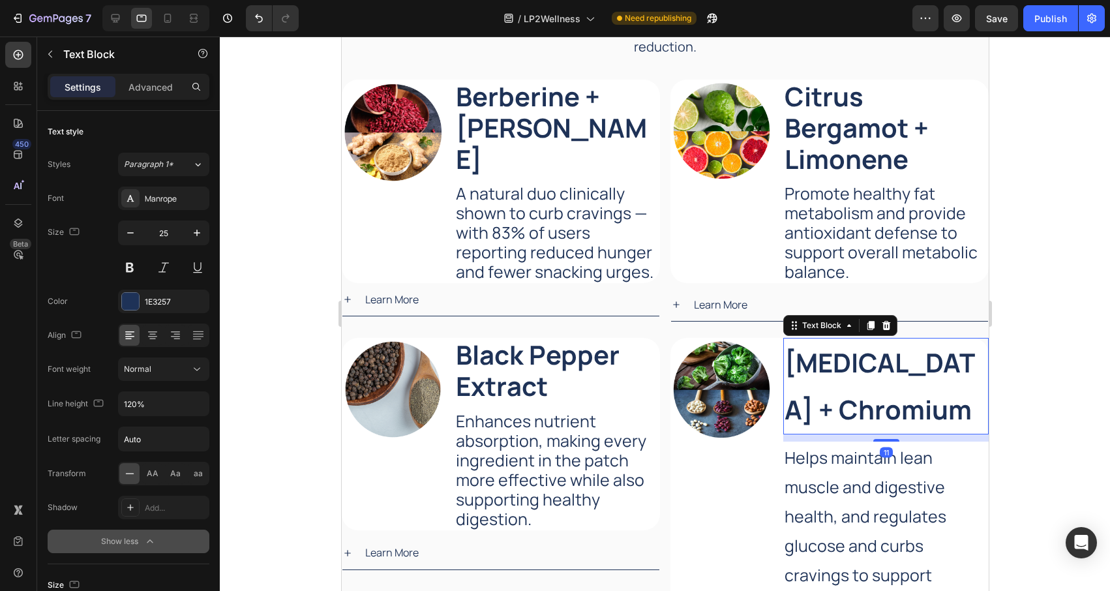
drag, startPoint x: 831, startPoint y: 391, endPoint x: 693, endPoint y: 405, distance: 139.0
click at [829, 392] on strong "[MEDICAL_DATA] + Chromium" at bounding box center [879, 385] width 190 height 83
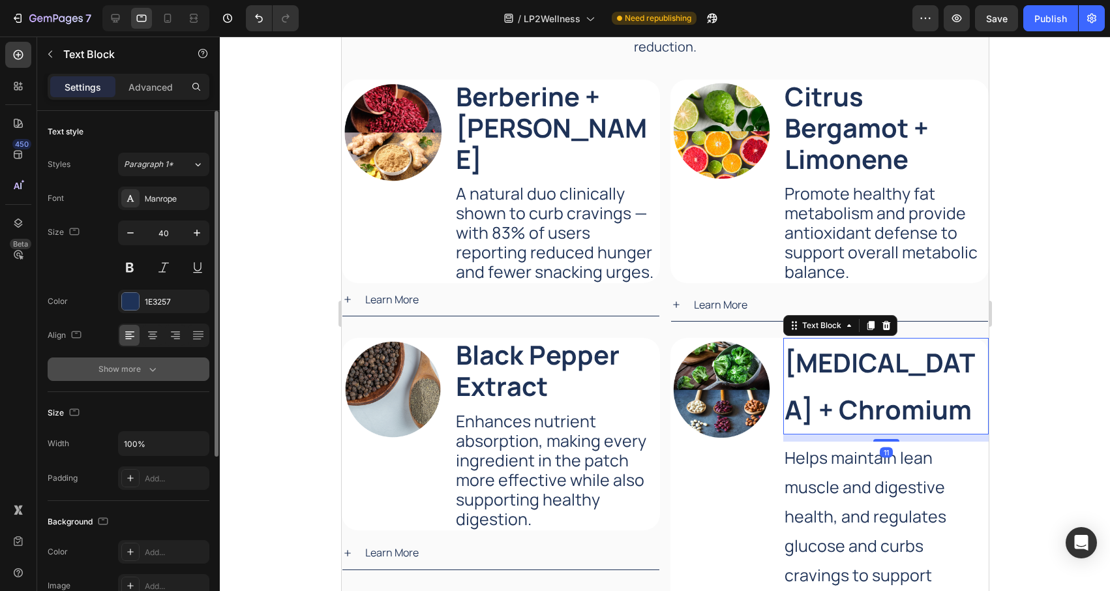
click at [156, 361] on button "Show more" at bounding box center [129, 368] width 162 height 23
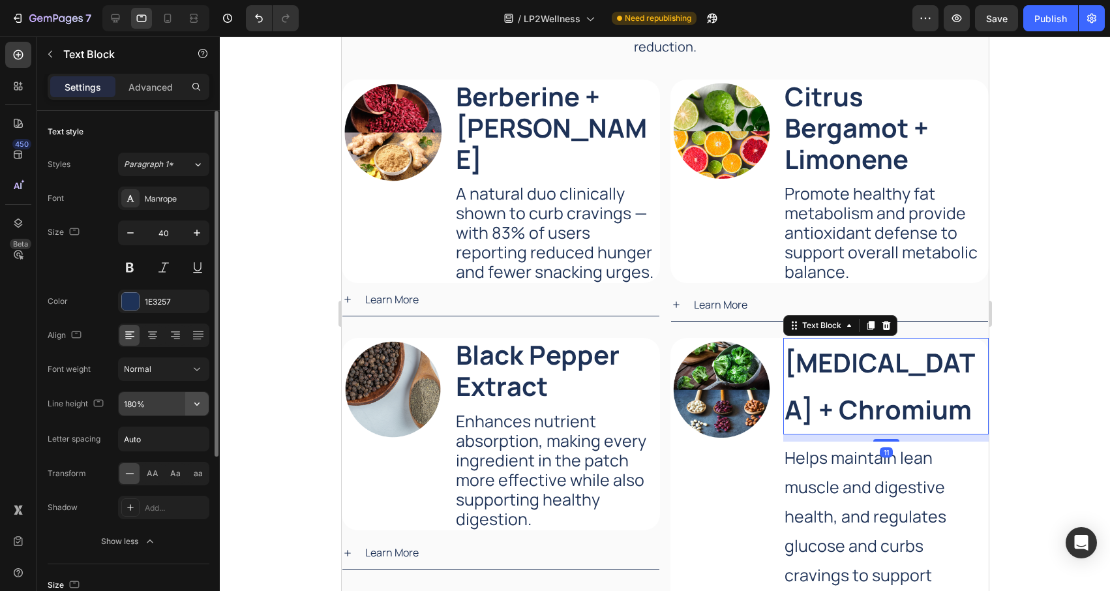
drag, startPoint x: 197, startPoint y: 404, endPoint x: 190, endPoint y: 406, distance: 6.8
click at [197, 404] on icon "button" at bounding box center [196, 403] width 5 height 3
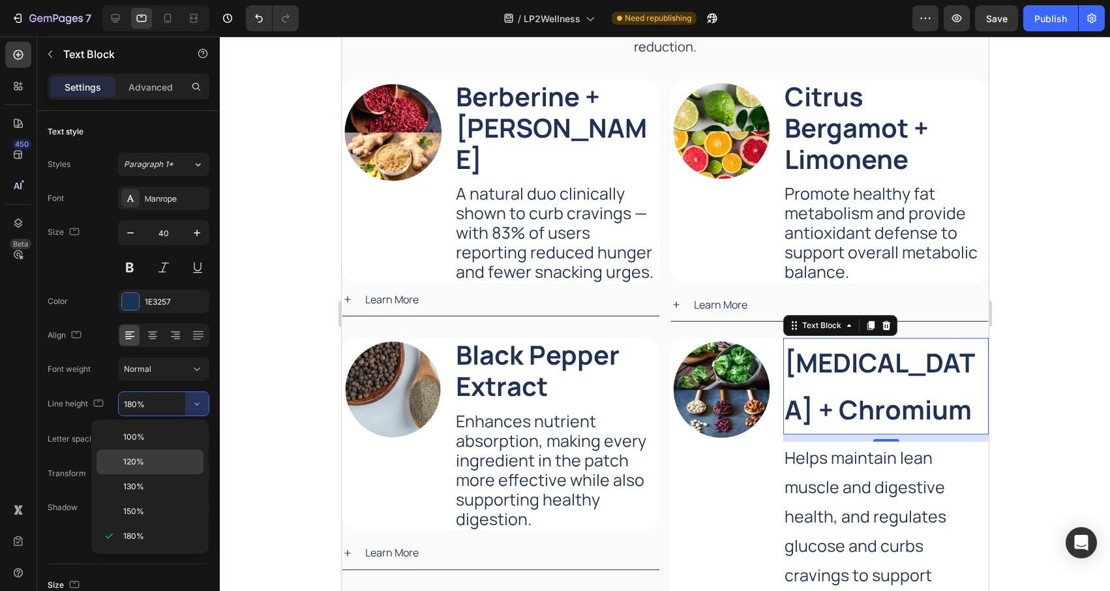
click at [155, 457] on p "120%" at bounding box center [160, 462] width 74 height 12
type input "120%"
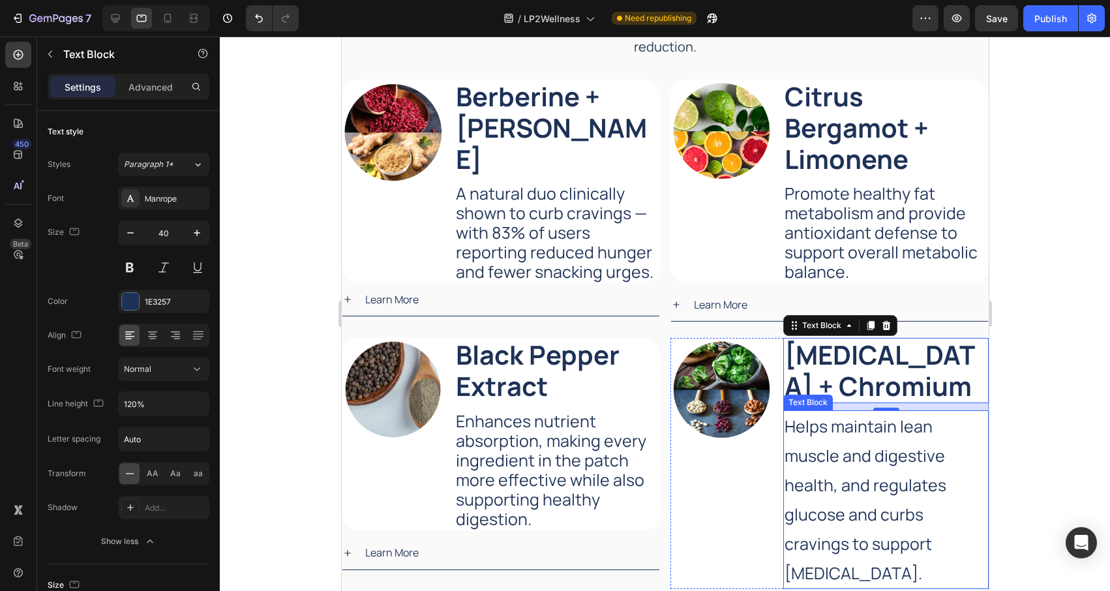
click at [896, 503] on p "Helps maintain lean muscle and digestive health, and regulates glucose and curb…" at bounding box center [885, 500] width 203 height 176
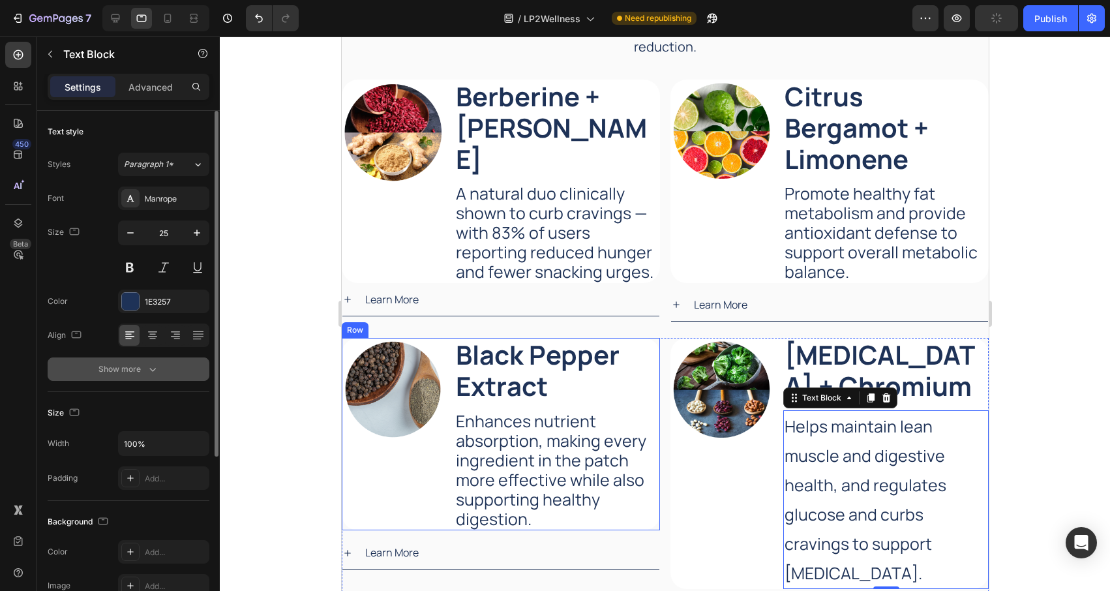
click at [153, 367] on icon "button" at bounding box center [152, 369] width 13 height 13
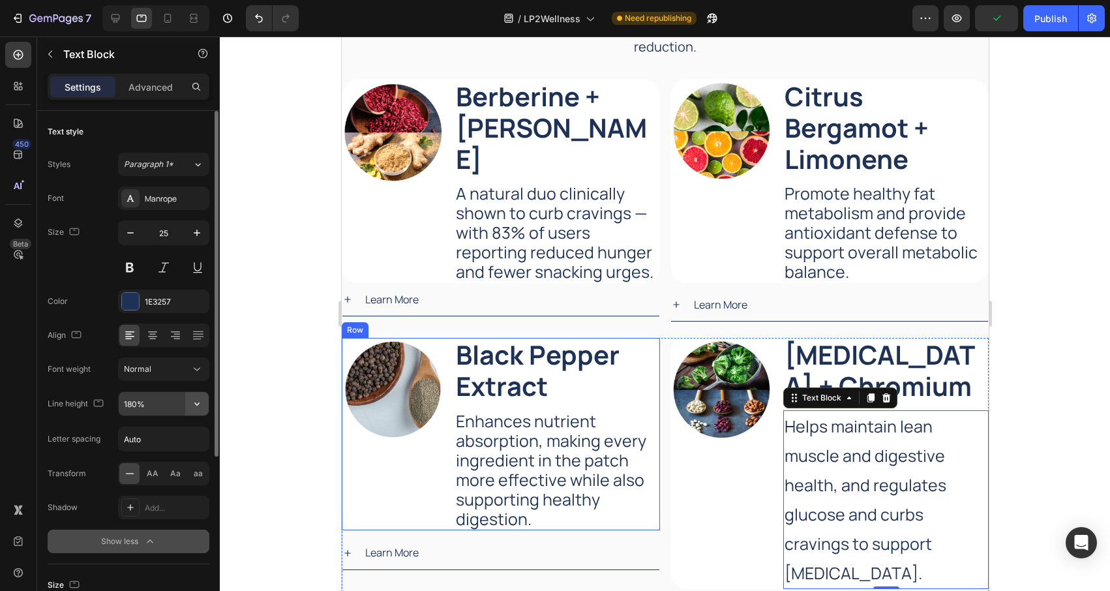
click at [194, 406] on icon "button" at bounding box center [196, 403] width 13 height 13
drag, startPoint x: 162, startPoint y: 454, endPoint x: 199, endPoint y: 446, distance: 38.1
click at [161, 474] on div "120%" at bounding box center [150, 486] width 107 height 25
type input "120%"
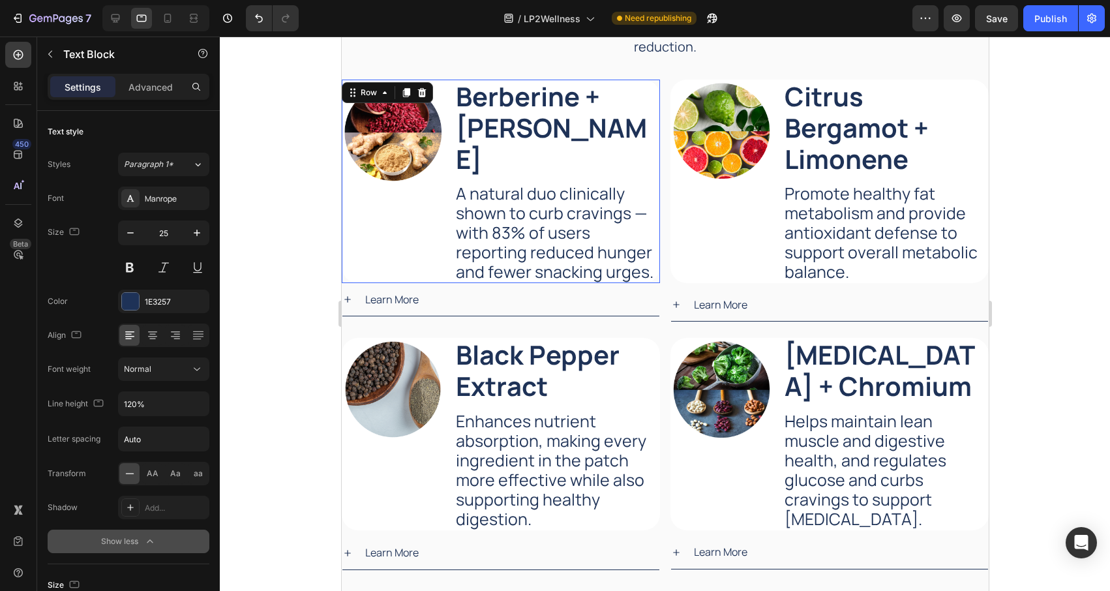
click at [431, 234] on div "Image" at bounding box center [392, 182] width 102 height 204
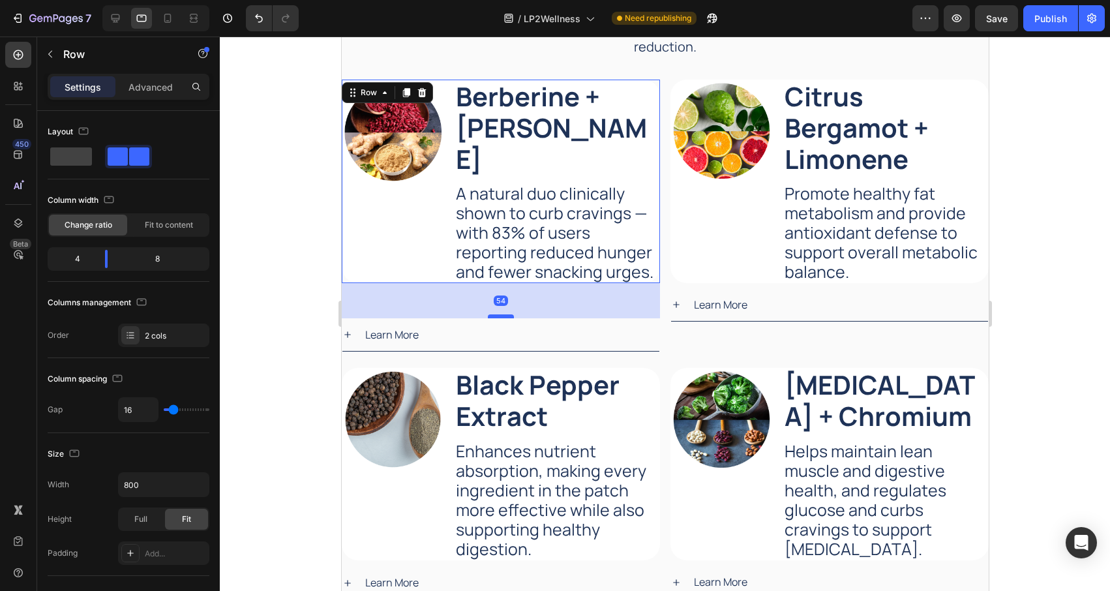
drag, startPoint x: 494, startPoint y: 249, endPoint x: 493, endPoint y: 284, distance: 35.2
click at [493, 314] on div at bounding box center [500, 316] width 26 height 4
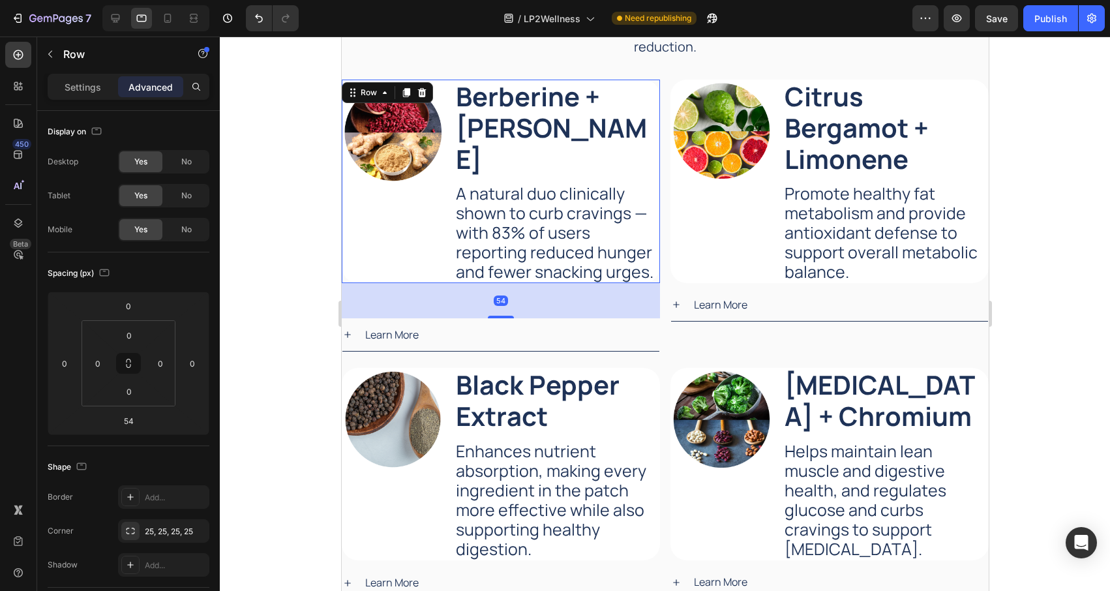
click at [1060, 196] on div at bounding box center [665, 314] width 890 height 554
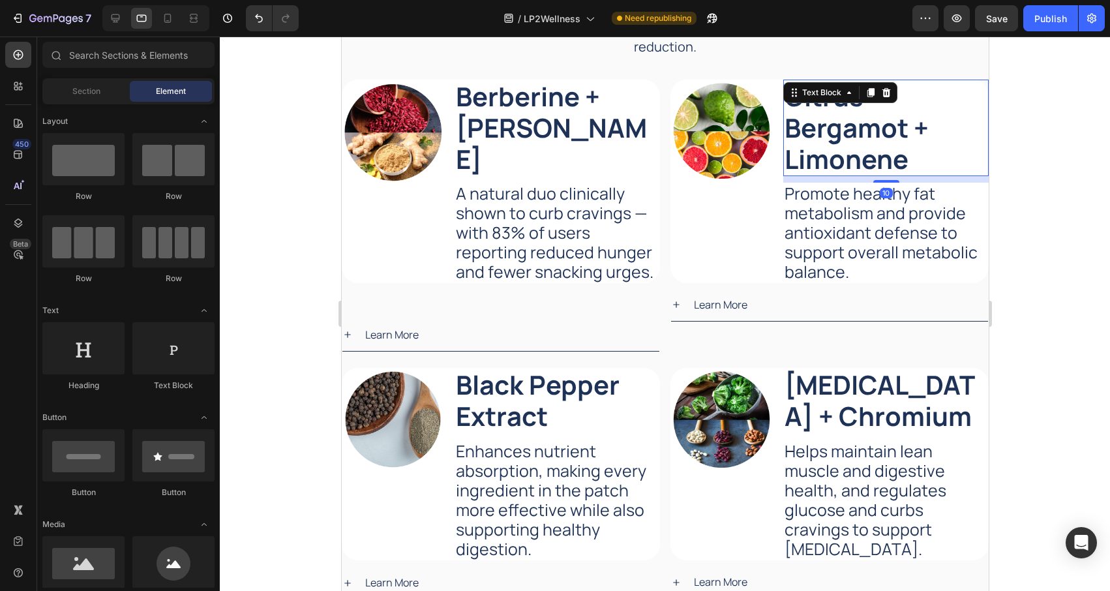
click at [903, 150] on strong "Citrus Bergamot + Limonene" at bounding box center [856, 127] width 144 height 98
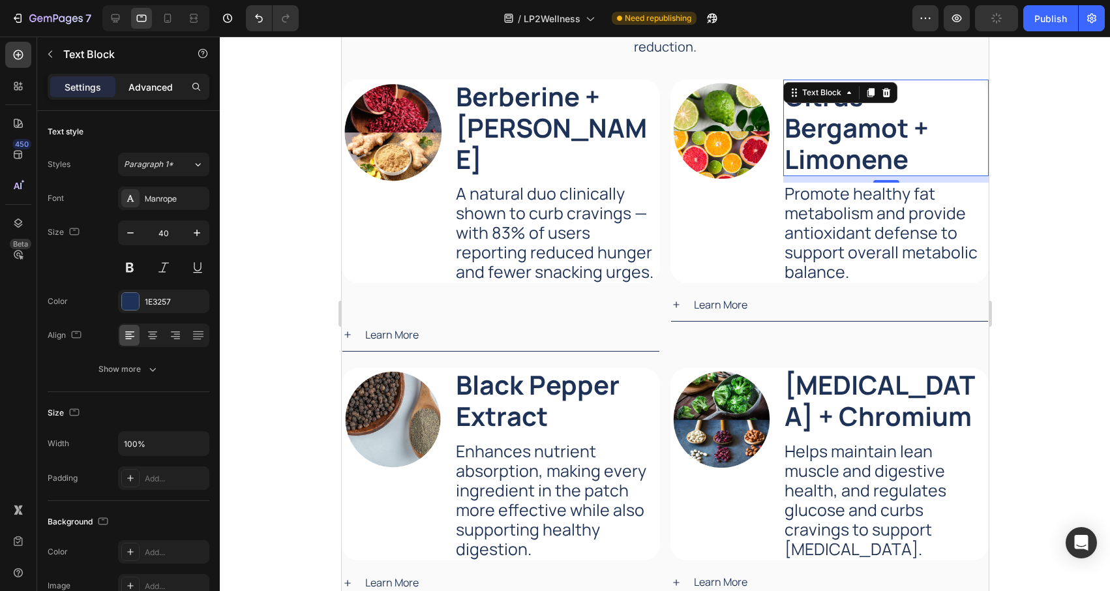
click at [146, 80] on p "Advanced" at bounding box center [151, 87] width 44 height 14
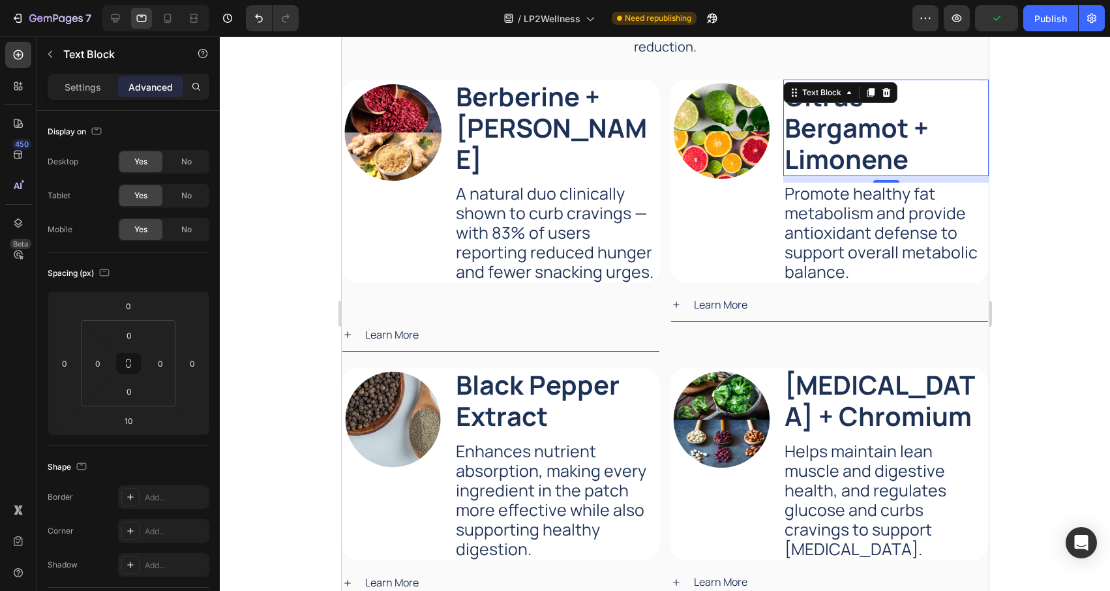
click at [1043, 207] on div at bounding box center [665, 314] width 890 height 554
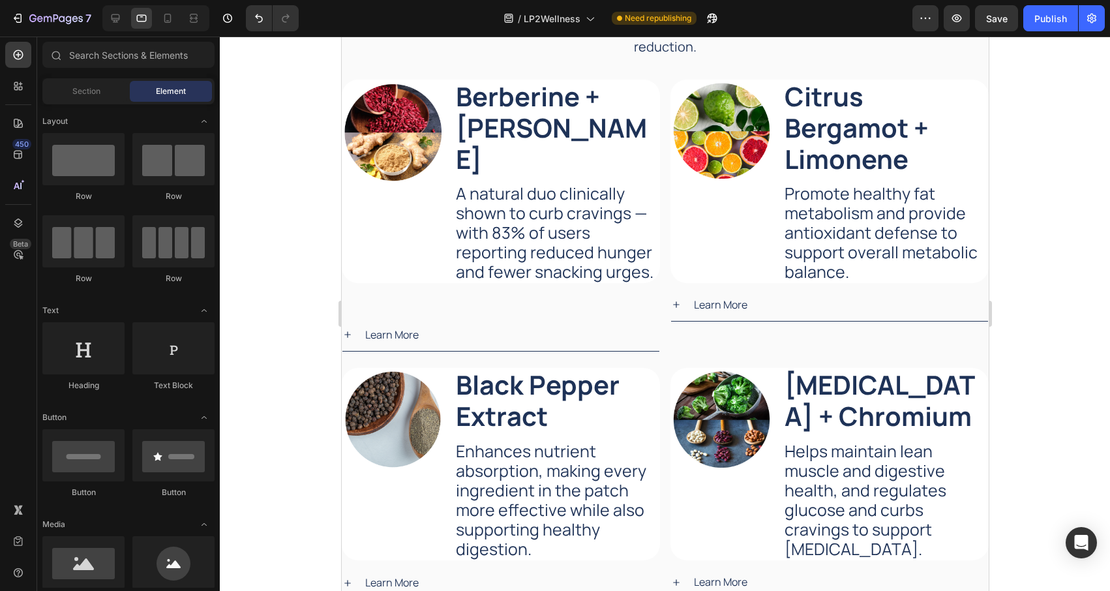
click at [1077, 170] on div at bounding box center [665, 314] width 890 height 554
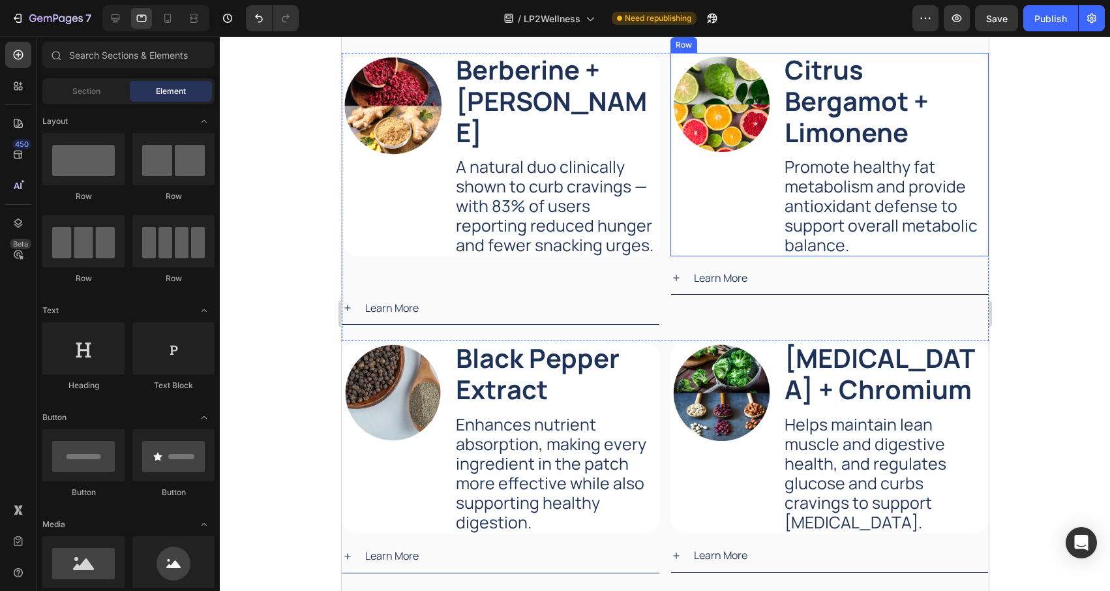
scroll to position [1860, 0]
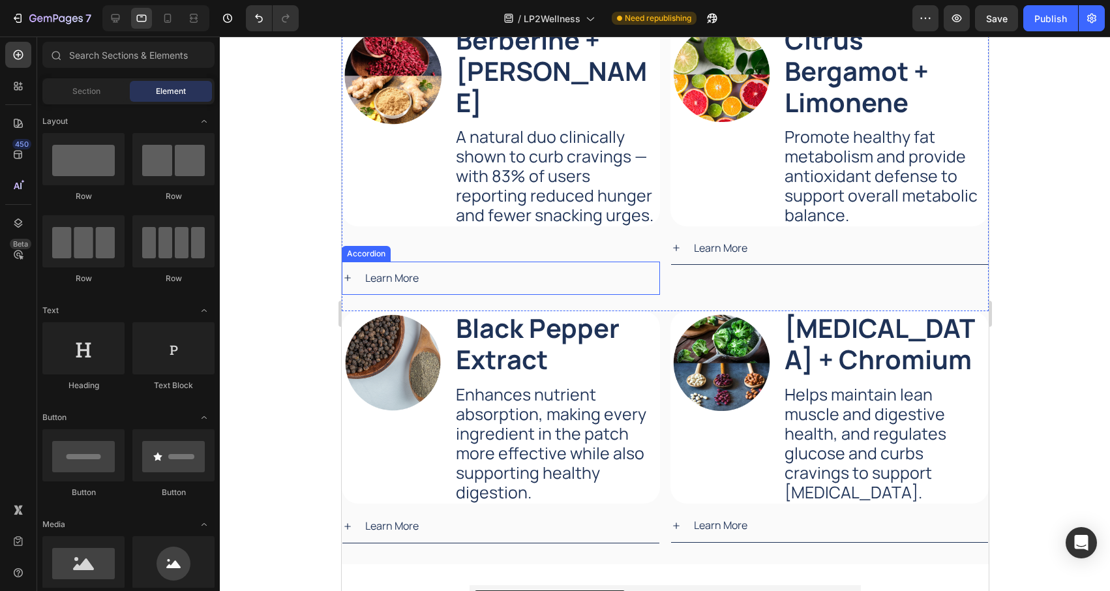
click at [560, 262] on div "Learn More" at bounding box center [500, 278] width 317 height 33
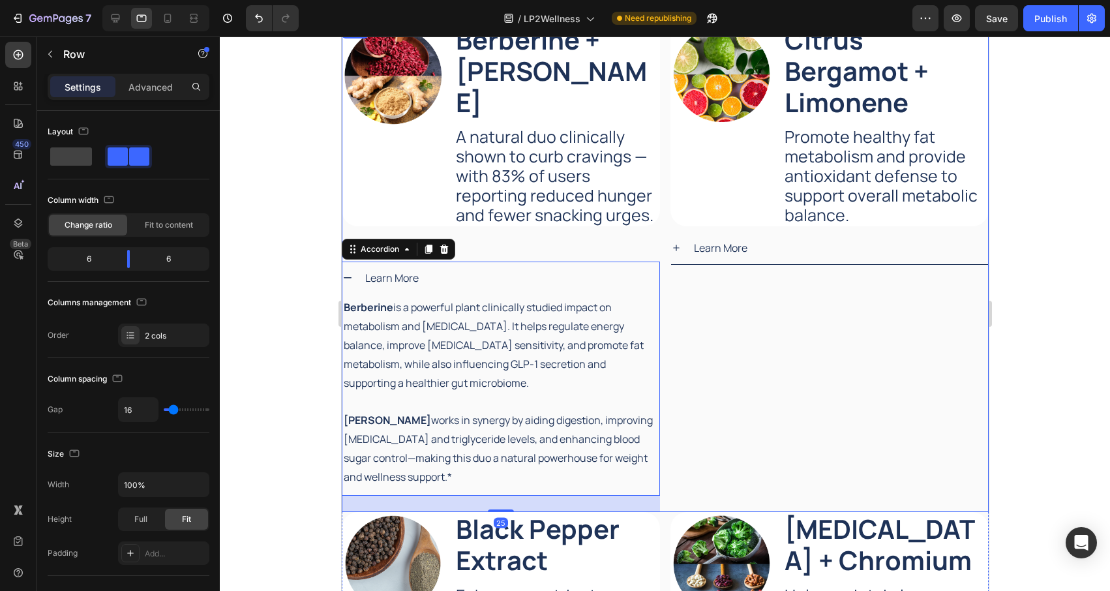
click at [553, 216] on div "Image Berberine + Ginger Root Text Block A natural duo clinically shown to curb…" at bounding box center [500, 268] width 318 height 490
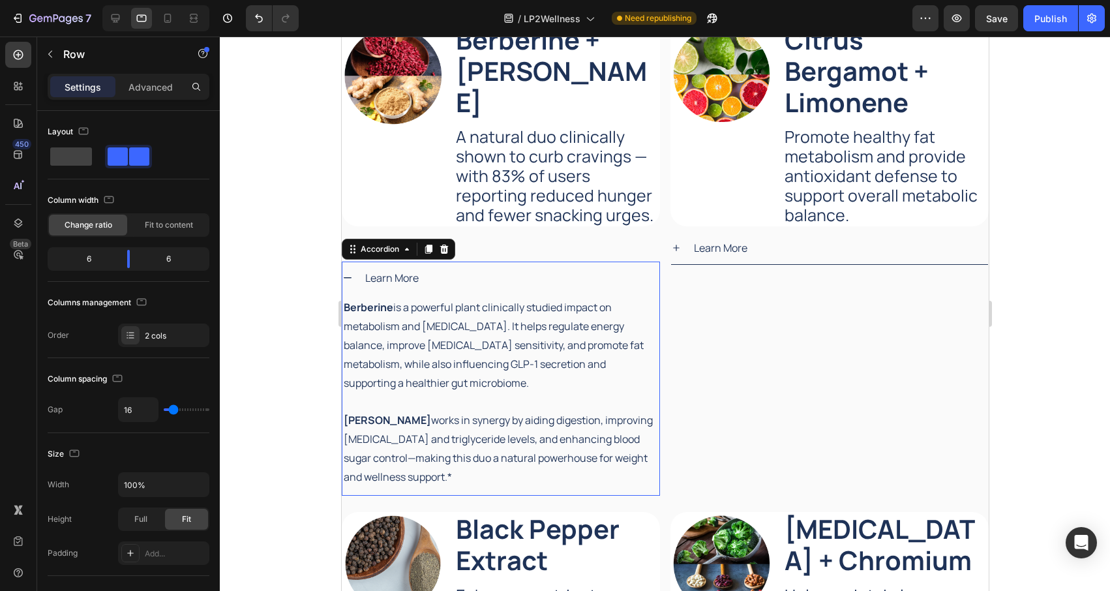
click at [489, 267] on div "Learn More" at bounding box center [511, 278] width 296 height 23
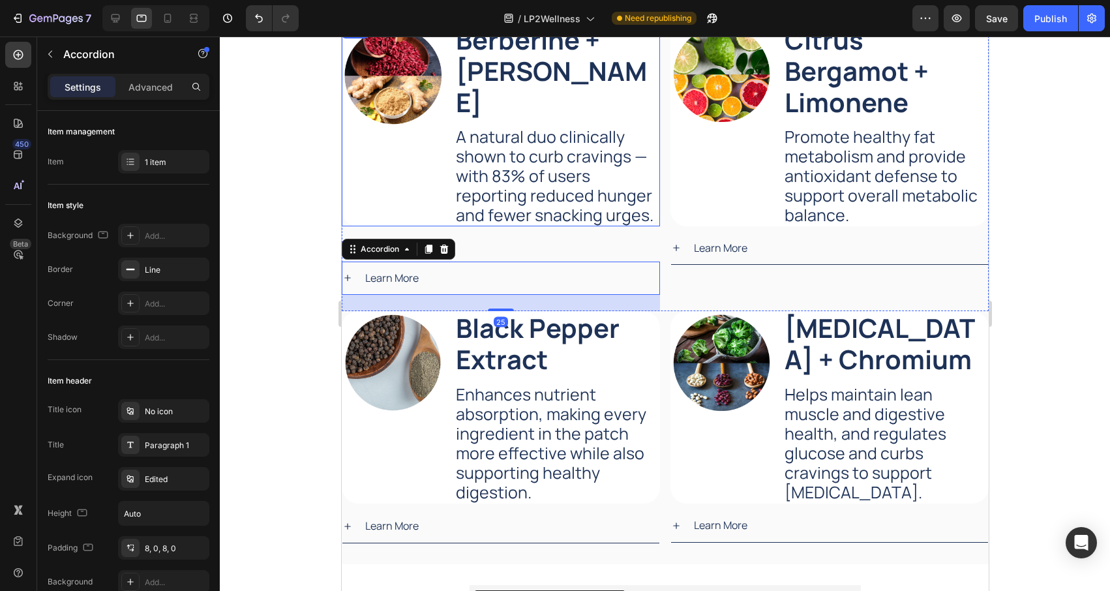
click at [406, 175] on div "Image" at bounding box center [392, 125] width 102 height 204
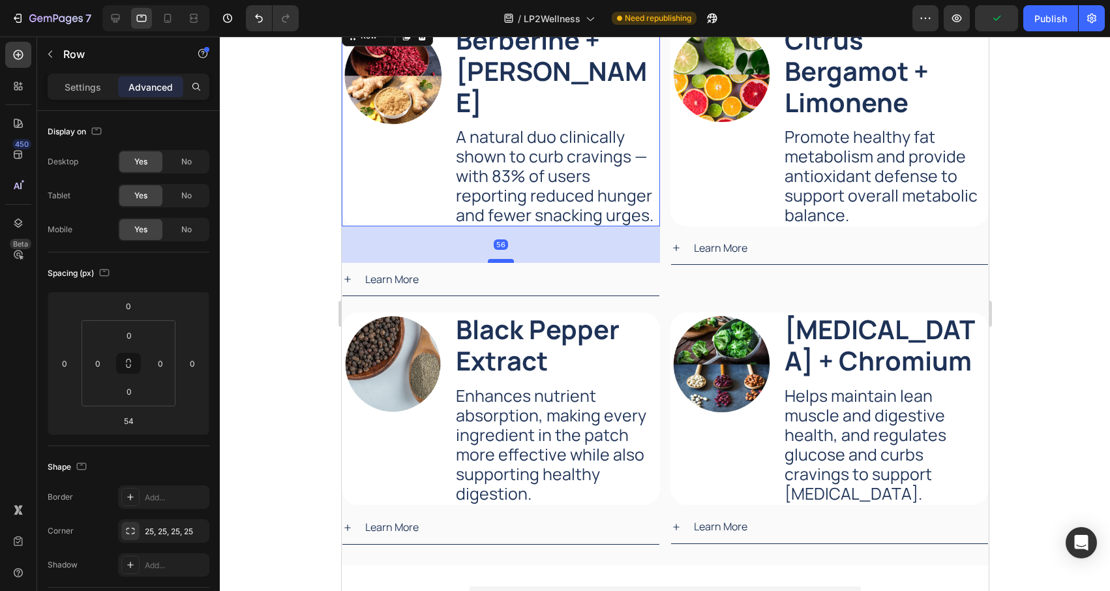
click at [506, 259] on div at bounding box center [500, 261] width 26 height 4
type input "56"
click at [293, 218] on div at bounding box center [665, 314] width 890 height 554
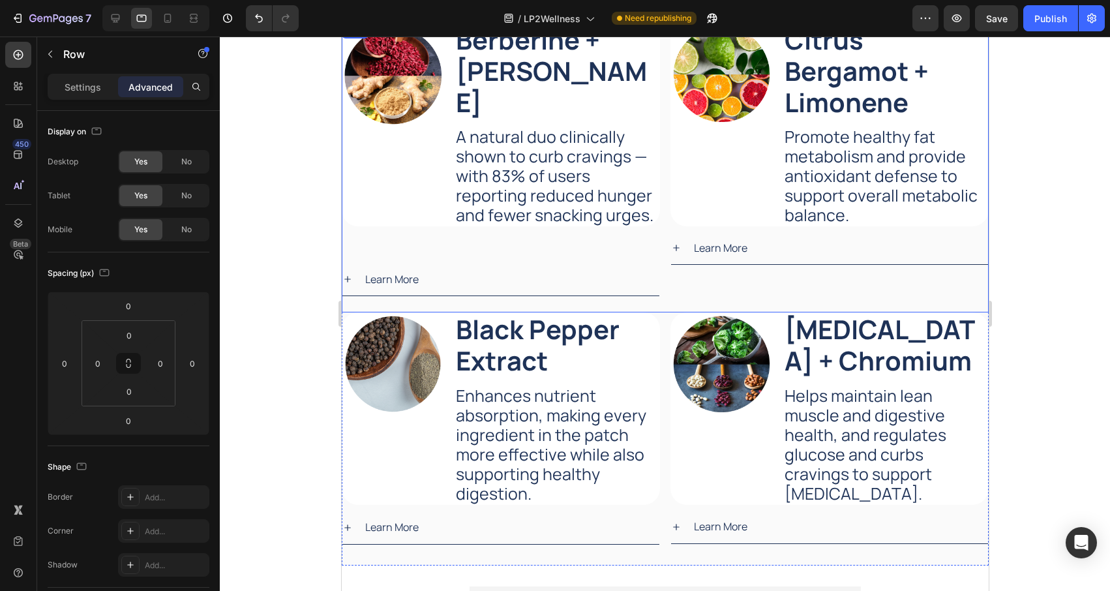
click at [565, 202] on div "Image Berberine + Ginger Root Text Block A natural duo clinically shown to curb…" at bounding box center [500, 168] width 318 height 290
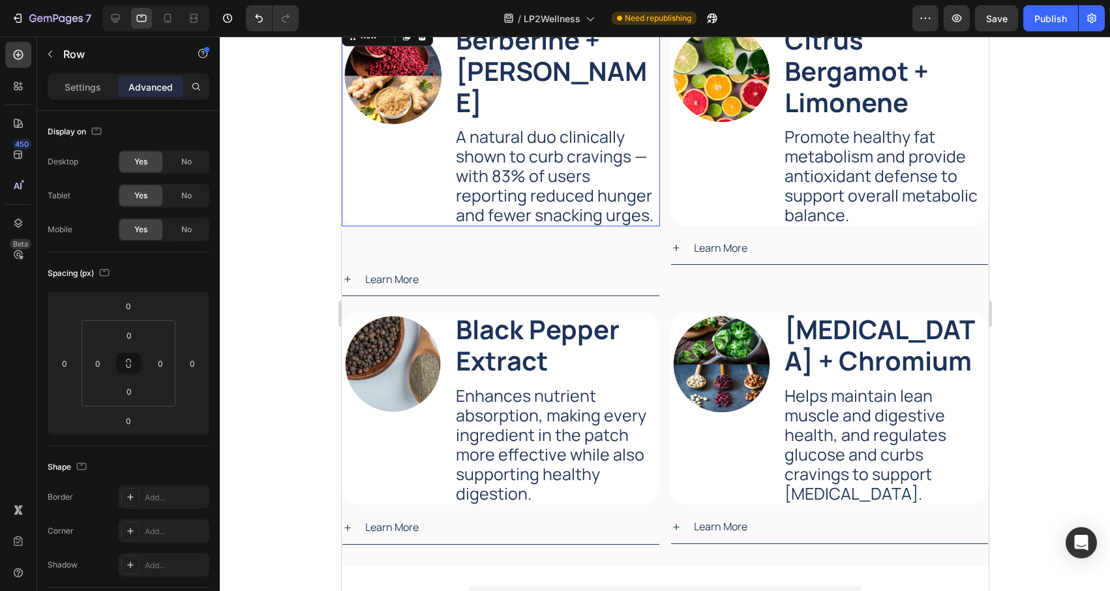
click at [432, 172] on div "Image" at bounding box center [392, 125] width 102 height 204
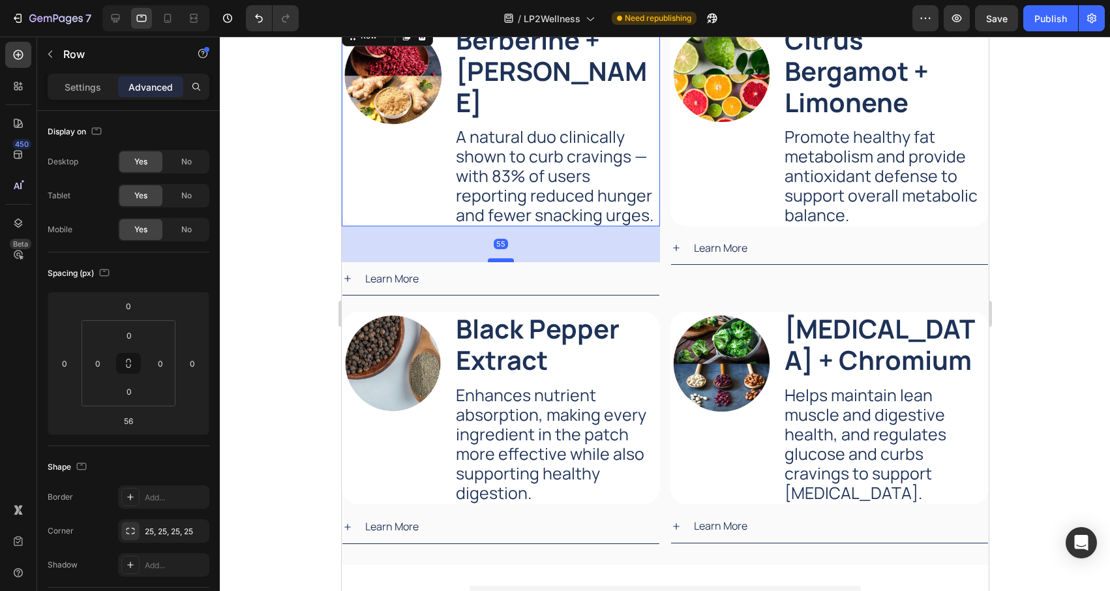
click at [502, 258] on div at bounding box center [500, 260] width 26 height 4
type input "55"
click at [303, 192] on div at bounding box center [665, 314] width 890 height 554
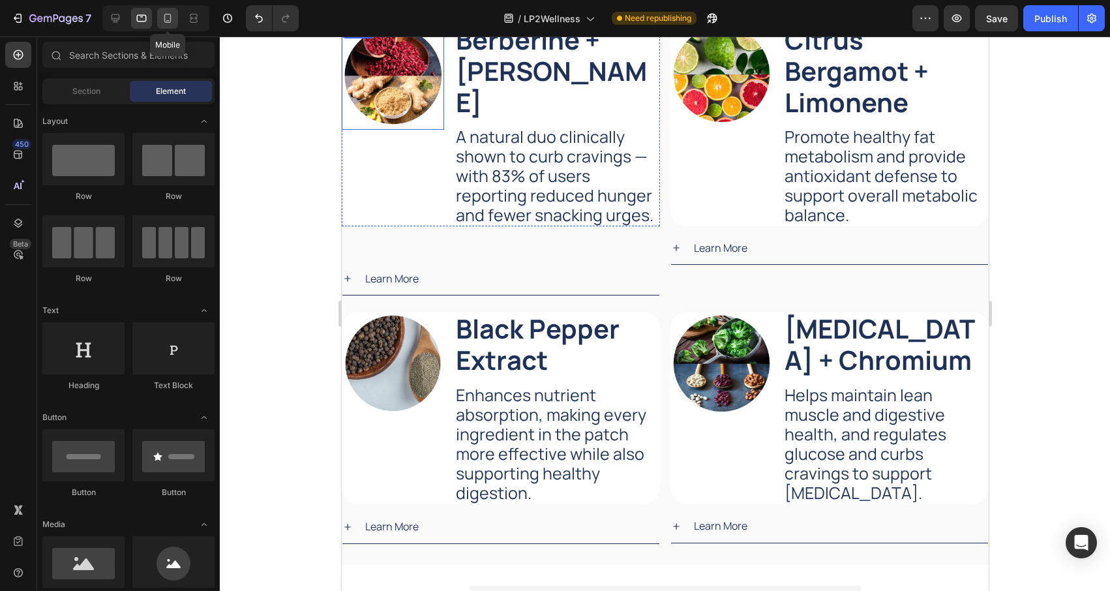
click at [171, 23] on icon at bounding box center [167, 18] width 13 height 13
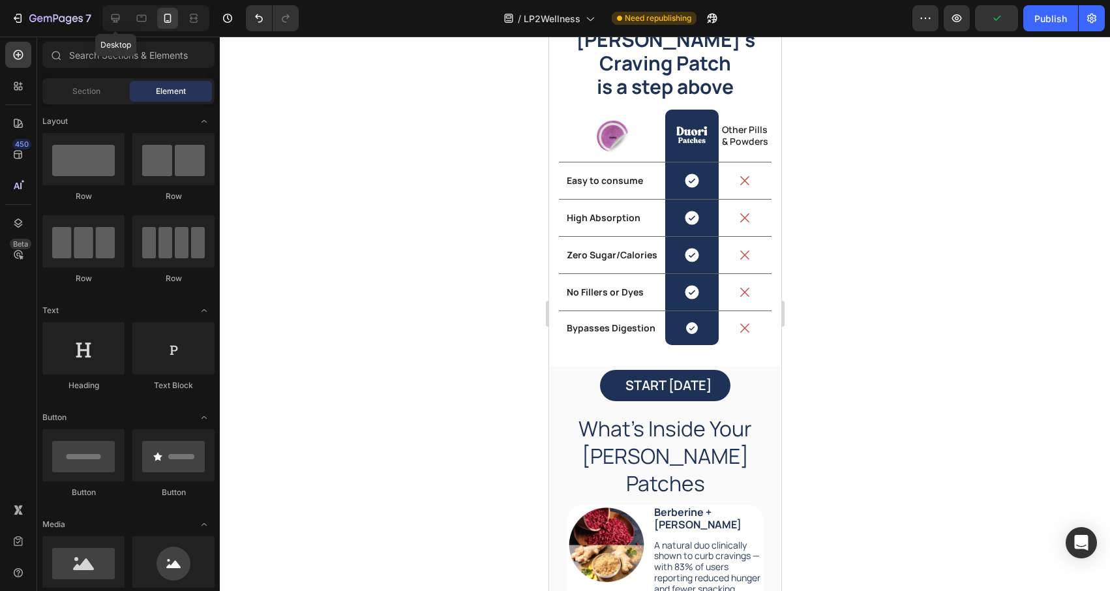
drag, startPoint x: 108, startPoint y: 19, endPoint x: 220, endPoint y: 76, distance: 125.7
click at [109, 19] on icon at bounding box center [115, 18] width 13 height 13
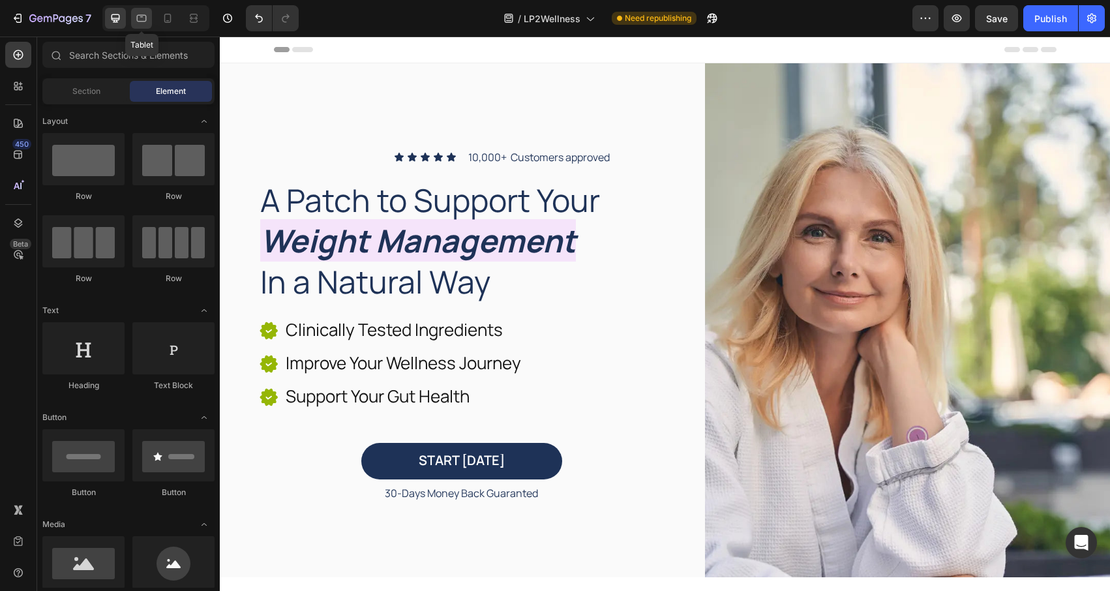
click at [151, 16] on div at bounding box center [141, 18] width 21 height 21
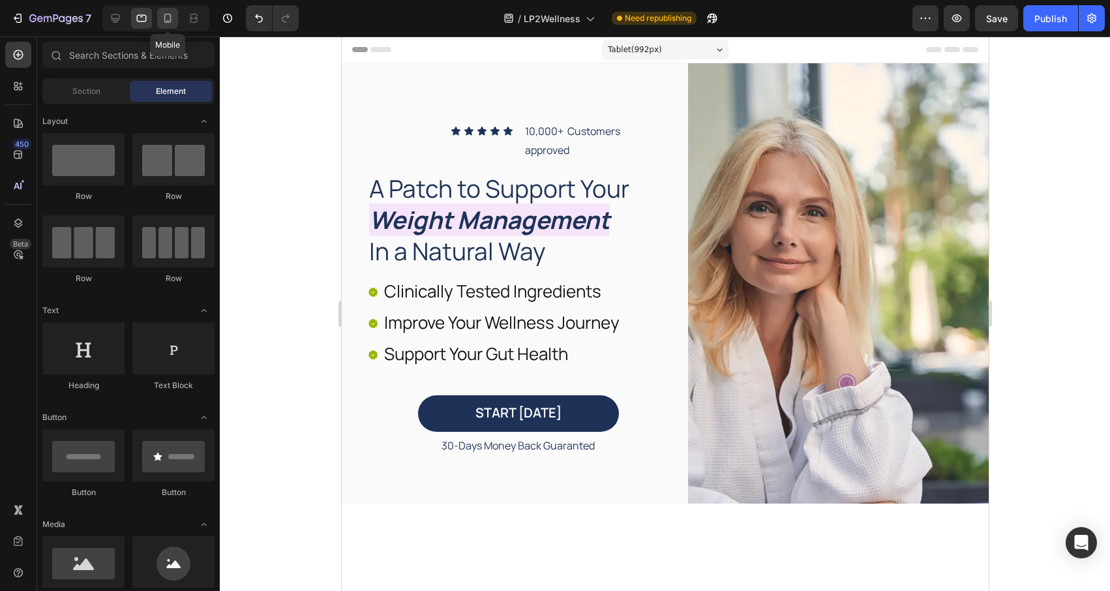
click at [164, 18] on icon at bounding box center [167, 18] width 13 height 13
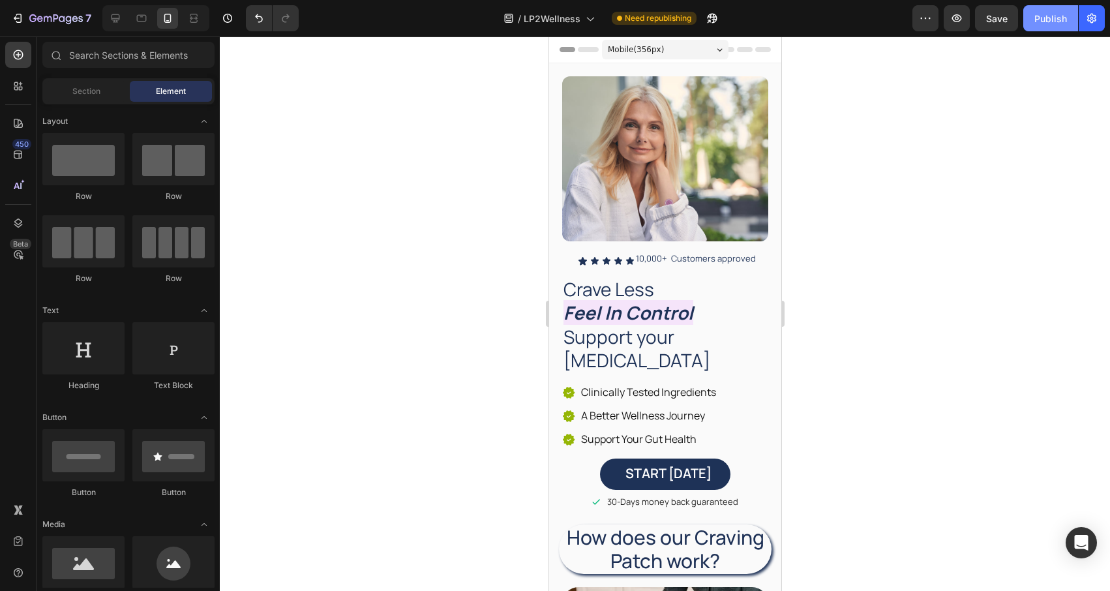
click at [1046, 16] on div "Publish" at bounding box center [1051, 19] width 33 height 14
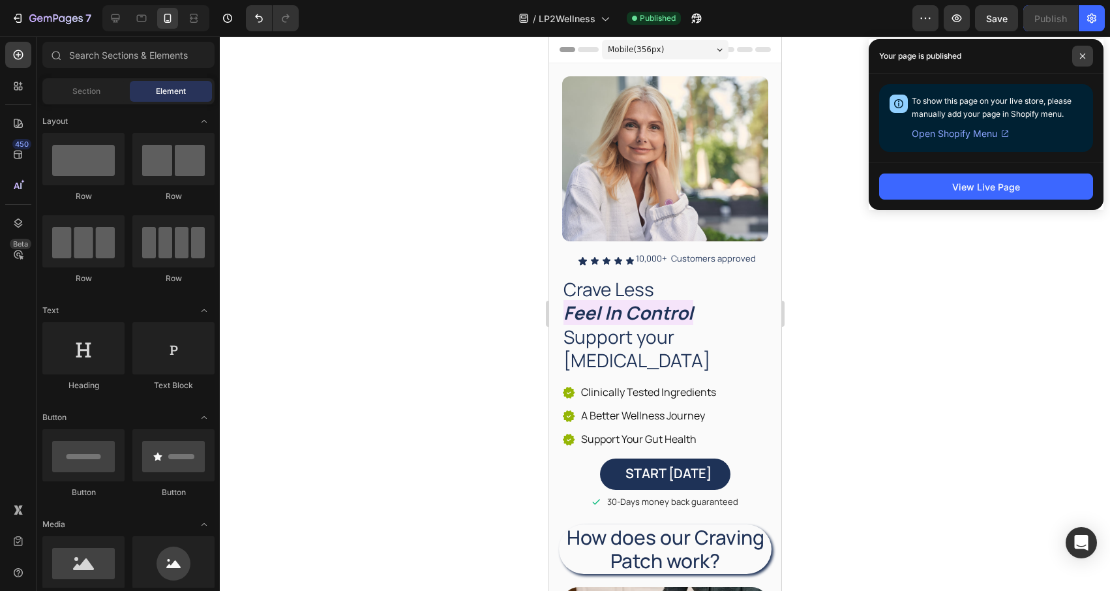
click at [1090, 55] on span at bounding box center [1082, 56] width 21 height 21
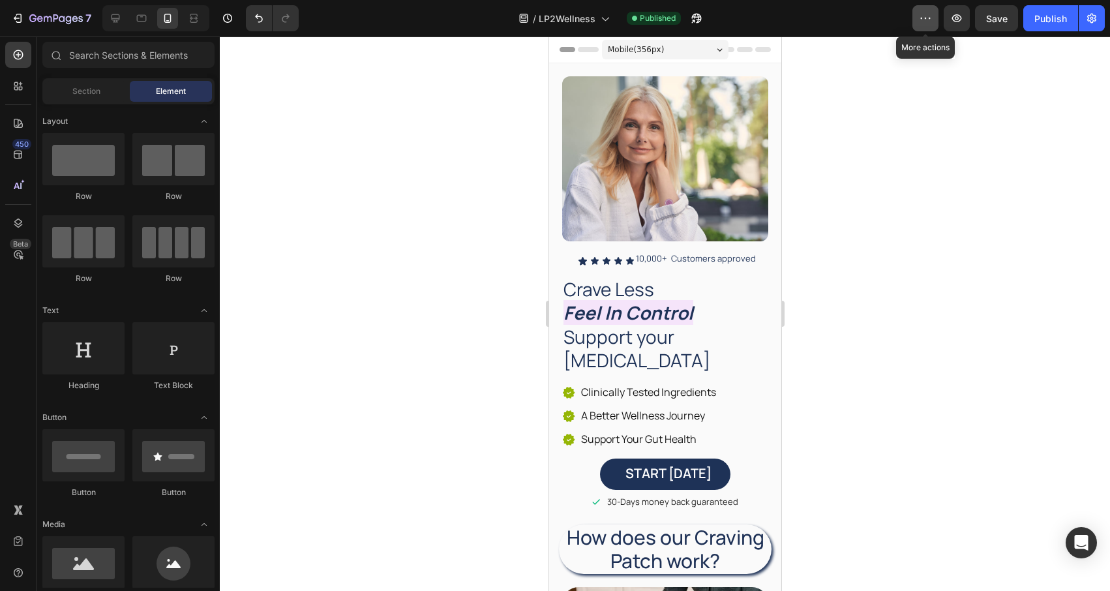
click at [930, 14] on icon "button" at bounding box center [925, 18] width 13 height 13
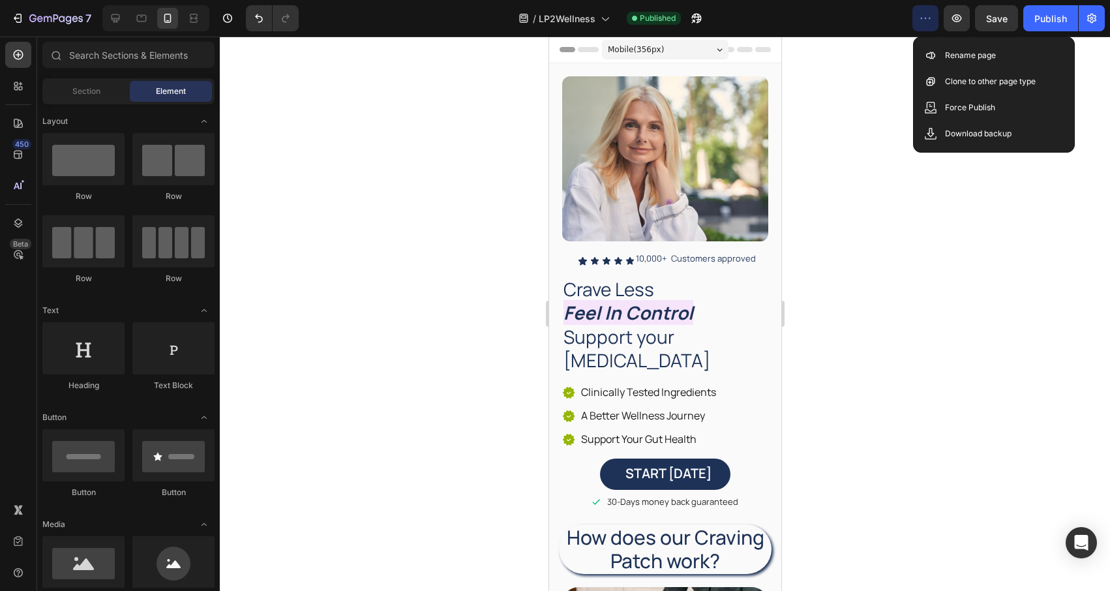
click at [892, 44] on div at bounding box center [665, 314] width 890 height 554
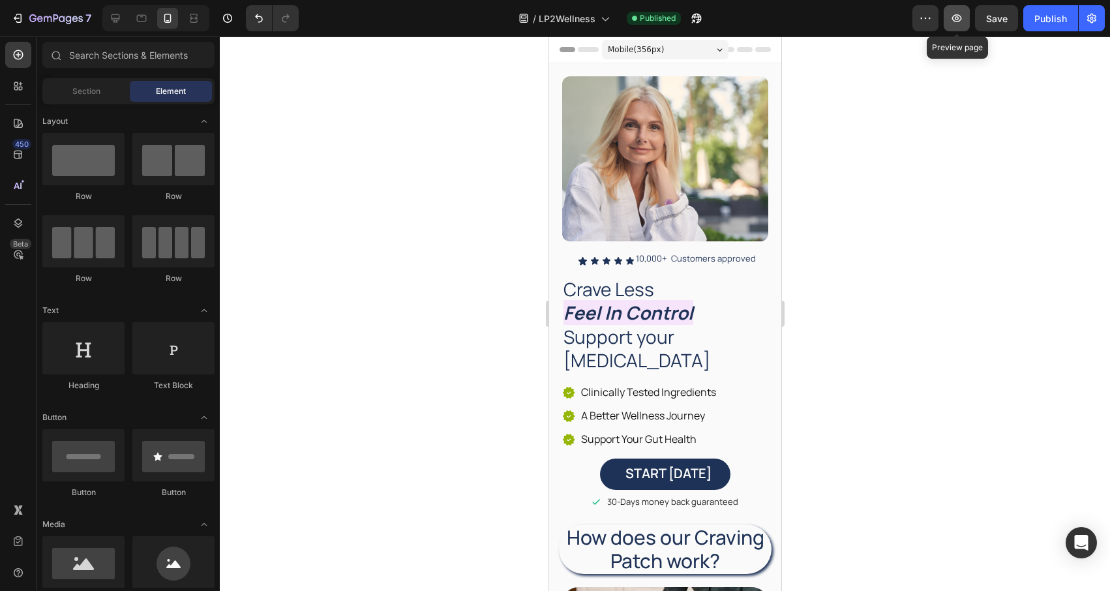
click at [963, 16] on icon "button" at bounding box center [956, 18] width 13 height 13
click at [121, 21] on icon at bounding box center [115, 18] width 13 height 13
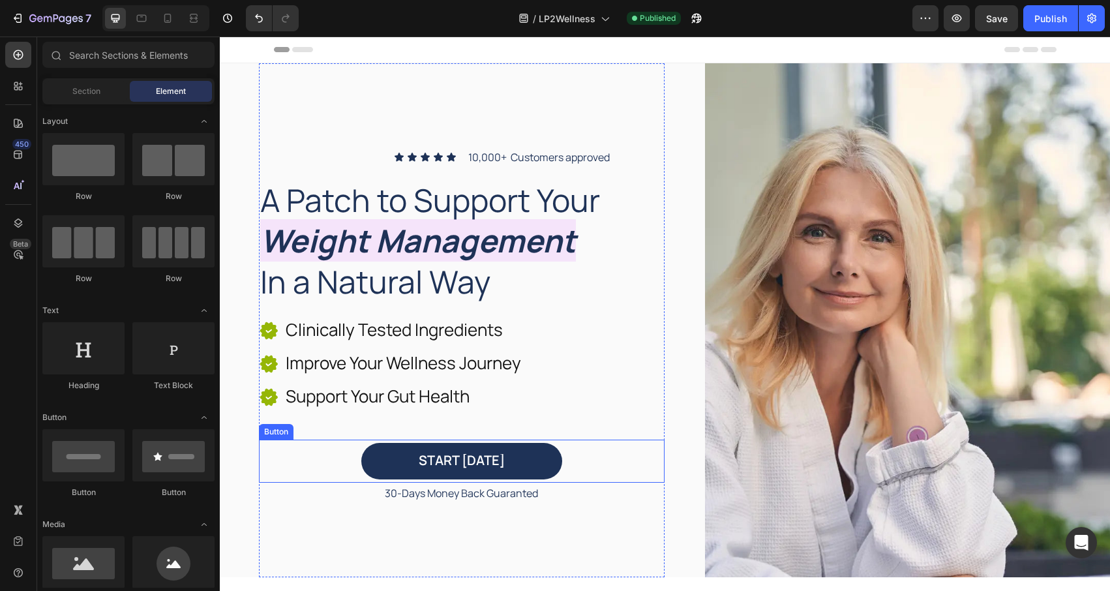
click at [573, 448] on div "START TODAY Button" at bounding box center [462, 461] width 406 height 43
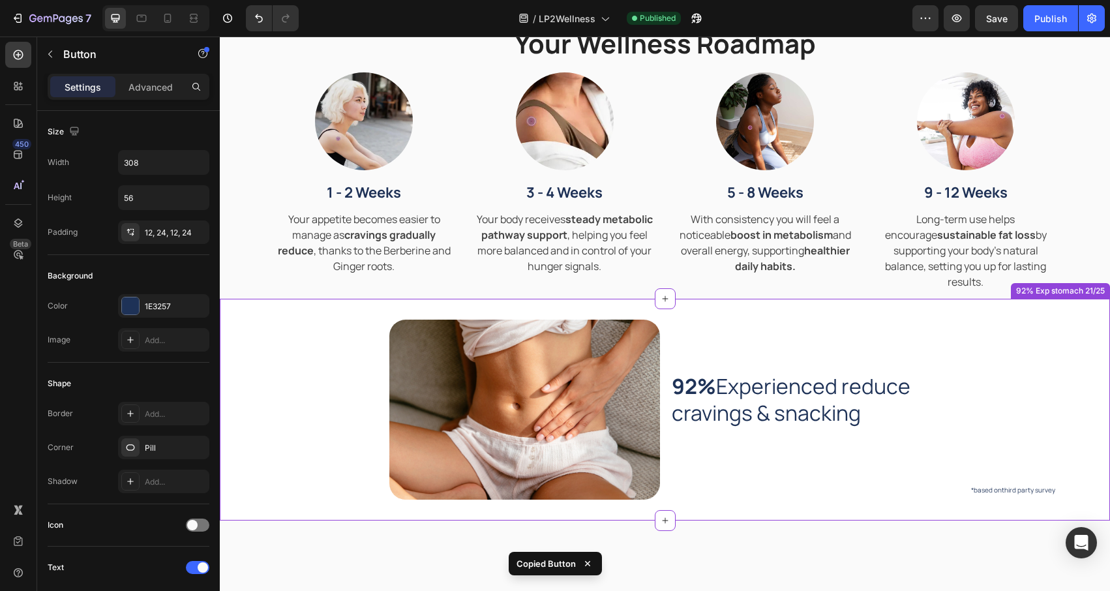
scroll to position [1053, 0]
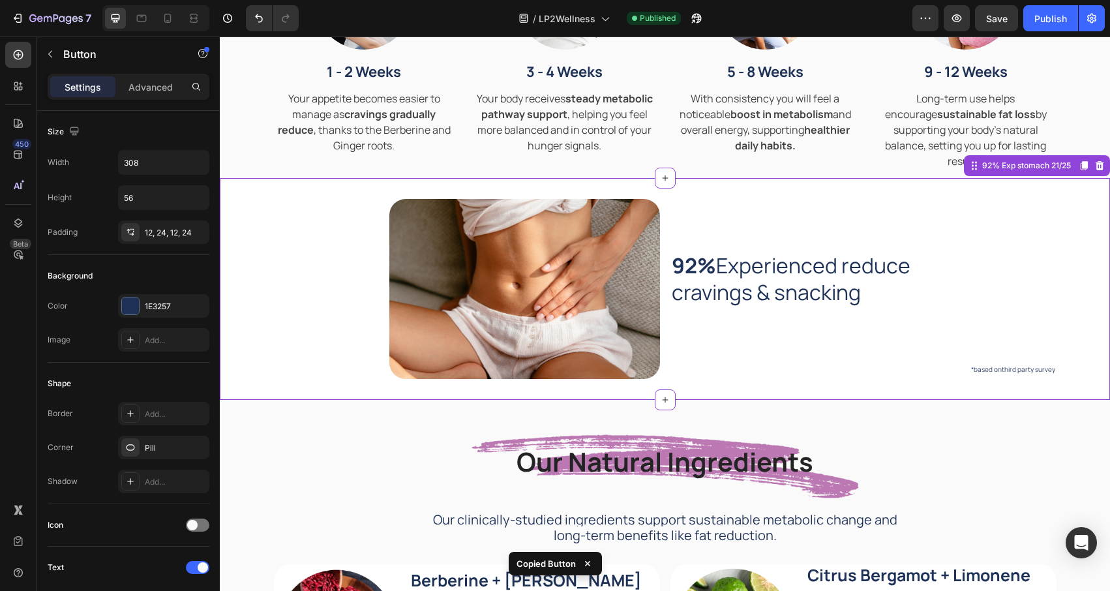
click at [718, 388] on div "Image 92% Experienced reduce cravings & snacking Heading *based onthird party s…" at bounding box center [665, 289] width 890 height 222
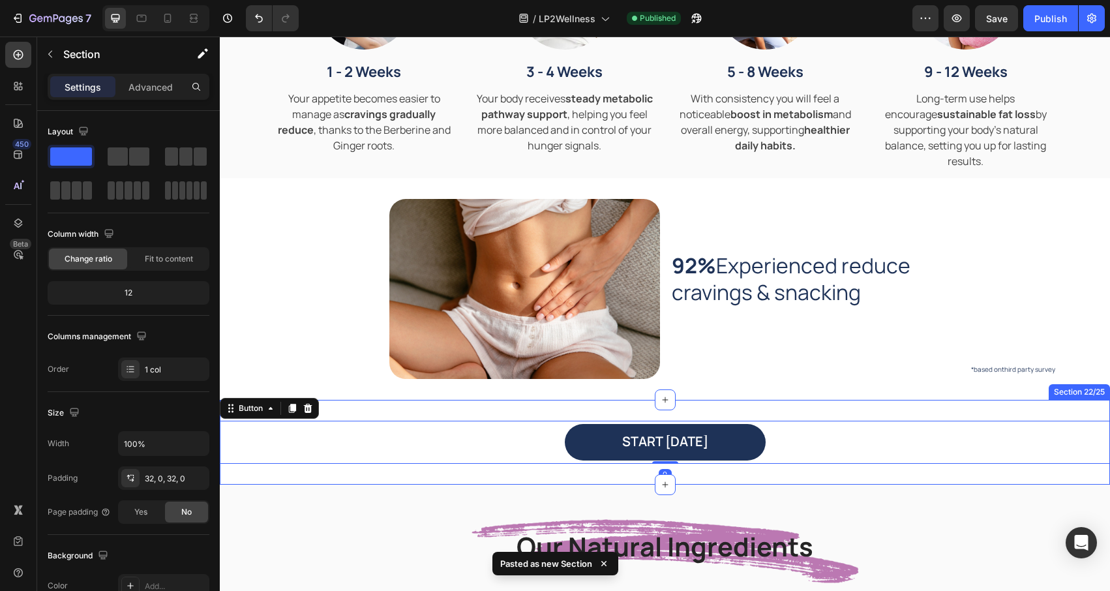
click at [542, 410] on div "START TODAY Button 0 Section 22/25" at bounding box center [665, 442] width 890 height 85
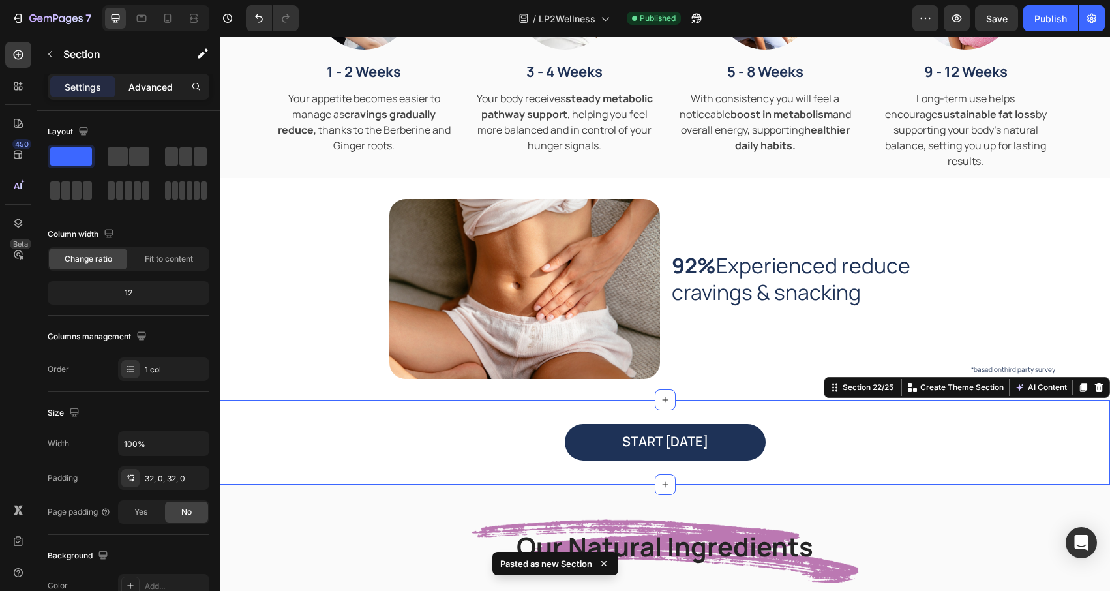
click at [159, 95] on div "Advanced" at bounding box center [150, 86] width 65 height 21
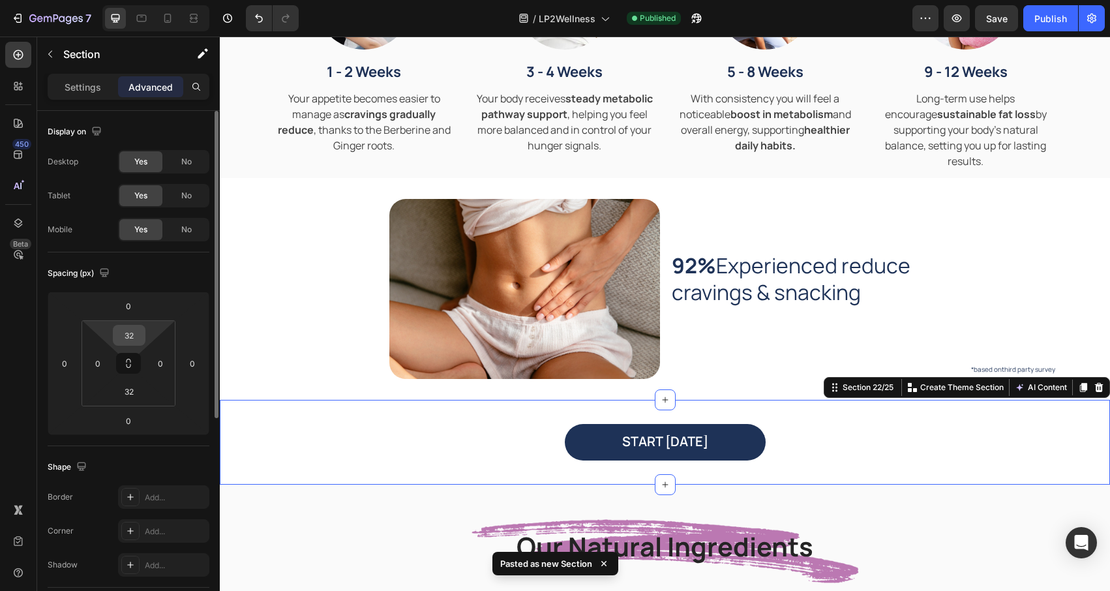
click at [132, 335] on input "32" at bounding box center [129, 336] width 26 height 20
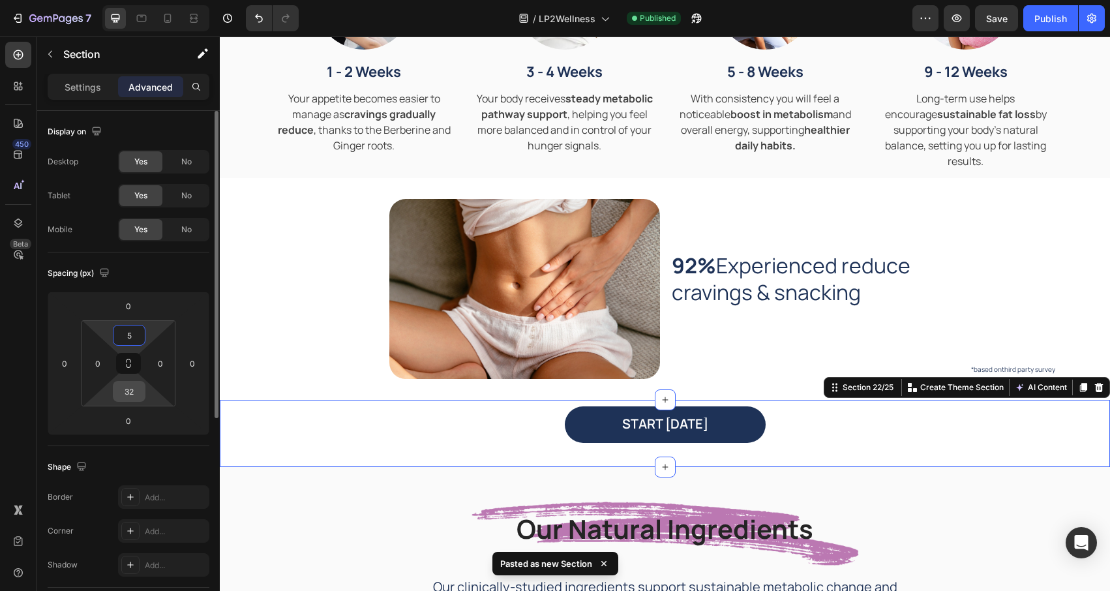
type input "5"
click at [136, 393] on input "32" at bounding box center [129, 392] width 26 height 20
type input "5"
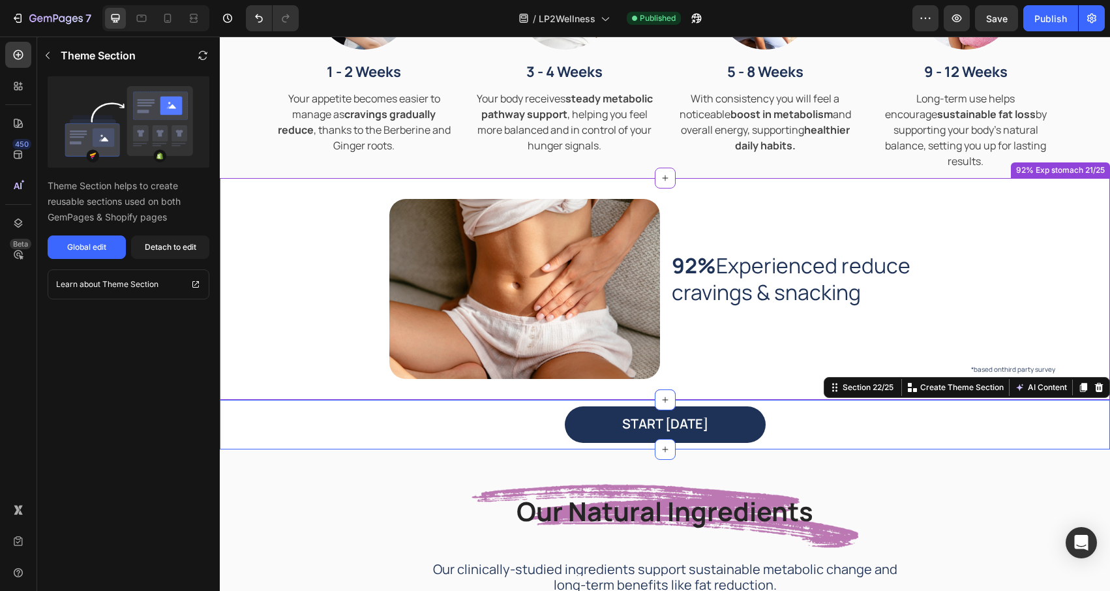
click at [260, 367] on div "Image 92% Experienced reduce cravings & snacking Heading *based onthird party s…" at bounding box center [665, 289] width 890 height 180
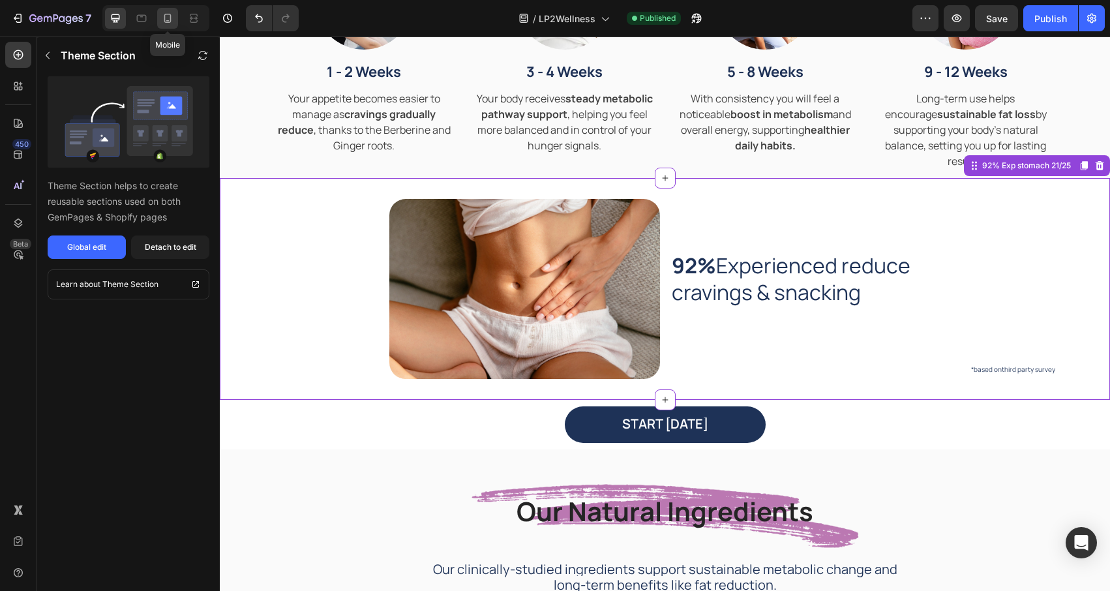
click at [167, 18] on icon at bounding box center [167, 18] width 13 height 13
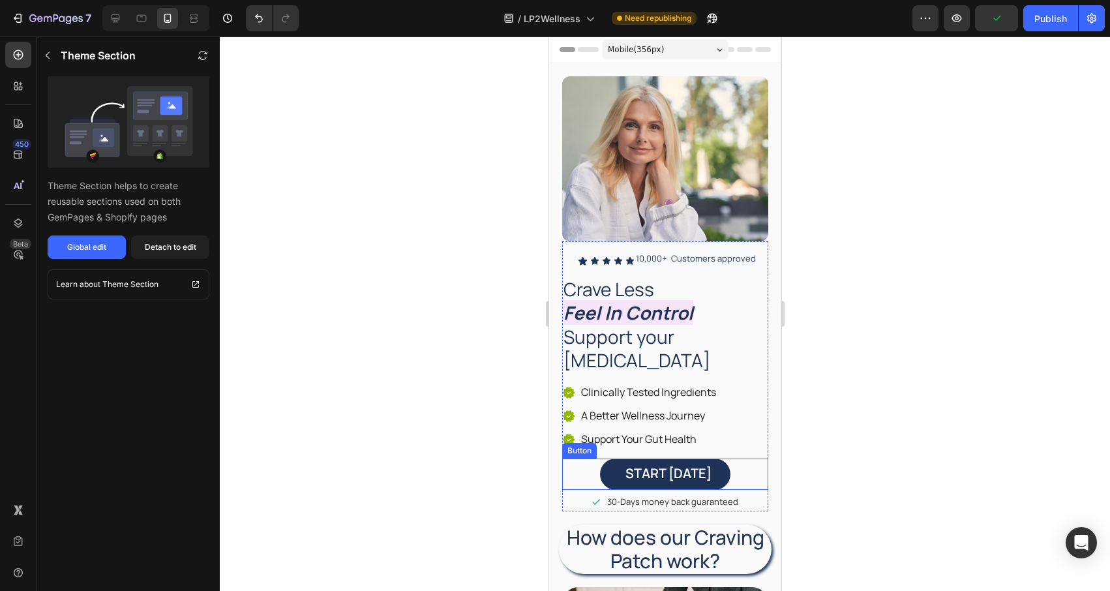
click at [725, 476] on link "START [DATE]" at bounding box center [664, 474] width 130 height 31
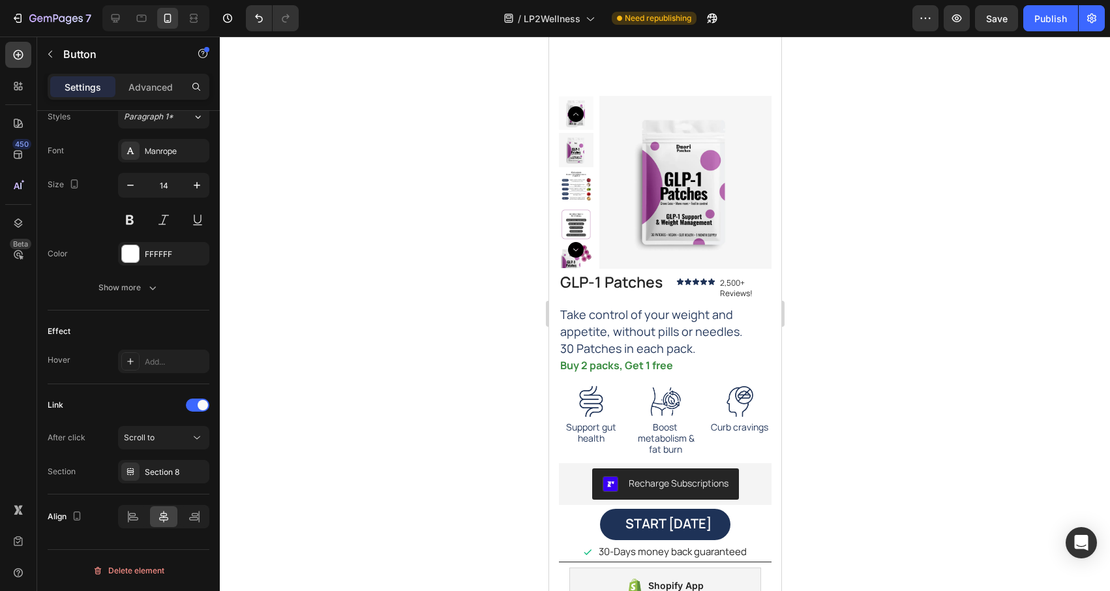
scroll to position [2355, 0]
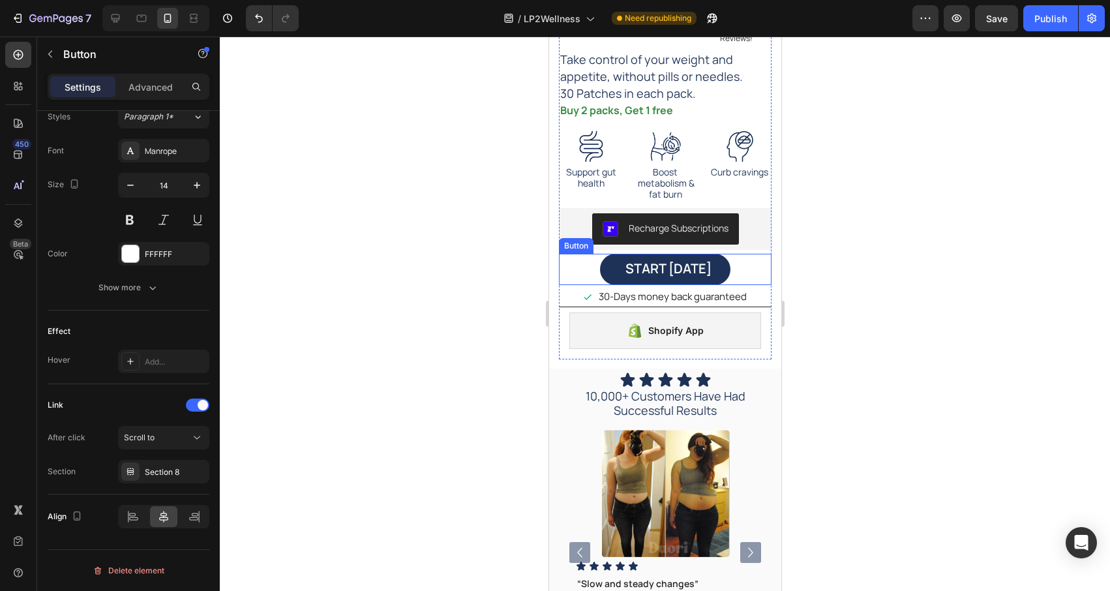
click at [723, 267] on link "START [DATE]" at bounding box center [664, 269] width 130 height 31
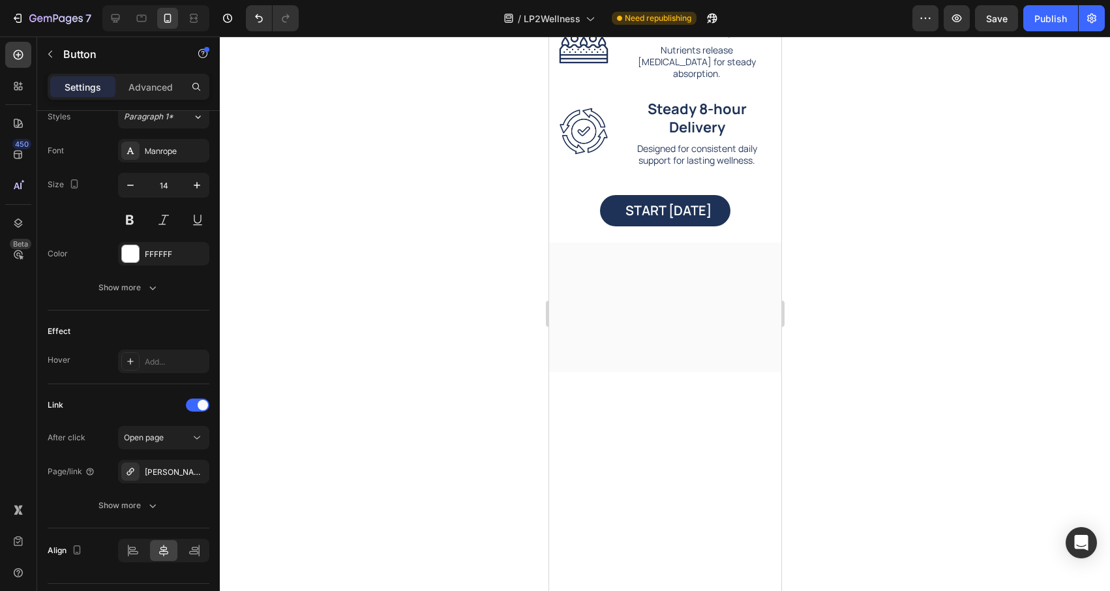
scroll to position [0, 0]
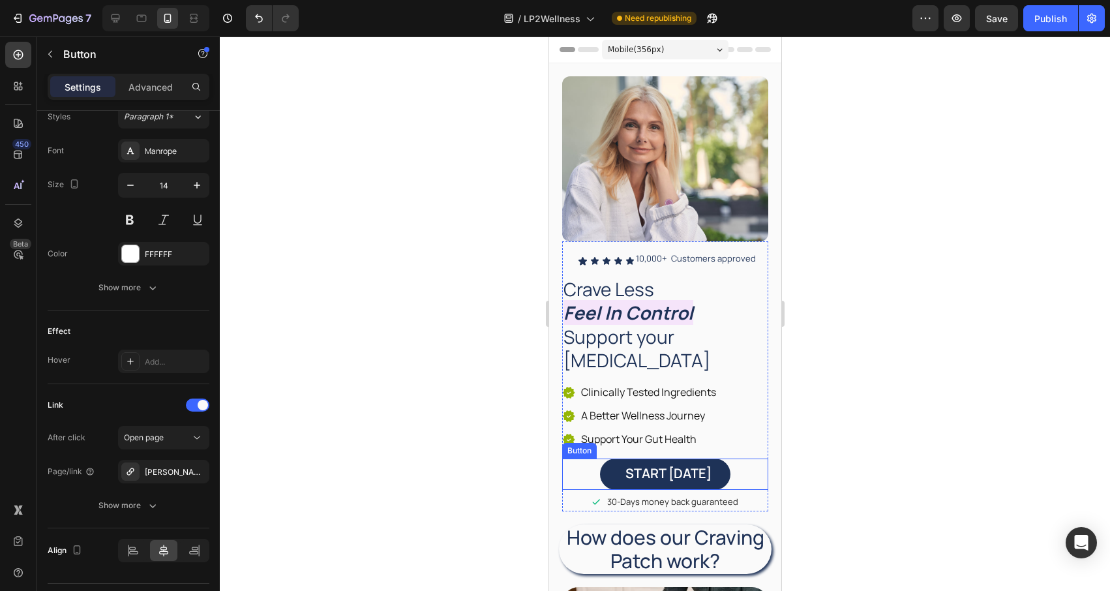
drag, startPoint x: 723, startPoint y: 474, endPoint x: 556, endPoint y: 472, distance: 167.6
click at [723, 474] on link "START [DATE]" at bounding box center [664, 474] width 130 height 31
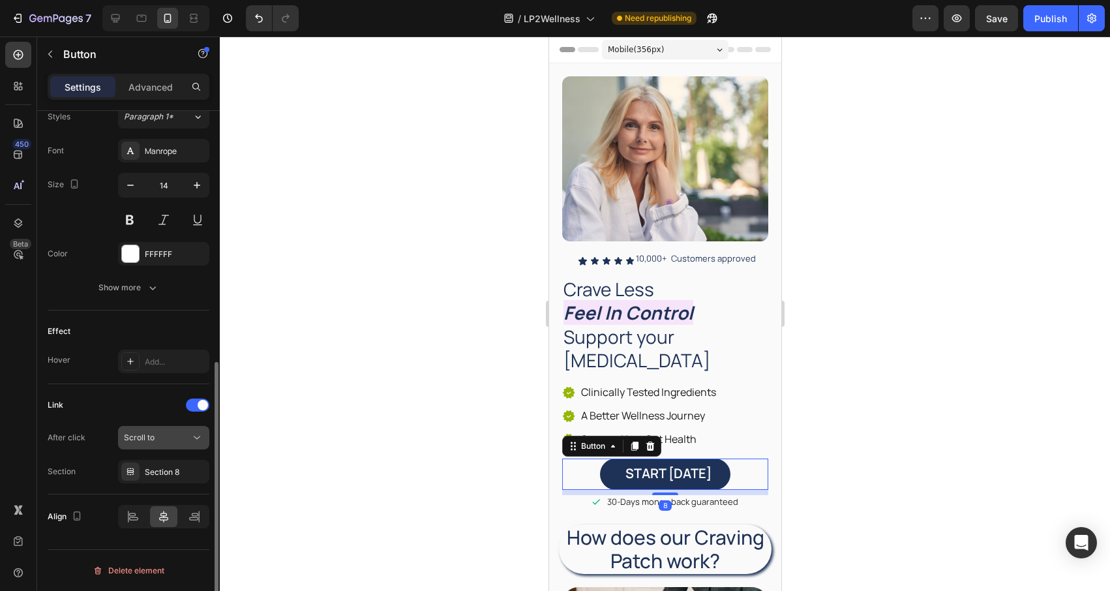
click at [198, 431] on icon at bounding box center [196, 437] width 13 height 13
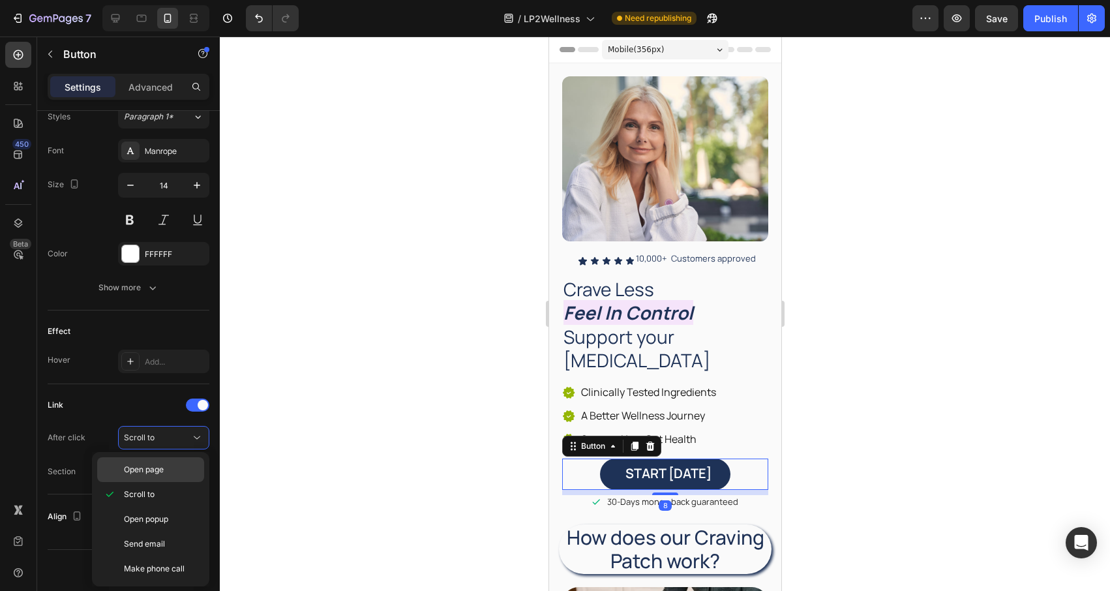
click at [170, 465] on p "Open page" at bounding box center [161, 470] width 74 height 12
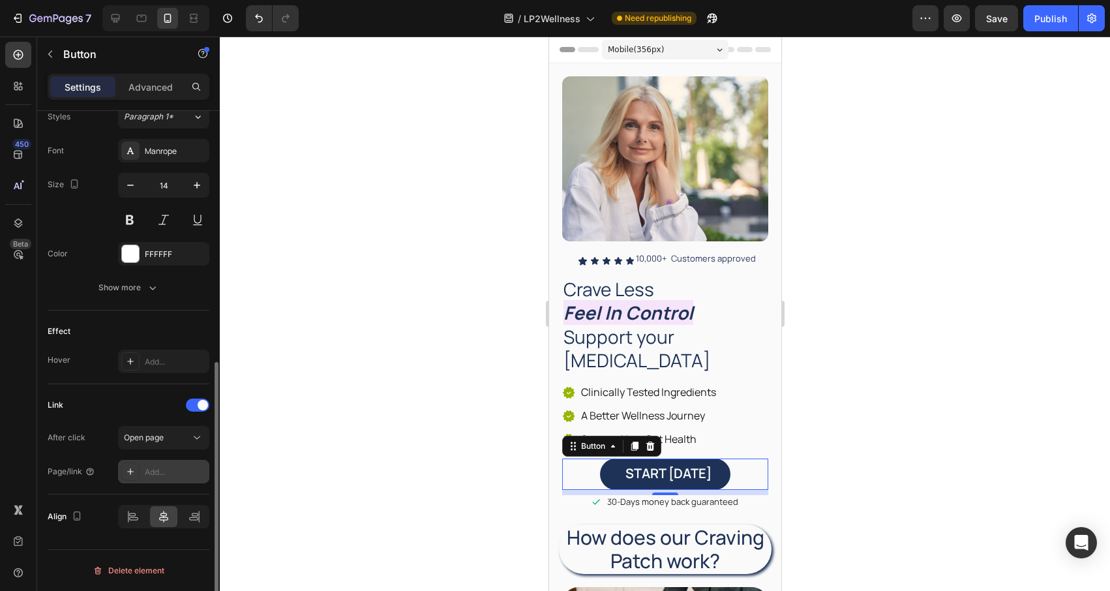
click at [197, 473] on div "Add..." at bounding box center [175, 472] width 61 height 12
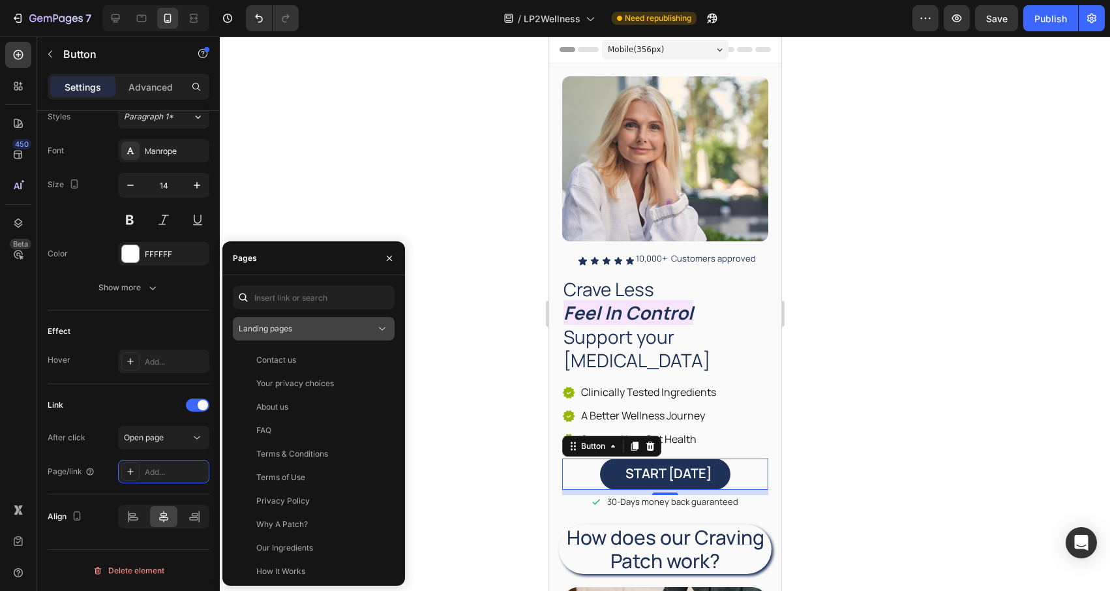
click at [309, 326] on div "Landing pages" at bounding box center [307, 329] width 137 height 12
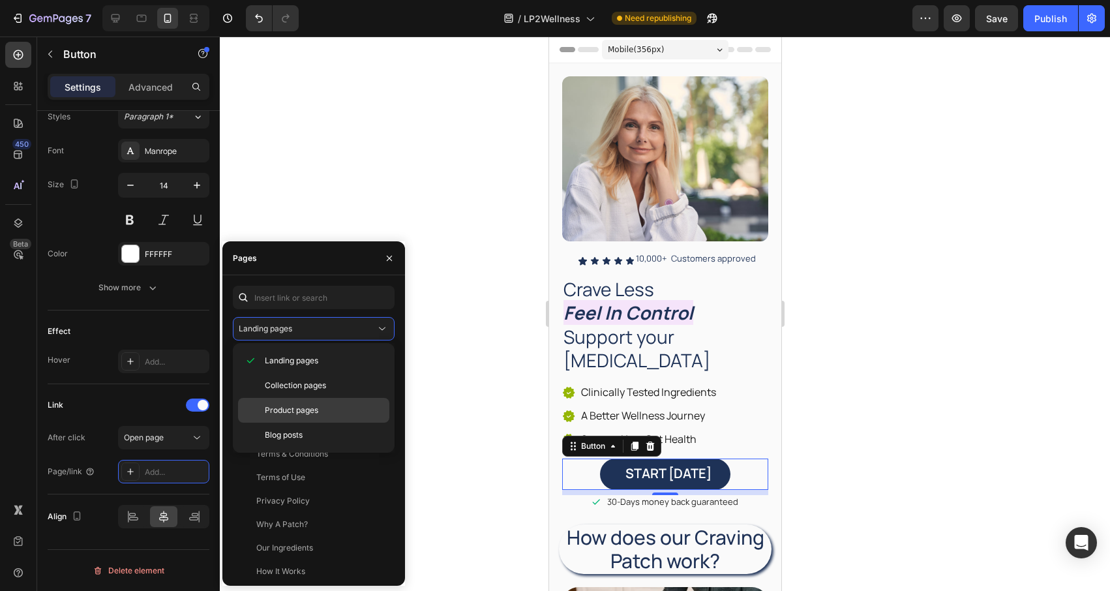
click at [306, 412] on span "Product pages" at bounding box center [291, 410] width 53 height 12
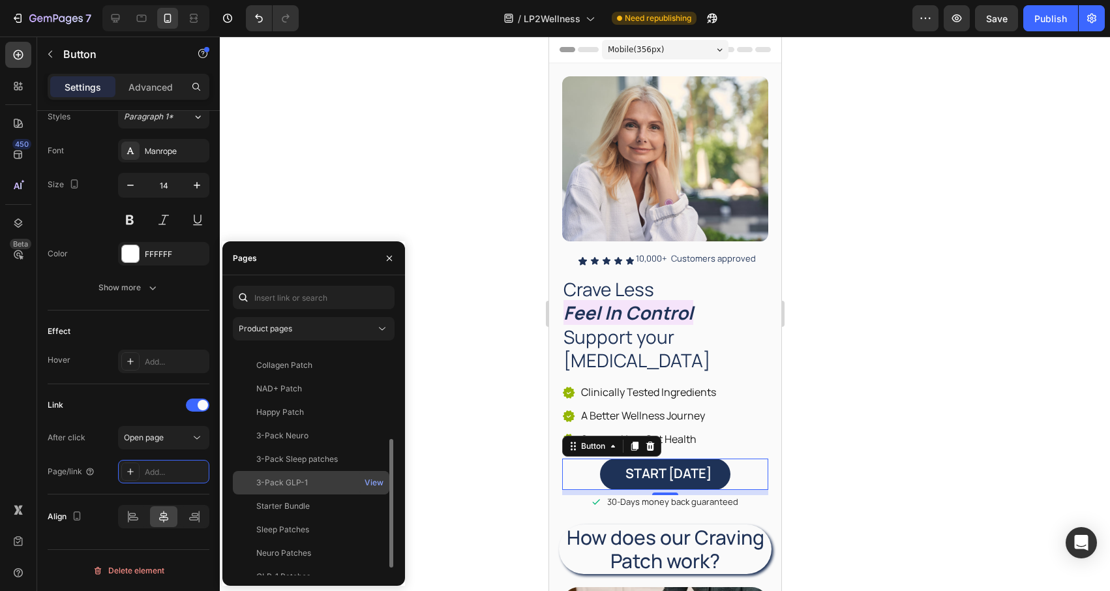
scroll to position [172, 0]
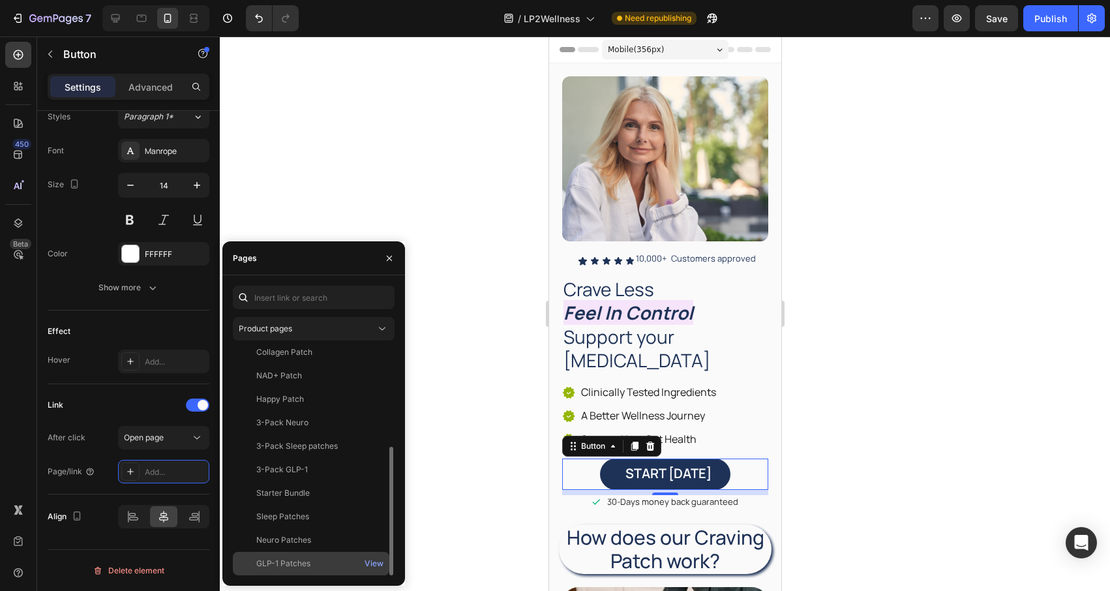
click at [332, 562] on div "GLP-1 Patches" at bounding box center [311, 564] width 146 height 12
click at [378, 563] on div "View" at bounding box center [374, 564] width 19 height 12
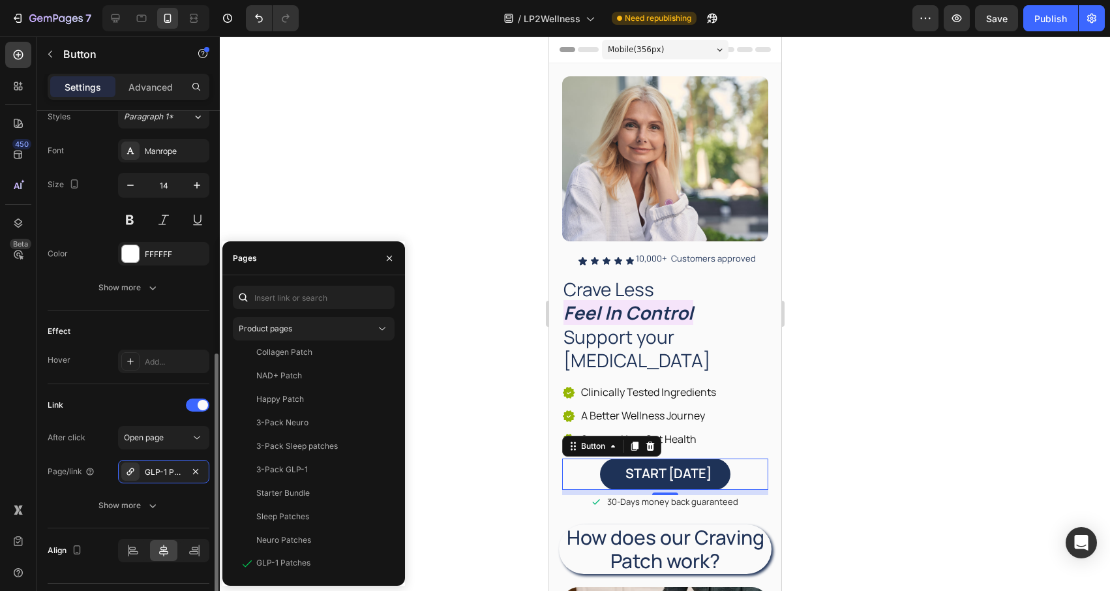
click at [110, 399] on div "Link" at bounding box center [129, 405] width 162 height 21
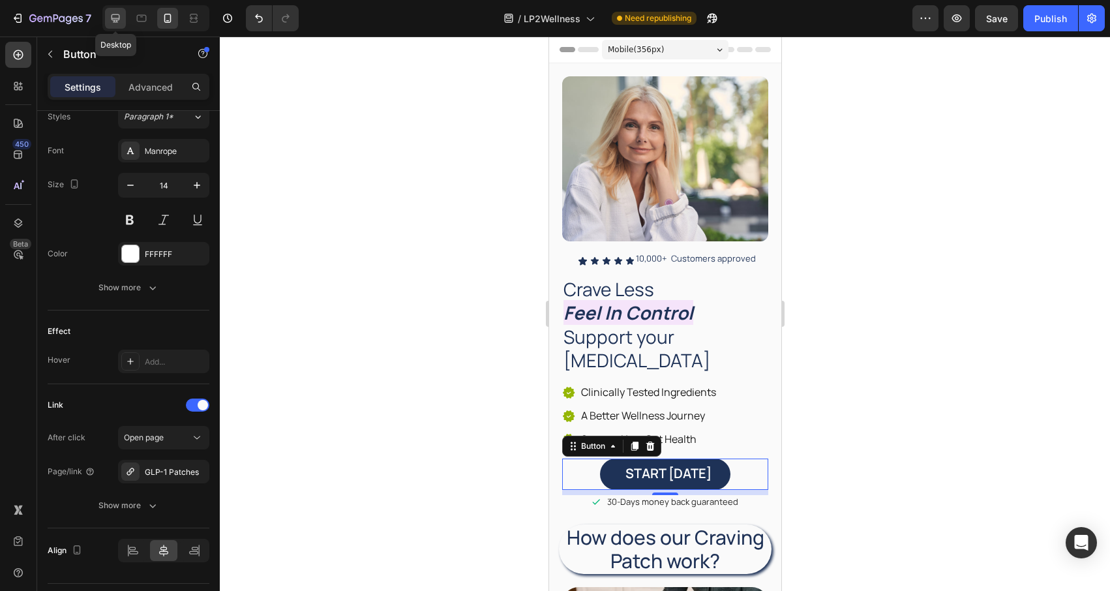
click at [114, 15] on icon at bounding box center [115, 18] width 13 height 13
type input "308"
type input "56"
type input "16"
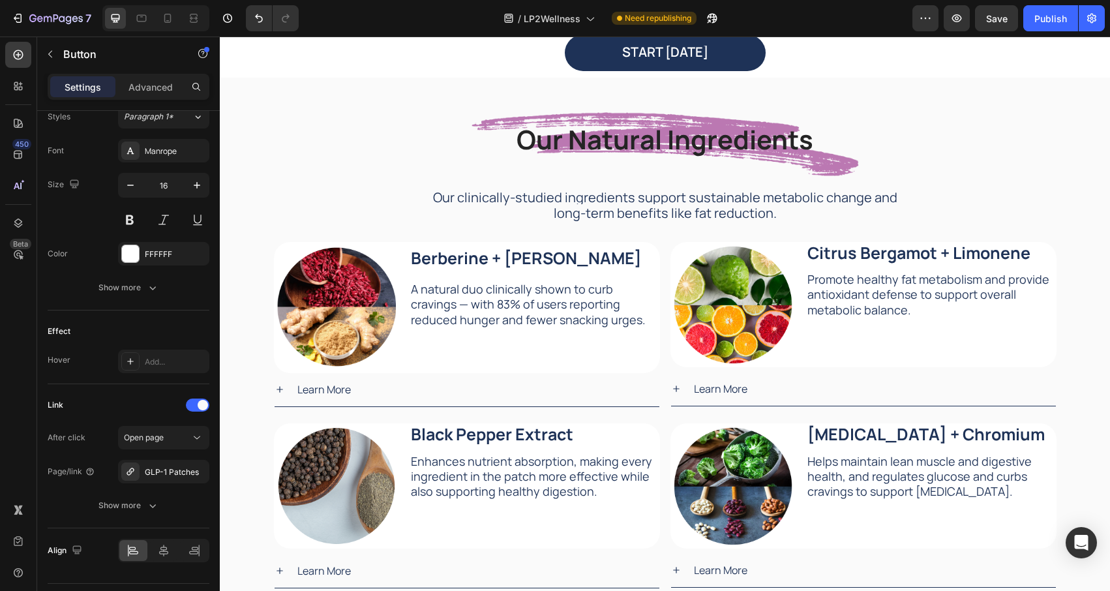
scroll to position [1452, 0]
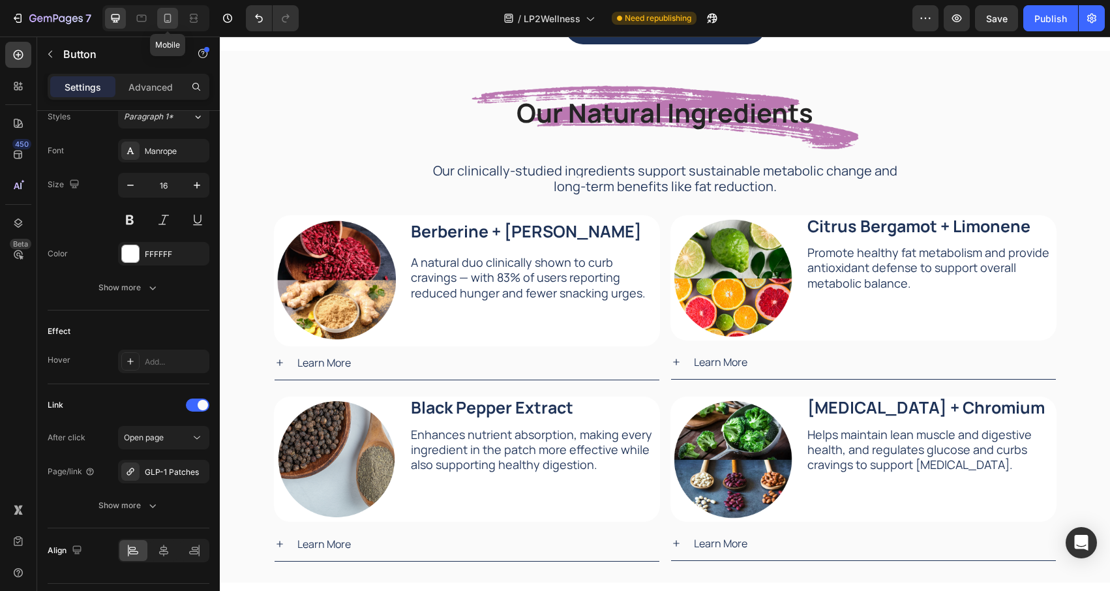
click at [166, 16] on icon at bounding box center [167, 18] width 13 height 13
type input "200"
type input "48"
type input "14"
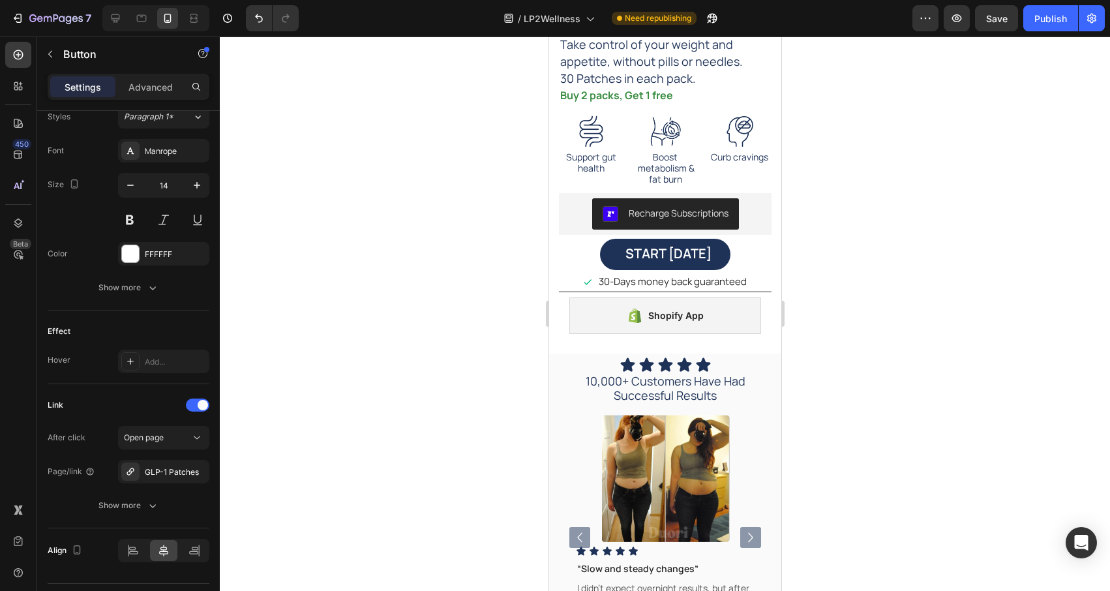
scroll to position [2375, 0]
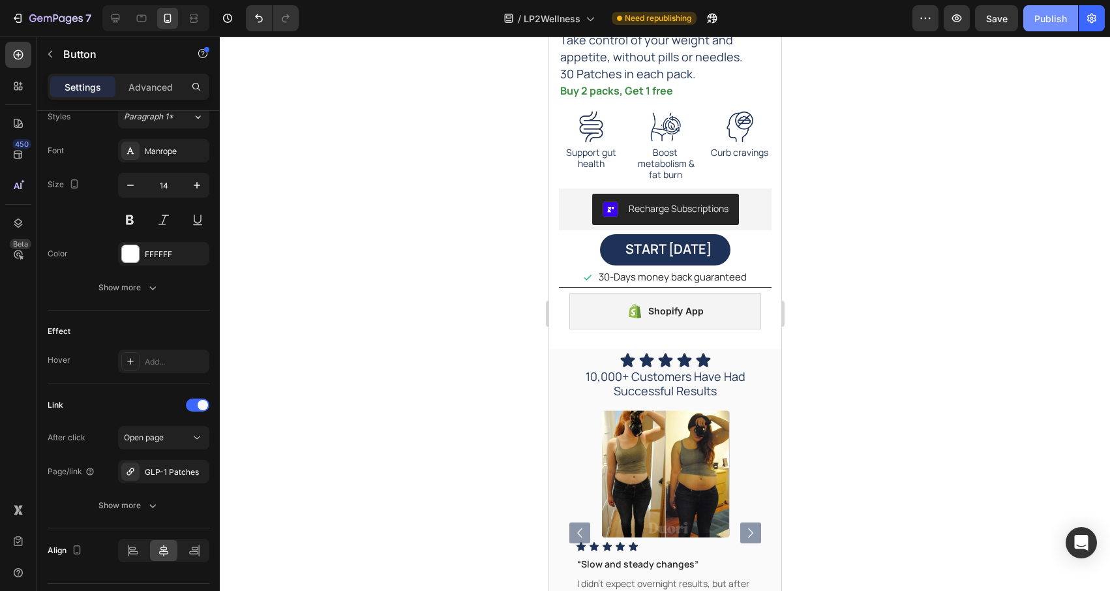
click at [1053, 12] on div "Publish" at bounding box center [1051, 19] width 33 height 14
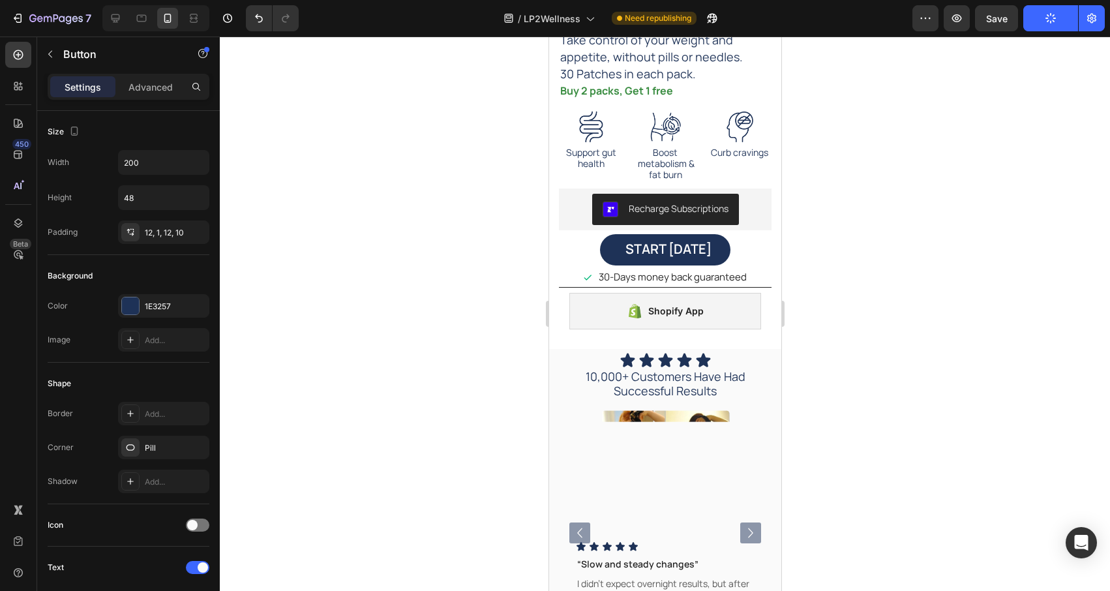
scroll to position [486, 0]
